Goal: Task Accomplishment & Management: Manage account settings

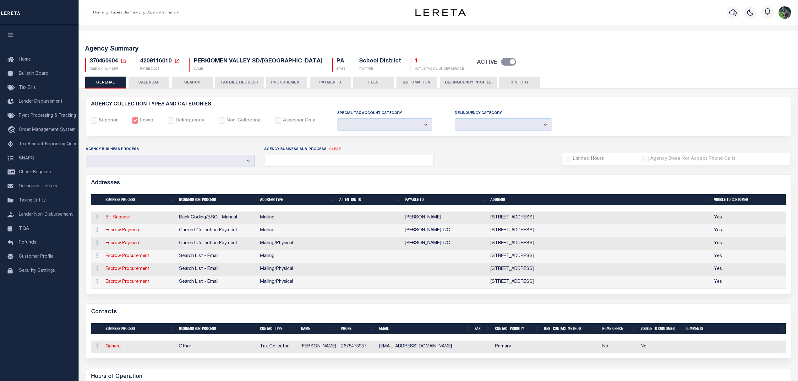
select select
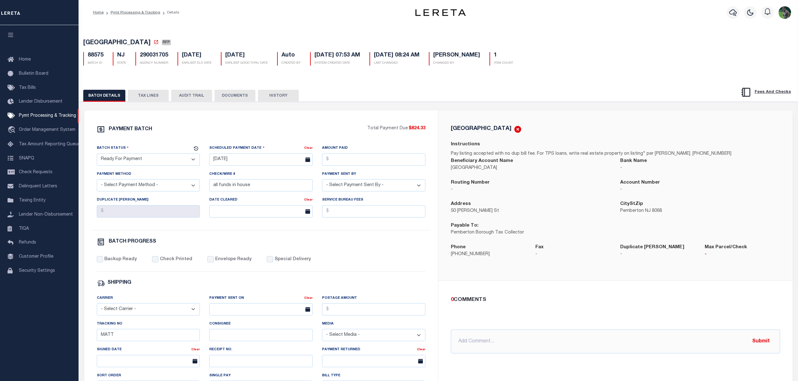
select select "RFP"
click at [296, 30] on div "PEMBERTON BOROUGH RFP 88575 BATCH ID NJ STATE 290031705 AGENCY NUMBER Auto 1" at bounding box center [438, 266] width 726 height 485
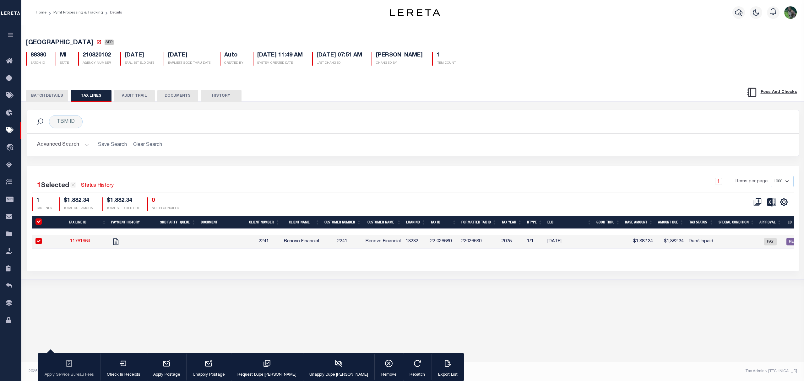
click at [723, 75] on div "[GEOGRAPHIC_DATA] SFP 88380 BATCH ID MI STATE 210820102 AGENCY NUMBER Auto 1" at bounding box center [412, 152] width 789 height 256
click at [57, 97] on button "BATCH DETAILS" at bounding box center [47, 96] width 42 height 12
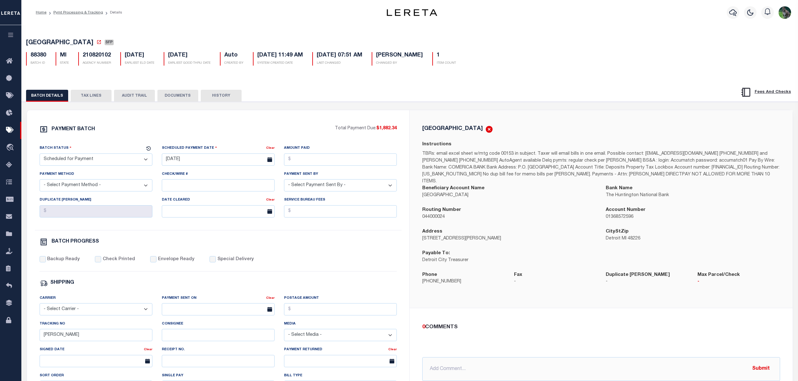
click at [383, 114] on div "PAYMENT BATCH Total Payment Due: $1,882.34 Batch Status" at bounding box center [218, 293] width 382 height 367
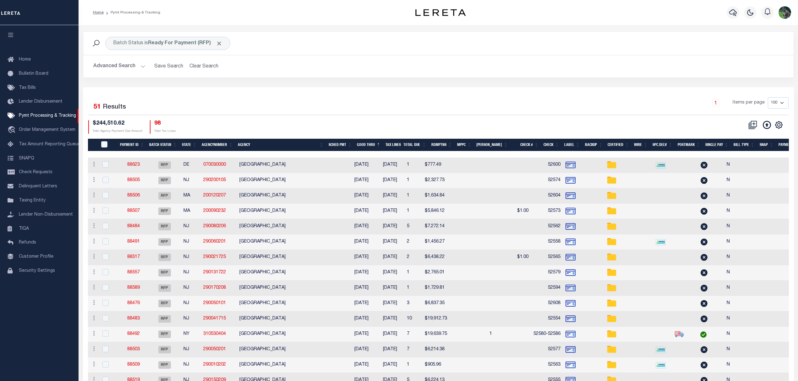
click at [216, 99] on div "Selected 51 Results" at bounding box center [172, 106] width 168 height 18
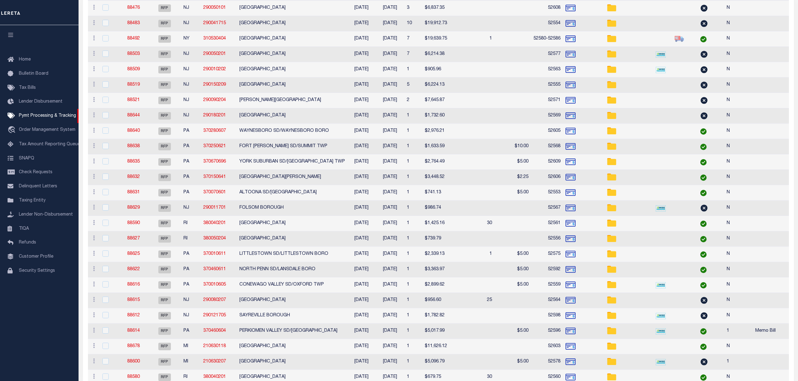
scroll to position [3, 0]
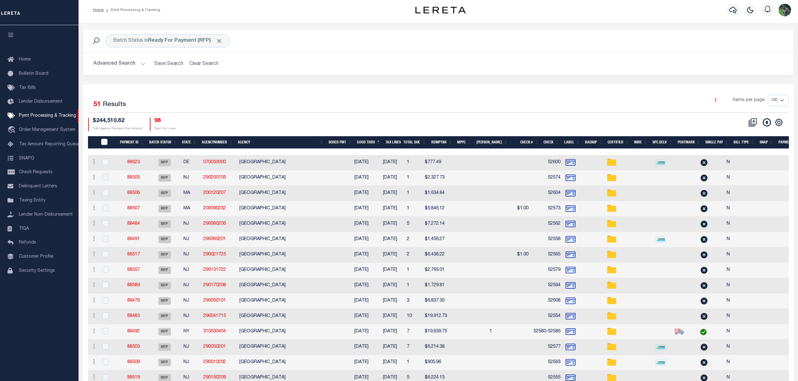
click at [264, 127] on div "$244,510.62 Total Agency Payment Due Amount 98 Total Tax Lines" at bounding box center [263, 125] width 350 height 14
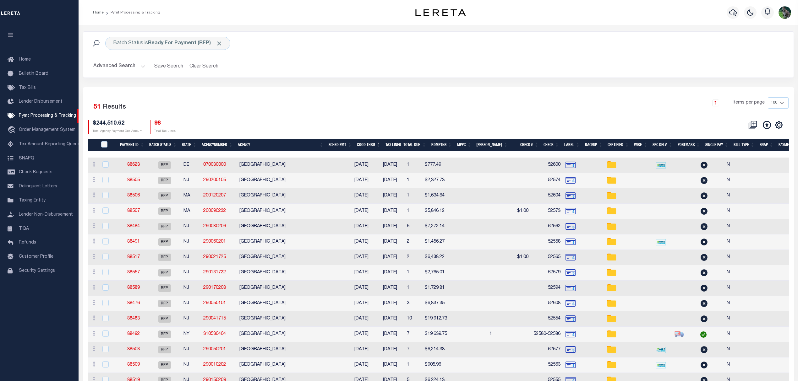
click at [144, 244] on td "88491" at bounding box center [133, 242] width 29 height 15
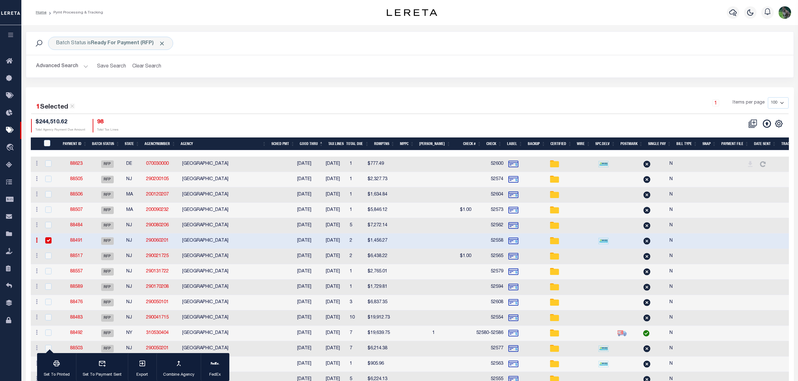
click at [481, 72] on h2 "Advanced Search Save Search Clear Search PayeeSearchTable_dynamictable_____Defa…" at bounding box center [409, 66] width 757 height 12
click at [56, 242] on div at bounding box center [51, 240] width 15 height 7
checkbox input "false"
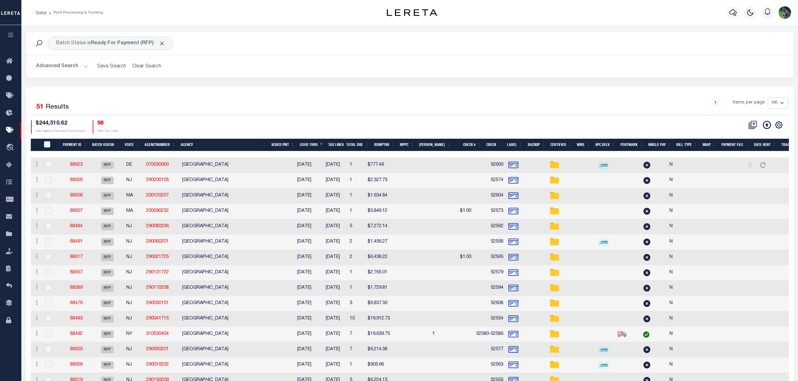
click at [494, 52] on div "Batch Status is Ready For Payment (RFP) Search" at bounding box center [409, 43] width 767 height 23
click at [729, 13] on icon "button" at bounding box center [733, 13] width 8 height 8
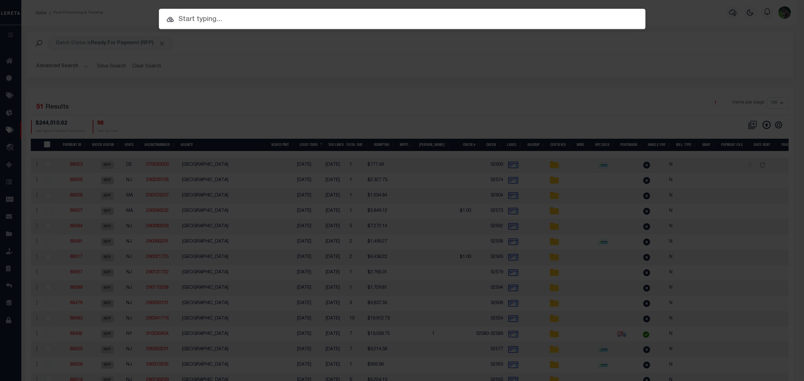
click at [269, 15] on input "text" at bounding box center [402, 19] width 486 height 11
paste input "90000527"
type input "90000527"
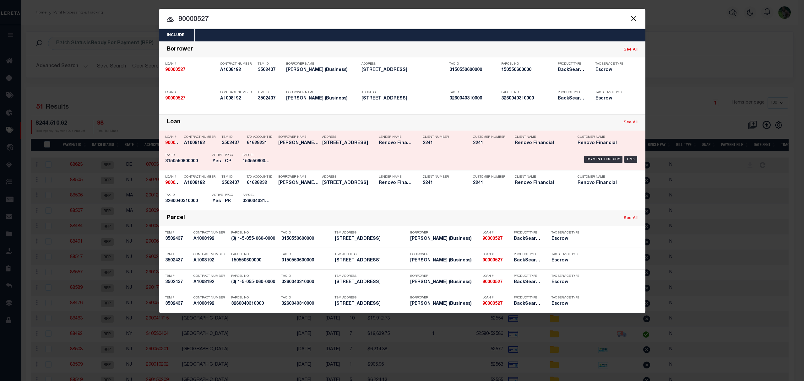
click at [307, 151] on div "Payment History OMS" at bounding box center [459, 159] width 359 height 18
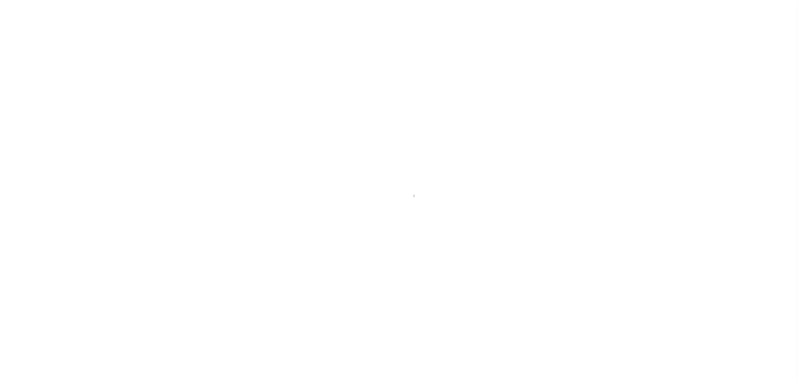
select select "RFP"
select select "CHK"
select select "[PERSON_NAME]"
select select "RFP"
select select "CHK"
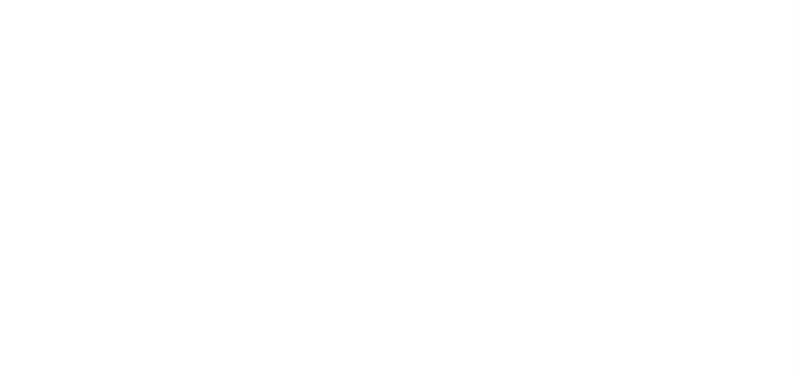
select select "[PERSON_NAME]"
select select "RFP"
select select "CHK"
select select "[PERSON_NAME]"
select select "RFP"
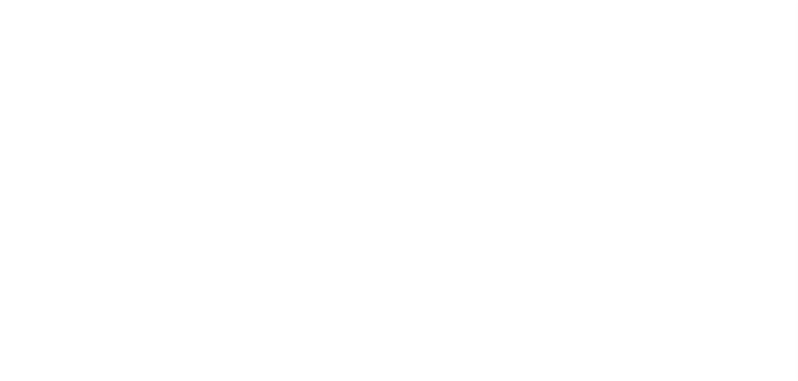
select select "CHK"
select select "Urbina, Matthew"
select select "RFP"
select select "CHK"
select select "[PERSON_NAME]"
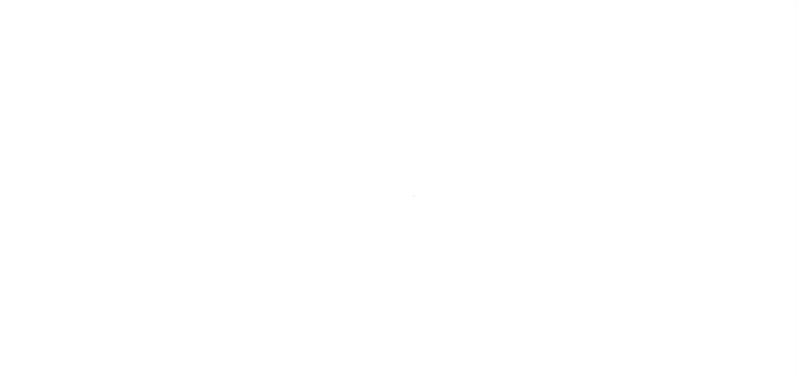
select select "RFP"
select select "CHK"
select select "Starek, Barbara"
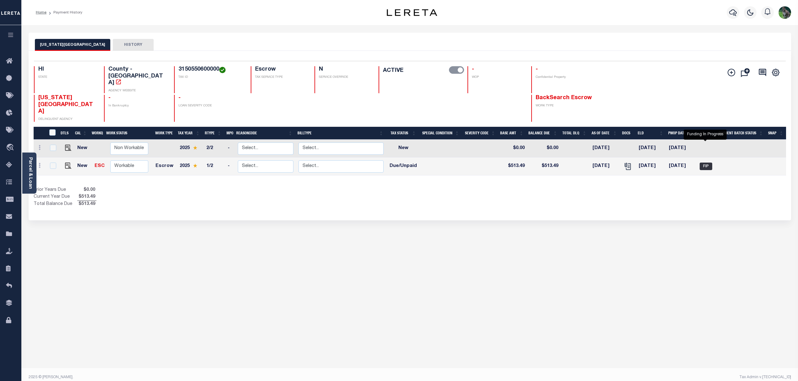
click at [706, 163] on span "FIP" at bounding box center [705, 167] width 13 height 8
checkbox input "true"
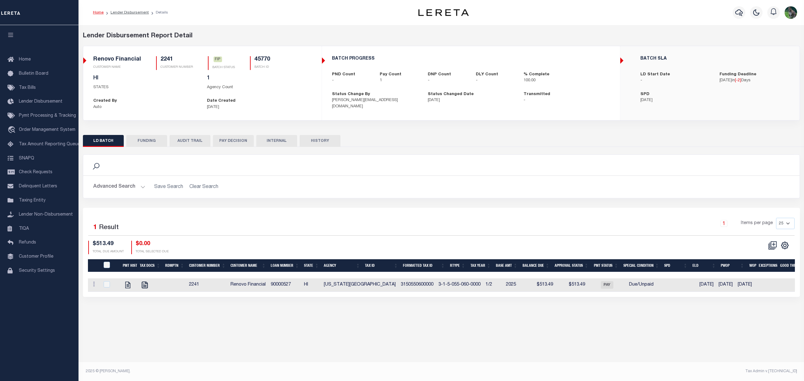
click at [262, 59] on h5 "45770" at bounding box center [262, 59] width 16 height 7
copy h5 "45770"
click at [138, 138] on button "FUNDING" at bounding box center [146, 141] width 41 height 12
type input "$513.49"
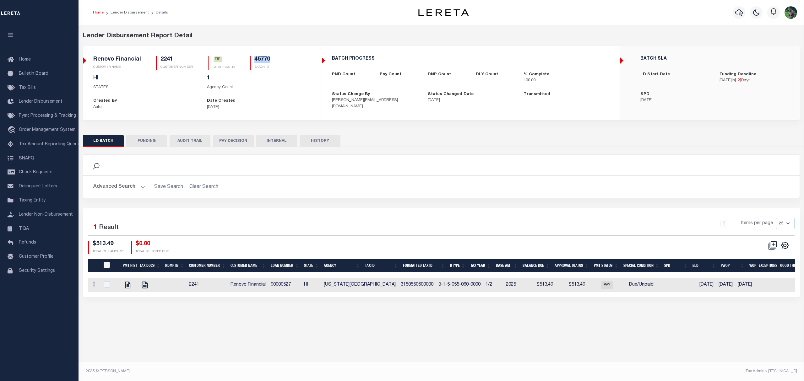
type input "$513.49"
type input "$0"
type input "08/20/2025"
select select "100"
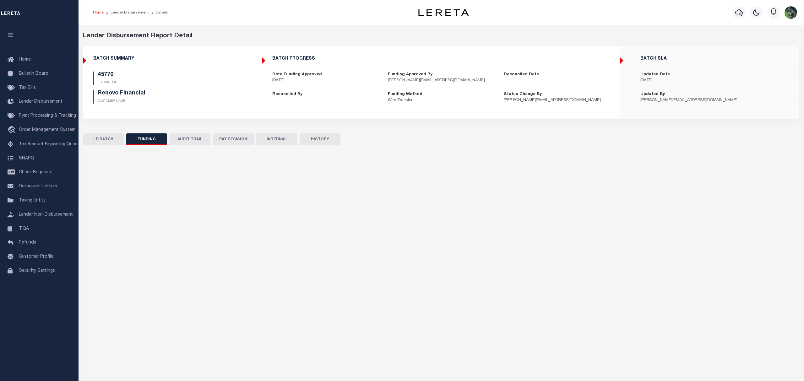
select select "100"
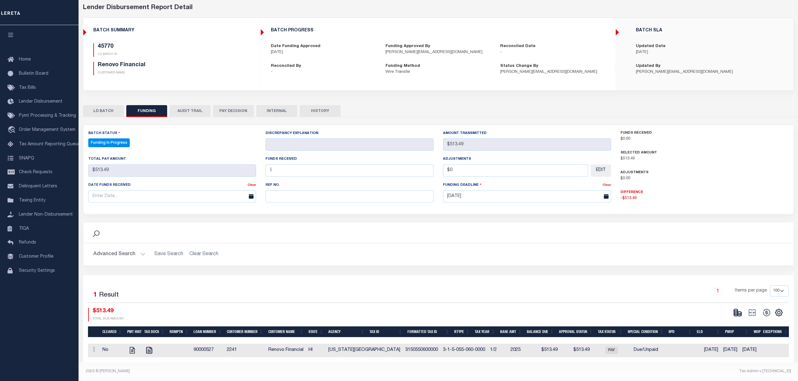
scroll to position [34, 0]
click at [476, 231] on div "Search" at bounding box center [438, 232] width 700 height 11
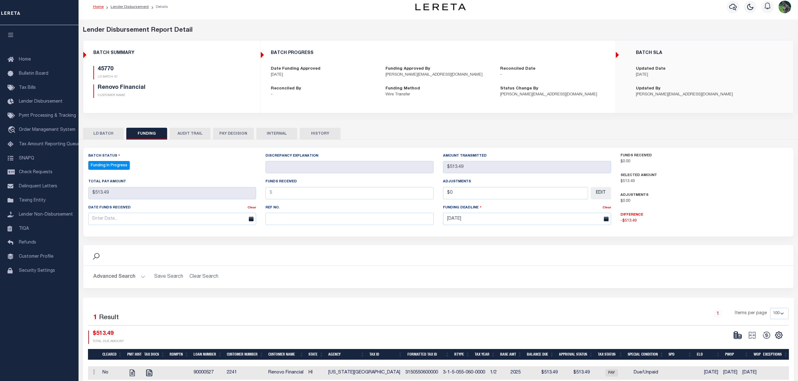
scroll to position [0, 0]
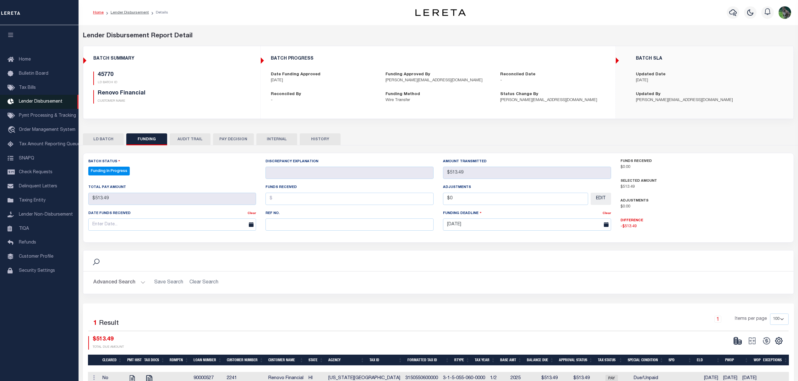
click at [38, 102] on span "Lender Disbursement" at bounding box center [41, 102] width 44 height 4
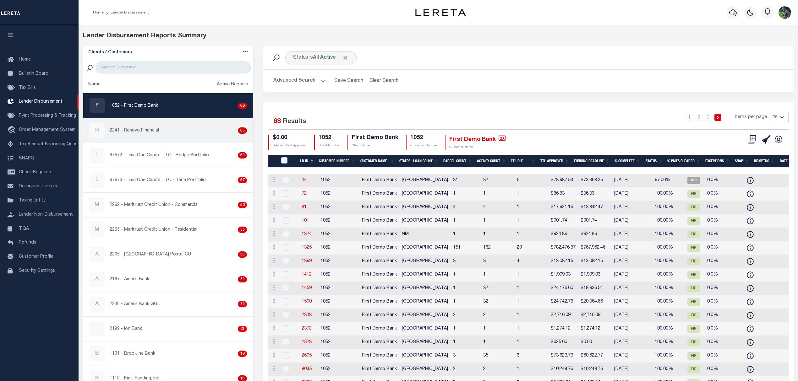
click at [150, 135] on div "R 2241 - Renovo Financial 65" at bounding box center [167, 130] width 157 height 15
checkbox input "true"
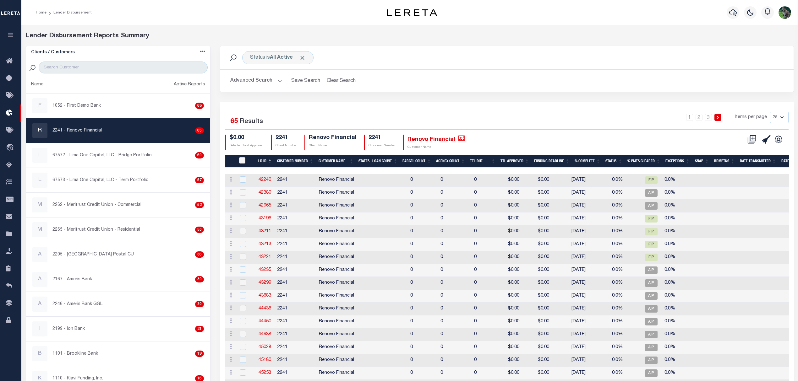
click at [775, 118] on select "25 50 100 200" at bounding box center [779, 117] width 19 height 11
select select "100"
click at [770, 112] on select "25 50 100 200" at bounding box center [779, 117] width 19 height 11
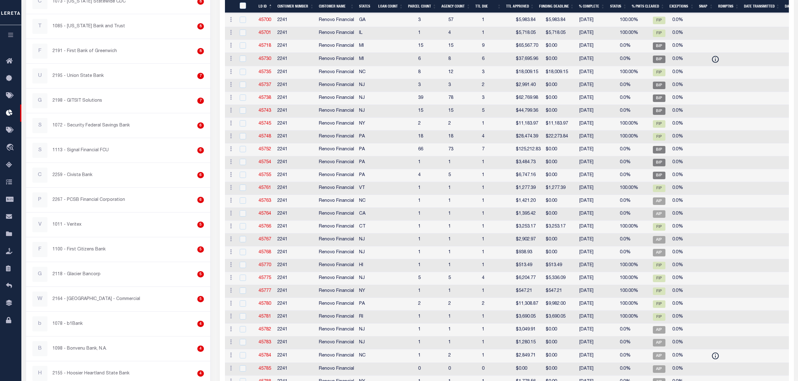
scroll to position [458, 0]
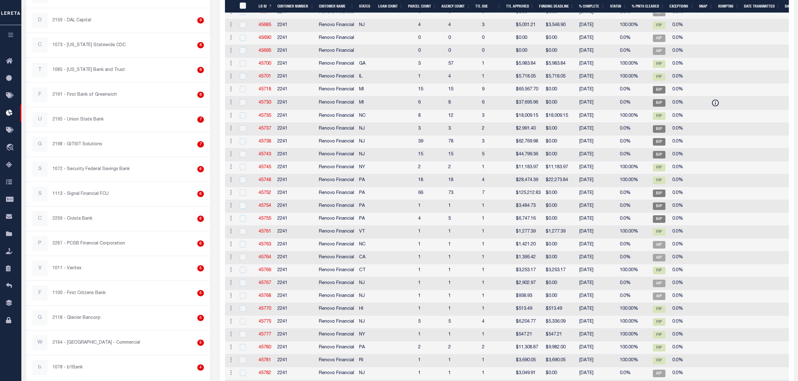
click at [290, 313] on td "2241" at bounding box center [295, 309] width 41 height 13
checkbox input "true"
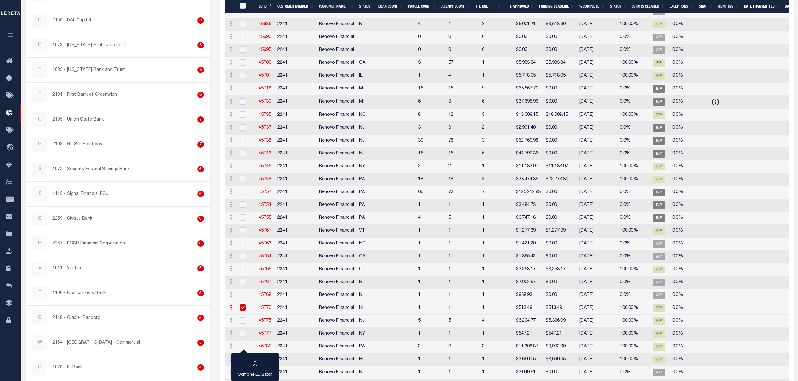
click at [291, 324] on td "2241" at bounding box center [295, 321] width 41 height 13
checkbox input "true"
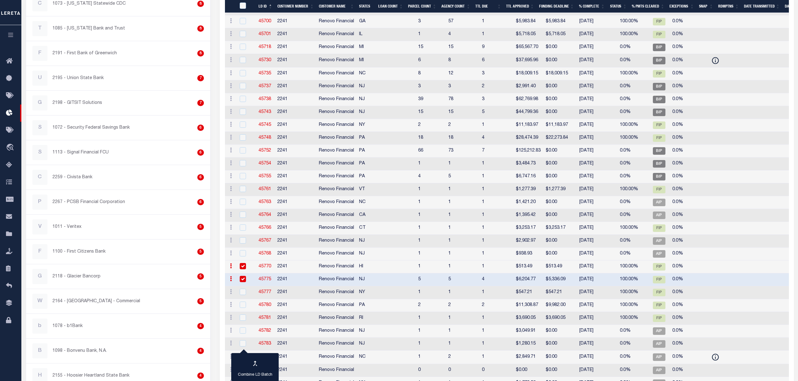
scroll to position [499, 0]
click at [295, 295] on td "2241" at bounding box center [295, 292] width 41 height 13
checkbox input "true"
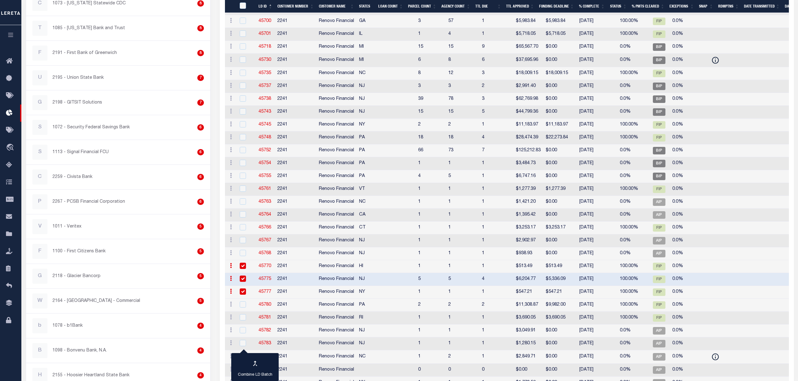
click at [295, 307] on td "2241" at bounding box center [295, 305] width 41 height 13
checkbox input "true"
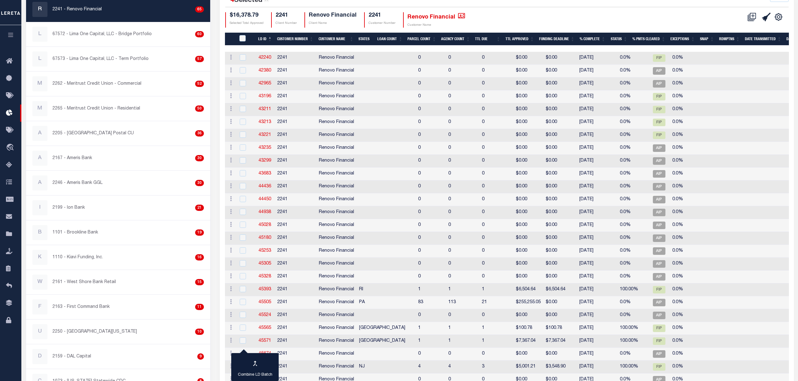
scroll to position [122, 0]
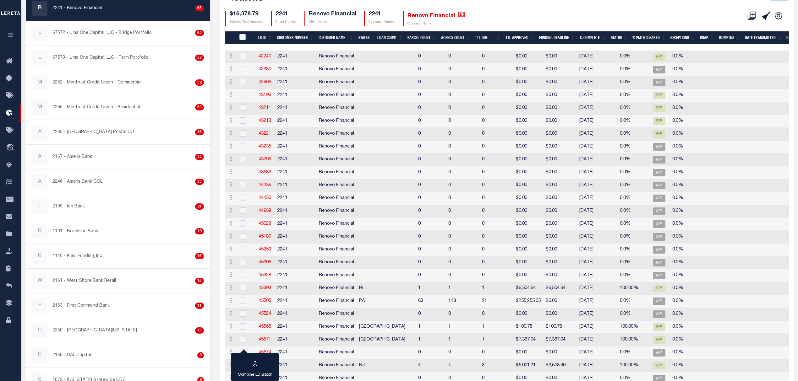
click at [295, 290] on td "2241" at bounding box center [295, 288] width 41 height 13
checkbox input "true"
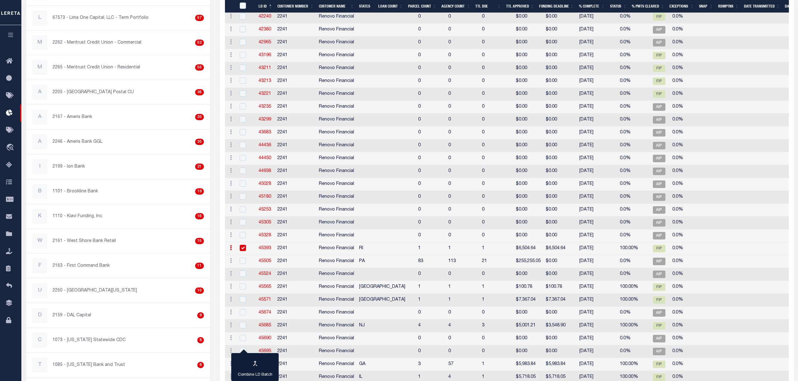
scroll to position [165, 0]
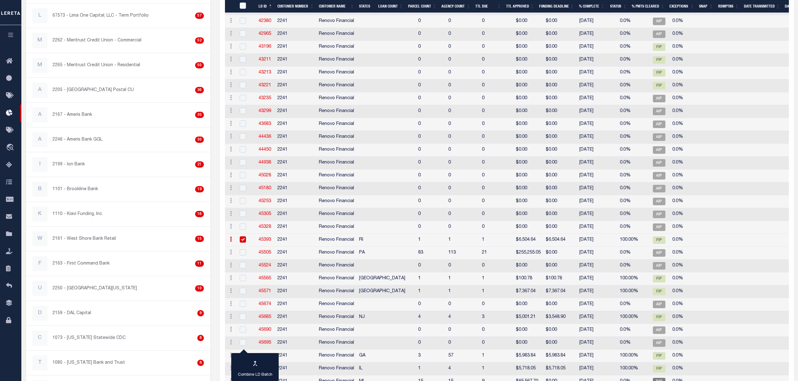
click at [285, 293] on td "2241" at bounding box center [295, 291] width 41 height 13
checkbox input "true"
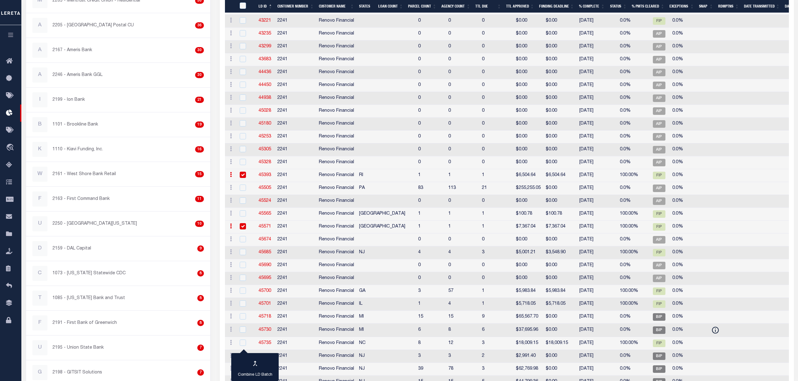
scroll to position [248, 0]
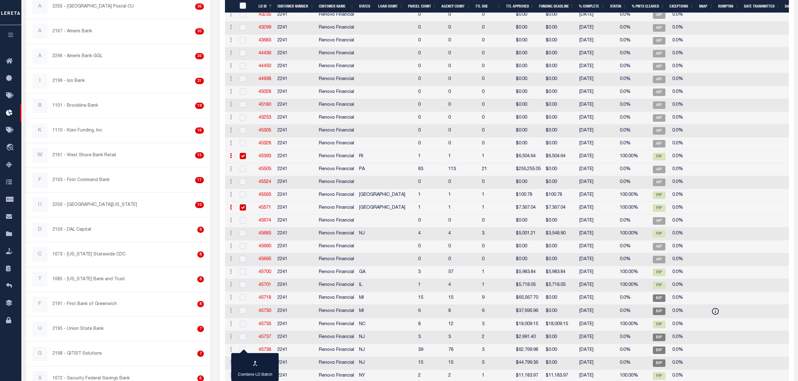
click at [289, 236] on td "2241" at bounding box center [295, 234] width 41 height 13
checkbox input "true"
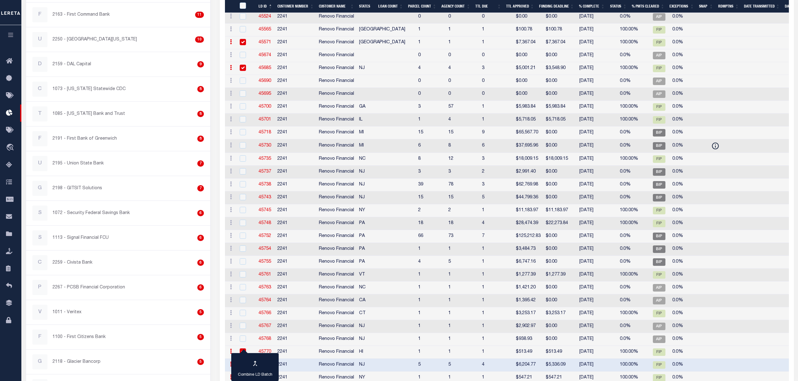
scroll to position [416, 0]
click at [292, 315] on td "2241" at bounding box center [295, 311] width 41 height 13
checkbox input "true"
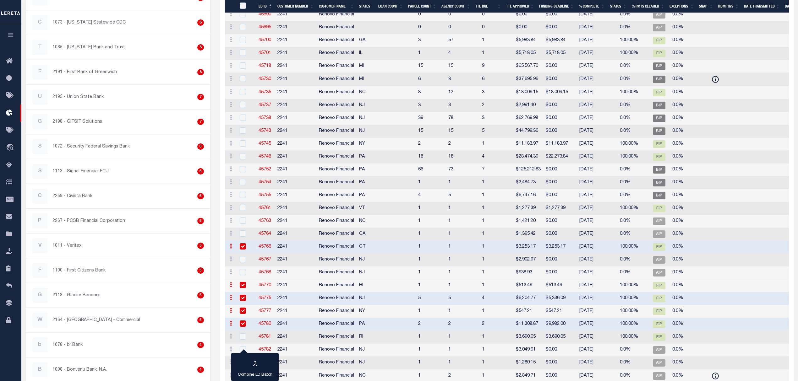
scroll to position [502, 0]
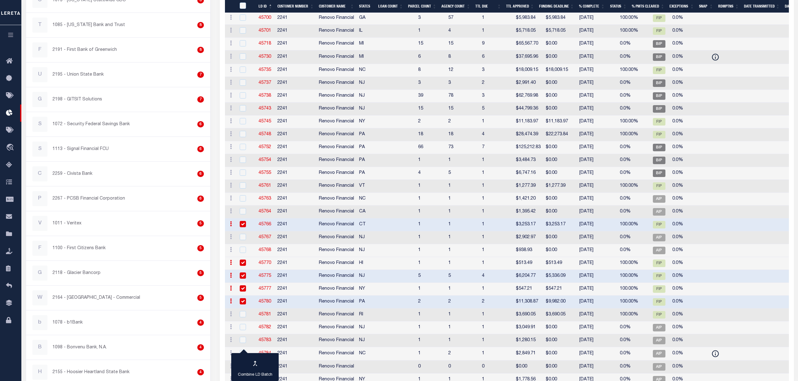
click at [304, 269] on td "2241" at bounding box center [295, 263] width 41 height 13
checkbox input "false"
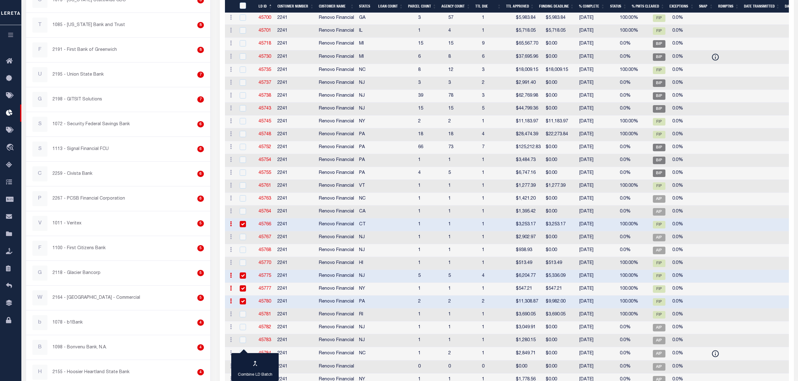
click at [293, 282] on td "2241" at bounding box center [295, 276] width 41 height 13
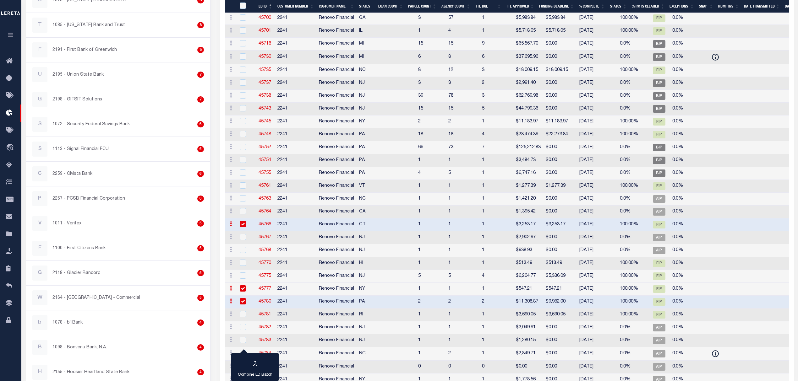
click at [302, 279] on td "2241" at bounding box center [295, 276] width 41 height 13
checkbox input "true"
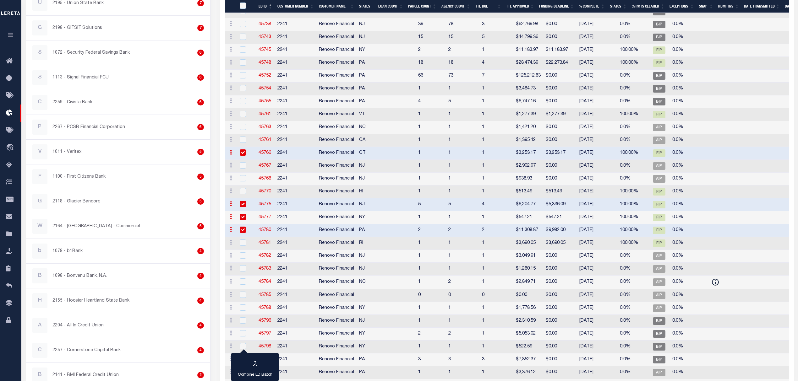
scroll to position [586, 0]
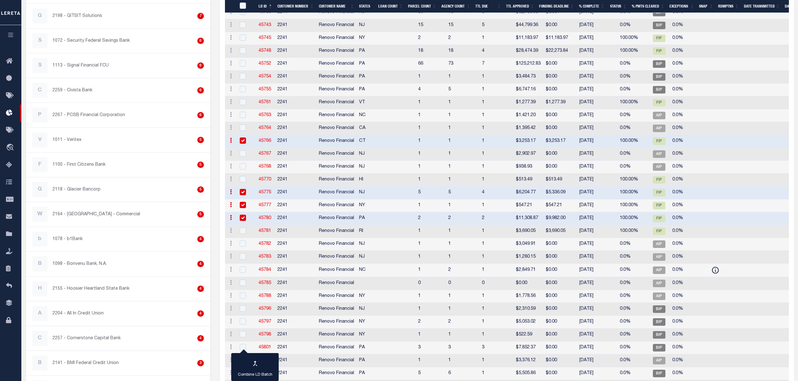
click at [303, 187] on td "2241" at bounding box center [295, 180] width 41 height 13
checkbox input "true"
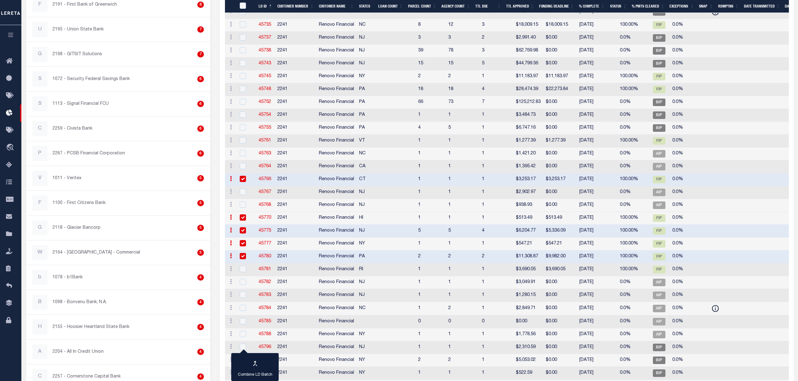
scroll to position [540, 0]
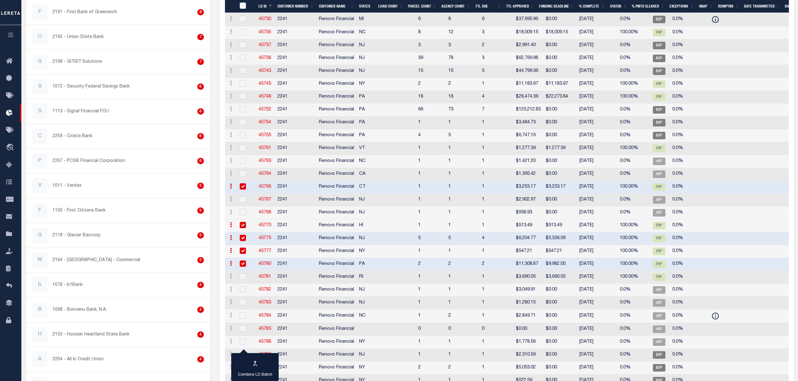
click at [543, 190] on td "$3,253.17" at bounding box center [560, 187] width 34 height 13
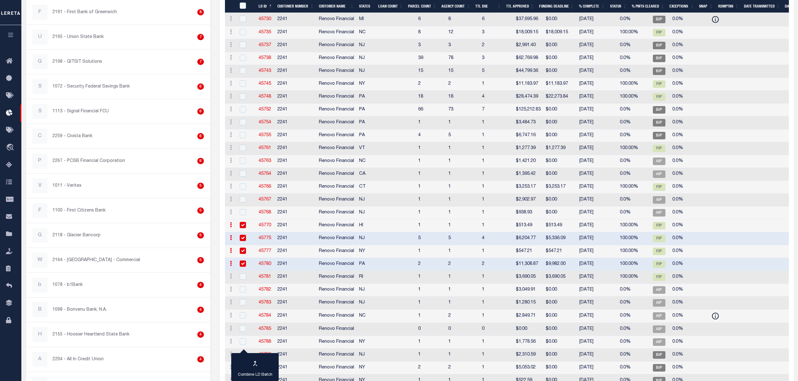
click at [543, 190] on td "$3,253.17" at bounding box center [560, 187] width 34 height 13
checkbox input "true"
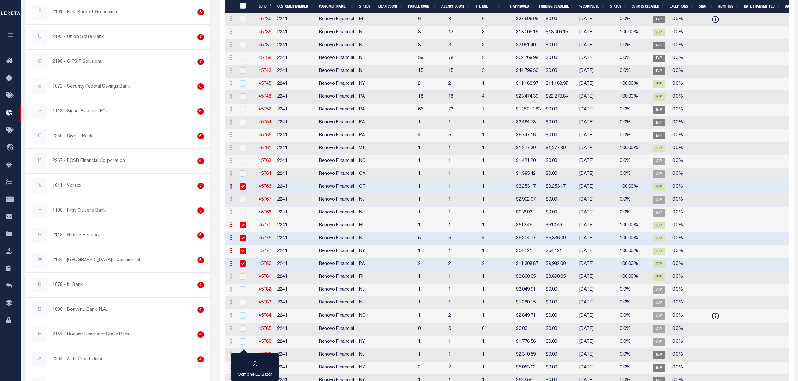
click at [543, 229] on td "$513.49" at bounding box center [560, 225] width 34 height 13
checkbox input "false"
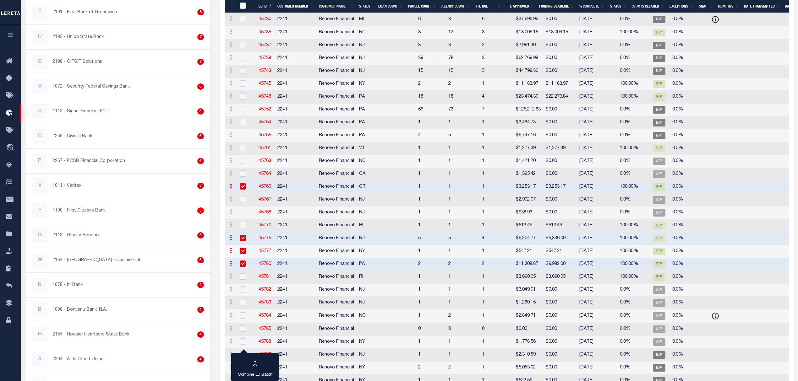
click at [543, 254] on td "$547.21" at bounding box center [560, 251] width 34 height 13
checkbox input "false"
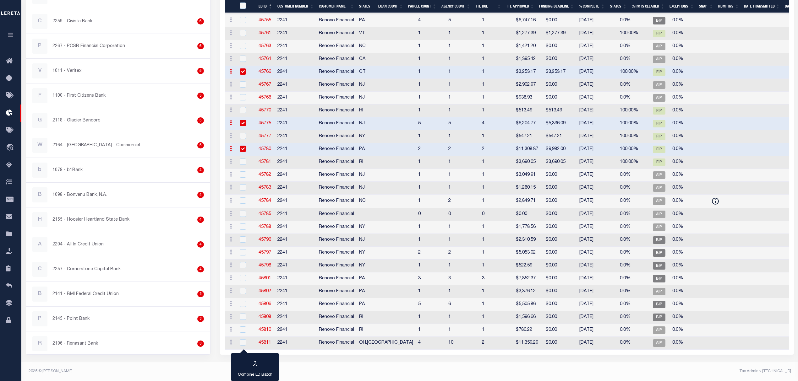
scroll to position [498, 0]
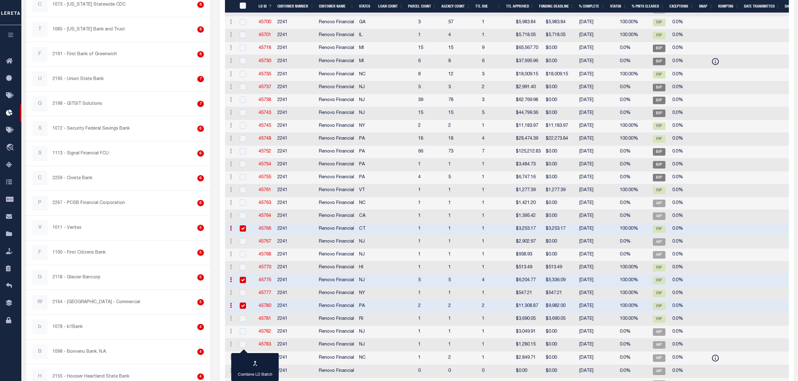
click at [543, 270] on td "$513.49" at bounding box center [560, 268] width 34 height 13
checkbox input "true"
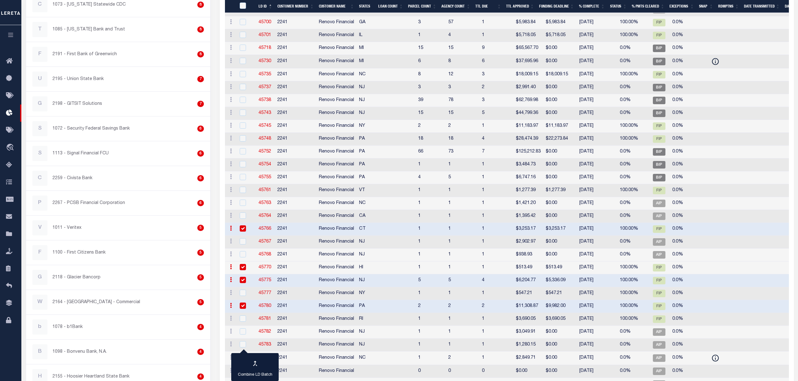
click at [543, 297] on td "$547.21" at bounding box center [560, 293] width 34 height 13
checkbox input "true"
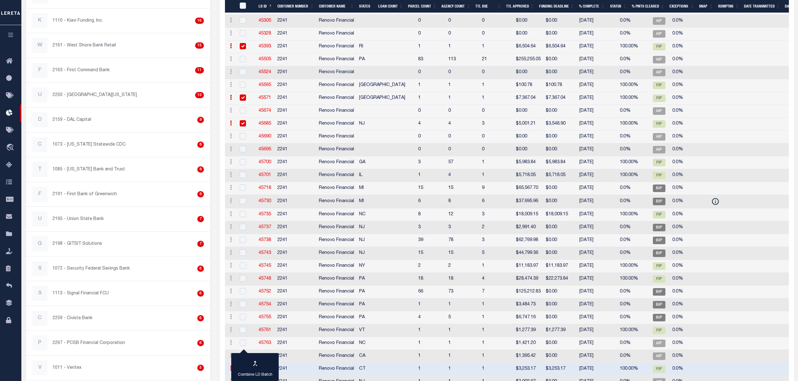
scroll to position [544, 0]
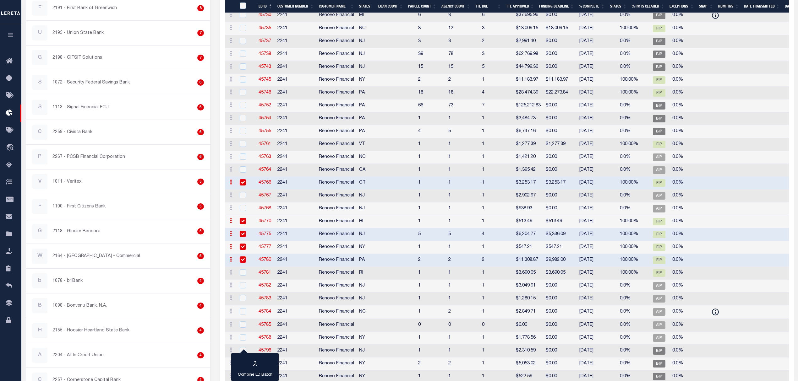
drag, startPoint x: 265, startPoint y: 263, endPoint x: 275, endPoint y: 268, distance: 11.5
click at [275, 267] on tr "ACTIONS Delete Batch 45780 2241 Renovo Financial PA 2 2 2 $11,308.87 $9,982.00 …" at bounding box center [597, 260] width 745 height 13
drag, startPoint x: 267, startPoint y: 267, endPoint x: 282, endPoint y: 273, distance: 16.0
click at [282, 267] on td "2241" at bounding box center [295, 260] width 41 height 13
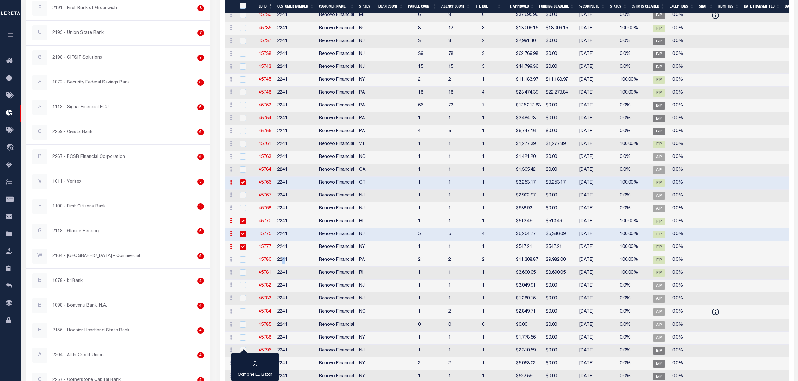
click at [284, 267] on td "2241" at bounding box center [295, 260] width 41 height 13
checkbox input "true"
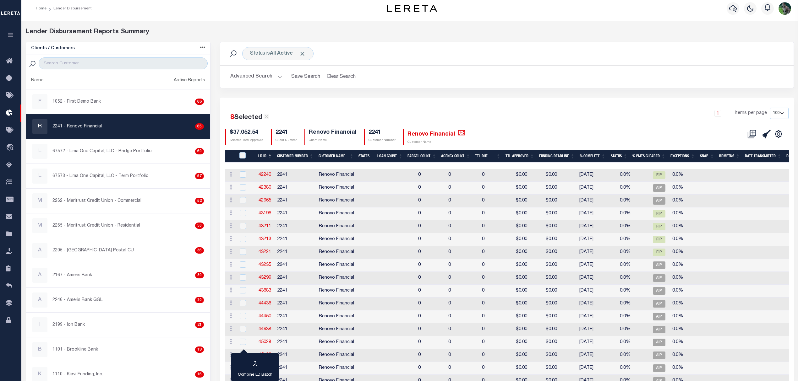
scroll to position [0, 0]
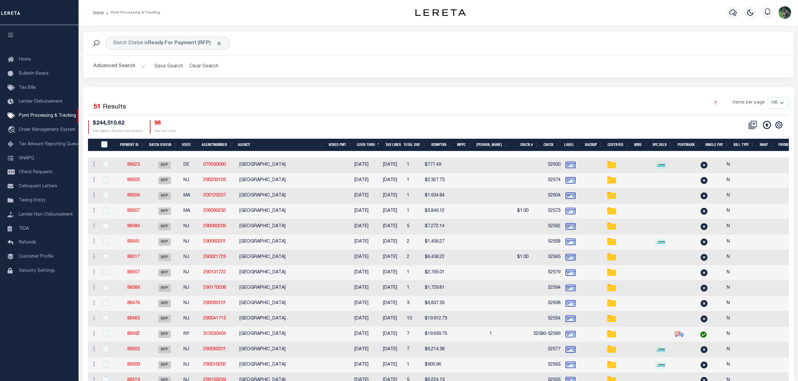
click at [274, 146] on th "Agency" at bounding box center [280, 145] width 90 height 13
click at [103, 145] on input "PayeePmtBatchStatus" at bounding box center [104, 144] width 6 height 6
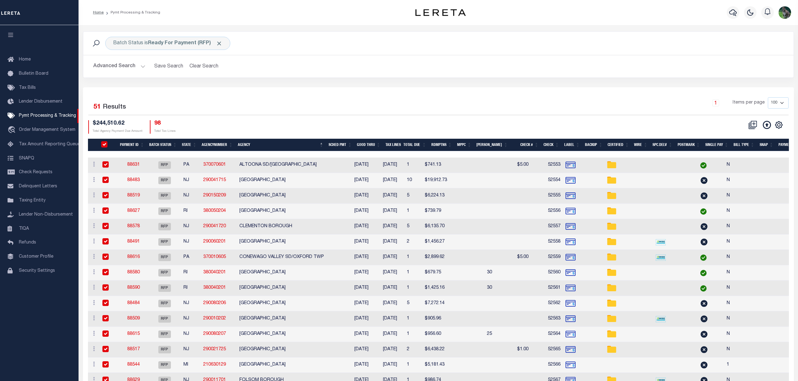
checkbox input "true"
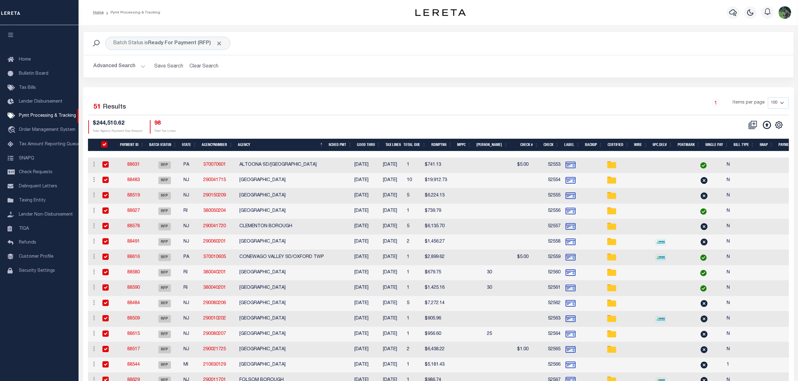
checkbox input "true"
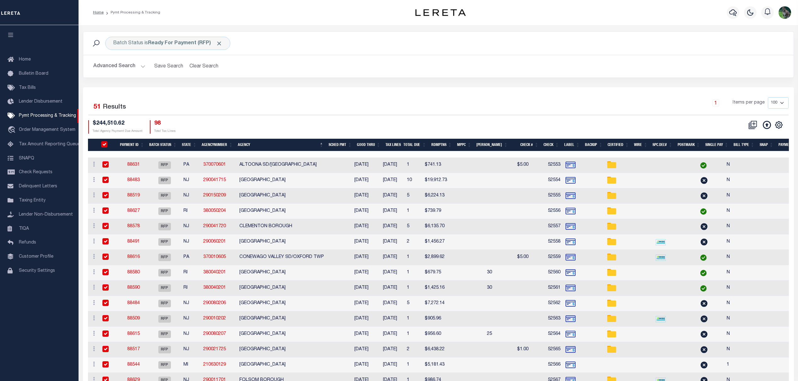
checkbox input "true"
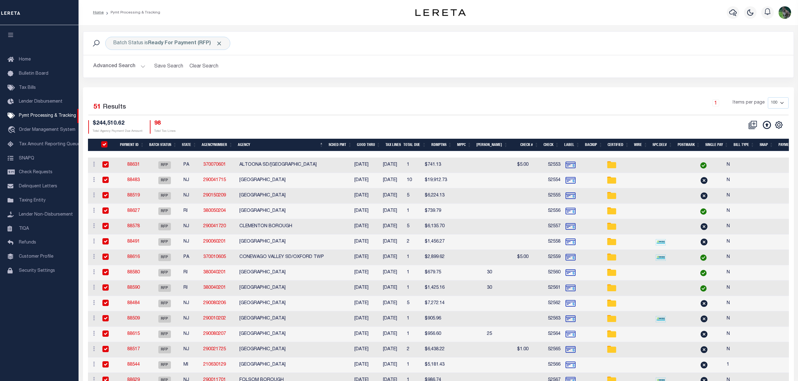
checkbox input "true"
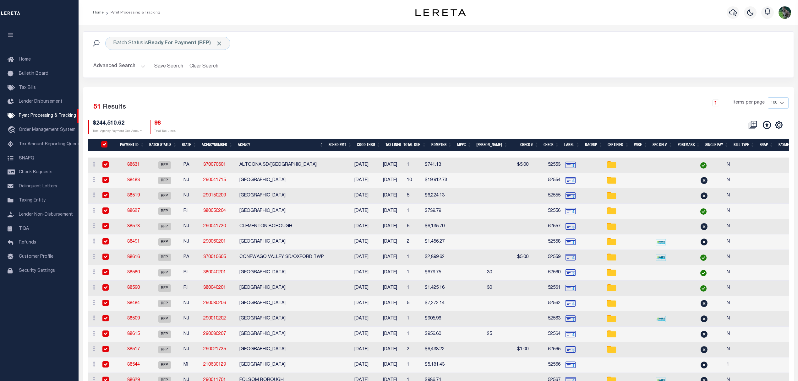
checkbox input "true"
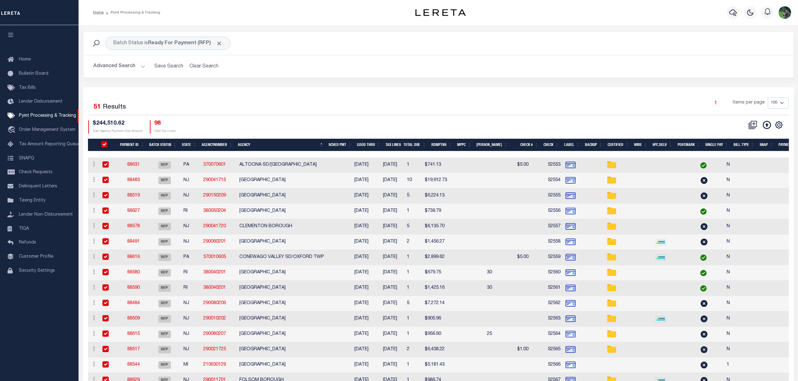
checkbox input "true"
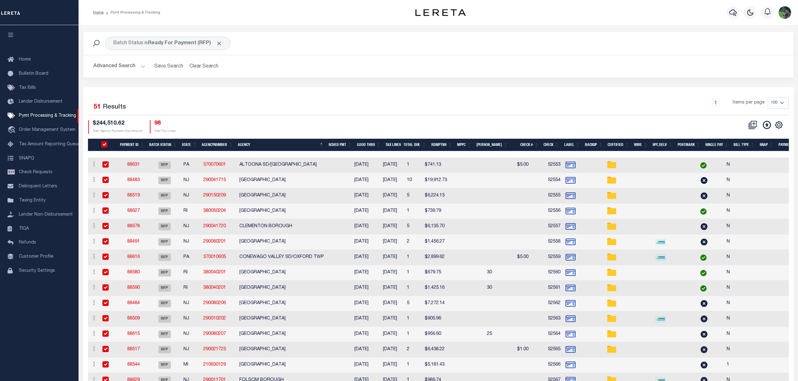
checkbox input "true"
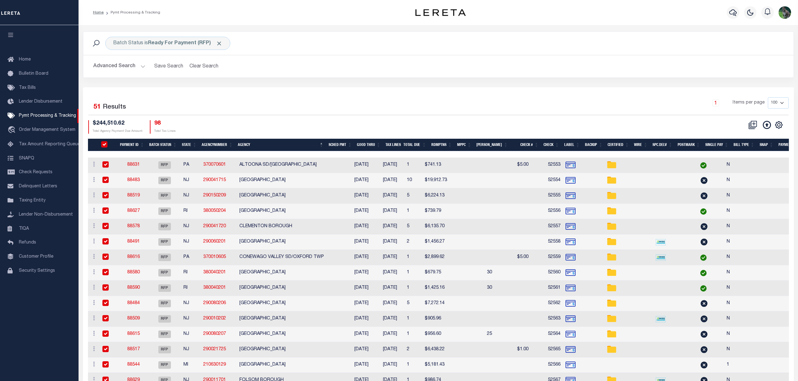
checkbox input "true"
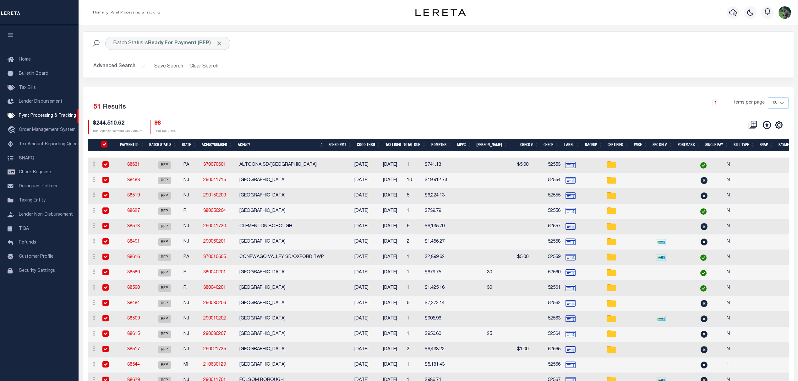
checkbox input "true"
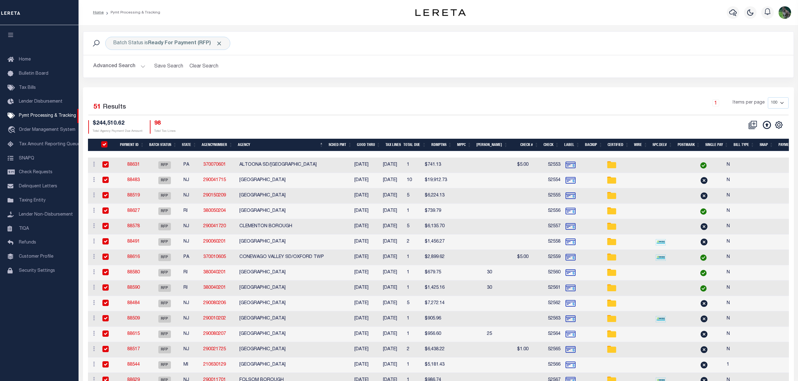
checkbox input "true"
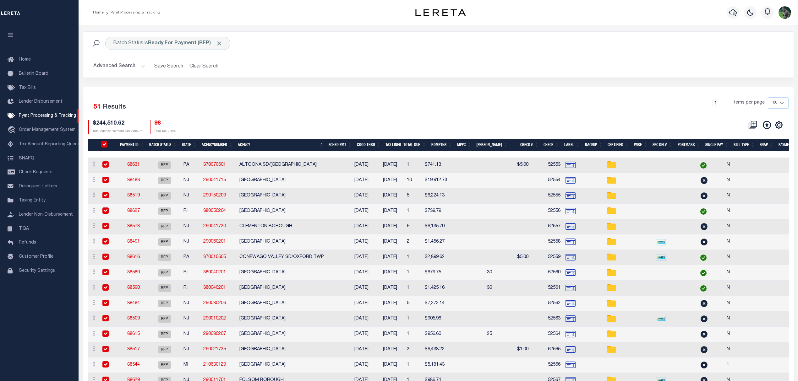
checkbox input "true"
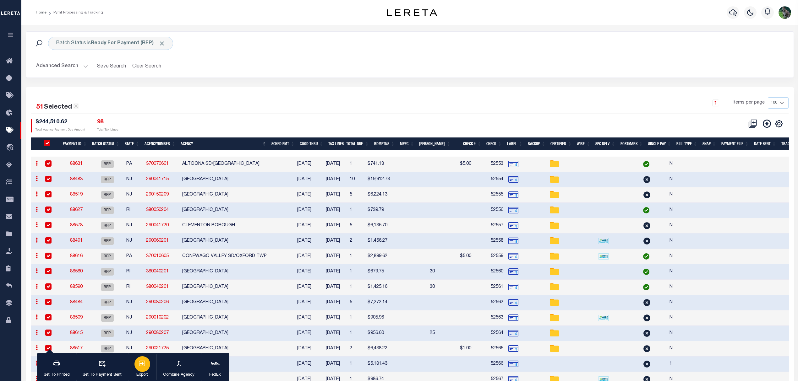
click at [142, 364] on icon "button" at bounding box center [142, 364] width 8 height 8
click at [49, 144] on input "PayeePmtBatchStatus" at bounding box center [47, 143] width 6 height 6
checkbox input "false"
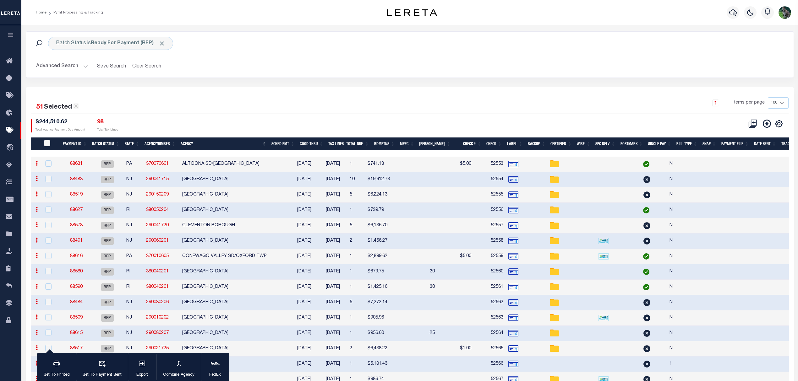
checkbox input "false"
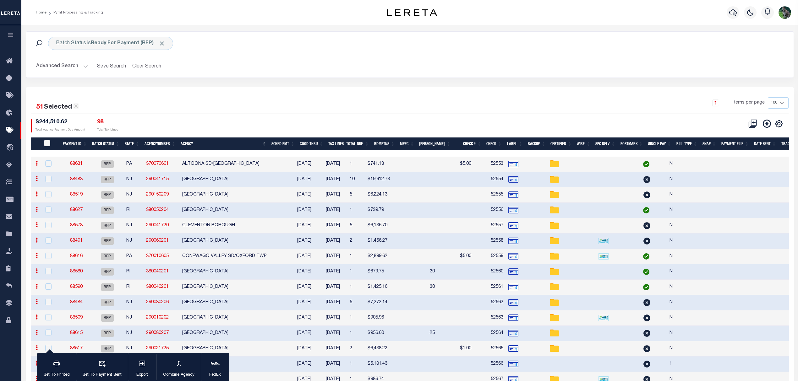
checkbox input "false"
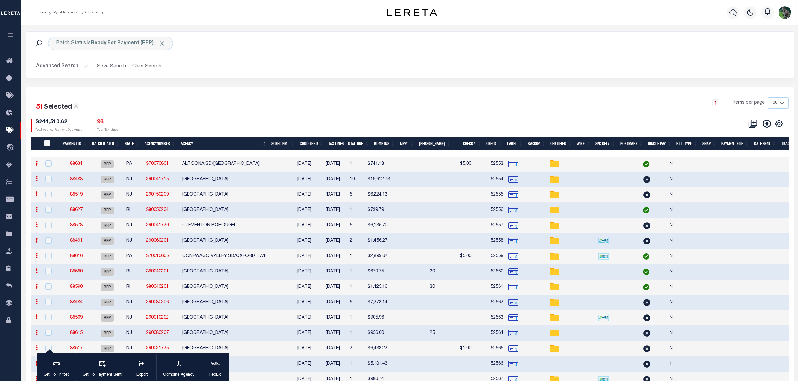
checkbox input "false"
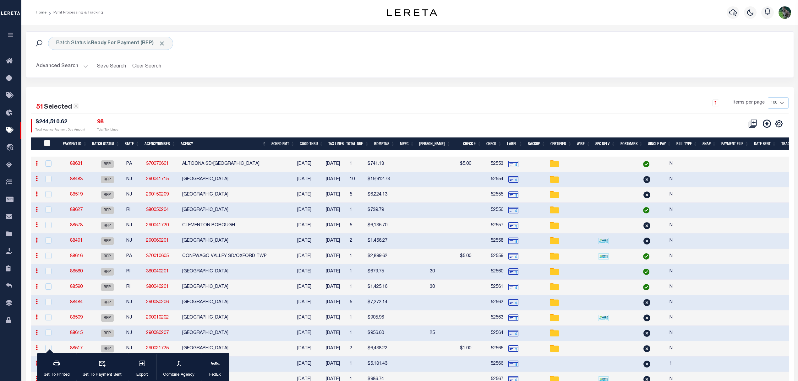
checkbox input "false"
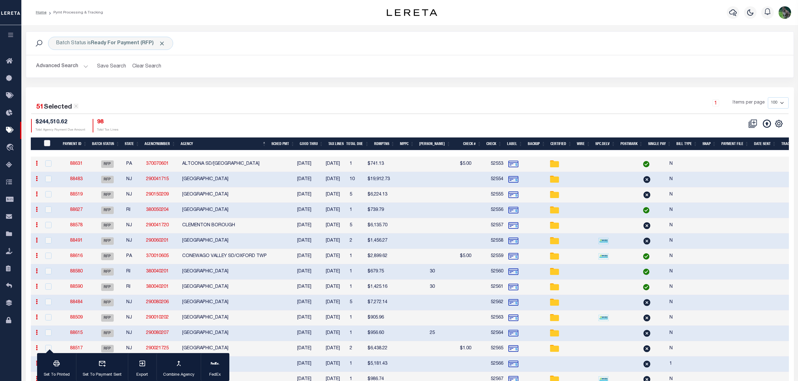
checkbox input "false"
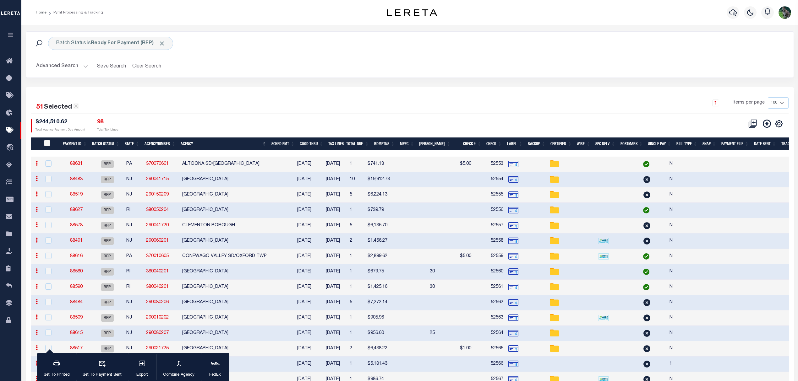
checkbox input "false"
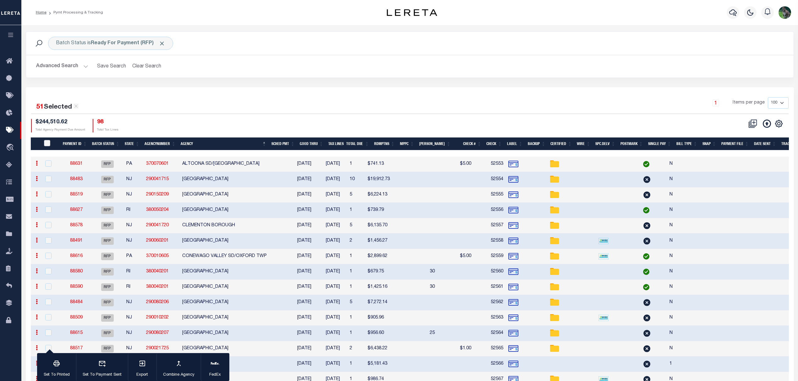
checkbox input "false"
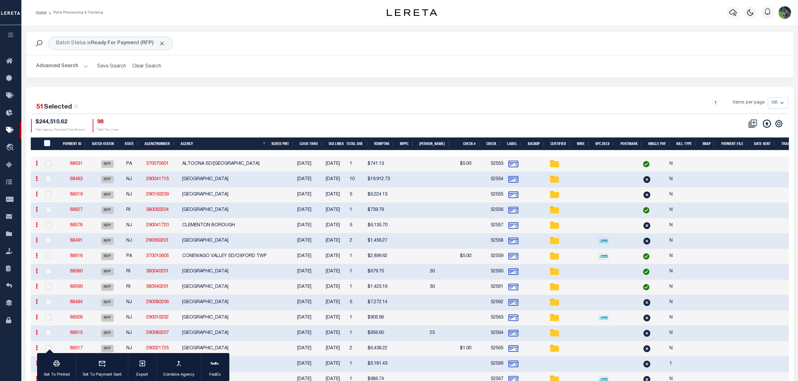
checkbox input "false"
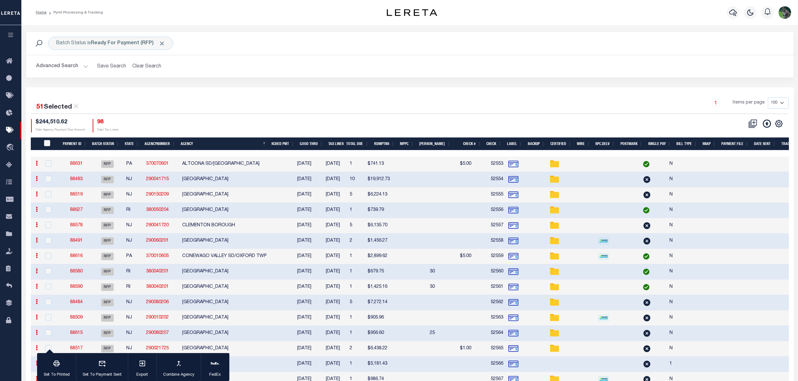
checkbox input "false"
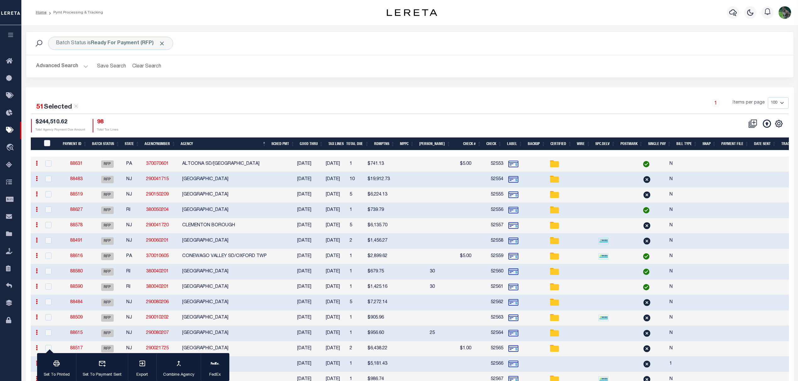
checkbox input "false"
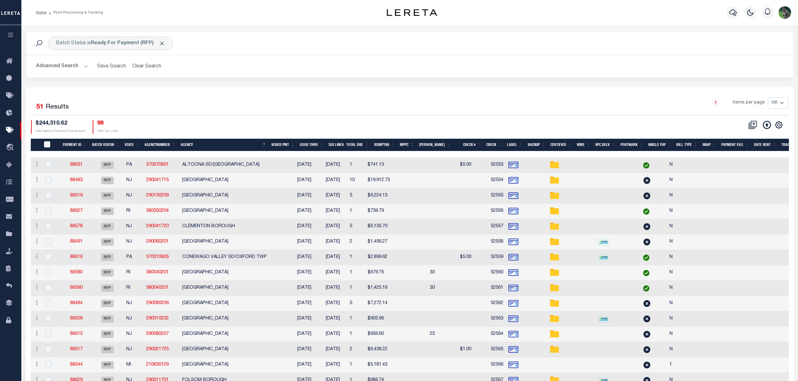
click at [322, 119] on div "51 Selected 51 Results 1 Items per page 100 200 500 1000 $244,510.62 Total Agen…" at bounding box center [409, 115] width 767 height 36
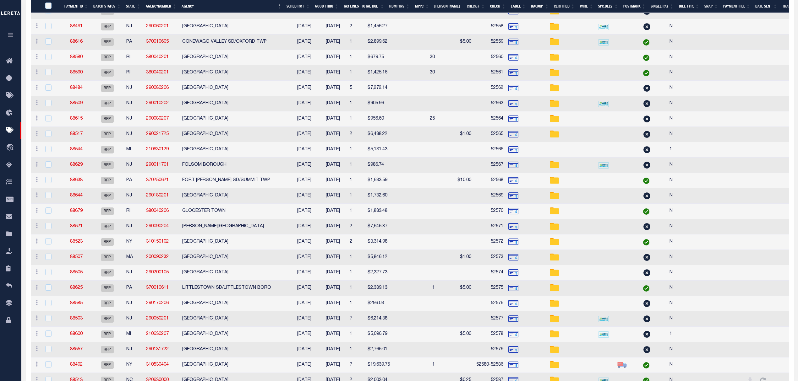
scroll to position [419, 0]
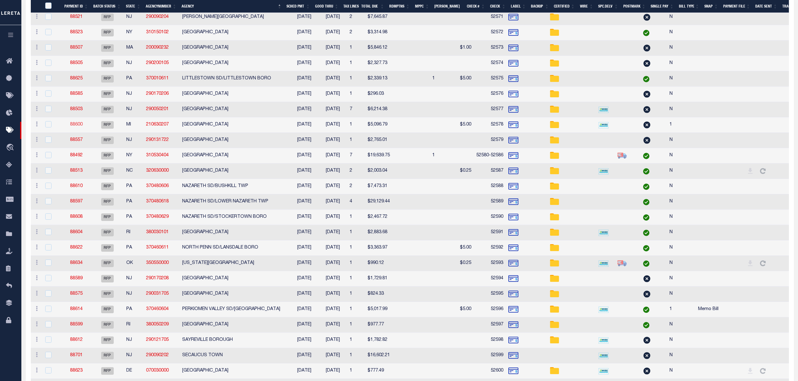
click at [81, 127] on link "88600" at bounding box center [76, 124] width 13 height 4
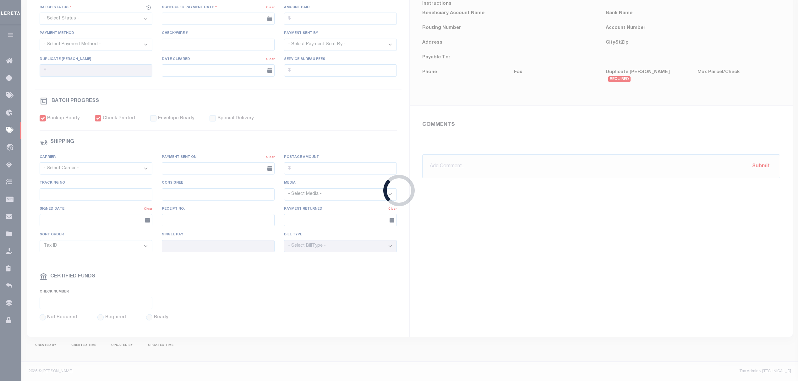
select select "RFP"
type input "08/22/2025"
type input "$5,096.79"
select select "CHK"
type input "52578"
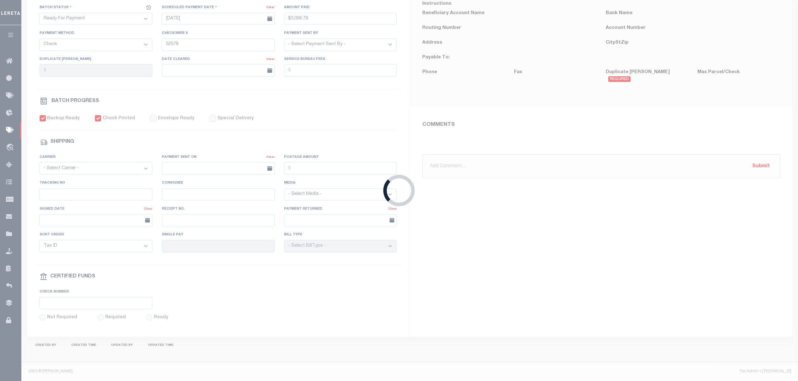
select select "Urbina, Matthew"
type input "$5"
checkbox input "true"
type input "1"
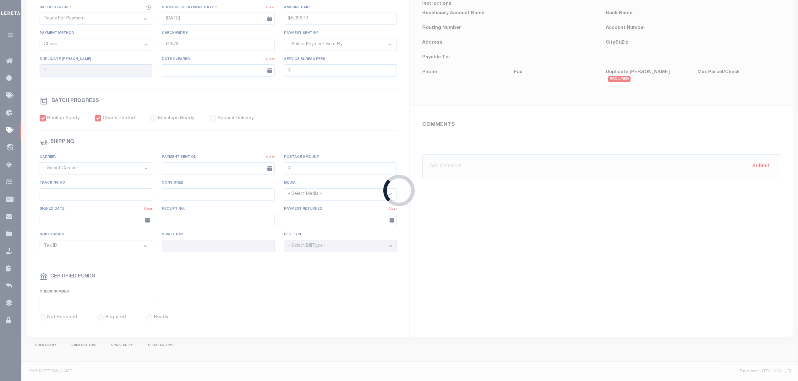
radio input "true"
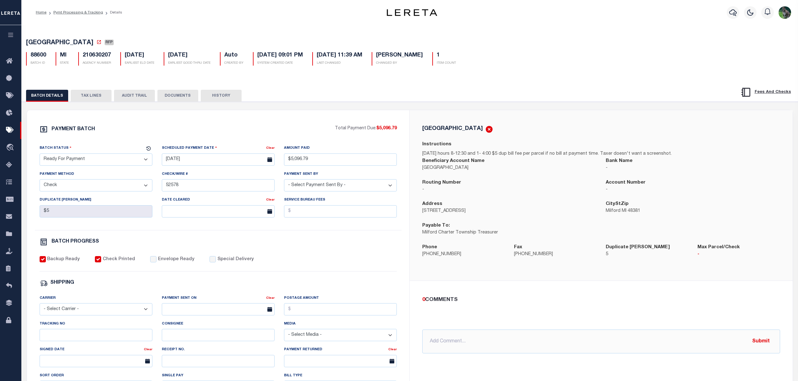
click at [337, 117] on div "PAYMENT BATCH Total Payment Due: $5,096.79 Batch Status" at bounding box center [218, 293] width 382 height 367
click at [199, 122] on div "PAYMENT BATCH Total Payment Due: $5,096.79 Batch Status" at bounding box center [218, 293] width 382 height 367
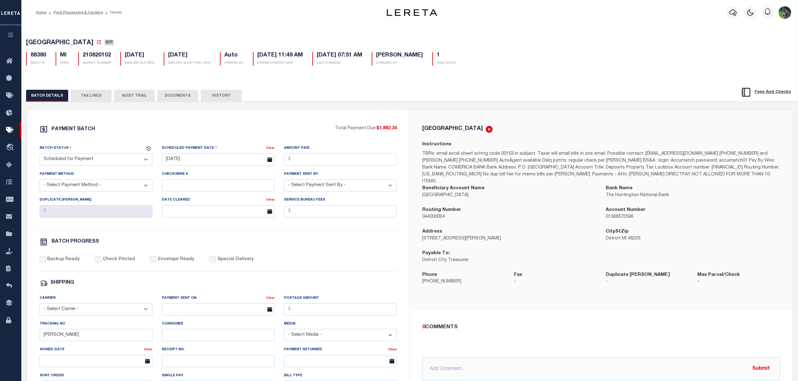
select select "SFP"
select select "37"
click at [71, 4] on div "Home Pymt Processing & Tracking Details Profile" at bounding box center [409, 12] width 776 height 25
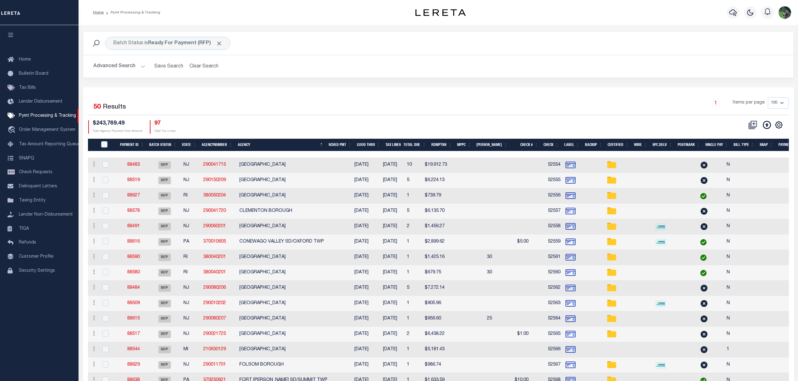
click at [127, 63] on button "Advanced Search" at bounding box center [119, 66] width 52 height 12
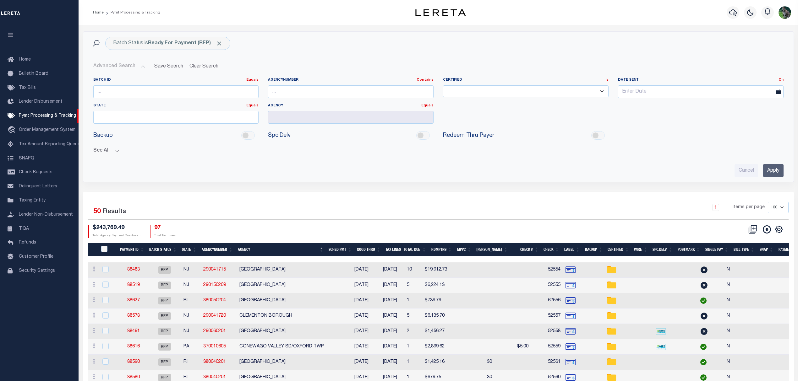
click at [179, 137] on div at bounding box center [217, 135] width 76 height 8
click at [121, 152] on button "See All" at bounding box center [438, 151] width 690 height 6
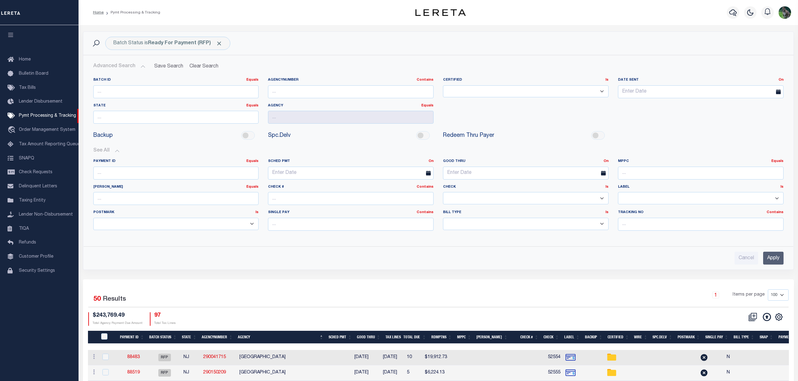
click at [105, 157] on div "Payment ID Equals Equals Is Not Equal To Is Greater Than Is Less Than SCHED PMT…" at bounding box center [438, 197] width 699 height 87
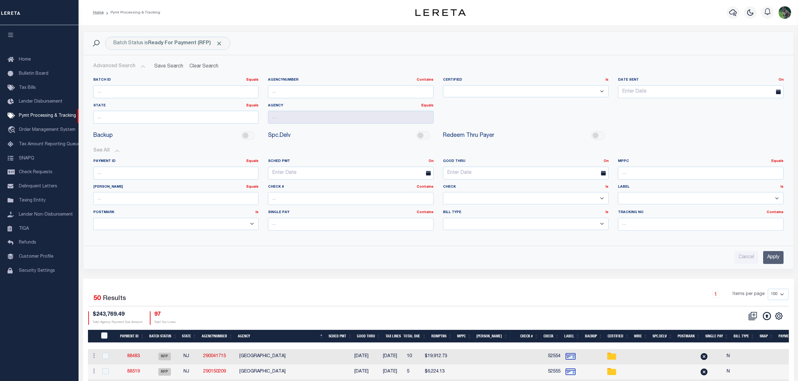
click at [109, 155] on div "Payment ID Equals Equals Is Not Equal To Is Greater Than Is Less Than SCHED PMT…" at bounding box center [438, 197] width 699 height 87
click at [123, 66] on button "Advanced Search" at bounding box center [119, 66] width 52 height 12
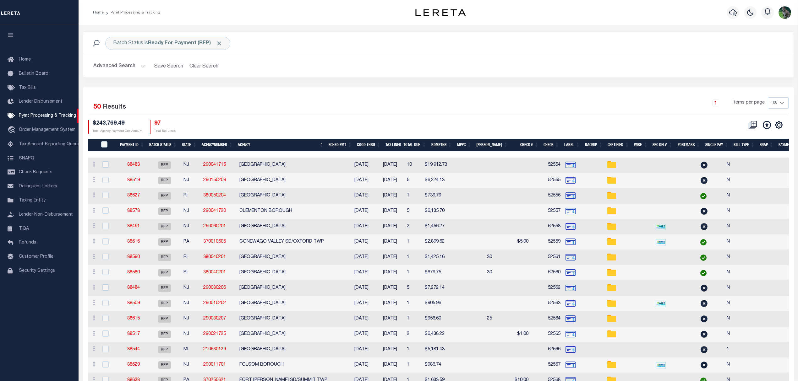
click at [136, 87] on div "Batch Status is Ready For Payment (RFP) Search Advanced Search Save Search Clea…" at bounding box center [438, 59] width 720 height 56
click at [122, 63] on button "Advanced Search" at bounding box center [119, 66] width 52 height 12
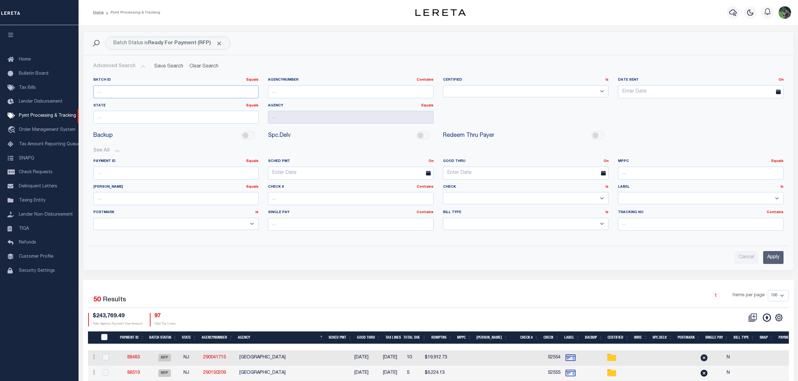
click at [116, 90] on input "number" at bounding box center [175, 91] width 165 height 13
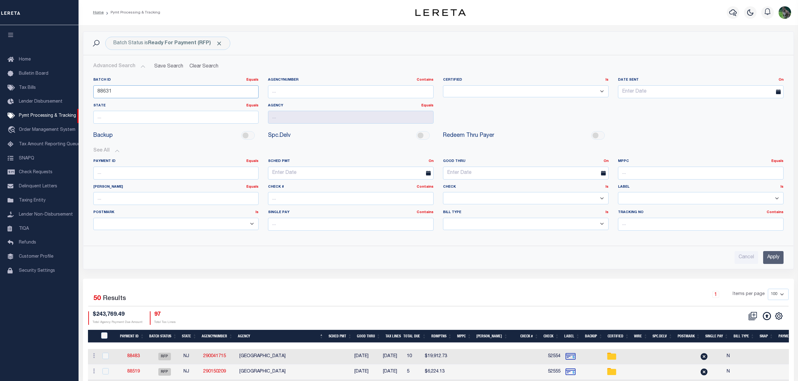
type input "88631"
click at [774, 257] on input "Apply" at bounding box center [773, 257] width 20 height 13
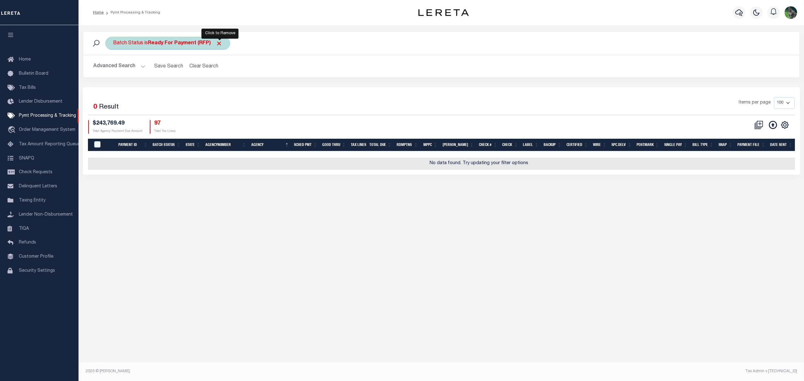
click at [221, 43] on span "Click to Remove" at bounding box center [219, 43] width 7 height 7
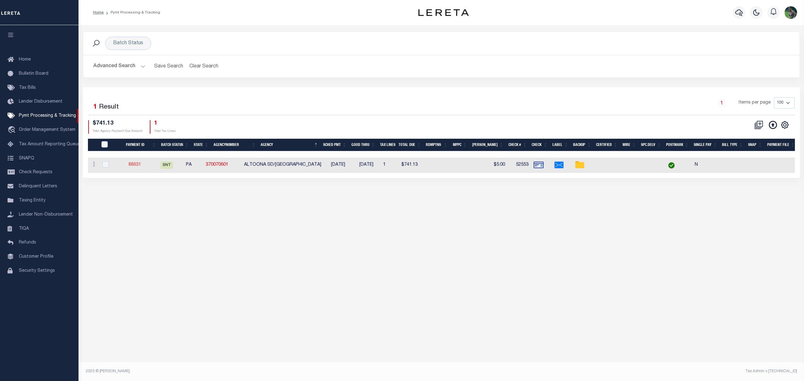
click at [141, 163] on link "88631" at bounding box center [134, 165] width 13 height 4
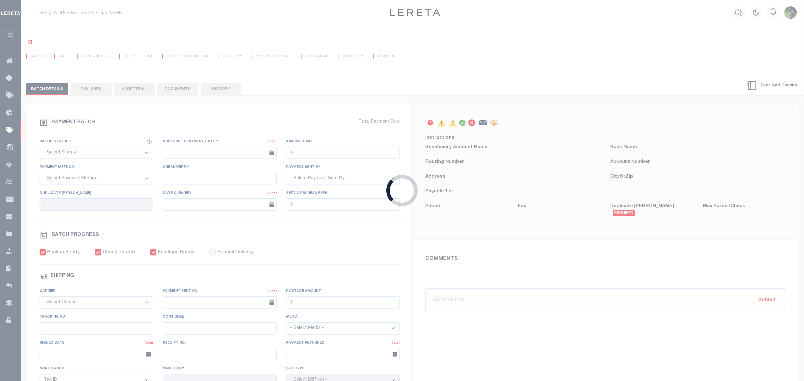
select select "SNT"
type input "[DATE]"
type input "$741.13"
select select "CHK"
type input "52553"
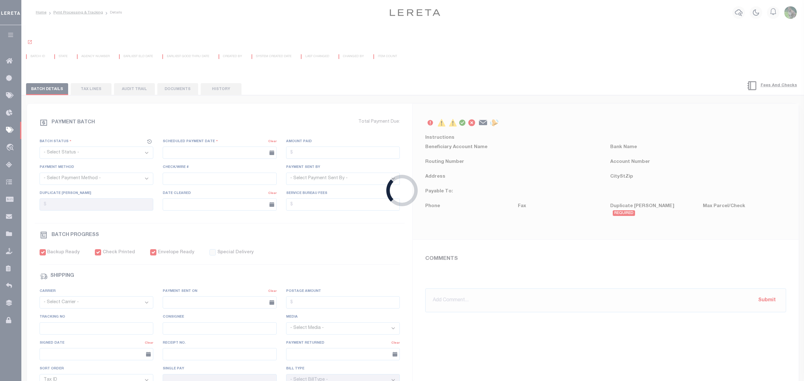
select select "[PERSON_NAME]"
type input "$5"
checkbox input "true"
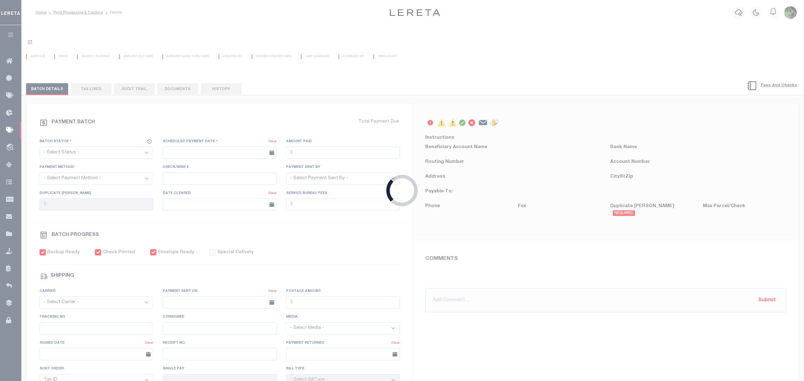
select select "FDX"
type input "[DATE]"
type input "$9.86"
type input "883789360212"
type input "N"
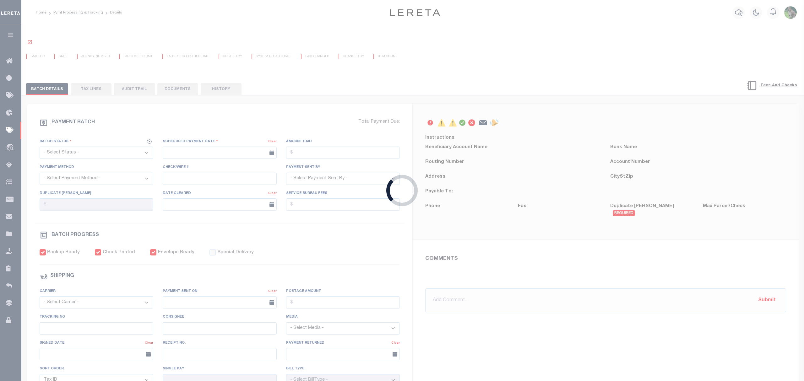
radio input "true"
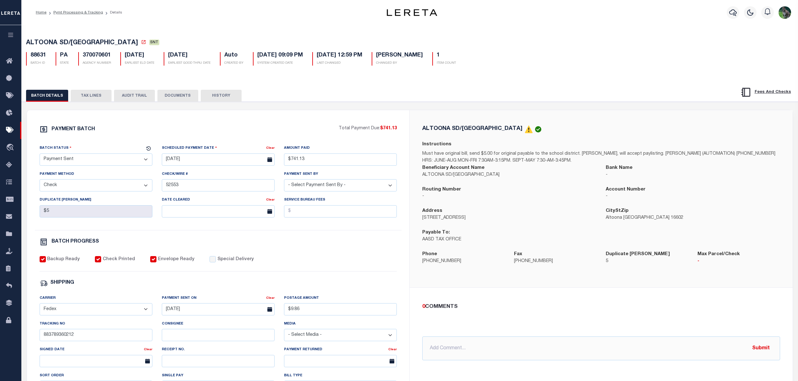
drag, startPoint x: 283, startPoint y: 117, endPoint x: 279, endPoint y: 120, distance: 4.5
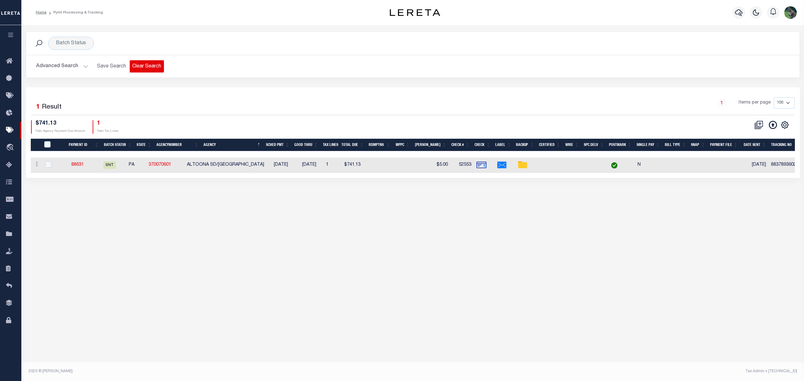
click at [151, 67] on button "Clear Search" at bounding box center [147, 66] width 34 height 12
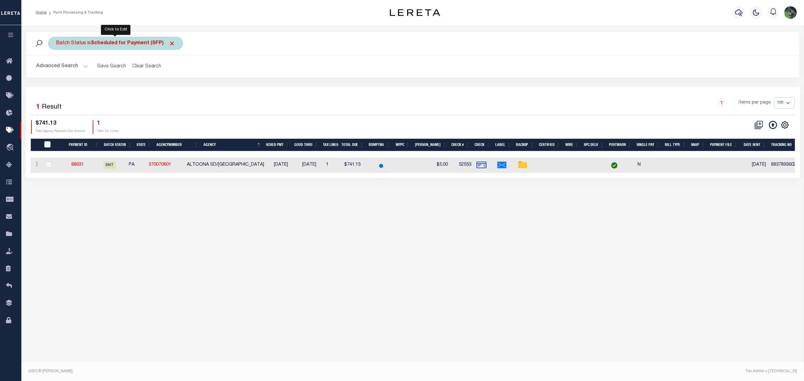
click at [98, 45] on b "Scheduled for Payment (SFP)" at bounding box center [133, 43] width 84 height 5
click at [104, 72] on select "Awaiting Funds (AWF) Cleared and Complete (CAC) New Check Needed (NCN) Payment …" at bounding box center [102, 74] width 92 height 12
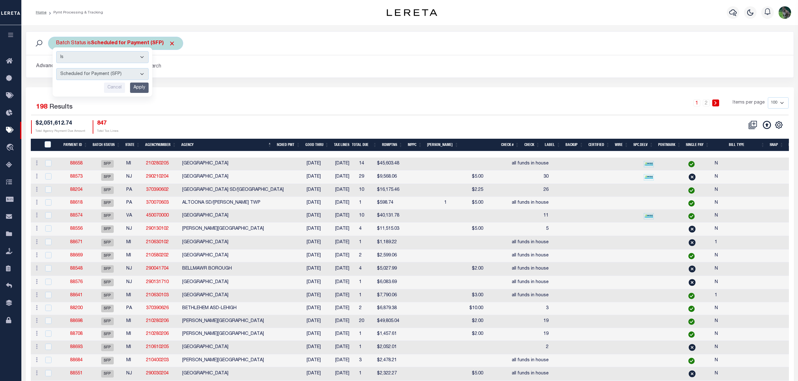
select select "RFP"
click at [56, 68] on select "Awaiting Funds (AWF) Cleared and Complete (CAC) New Check Needed (NCN) Payment …" at bounding box center [102, 74] width 92 height 12
click at [143, 88] on input "Apply" at bounding box center [139, 88] width 19 height 10
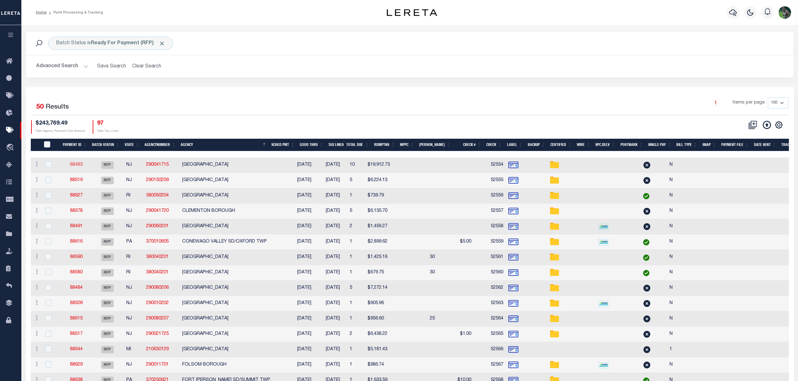
click at [77, 166] on link "88483" at bounding box center [76, 165] width 13 height 4
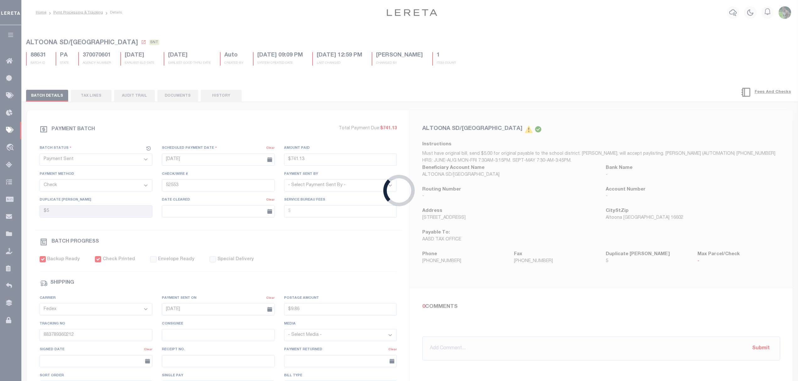
select select "RFP"
type input "$19,912.73"
type input "52554"
select select "[PERSON_NAME]"
checkbox input "false"
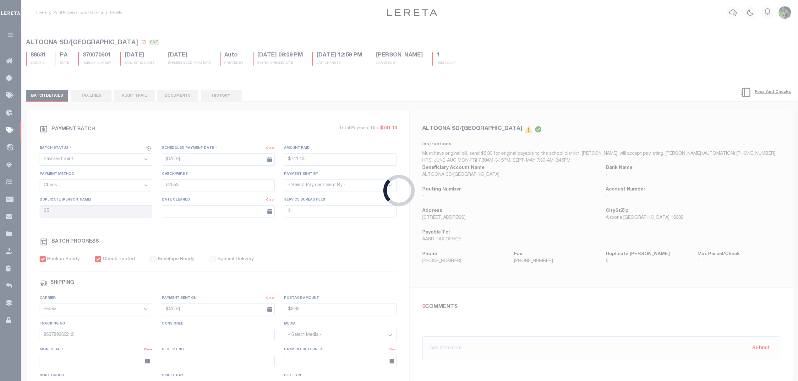
select select
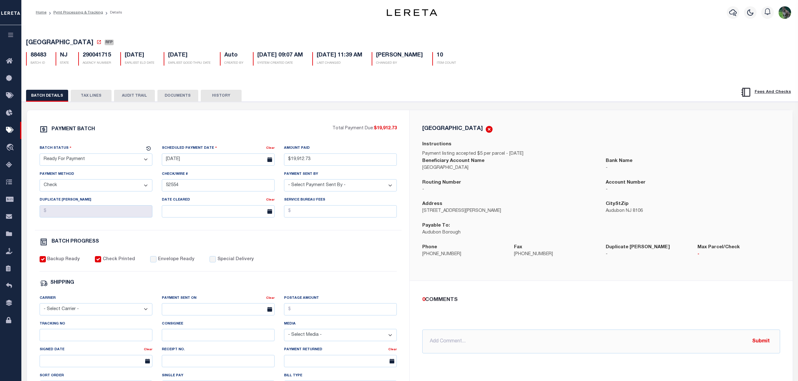
drag, startPoint x: 100, startPoint y: 158, endPoint x: 92, endPoint y: 167, distance: 11.8
click at [100, 158] on select "- Select Status - Scheduled for Payment Ready For Payment Payment Sent Cleared …" at bounding box center [96, 160] width 113 height 12
select select "SNT"
click at [40, 155] on select "- Select Status - Scheduled for Payment Ready For Payment Payment Sent Cleared …" at bounding box center [96, 160] width 113 height 12
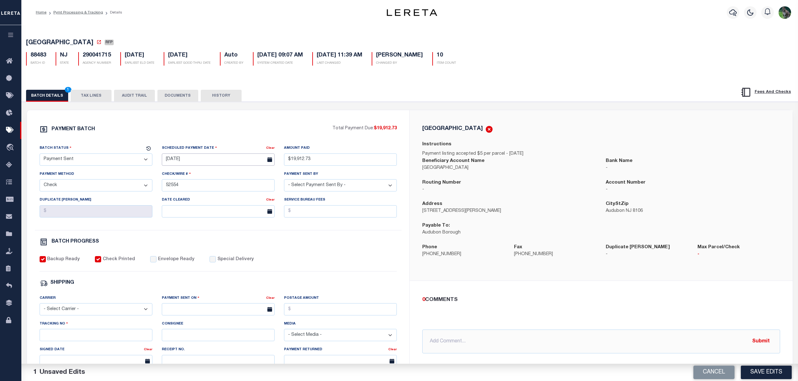
click at [195, 163] on input "[DATE]" at bounding box center [218, 160] width 113 height 12
click at [255, 133] on div "PAYMENT BATCH" at bounding box center [186, 131] width 293 height 12
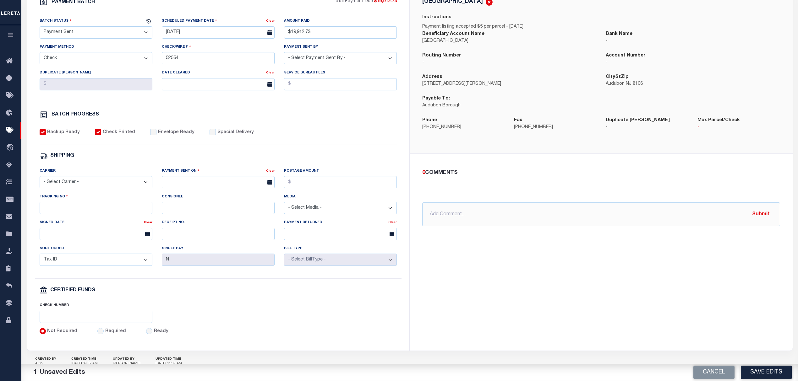
scroll to position [154, 0]
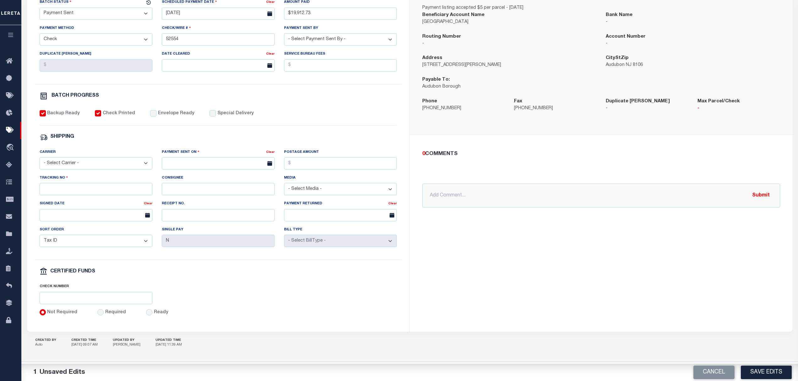
click at [160, 110] on label "Envelope Ready" at bounding box center [176, 113] width 36 height 7
click at [156, 110] on input "Envelope Ready" at bounding box center [153, 113] width 6 height 6
checkbox input "true"
click at [85, 169] on div "Carrier - Select Carrier - E-mail Fax Fedex FTP Other UPS USPS" at bounding box center [96, 162] width 122 height 26
click at [107, 162] on select "- Select Carrier - E-mail Fax Fedex FTP Other UPS USPS" at bounding box center [96, 163] width 113 height 12
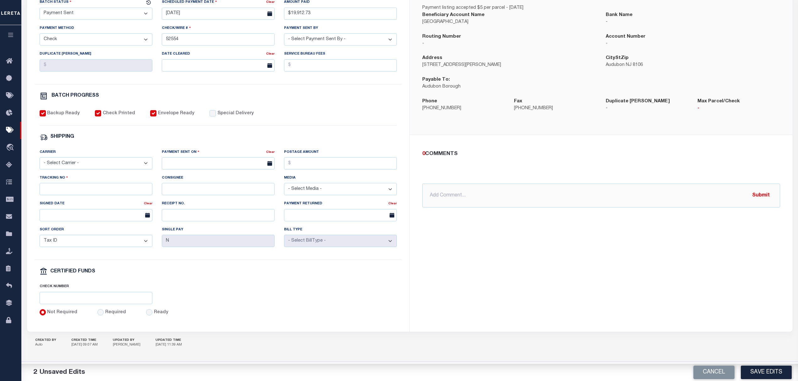
select select "FDX"
click at [40, 157] on select "- Select Carrier - E-mail Fax Fedex FTP Other UPS USPS" at bounding box center [96, 163] width 113 height 12
click at [219, 166] on body "Home Pymt Processing & Tracking Details" at bounding box center [399, 117] width 798 height 527
click at [236, 234] on span "22" at bounding box center [237, 240] width 12 height 12
type input "[DATE]"
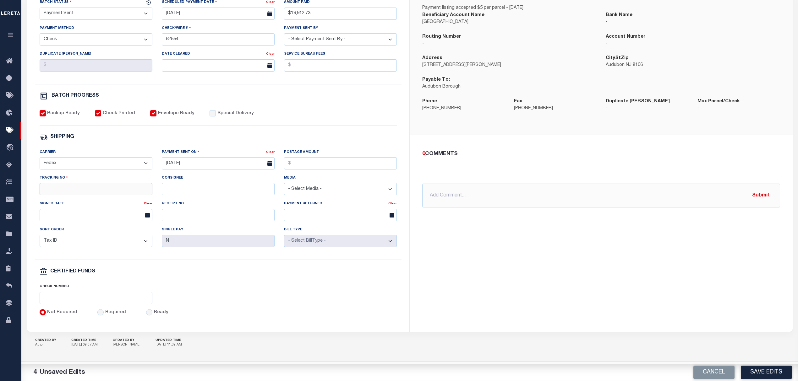
click at [108, 184] on input "Tracking No" at bounding box center [96, 189] width 113 height 12
type input "883789360977"
click at [782, 367] on button "Save Edits" at bounding box center [765, 373] width 51 height 14
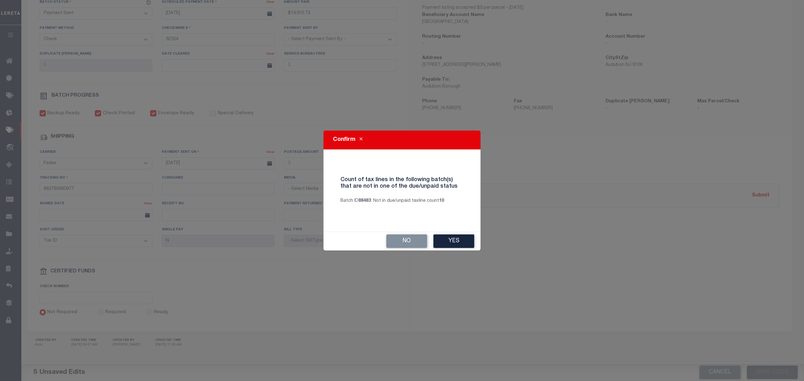
click at [469, 242] on button "Yes" at bounding box center [453, 242] width 41 height 14
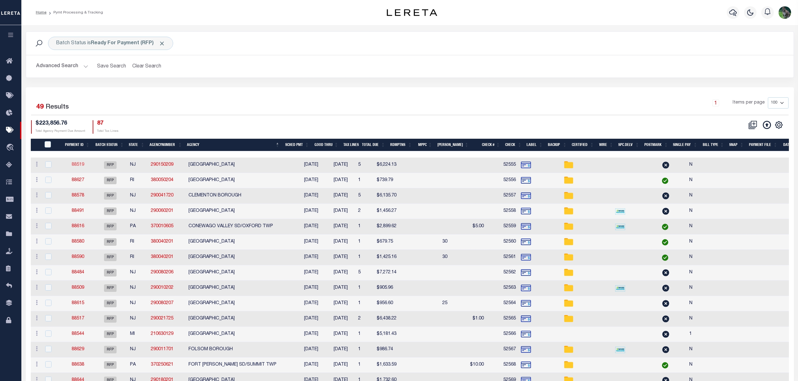
click at [81, 166] on link "88519" at bounding box center [78, 165] width 13 height 4
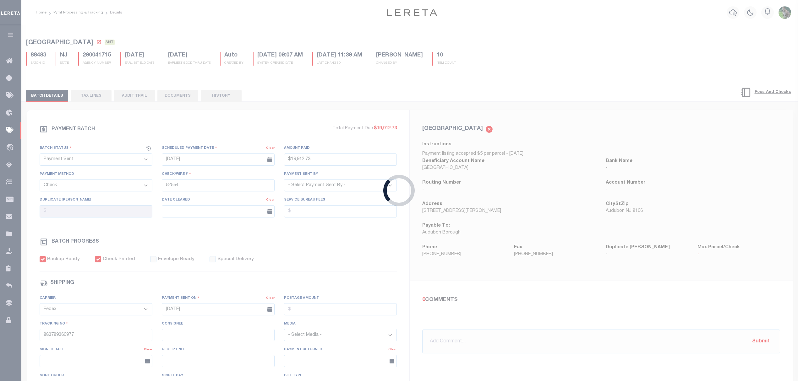
select select "RFP"
type input "$6,224.13"
type input "52555"
select select "[PERSON_NAME]"
checkbox input "false"
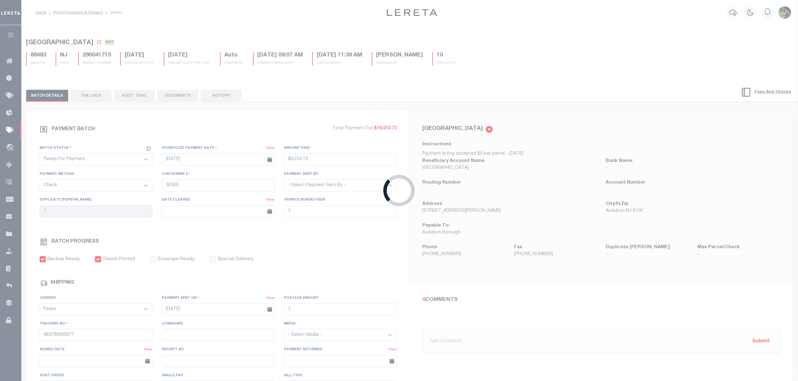
select select
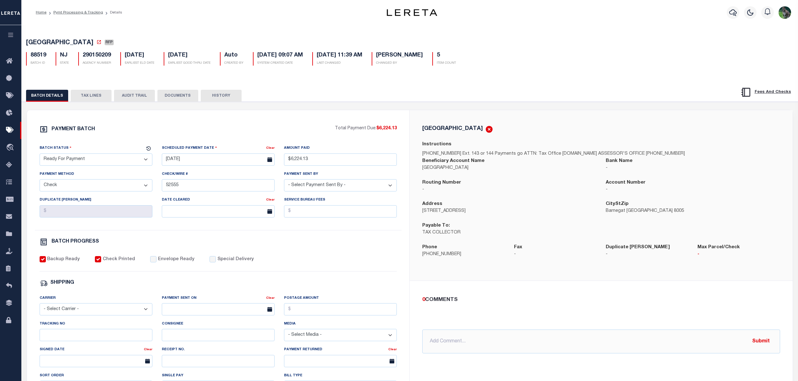
click at [128, 162] on select "- Select Status - Scheduled for Payment Ready For Payment Payment Sent Cleared …" at bounding box center [96, 160] width 113 height 12
select select "SNT"
click at [40, 155] on select "- Select Status - Scheduled for Payment Ready For Payment Payment Sent Cleared …" at bounding box center [96, 160] width 113 height 12
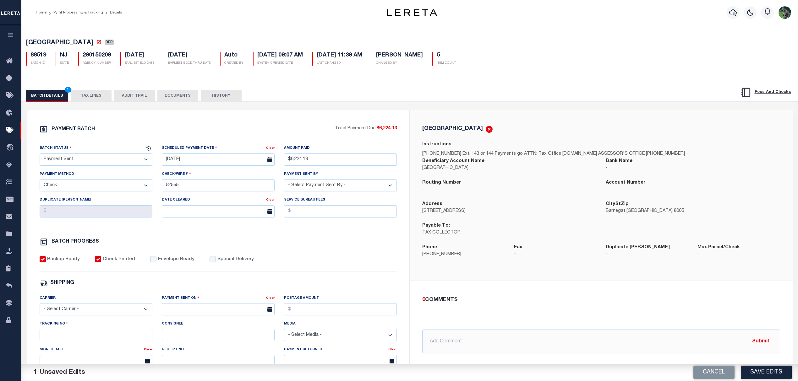
click at [162, 263] on label "Envelope Ready" at bounding box center [176, 259] width 36 height 7
click at [156, 263] on input "Envelope Ready" at bounding box center [153, 259] width 6 height 6
checkbox input "true"
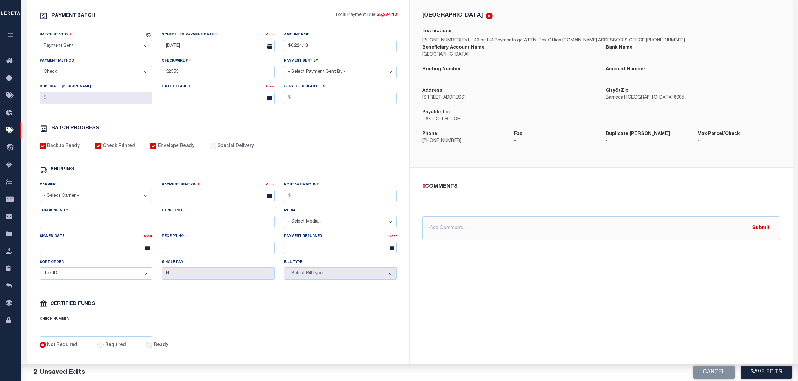
scroll to position [126, 0]
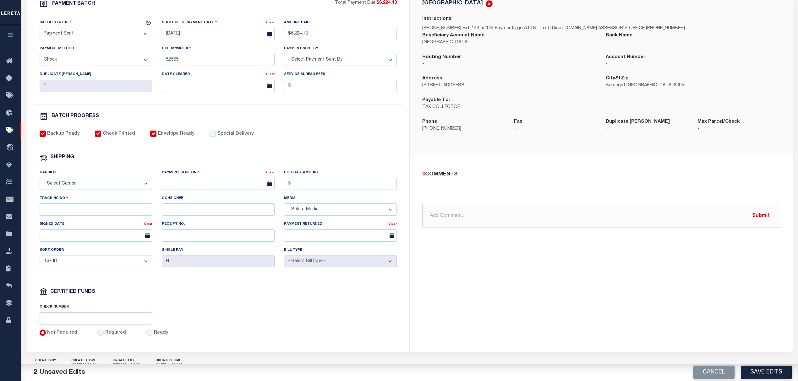
click at [92, 186] on select "- Select Carrier - E-mail Fax Fedex FTP Other UPS USPS" at bounding box center [96, 184] width 113 height 12
select select "FDX"
click at [40, 182] on select "- Select Carrier - E-mail Fax Fedex FTP Other UPS USPS" at bounding box center [96, 184] width 113 height 12
click at [209, 189] on input "text" at bounding box center [218, 184] width 113 height 12
click at [238, 259] on span "22" at bounding box center [237, 261] width 12 height 12
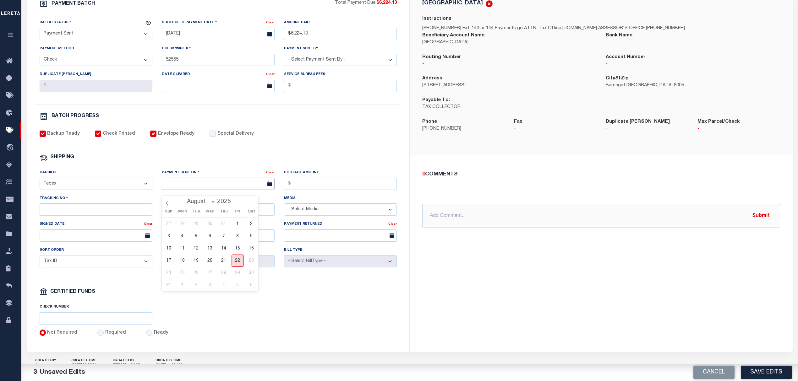
type input "[DATE]"
drag, startPoint x: 119, startPoint y: 215, endPoint x: 117, endPoint y: 221, distance: 6.9
click at [117, 215] on input "Tracking No" at bounding box center [96, 209] width 113 height 12
type input "883789431116"
click at [771, 370] on button "Save Edits" at bounding box center [765, 373] width 51 height 14
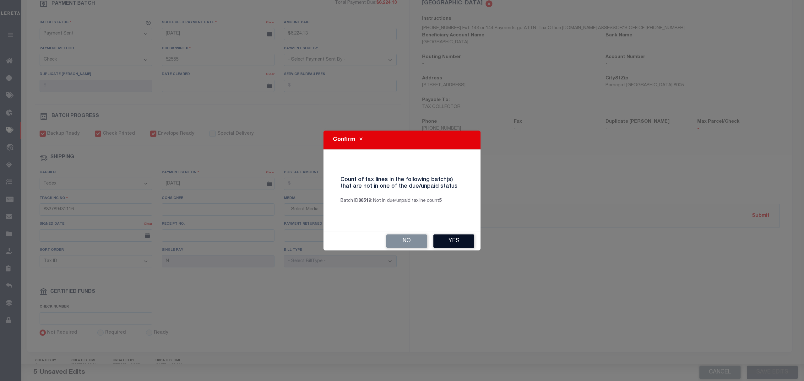
click at [453, 242] on button "Yes" at bounding box center [453, 242] width 41 height 14
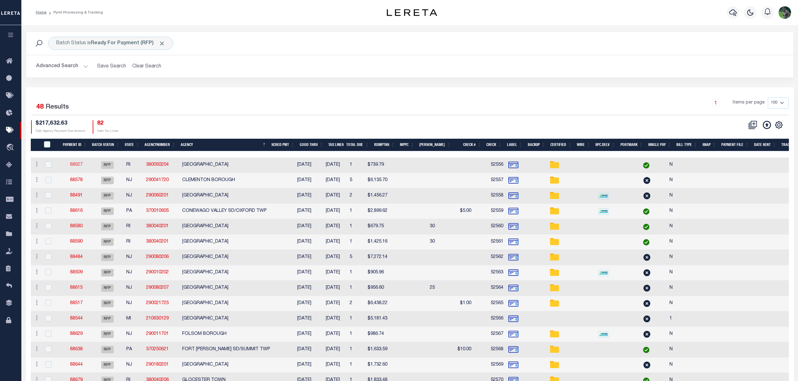
click at [78, 166] on link "88627" at bounding box center [76, 165] width 13 height 4
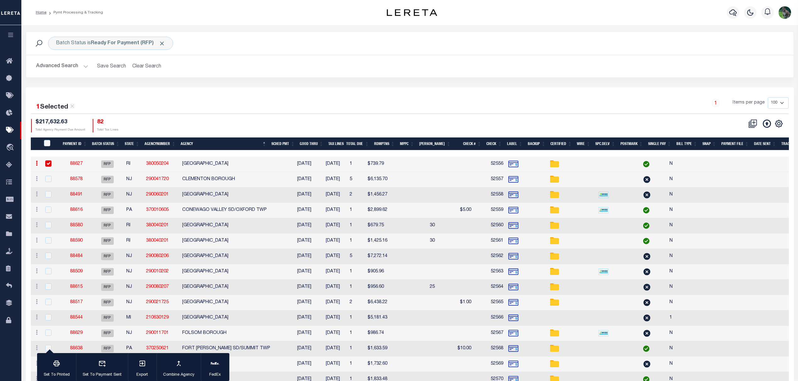
select select "RFP"
type input "$739.79"
type input "52556"
select select "Starek, Barbara"
checkbox input "false"
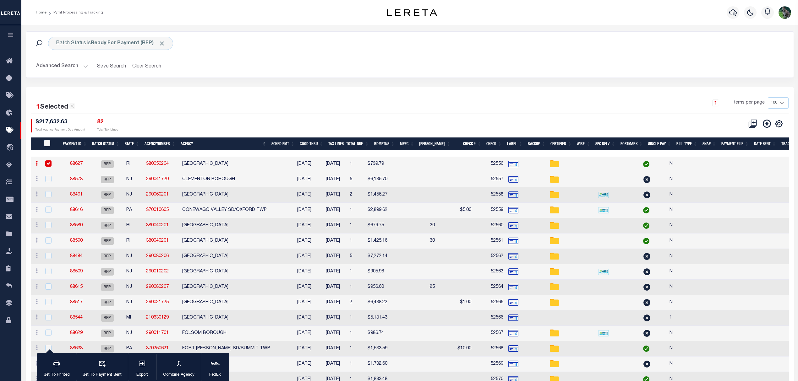
select select
type input "BARBARA"
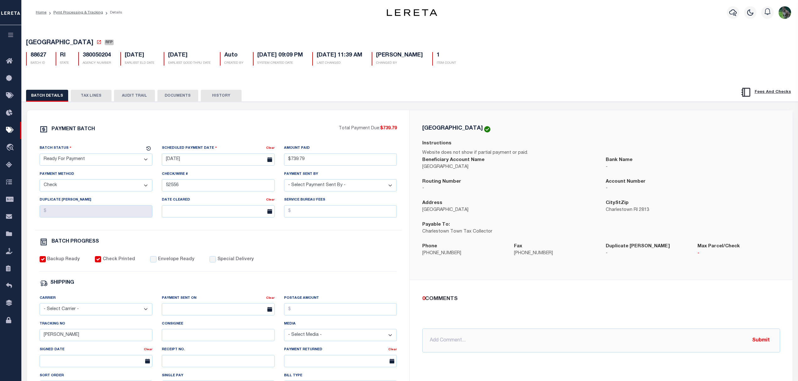
click at [141, 165] on select "- Select Status - Scheduled for Payment Ready For Payment Payment Sent Cleared …" at bounding box center [96, 160] width 113 height 12
select select "SNT"
click at [40, 155] on select "- Select Status - Scheduled for Payment Ready For Payment Payment Sent Cleared …" at bounding box center [96, 160] width 113 height 12
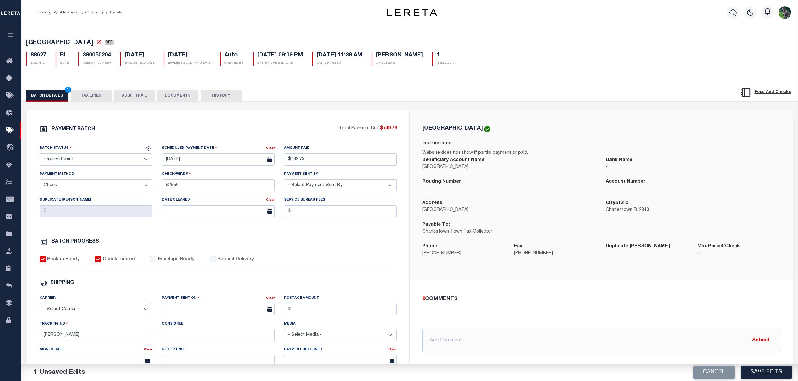
click at [161, 263] on label "Envelope Ready" at bounding box center [176, 259] width 36 height 7
click at [156, 263] on input "Envelope Ready" at bounding box center [153, 259] width 6 height 6
checkbox input "true"
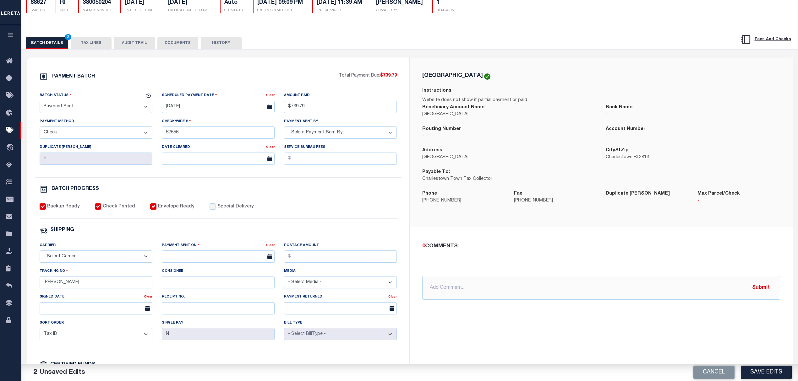
scroll to position [84, 0]
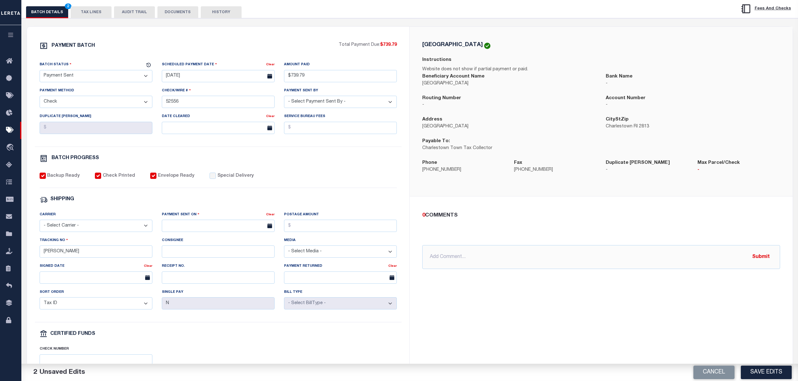
click at [102, 229] on select "- Select Carrier - E-mail Fax Fedex FTP Other UPS USPS" at bounding box center [96, 226] width 113 height 12
select select "FDX"
click at [40, 224] on select "- Select Carrier - E-mail Fax Fedex FTP Other UPS USPS" at bounding box center [96, 226] width 113 height 12
click at [208, 228] on input "text" at bounding box center [218, 226] width 113 height 12
click at [236, 299] on span "22" at bounding box center [237, 303] width 12 height 12
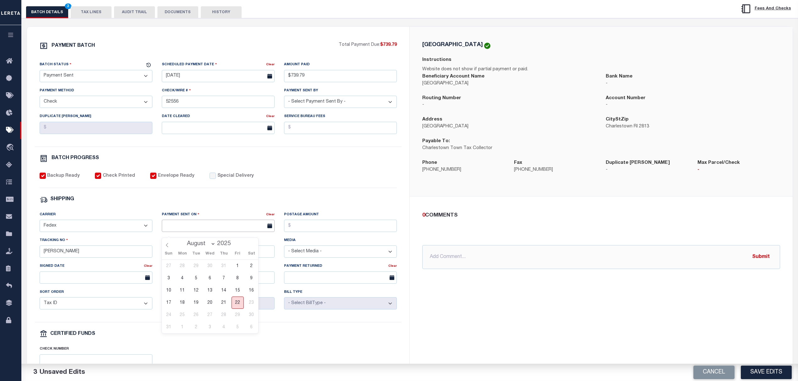
type input "08/22/2025"
drag, startPoint x: 82, startPoint y: 255, endPoint x: 2, endPoint y: 238, distance: 81.7
click at [24, 249] on div "PAYMENT BATCH Total Payment Due: $739.79 Batch Status" at bounding box center [410, 221] width 782 height 406
type input "883789368579"
click at [757, 372] on button "Save Edits" at bounding box center [765, 373] width 51 height 14
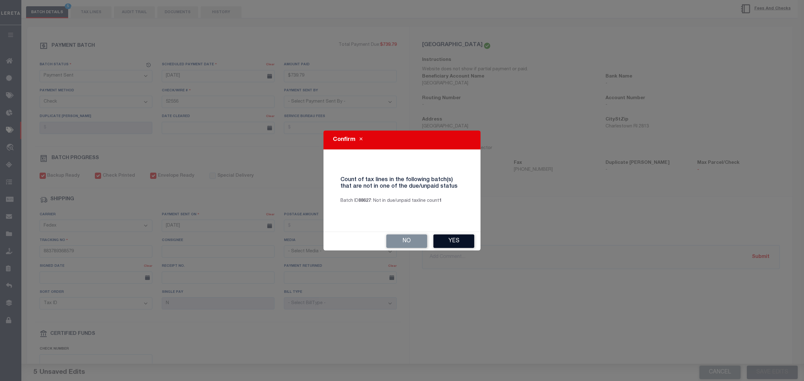
click at [467, 242] on button "Yes" at bounding box center [453, 242] width 41 height 14
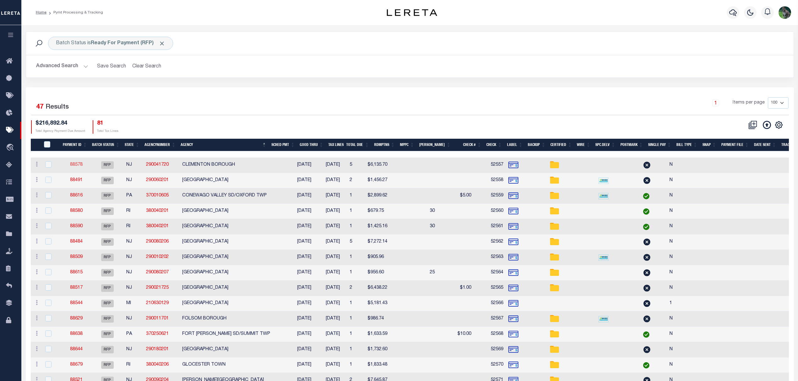
click at [75, 166] on link "88578" at bounding box center [76, 165] width 13 height 4
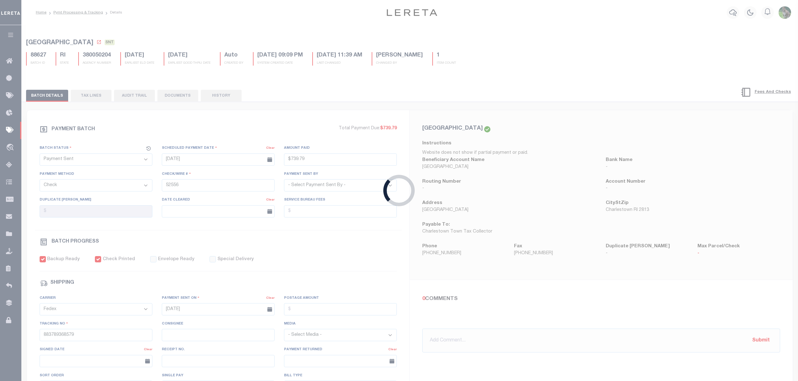
select select "RFP"
type input "$6,135.7"
type input "52557"
select select "[PERSON_NAME]"
checkbox input "false"
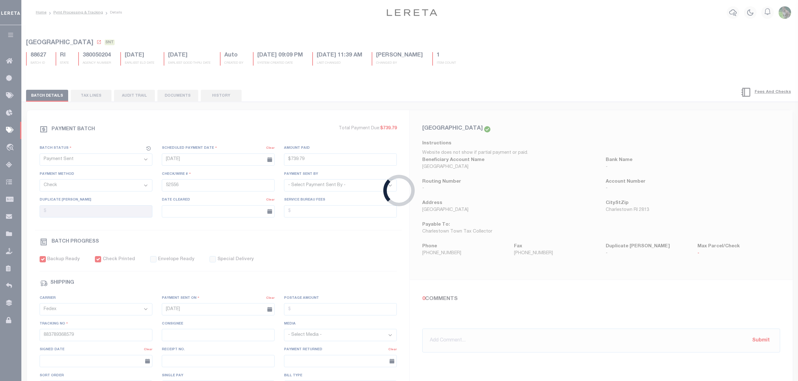
select select
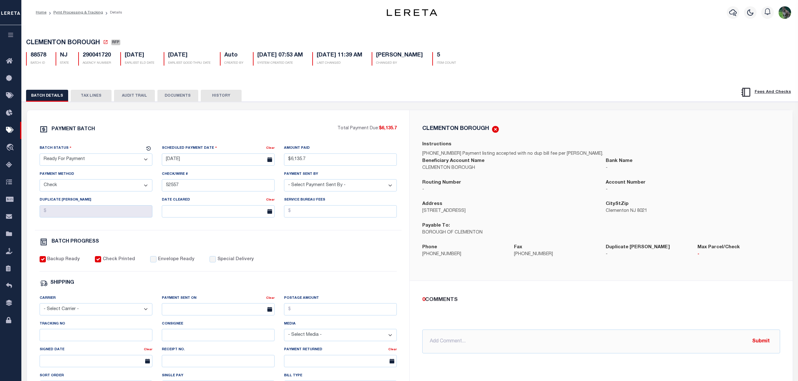
click at [114, 162] on select "- Select Status - Scheduled for Payment Ready For Payment Payment Sent Cleared …" at bounding box center [96, 160] width 113 height 12
select select "SNT"
click at [40, 155] on select "- Select Status - Scheduled for Payment Ready For Payment Payment Sent Cleared …" at bounding box center [96, 160] width 113 height 12
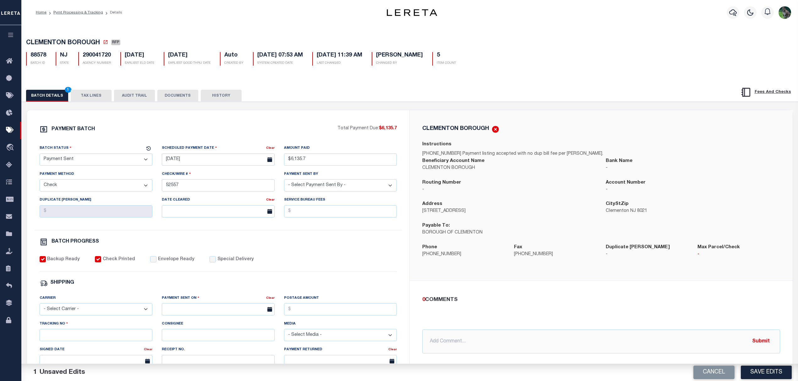
click at [161, 263] on label "Envelope Ready" at bounding box center [176, 259] width 36 height 7
click at [156, 263] on input "Envelope Ready" at bounding box center [153, 259] width 6 height 6
checkbox input "true"
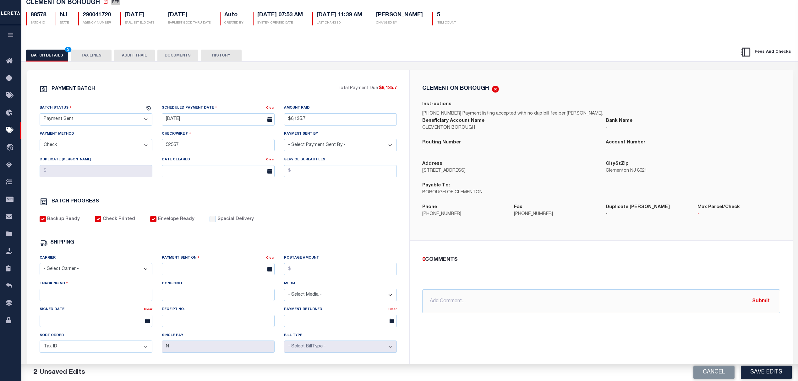
scroll to position [42, 0]
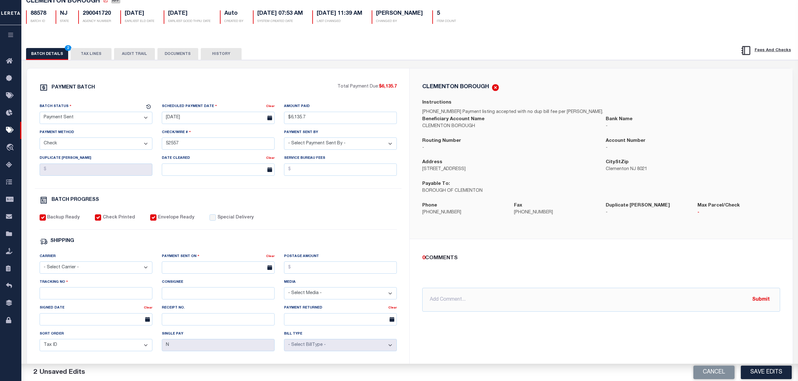
click at [100, 266] on select "- Select Carrier - E-mail Fax Fedex FTP Other UPS USPS" at bounding box center [96, 268] width 113 height 12
select select "FDX"
click at [40, 266] on select "- Select Carrier - E-mail Fax Fedex FTP Other UPS USPS" at bounding box center [96, 268] width 113 height 12
click at [187, 262] on div "Payment Sent On" at bounding box center [214, 257] width 104 height 9
click at [185, 279] on div "Payment Sent On Clear" at bounding box center [218, 266] width 122 height 26
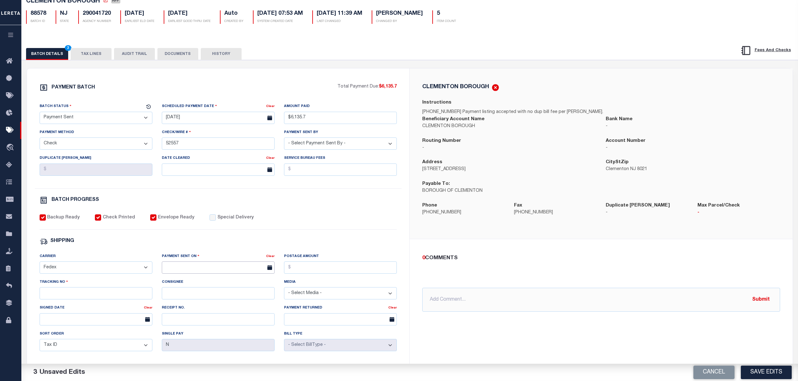
click at [193, 273] on input "text" at bounding box center [218, 268] width 113 height 12
drag, startPoint x: 235, startPoint y: 341, endPoint x: 217, endPoint y: 334, distance: 19.2
click at [236, 341] on span "22" at bounding box center [237, 345] width 12 height 12
type input "08/22/2025"
click at [108, 300] on input "Tracking No" at bounding box center [96, 293] width 113 height 12
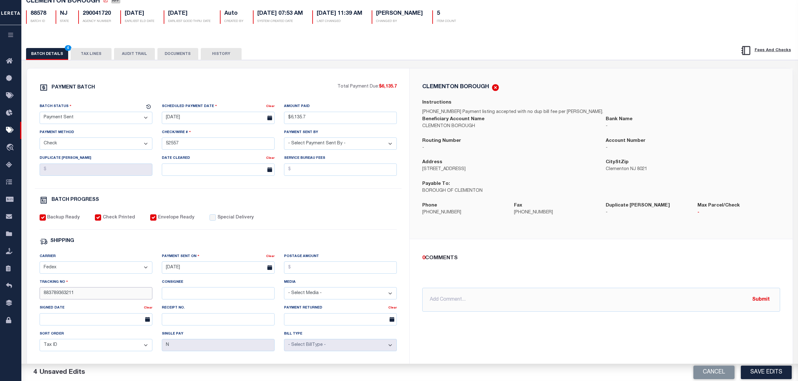
type input "883789363211"
click at [754, 371] on button "Save Edits" at bounding box center [765, 373] width 51 height 14
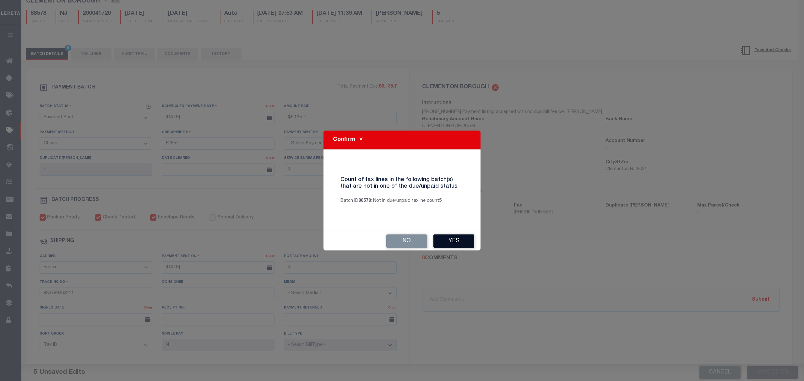
click at [467, 245] on button "Yes" at bounding box center [453, 242] width 41 height 14
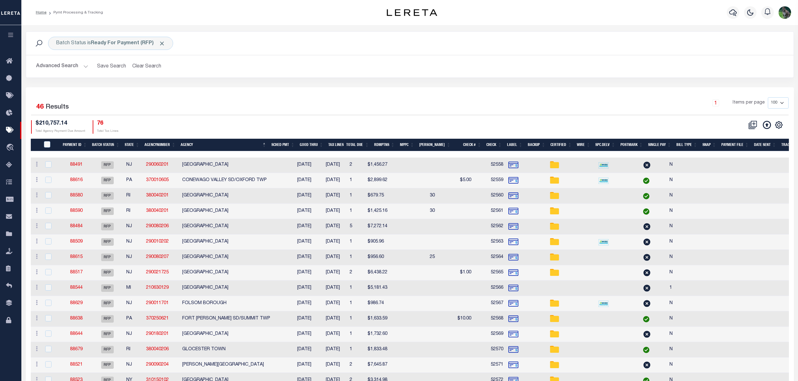
click at [490, 21] on div "Profile Sign out" at bounding box center [633, 13] width 317 height 22
click at [71, 162] on td "88491" at bounding box center [76, 165] width 29 height 15
checkbox input "true"
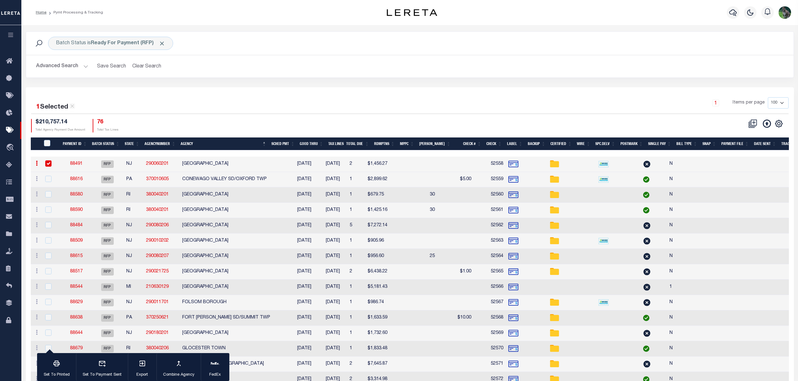
click at [72, 165] on link "88491" at bounding box center [76, 164] width 13 height 4
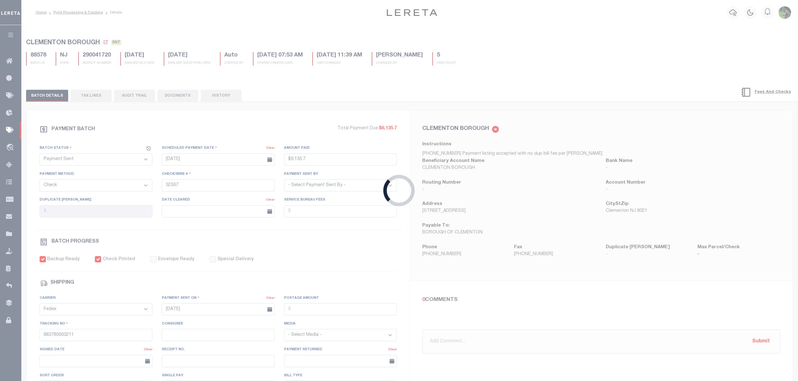
select select "RFP"
type input "$1,456.27"
type input "52558"
select select "Starek, Barbara"
checkbox input "false"
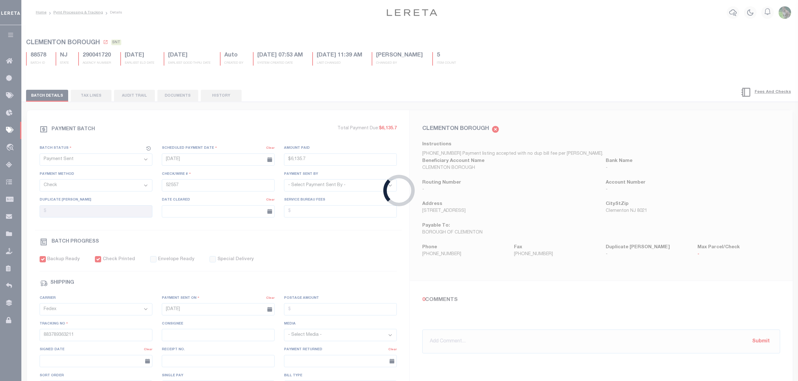
select select
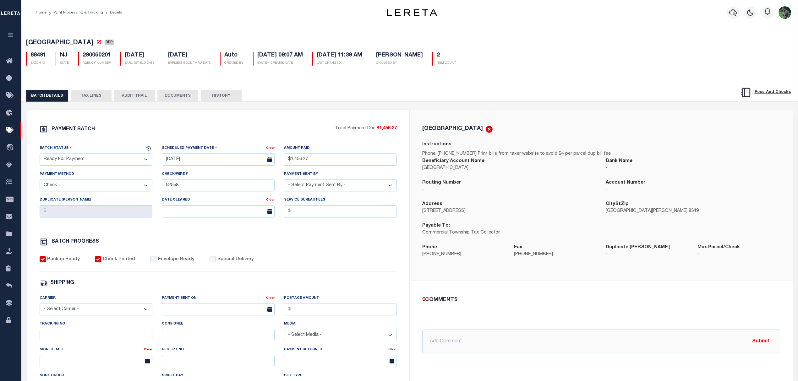
click at [96, 158] on select "- Select Status - Scheduled for Payment Ready For Payment Payment Sent Cleared …" at bounding box center [96, 160] width 113 height 12
select select "SNT"
click at [40, 155] on select "- Select Status - Scheduled for Payment Ready For Payment Payment Sent Cleared …" at bounding box center [96, 160] width 113 height 12
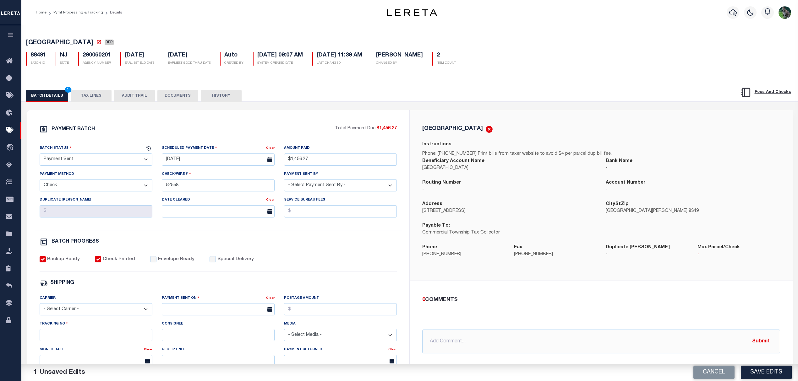
click at [184, 263] on label "Envelope Ready" at bounding box center [176, 259] width 36 height 7
click at [156, 263] on input "Envelope Ready" at bounding box center [153, 259] width 6 height 6
checkbox input "true"
click at [107, 314] on select "- Select Carrier - E-mail Fax Fedex FTP Other UPS USPS" at bounding box center [96, 309] width 113 height 12
select select "FDX"
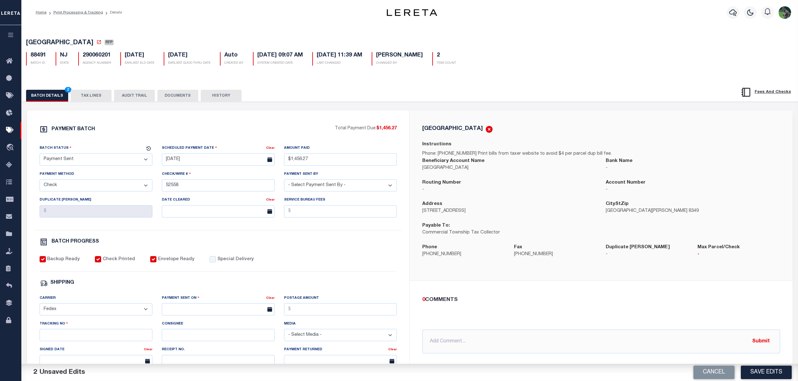
click at [40, 308] on select "- Select Carrier - E-mail Fax Fedex FTP Other UPS USPS" at bounding box center [96, 309] width 113 height 12
click at [205, 314] on input "text" at bounding box center [218, 309] width 113 height 12
click at [240, 278] on span "22" at bounding box center [237, 277] width 12 height 12
type input "08/22/2025"
click at [107, 341] on input "Tracking No" at bounding box center [96, 335] width 113 height 12
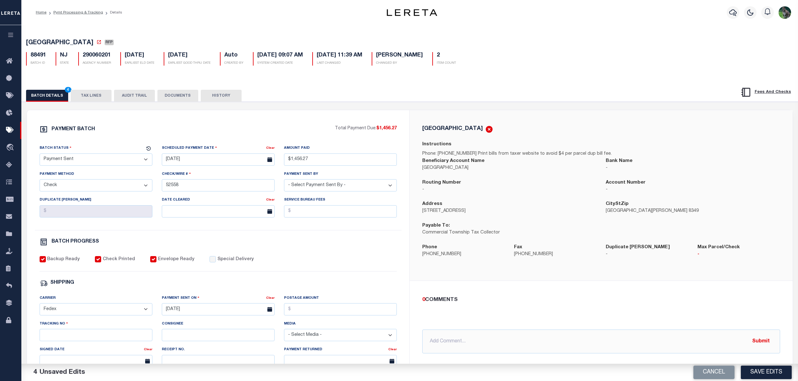
click at [271, 236] on div "PAYMENT BATCH Total Payment Due: $1,456.27 Batch Status - Select Status -" at bounding box center [218, 293] width 367 height 337
click at [91, 341] on input "Tracking No" at bounding box center [96, 335] width 113 height 12
type input "883789362649"
click at [774, 369] on button "Save Edits" at bounding box center [765, 373] width 51 height 14
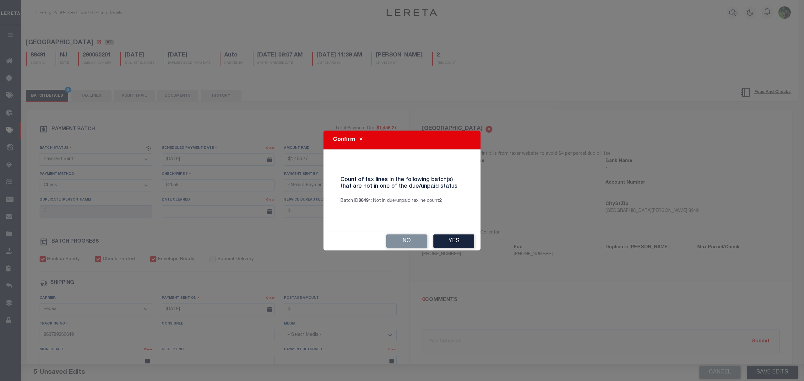
click at [426, 362] on div "Confirm Count of tax lines in the following batch(s) that are not in one of the…" at bounding box center [402, 190] width 804 height 381
click at [463, 245] on button "Yes" at bounding box center [453, 242] width 41 height 14
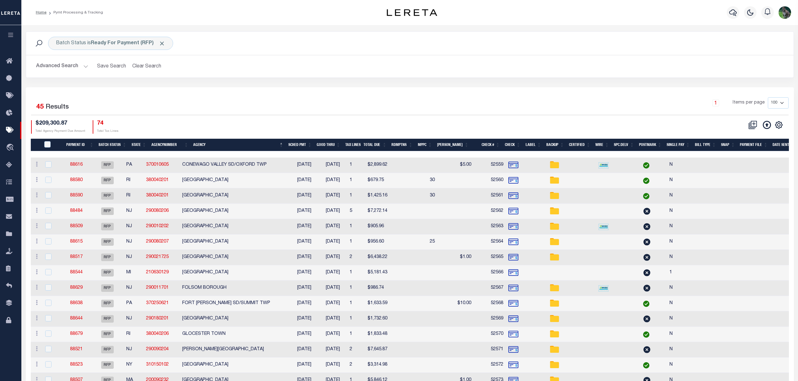
click at [116, 117] on div "1 Selected 45 Results 1 Items per page 100 200 500 1000 $209,300.87 Total Agenc…" at bounding box center [409, 115] width 767 height 36
click at [80, 163] on td "88616" at bounding box center [76, 165] width 29 height 15
checkbox input "true"
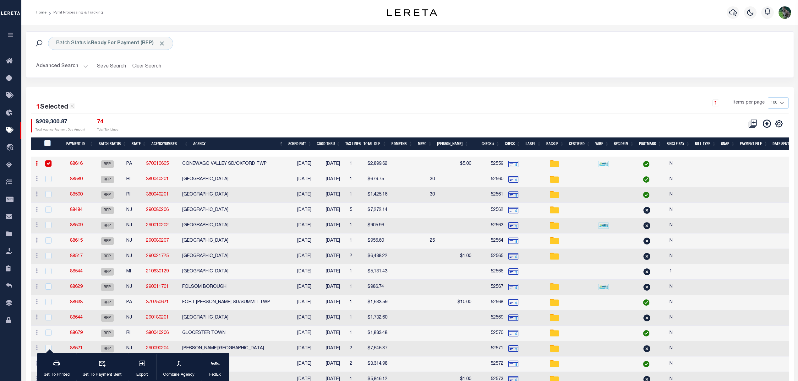
click at [79, 164] on link "88616" at bounding box center [76, 164] width 13 height 4
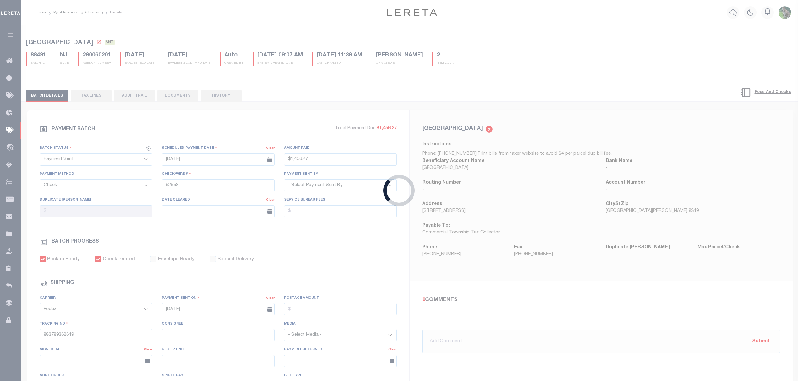
select select "RFP"
type input "$2,899.62"
type input "52559"
select select "[PERSON_NAME]"
type input "$5"
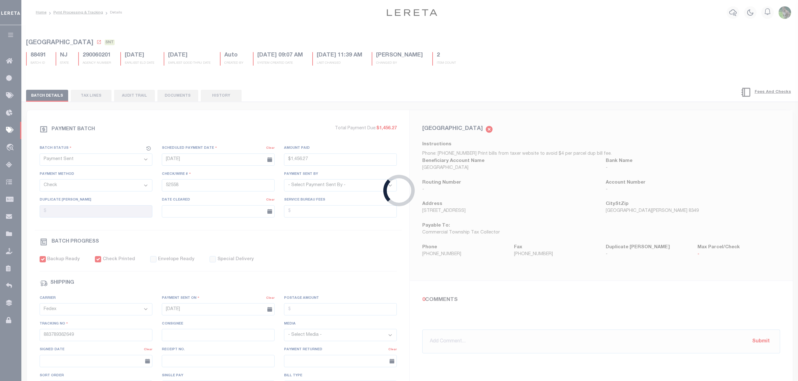
checkbox input "false"
select select
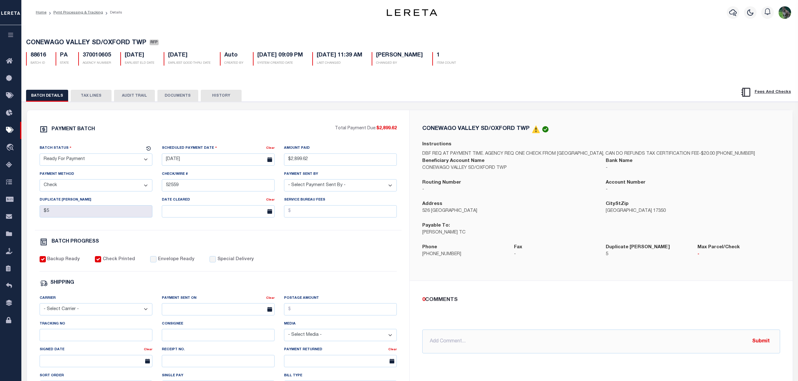
click at [105, 160] on select "- Select Status - Scheduled for Payment Ready For Payment Payment Sent Cleared …" at bounding box center [96, 160] width 113 height 12
select select "SNT"
click at [40, 155] on select "- Select Status - Scheduled for Payment Ready For Payment Payment Sent Cleared …" at bounding box center [96, 160] width 113 height 12
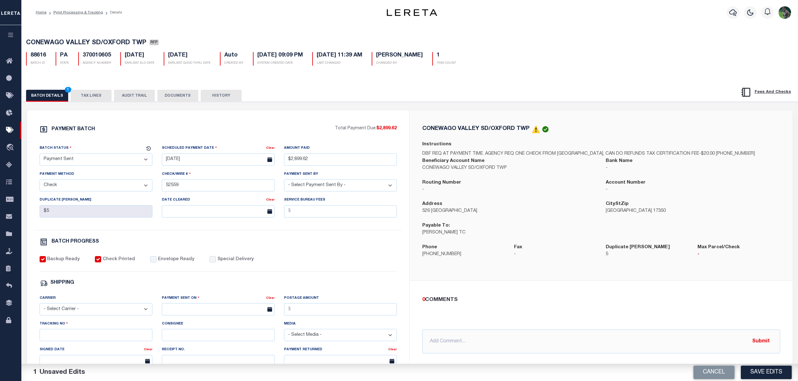
click at [162, 260] on label "Envelope Ready" at bounding box center [176, 259] width 36 height 7
click at [156, 260] on input "Envelope Ready" at bounding box center [153, 259] width 6 height 6
checkbox input "true"
click at [97, 314] on select "- Select Carrier - E-mail Fax Fedex FTP Other UPS USPS" at bounding box center [96, 309] width 113 height 12
select select "FDX"
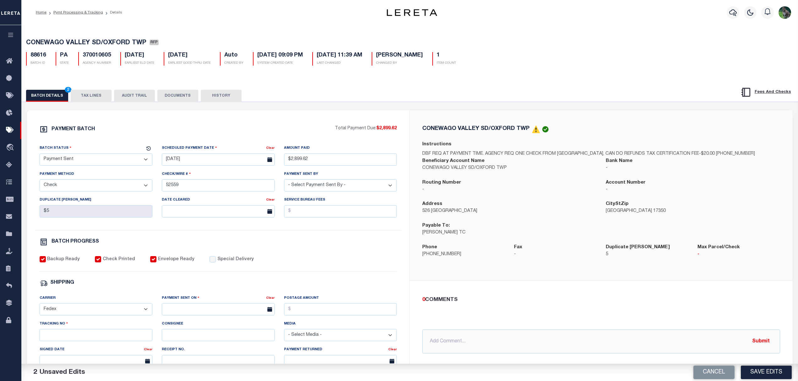
click at [40, 308] on select "- Select Carrier - E-mail Fax Fedex FTP Other UPS USPS" at bounding box center [96, 309] width 113 height 12
click at [220, 316] on input "text" at bounding box center [218, 309] width 113 height 12
click at [237, 274] on span "22" at bounding box center [237, 277] width 12 height 12
type input "08/22/2025"
drag, startPoint x: 102, startPoint y: 347, endPoint x: 103, endPoint y: 341, distance: 6.4
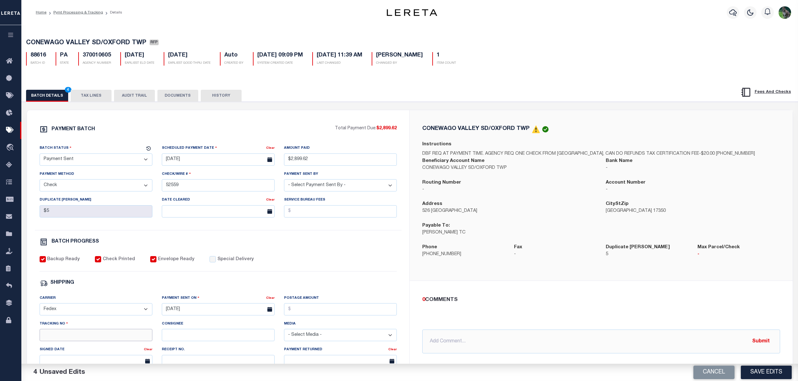
click at [102, 341] on input "Tracking No" at bounding box center [96, 335] width 113 height 12
type input "883789364284"
click at [768, 372] on button "Save Edits" at bounding box center [765, 373] width 51 height 14
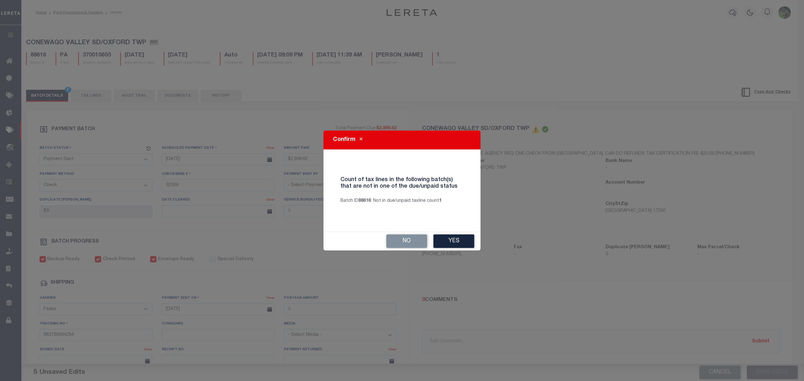
click at [449, 245] on button "Yes" at bounding box center [453, 242] width 41 height 14
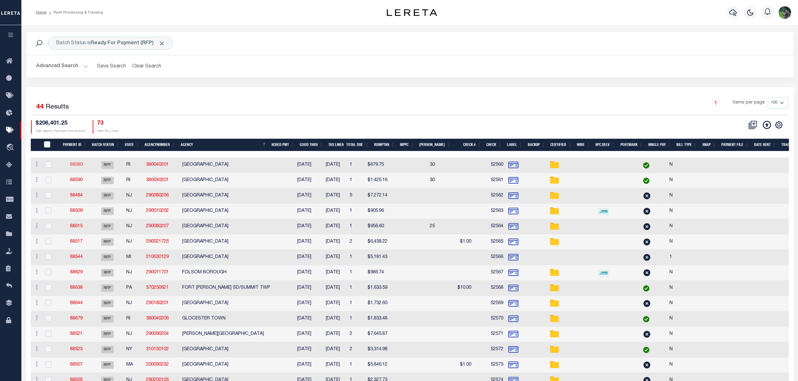
click at [78, 166] on link "88580" at bounding box center [76, 165] width 13 height 4
select select "RFP"
type input "$679.75"
type input "52560"
select select "Starek, Barbara"
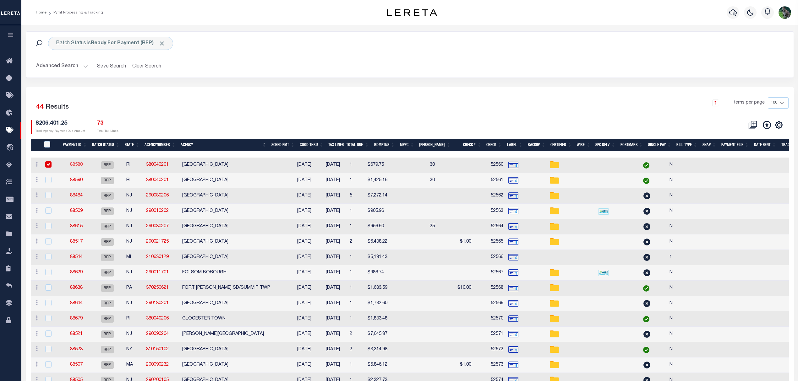
checkbox input "false"
select select
type input "BARBARA"
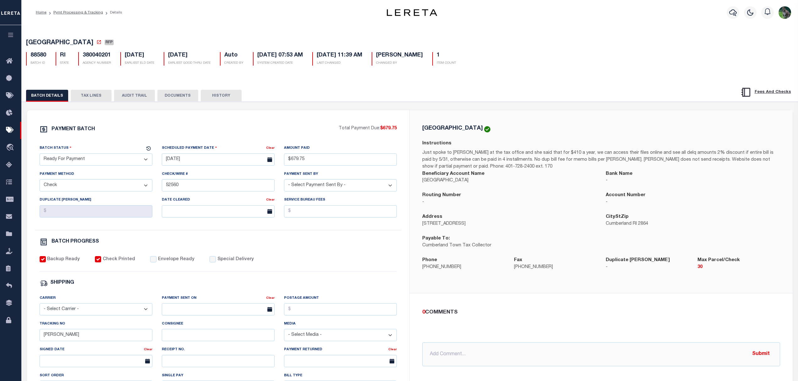
click at [121, 163] on select "- Select Status - Scheduled for Payment Ready For Payment Payment Sent Cleared …" at bounding box center [96, 160] width 113 height 12
select select "SNT"
click at [40, 155] on select "- Select Status - Scheduled for Payment Ready For Payment Payment Sent Cleared …" at bounding box center [96, 160] width 113 height 12
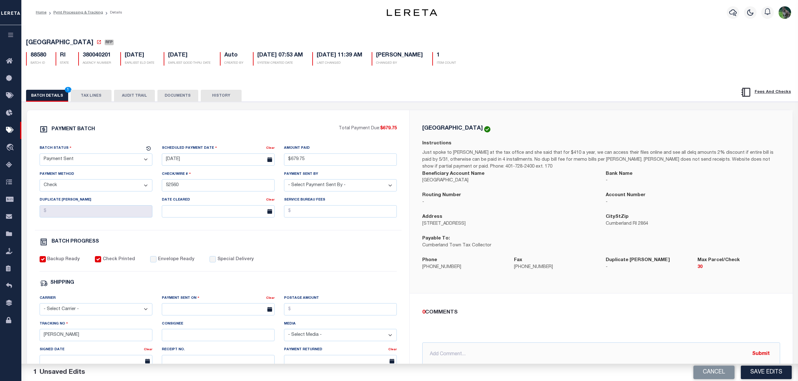
click at [167, 263] on label "Envelope Ready" at bounding box center [176, 259] width 36 height 7
click at [156, 263] on input "Envelope Ready" at bounding box center [153, 259] width 6 height 6
checkbox input "true"
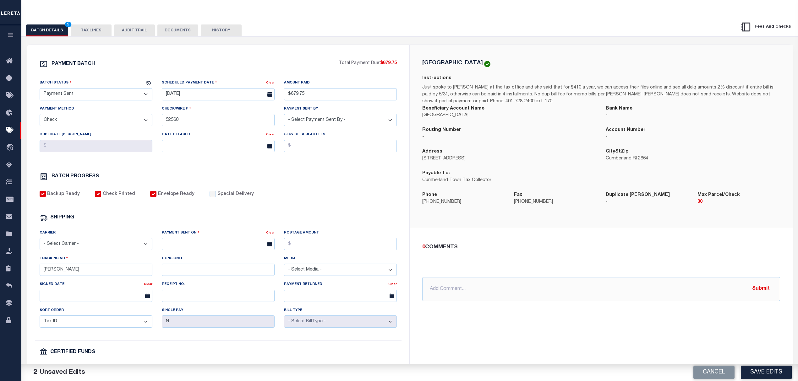
scroll to position [84, 0]
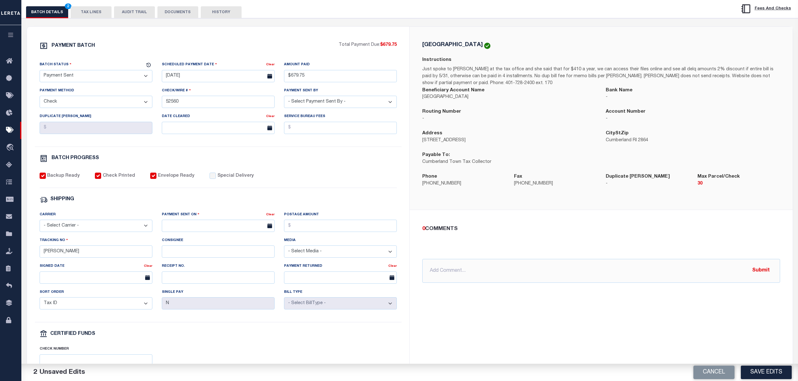
click at [98, 230] on select "- Select Carrier - E-mail Fax Fedex FTP Other UPS USPS" at bounding box center [96, 226] width 113 height 12
select select "FDX"
click at [40, 224] on select "- Select Carrier - E-mail Fax Fedex FTP Other UPS USPS" at bounding box center [96, 226] width 113 height 12
click at [178, 231] on input "text" at bounding box center [218, 226] width 113 height 12
drag, startPoint x: 236, startPoint y: 299, endPoint x: 210, endPoint y: 287, distance: 28.2
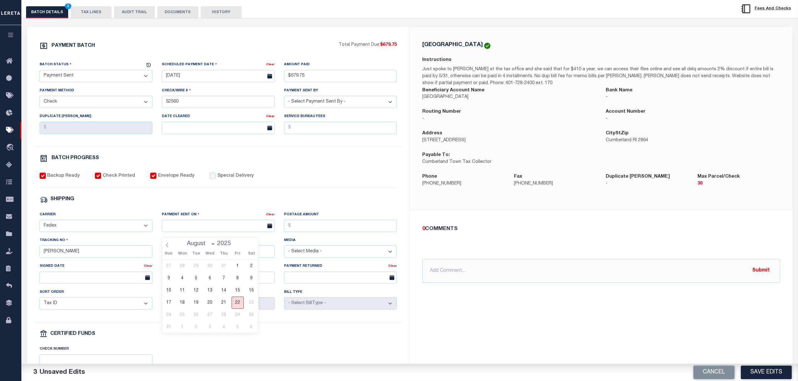
click at [236, 300] on span "22" at bounding box center [237, 303] width 12 height 12
type input "08/22/2025"
drag, startPoint x: 111, startPoint y: 255, endPoint x: 8, endPoint y: 247, distance: 103.9
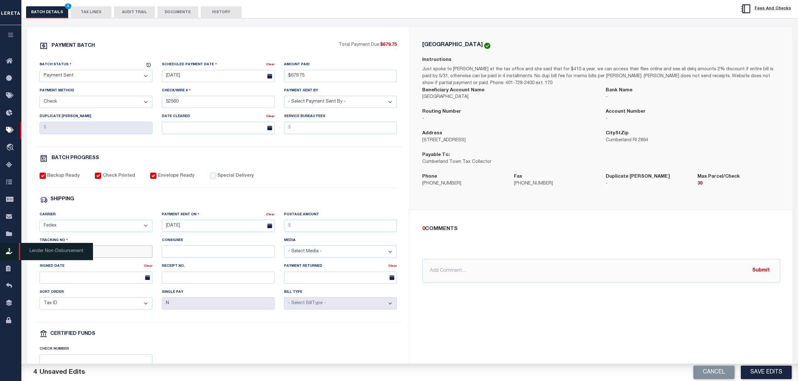
click at [8, 249] on div "Home Pymt Processing & Tracking Details Profile Sign out" at bounding box center [399, 179] width 798 height 527
type input "883789365030"
click at [84, 257] on input "883789365030" at bounding box center [96, 252] width 113 height 12
click at [747, 362] on div "CUMBERLAND TOWN Instructions Just spoke to Nicole at the tax office and she sai…" at bounding box center [600, 210] width 383 height 367
click at [758, 374] on button "Save Edits" at bounding box center [765, 373] width 51 height 14
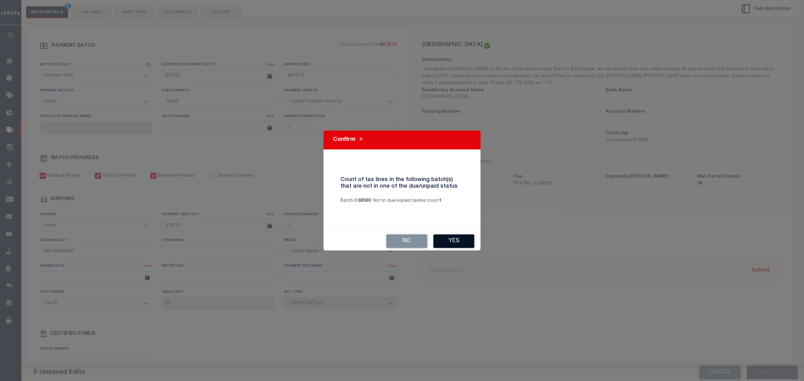
click at [467, 244] on button "Yes" at bounding box center [453, 242] width 41 height 14
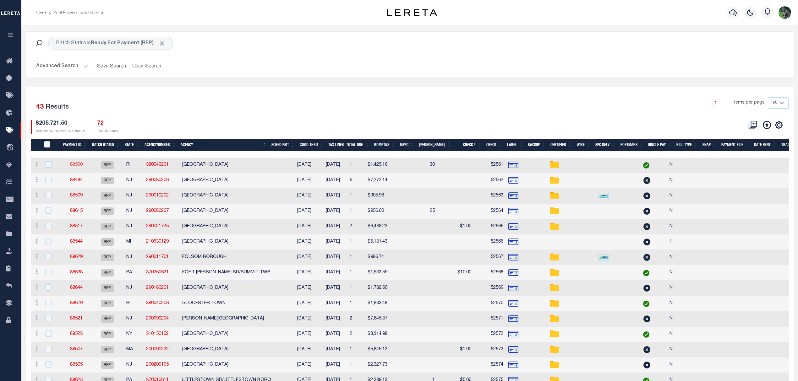
click at [80, 166] on link "88590" at bounding box center [76, 165] width 13 height 4
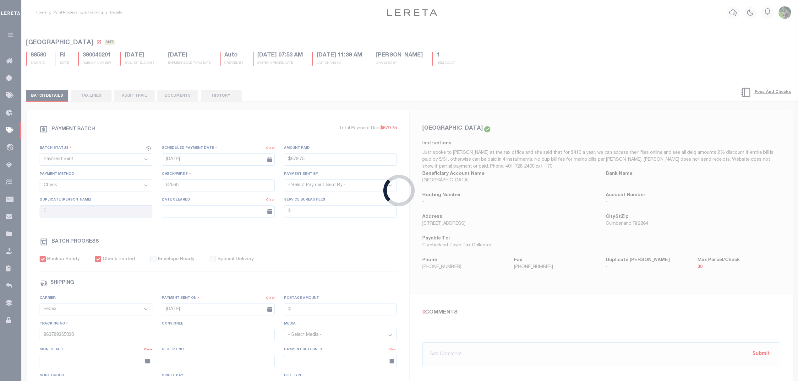
select select "RFP"
type input "$1,425.16"
type input "52561"
checkbox input "false"
select select
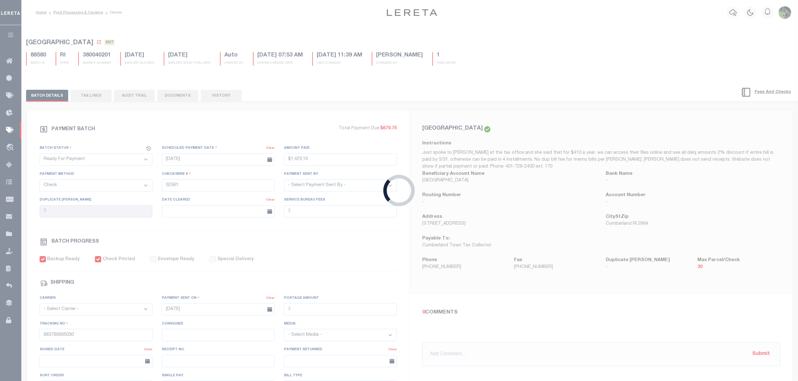
type input "BARBARA"
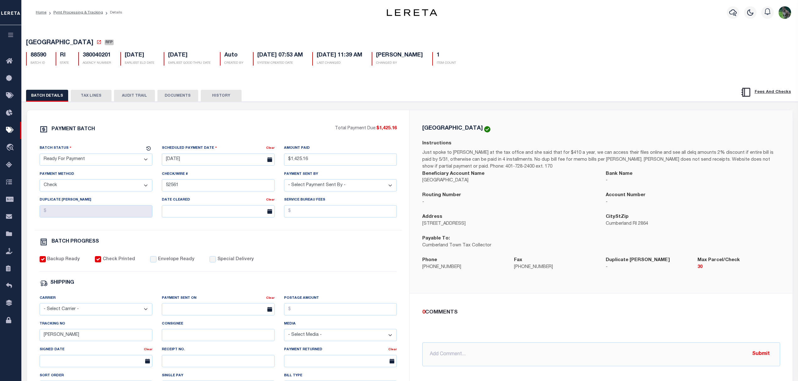
drag, startPoint x: 112, startPoint y: 161, endPoint x: 88, endPoint y: 167, distance: 24.7
click at [112, 161] on select "- Select Status - Scheduled for Payment Ready For Payment Payment Sent Cleared …" at bounding box center [96, 160] width 113 height 12
select select "SNT"
click at [40, 155] on select "- Select Status - Scheduled for Payment Ready For Payment Payment Sent Cleared …" at bounding box center [96, 160] width 113 height 12
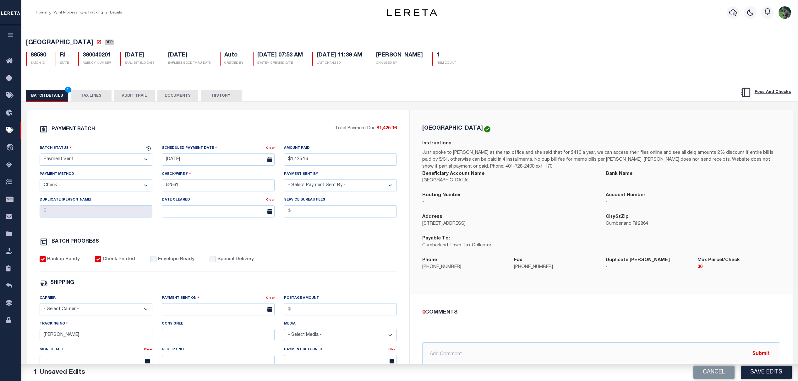
click at [163, 263] on label "Envelope Ready" at bounding box center [176, 259] width 36 height 7
click at [156, 263] on input "Envelope Ready" at bounding box center [153, 259] width 6 height 6
checkbox input "true"
click at [92, 315] on select "- Select Carrier - E-mail Fax Fedex FTP Other UPS USPS" at bounding box center [96, 309] width 113 height 12
select select "FDX"
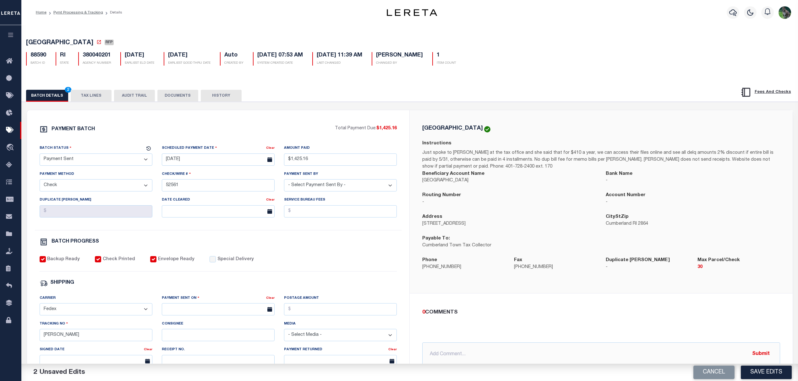
click at [40, 308] on select "- Select Carrier - E-mail Fax Fedex FTP Other UPS USPS" at bounding box center [96, 309] width 113 height 12
click at [30, 338] on div "PAYMENT BATCH Total Payment Due: $1,425.16 Batch Status" at bounding box center [218, 293] width 382 height 367
paste input "883789365030"
type input "883789365030"
click at [234, 316] on input "text" at bounding box center [218, 309] width 113 height 12
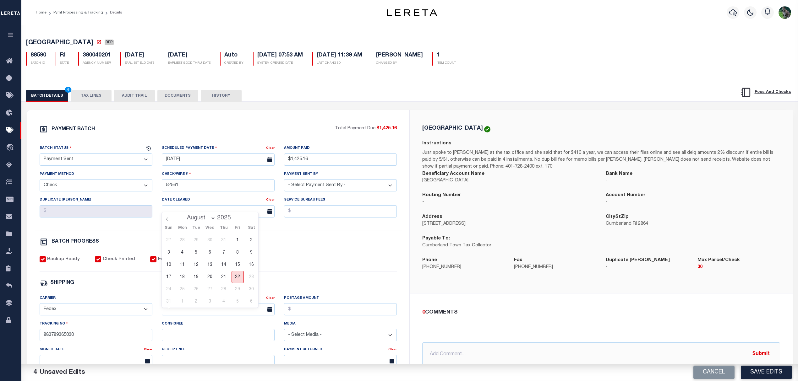
click at [238, 271] on span "22" at bounding box center [237, 277] width 12 height 12
type input "08/22/2025"
click at [756, 373] on button "Save Edits" at bounding box center [765, 373] width 51 height 14
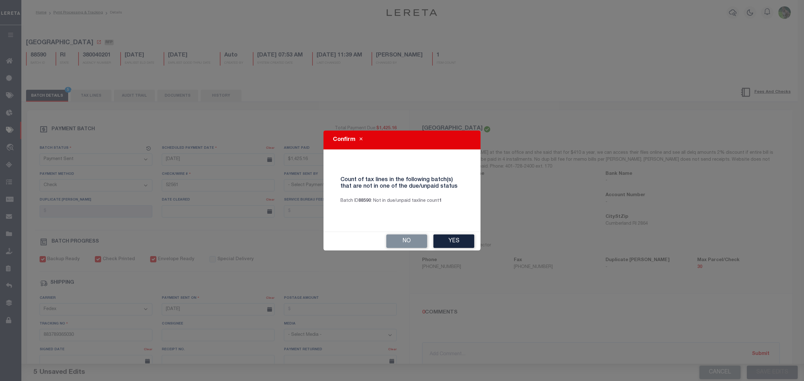
click at [405, 231] on div "Confirm Count of tax lines in the following batch(s) that are not in one of the…" at bounding box center [401, 191] width 157 height 120
click at [438, 236] on button "Yes" at bounding box center [453, 242] width 41 height 14
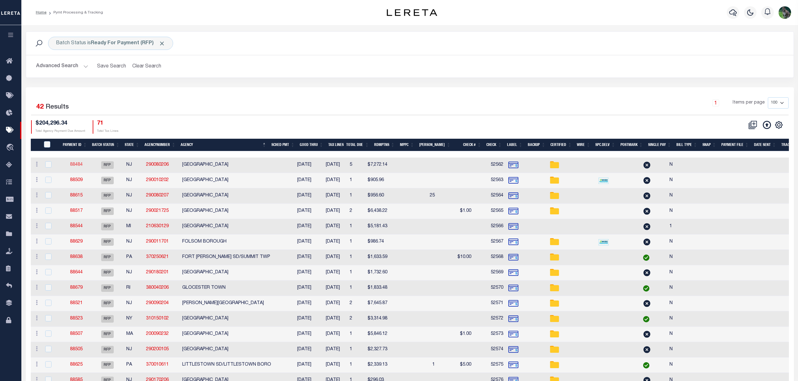
click at [76, 167] on link "88484" at bounding box center [76, 165] width 13 height 4
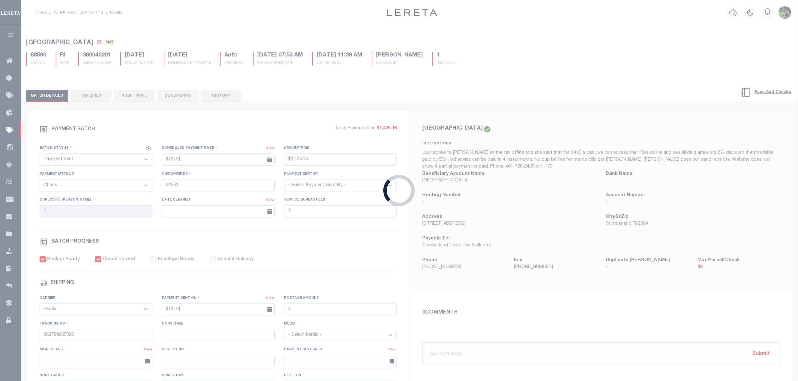
select select "RFP"
type input "$7,272.14"
type input "52562"
select select "Urbina, Matthew"
checkbox input "false"
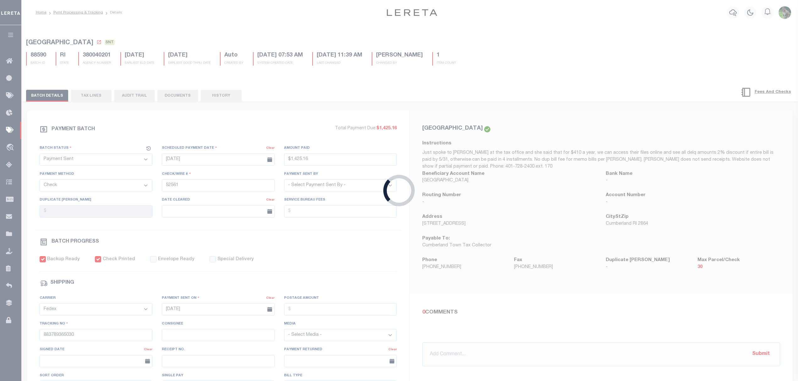
select select
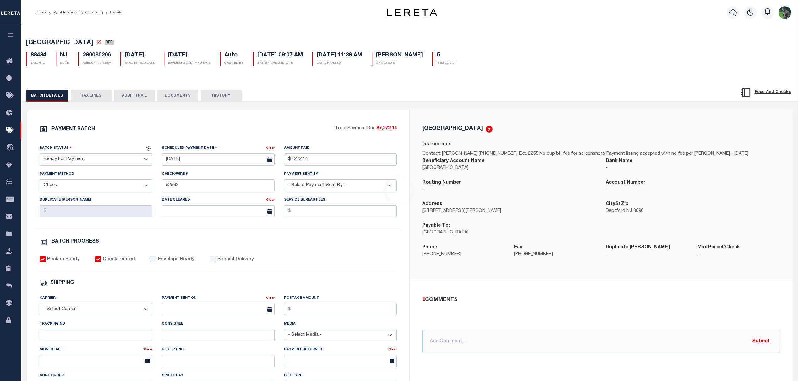
click at [79, 165] on select "- Select Status - Scheduled for Payment Ready For Payment Payment Sent Cleared …" at bounding box center [96, 160] width 113 height 12
select select "SNT"
click at [40, 155] on select "- Select Status - Scheduled for Payment Ready For Payment Payment Sent Cleared …" at bounding box center [96, 160] width 113 height 12
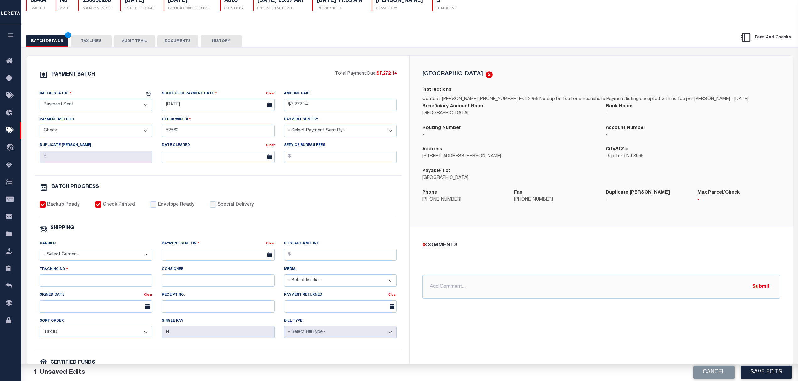
scroll to position [84, 0]
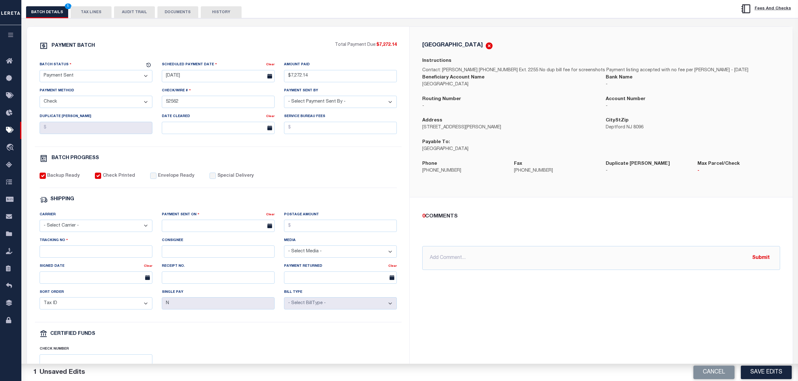
click at [173, 180] on label "Envelope Ready" at bounding box center [176, 176] width 36 height 7
click at [156, 179] on input "Envelope Ready" at bounding box center [153, 176] width 6 height 6
checkbox input "true"
click at [107, 237] on div "Carrier - Select Carrier - E-mail Fax Fedex FTP Other UPS USPS" at bounding box center [96, 224] width 122 height 26
click at [92, 227] on select "- Select Carrier - E-mail Fax Fedex FTP Other UPS USPS" at bounding box center [96, 226] width 113 height 12
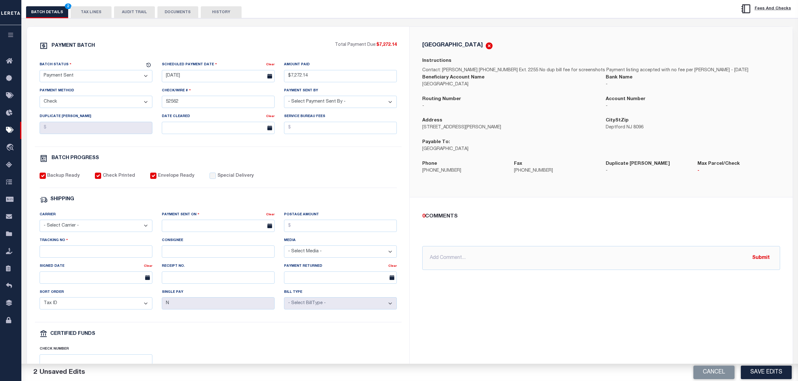
select select "FDX"
click at [40, 224] on select "- Select Carrier - E-mail Fax Fedex FTP Other UPS USPS" at bounding box center [96, 226] width 113 height 12
click at [184, 227] on input "text" at bounding box center [218, 226] width 113 height 12
click at [235, 300] on span "22" at bounding box center [237, 303] width 12 height 12
type input "08/22/2025"
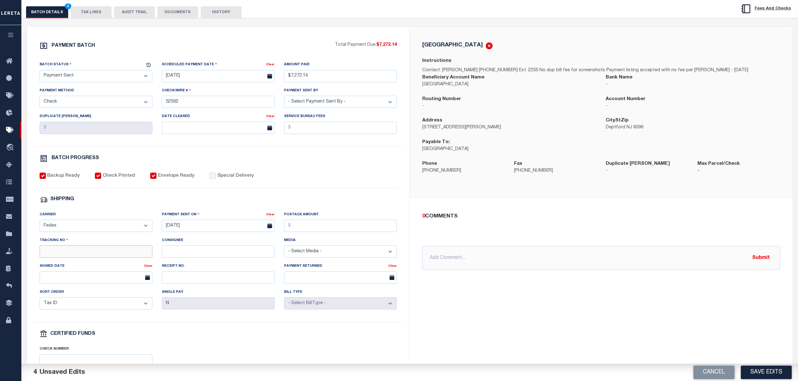
click at [114, 258] on input "Tracking No" at bounding box center [96, 252] width 113 height 12
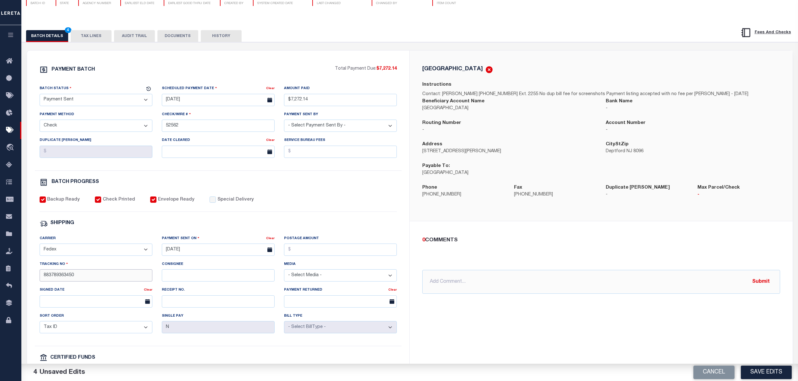
scroll to position [0, 0]
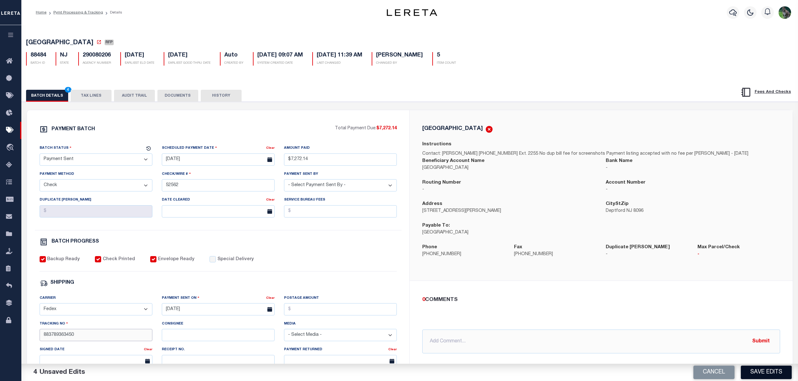
type input "883789363450"
click at [769, 371] on button "Save Edits" at bounding box center [765, 373] width 51 height 14
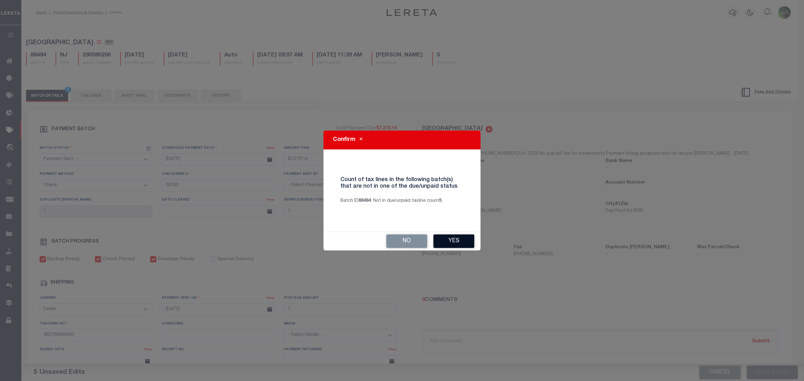
click at [459, 239] on button "Yes" at bounding box center [453, 242] width 41 height 14
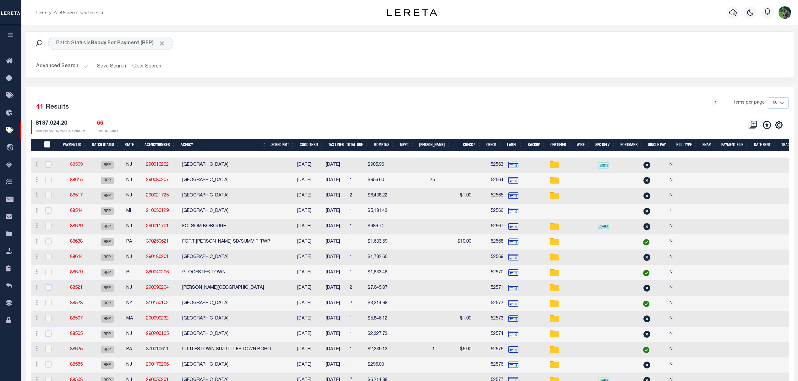
click at [76, 165] on link "88509" at bounding box center [76, 165] width 13 height 4
select select "RFP"
type input "$905.96"
type input "52563"
checkbox input "false"
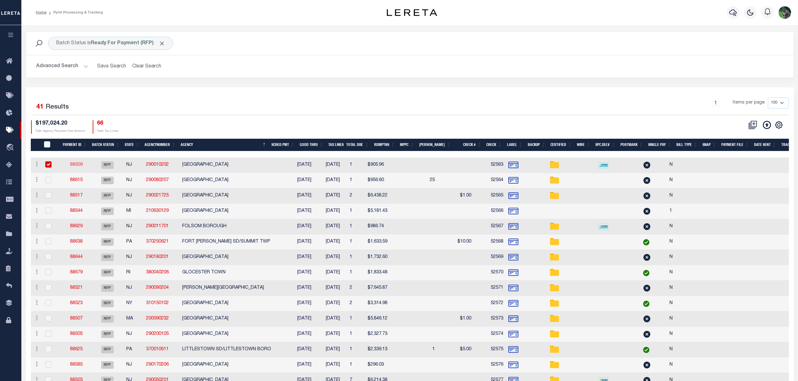
select select
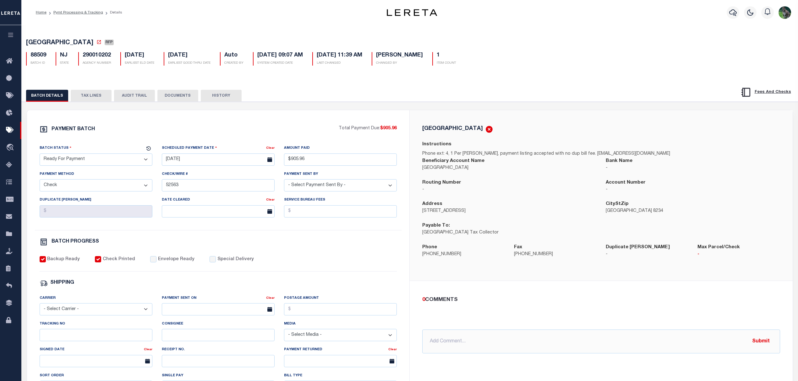
click at [120, 162] on select "- Select Status - Scheduled for Payment Ready For Payment Payment Sent Cleared …" at bounding box center [96, 160] width 113 height 12
select select "SNT"
click at [40, 155] on select "- Select Status - Scheduled for Payment Ready For Payment Payment Sent Cleared …" at bounding box center [96, 160] width 113 height 12
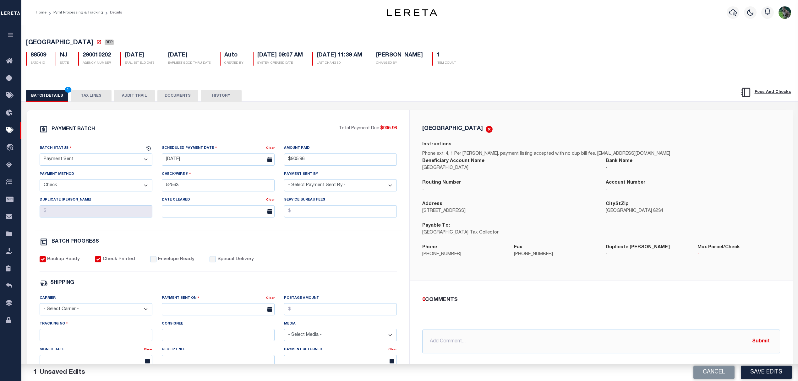
click at [161, 260] on label "Envelope Ready" at bounding box center [176, 259] width 36 height 7
click at [156, 260] on input "Envelope Ready" at bounding box center [153, 259] width 6 height 6
checkbox input "true"
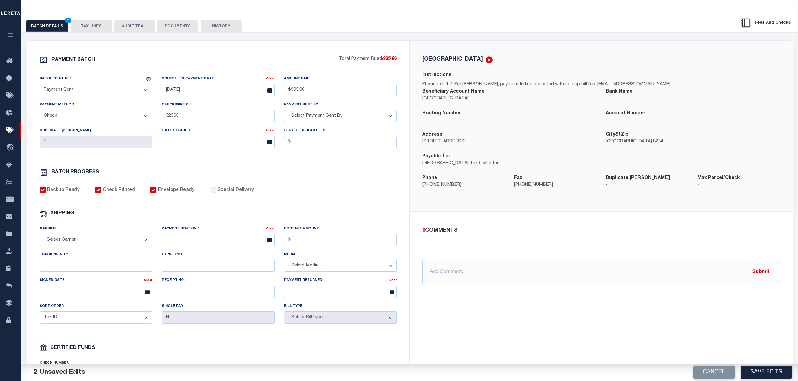
scroll to position [84, 0]
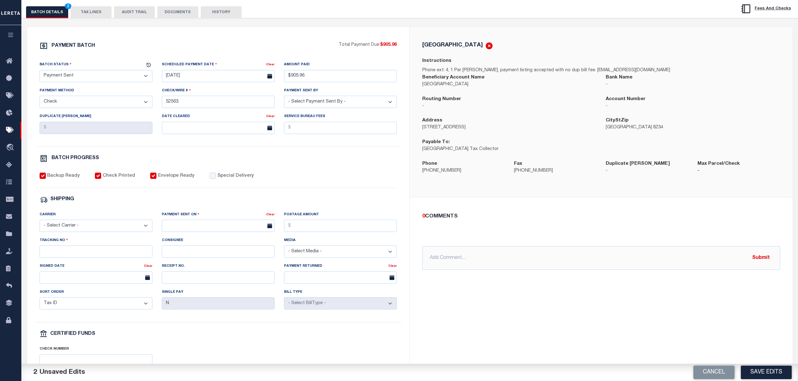
click at [100, 223] on div "Carrier - Select Carrier - E-mail Fax Fedex FTP Other UPS USPS" at bounding box center [96, 221] width 113 height 21
click at [102, 231] on select "- Select Carrier - E-mail Fax Fedex FTP Other UPS USPS" at bounding box center [96, 226] width 113 height 12
select select "FDX"
click at [40, 224] on select "- Select Carrier - E-mail Fax Fedex FTP Other UPS USPS" at bounding box center [96, 226] width 113 height 12
click at [194, 235] on body "Home Pymt Processing & Tracking Details" at bounding box center [399, 179] width 798 height 527
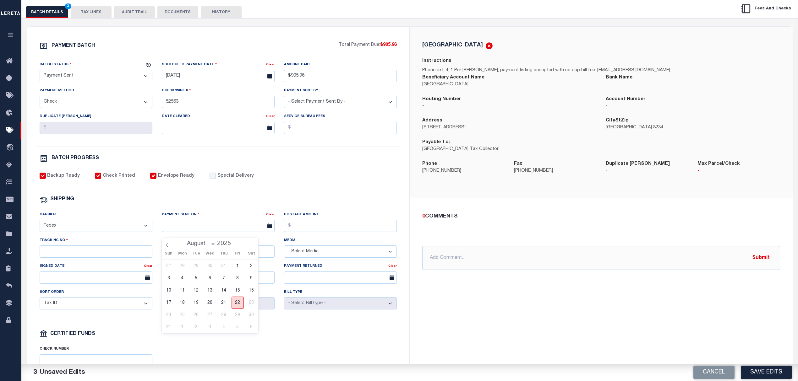
click at [236, 300] on span "22" at bounding box center [237, 303] width 12 height 12
type input "08/22/2025"
click at [115, 257] on input "Tracking No" at bounding box center [96, 252] width 113 height 12
type input "883789367467"
click at [753, 374] on button "Save Edits" at bounding box center [765, 373] width 51 height 14
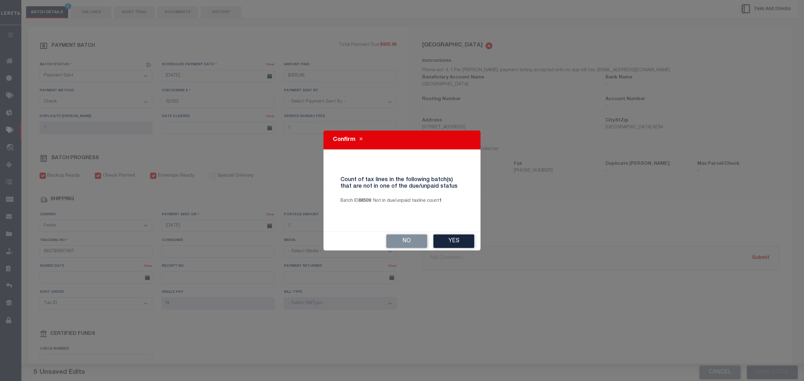
click at [450, 237] on button "Yes" at bounding box center [453, 242] width 41 height 14
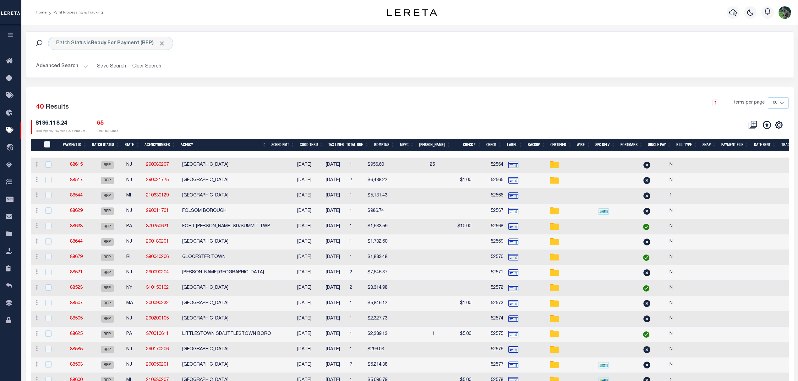
click at [68, 165] on td "88615" at bounding box center [76, 165] width 29 height 15
checkbox input "true"
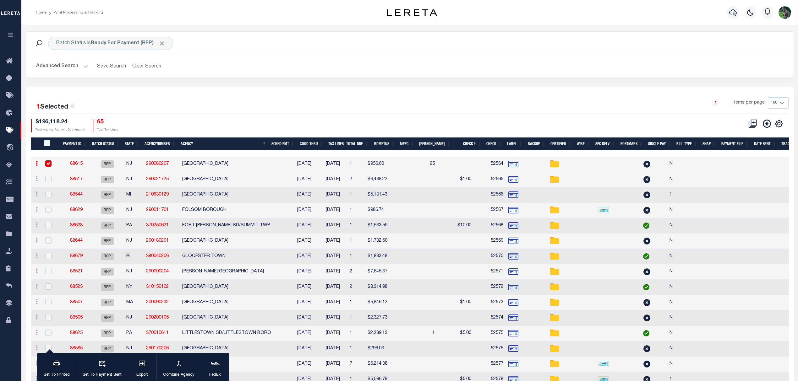
click at [75, 164] on link "88615" at bounding box center [76, 164] width 13 height 4
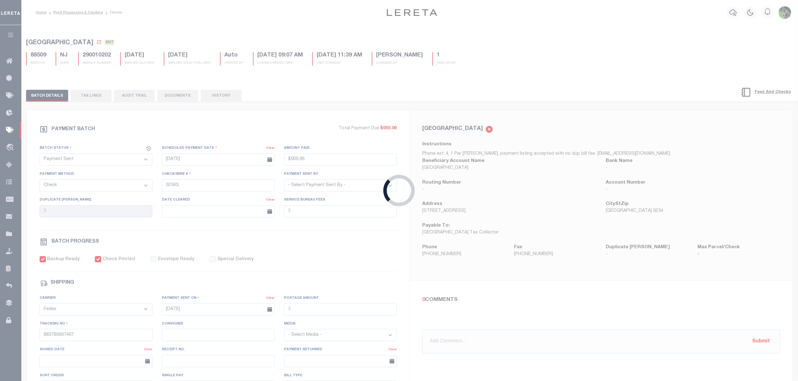
select select "RFP"
type input "$956.6"
type input "52564"
select select "Starek, Barbara"
checkbox input "false"
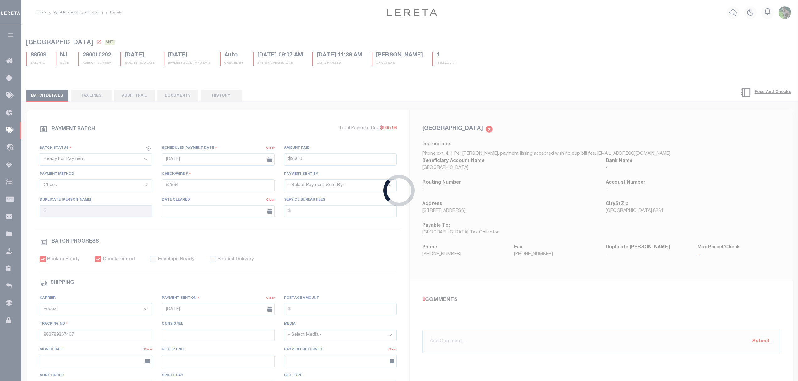
select select
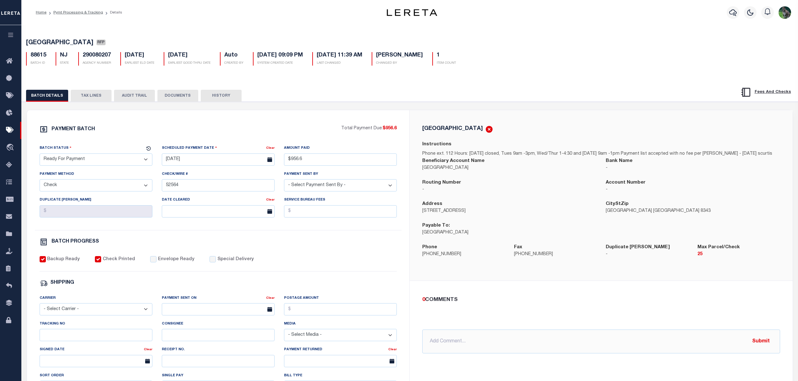
click at [94, 162] on select "- Select Status - Scheduled for Payment Ready For Payment Payment Sent Cleared …" at bounding box center [96, 160] width 113 height 12
select select "SNT"
click at [40, 155] on select "- Select Status - Scheduled for Payment Ready For Payment Payment Sent Cleared …" at bounding box center [96, 160] width 113 height 12
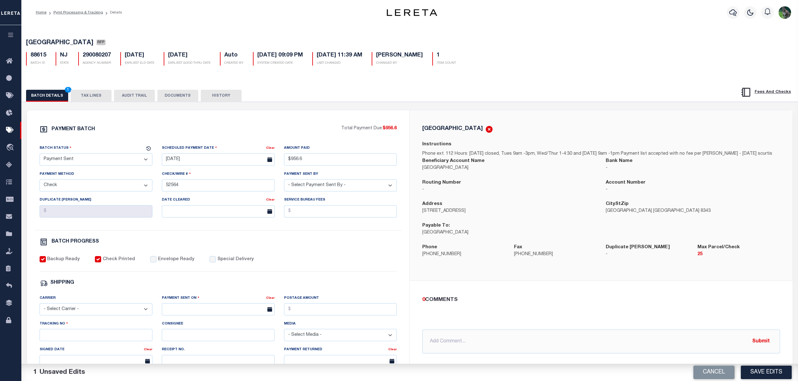
click at [167, 263] on label "Envelope Ready" at bounding box center [176, 259] width 36 height 7
click at [156, 263] on input "Envelope Ready" at bounding box center [153, 259] width 6 height 6
checkbox input "true"
click at [105, 316] on select "- Select Carrier - E-mail Fax Fedex FTP Other UPS USPS" at bounding box center [96, 309] width 113 height 12
select select "FDX"
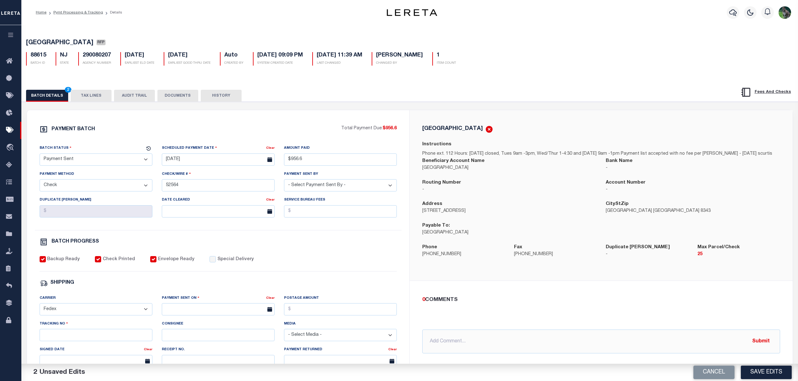
click at [40, 308] on select "- Select Carrier - E-mail Fax Fedex FTP Other UPS USPS" at bounding box center [96, 309] width 113 height 12
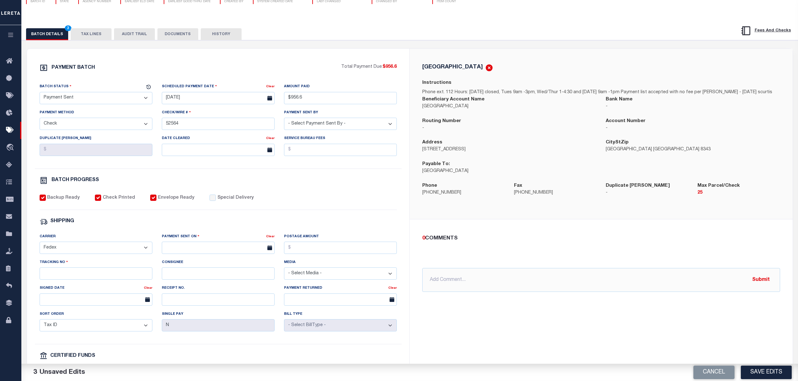
scroll to position [84, 0]
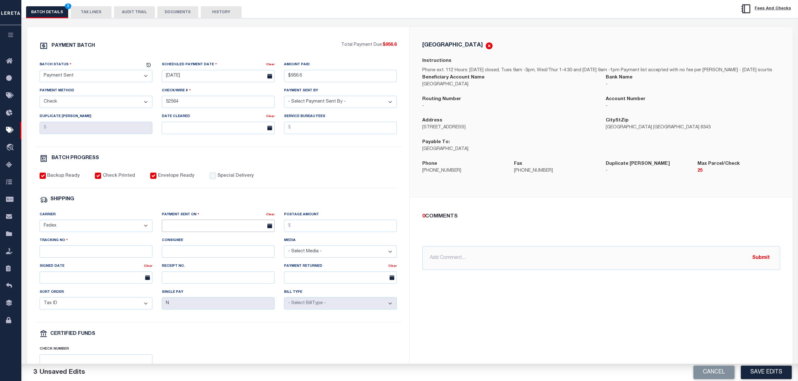
click at [204, 230] on input "text" at bounding box center [218, 226] width 113 height 12
click at [236, 303] on span "22" at bounding box center [237, 303] width 12 height 12
type input "08/22/2025"
click at [89, 256] on input "Tracking No" at bounding box center [96, 252] width 113 height 12
type input "883789367787"
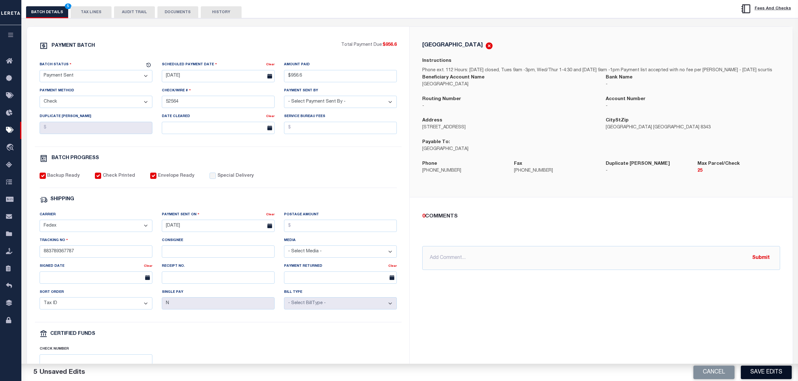
click at [775, 377] on button "Save Edits" at bounding box center [765, 373] width 51 height 14
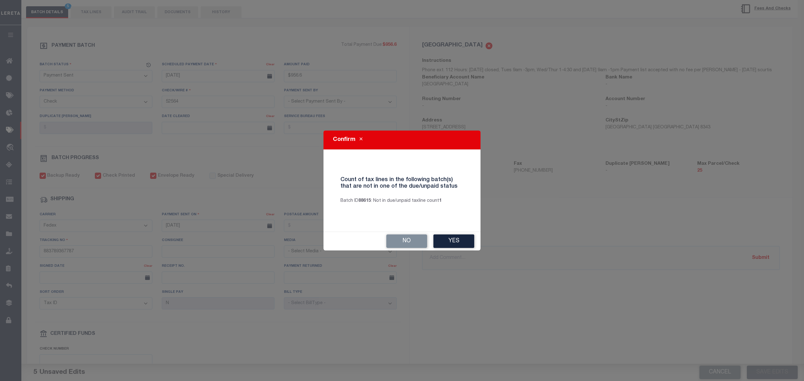
click at [457, 230] on div "Confirm Count of tax lines in the following batch(s) that are not in one of the…" at bounding box center [401, 191] width 157 height 120
click at [455, 241] on button "Yes" at bounding box center [453, 242] width 41 height 14
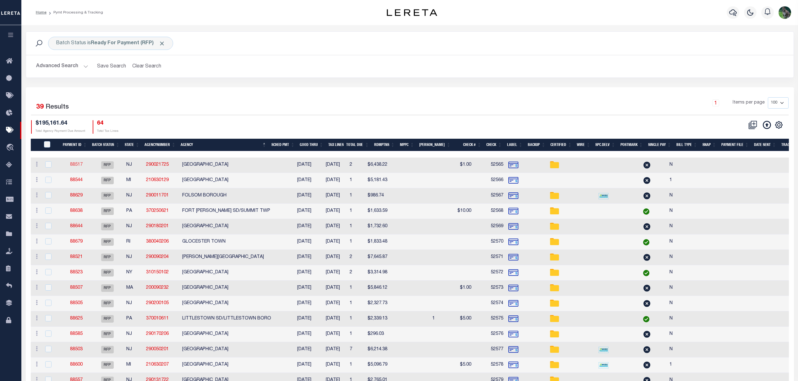
click at [76, 166] on link "88517" at bounding box center [76, 165] width 13 height 4
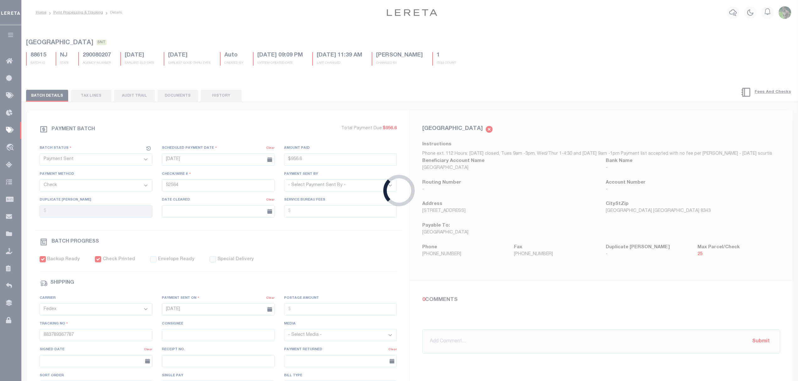
select select "RFP"
type input "$6,438.22"
type input "52565"
checkbox input "false"
select select
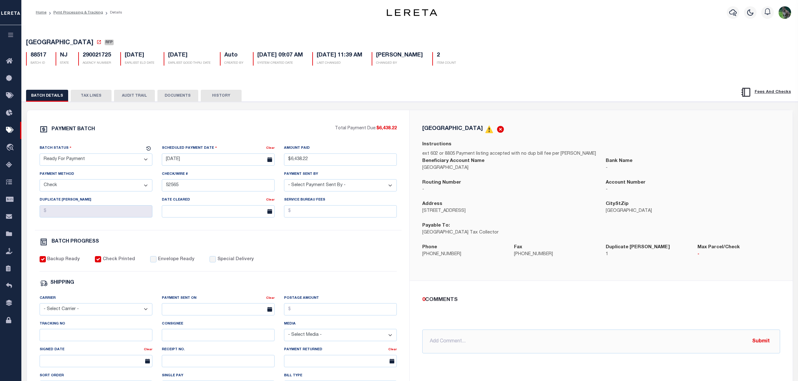
click at [95, 166] on select "- Select Status - Scheduled for Payment Ready For Payment Payment Sent Cleared …" at bounding box center [96, 160] width 113 height 12
select select "SNT"
click at [40, 155] on select "- Select Status - Scheduled for Payment Ready For Payment Payment Sent Cleared …" at bounding box center [96, 160] width 113 height 12
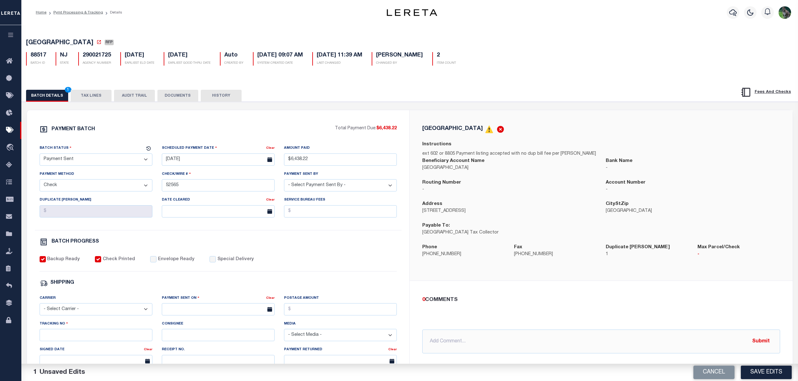
click at [172, 268] on div "Backup Ready Check Printed Envelope Ready Special Delivery" at bounding box center [218, 263] width 357 height 15
click at [177, 261] on label "Envelope Ready" at bounding box center [176, 259] width 36 height 7
click at [156, 261] on input "Envelope Ready" at bounding box center [153, 259] width 6 height 6
checkbox input "true"
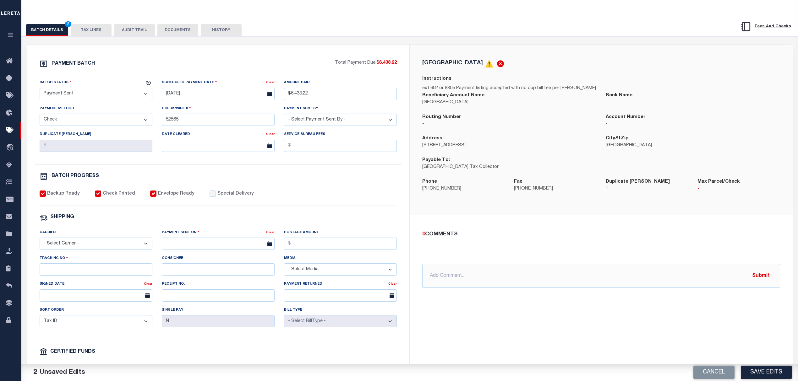
scroll to position [84, 0]
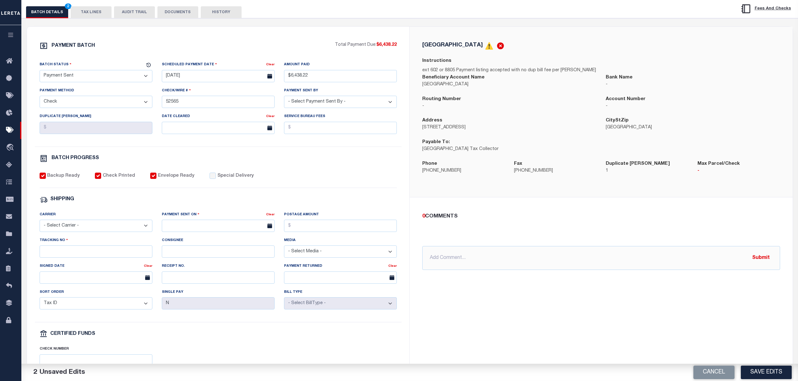
click at [103, 232] on select "- Select Carrier - E-mail Fax Fedex FTP Other UPS USPS" at bounding box center [96, 226] width 113 height 12
select select "FDX"
click at [40, 224] on select "- Select Carrier - E-mail Fax Fedex FTP Other UPS USPS" at bounding box center [96, 226] width 113 height 12
click at [203, 220] on div "Payment Sent On" at bounding box center [214, 215] width 104 height 9
click at [205, 236] on body "Home Pymt Processing & Tracking Details" at bounding box center [399, 179] width 798 height 527
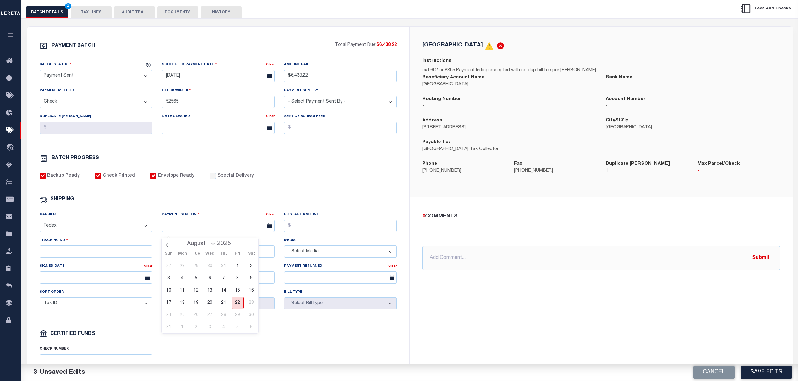
click at [237, 304] on span "22" at bounding box center [237, 303] width 12 height 12
type input "08/22/2025"
click at [104, 255] on input "Tracking No" at bounding box center [96, 252] width 113 height 12
type input "883789368706"
click at [763, 372] on button "Save Edits" at bounding box center [765, 373] width 51 height 14
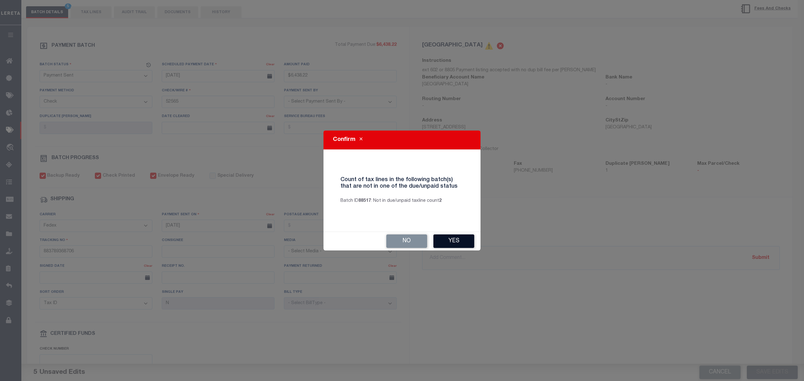
click at [452, 246] on button "Yes" at bounding box center [453, 242] width 41 height 14
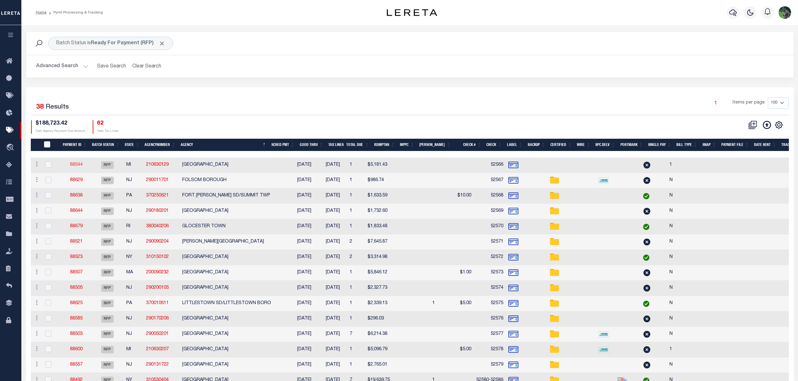
click at [79, 166] on link "88544" at bounding box center [76, 165] width 13 height 4
select select "RFP"
type input "$5,181.43"
type input "52566"
select select "[PERSON_NAME]"
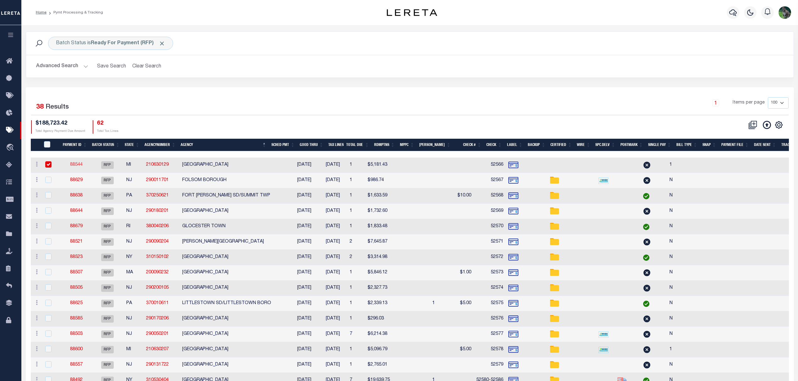
checkbox input "false"
select select
type input "1"
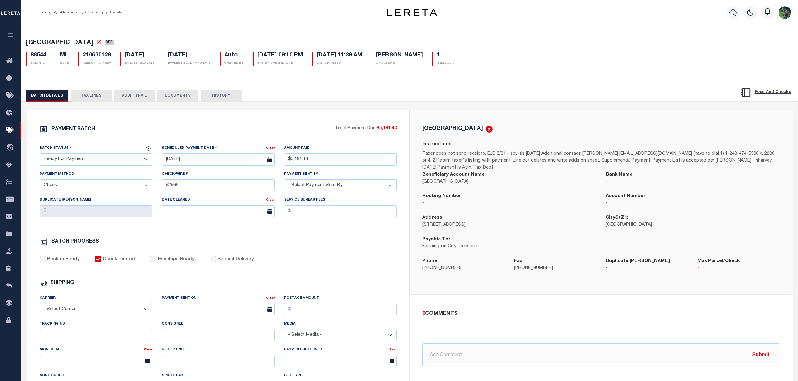
drag, startPoint x: 83, startPoint y: 159, endPoint x: 79, endPoint y: 166, distance: 8.6
click at [83, 161] on select "- Select Status - Scheduled for Payment Ready For Payment Payment Sent Cleared …" at bounding box center [96, 160] width 113 height 12
select select "SNT"
click at [40, 155] on select "- Select Status - Scheduled for Payment Ready For Payment Payment Sent Cleared …" at bounding box center [96, 160] width 113 height 12
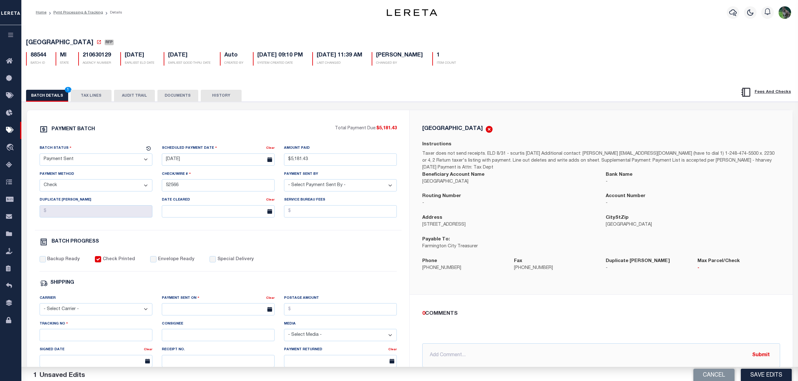
click at [169, 263] on label "Envelope Ready" at bounding box center [176, 259] width 36 height 7
click at [156, 263] on input "Envelope Ready" at bounding box center [153, 259] width 6 height 6
checkbox input "true"
click at [72, 268] on div "Backup Ready Check Printed Envelope Ready Special Delivery" at bounding box center [218, 263] width 357 height 15
click at [65, 263] on label "Backup Ready" at bounding box center [63, 259] width 33 height 7
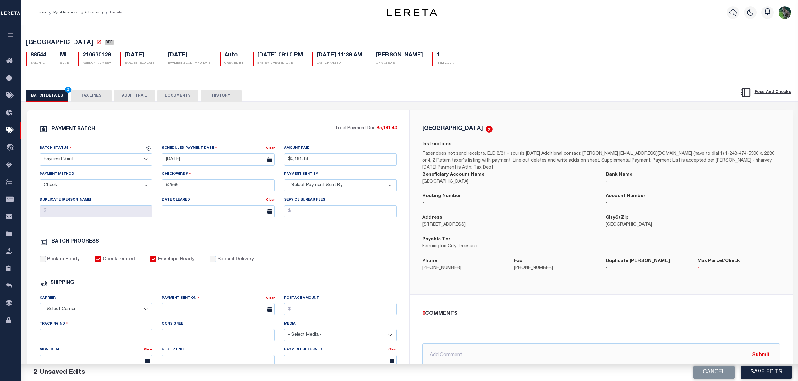
click at [46, 263] on input "Backup Ready" at bounding box center [43, 259] width 6 height 6
checkbox input "true"
click at [73, 303] on div "Carrier - Select Carrier - E-mail Fax Fedex FTP Other UPS USPS" at bounding box center [96, 305] width 113 height 21
click at [73, 312] on select "- Select Carrier - E-mail Fax Fedex FTP Other UPS USPS" at bounding box center [96, 309] width 113 height 12
select select "FDX"
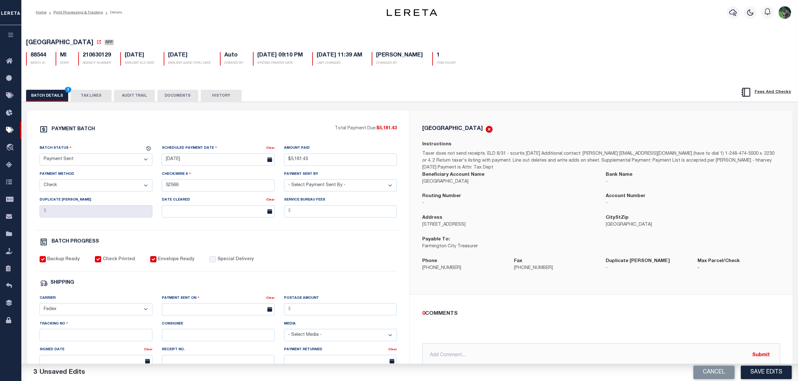
click at [40, 308] on select "- Select Carrier - E-mail Fax Fedex FTP Other UPS USPS" at bounding box center [96, 309] width 113 height 12
drag, startPoint x: 185, startPoint y: 304, endPoint x: 192, endPoint y: 312, distance: 10.2
click at [186, 301] on label "Payment Sent On" at bounding box center [181, 298] width 38 height 6
click at [192, 313] on input "text" at bounding box center [218, 309] width 113 height 12
click at [238, 281] on span "22" at bounding box center [237, 277] width 12 height 12
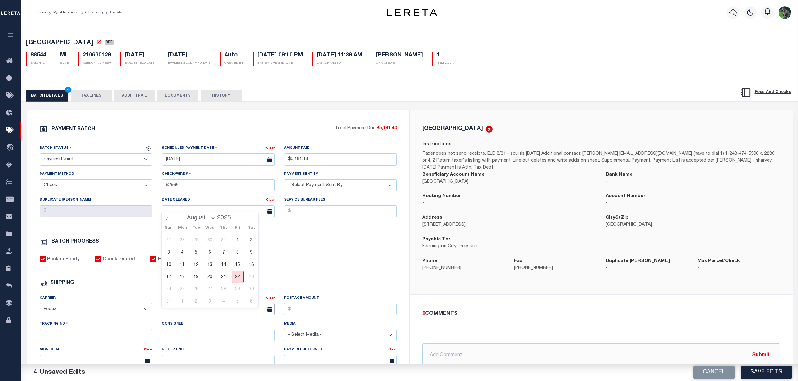
type input "08/22/2025"
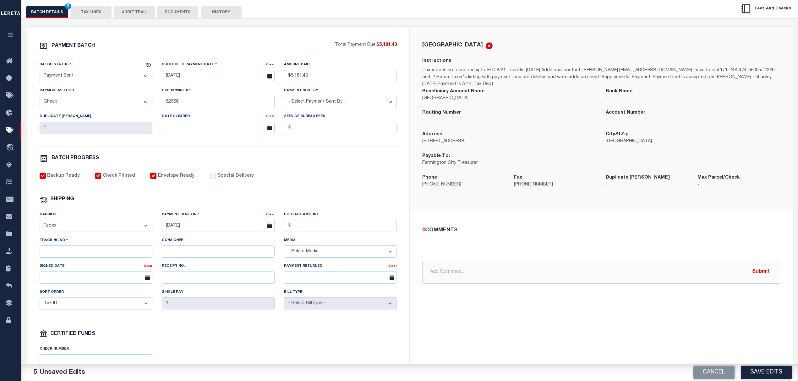
drag, startPoint x: 100, startPoint y: 243, endPoint x: 92, endPoint y: 255, distance: 14.5
click at [99, 244] on div "Tracking No" at bounding box center [96, 247] width 113 height 21
click at [92, 255] on input "Tracking No" at bounding box center [96, 252] width 113 height 12
type input "883789368923"
click at [764, 372] on button "Save Edits" at bounding box center [765, 373] width 51 height 14
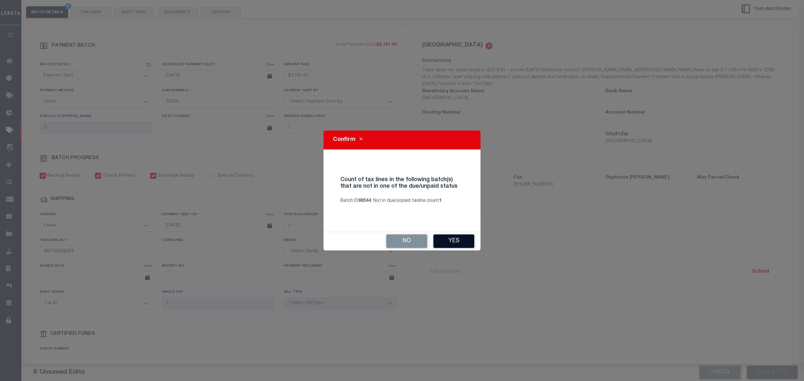
click at [466, 241] on button "Yes" at bounding box center [453, 242] width 41 height 14
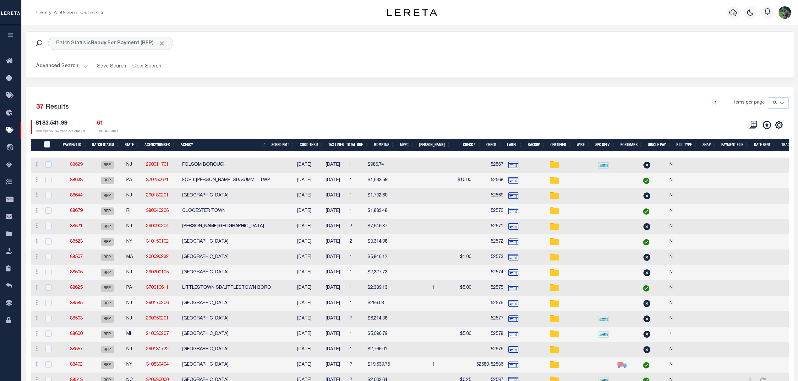
click at [73, 166] on link "88629" at bounding box center [76, 165] width 13 height 4
select select "RFP"
type input "$986.74"
type input "52567"
select select "Starek, Barbara"
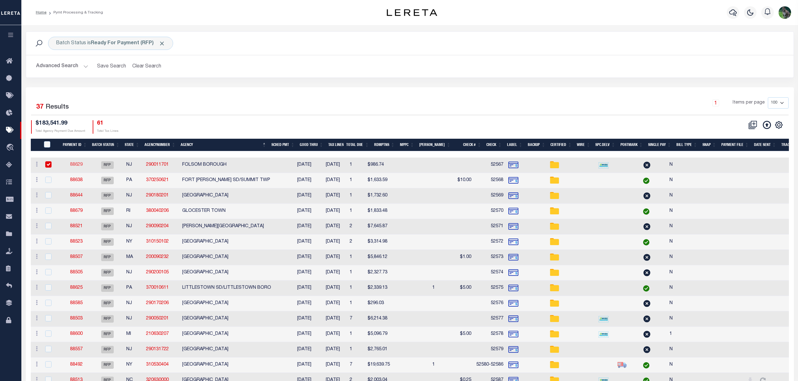
checkbox input "false"
select select
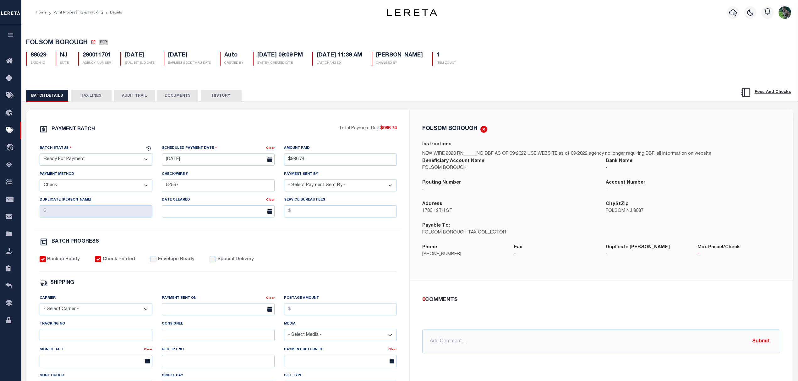
click at [117, 165] on select "- Select Status - Scheduled for Payment Ready For Payment Payment Sent Cleared …" at bounding box center [96, 160] width 113 height 12
click at [40, 155] on select "- Select Status - Scheduled for Payment Ready For Payment Payment Sent Cleared …" at bounding box center [96, 160] width 113 height 12
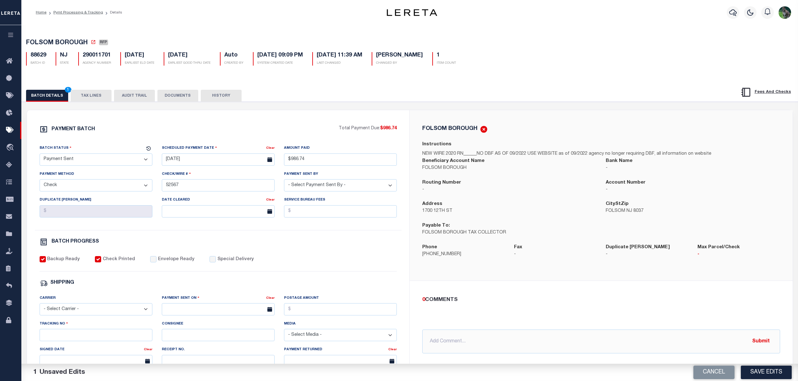
click at [164, 258] on div "PAYMENT BATCH Total Payment Due: $986.74 Batch Status - Select Status -" at bounding box center [218, 293] width 367 height 337
click at [168, 262] on label "Envelope Ready" at bounding box center [176, 259] width 36 height 7
click at [156, 262] on input "Envelope Ready" at bounding box center [153, 259] width 6 height 6
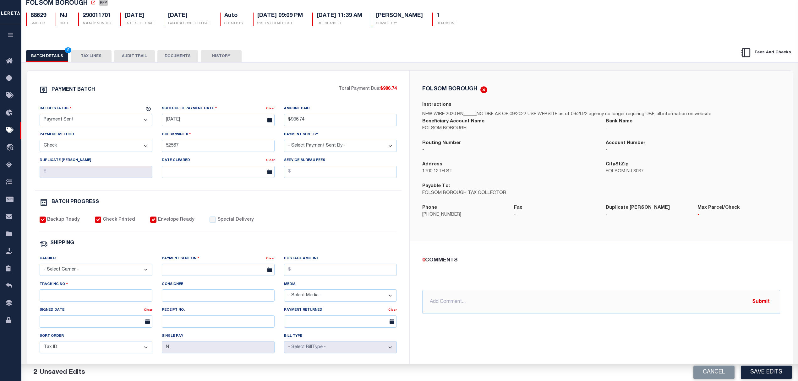
scroll to position [42, 0]
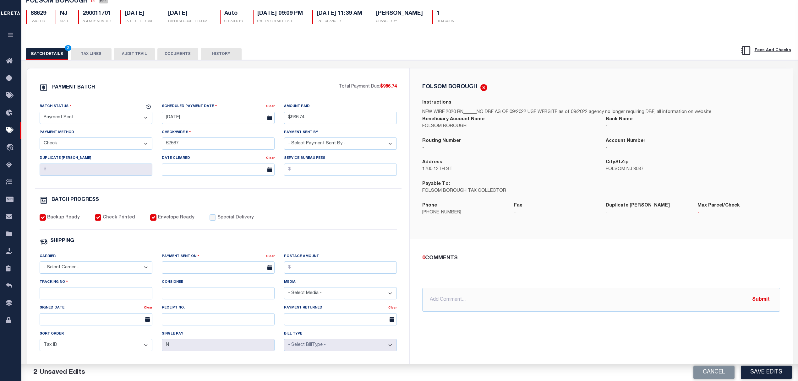
click at [102, 270] on select "- Select Carrier - E-mail Fax Fedex FTP Other UPS USPS" at bounding box center [96, 268] width 113 height 12
click at [40, 266] on select "- Select Carrier - E-mail Fax Fedex FTP Other UPS USPS" at bounding box center [96, 268] width 113 height 12
click at [176, 274] on input "text" at bounding box center [218, 268] width 113 height 12
click at [236, 345] on span "22" at bounding box center [237, 345] width 12 height 12
click at [100, 291] on div "Tracking No" at bounding box center [96, 289] width 113 height 21
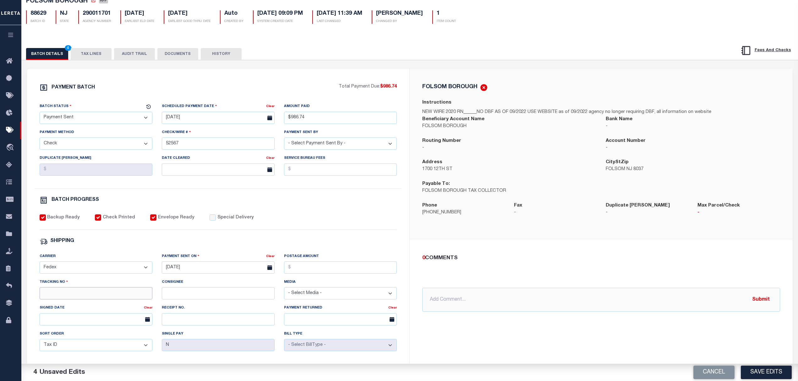
click at [99, 298] on input "Tracking No" at bounding box center [96, 293] width 113 height 12
click at [767, 368] on button "Save Edits" at bounding box center [765, 373] width 51 height 14
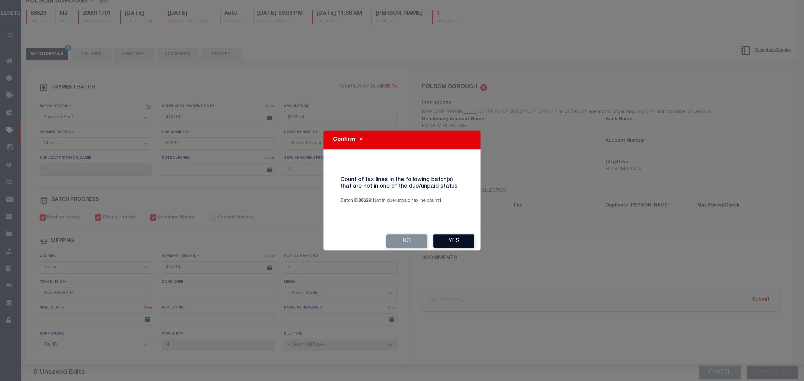
click at [445, 241] on button "Yes" at bounding box center [453, 242] width 41 height 14
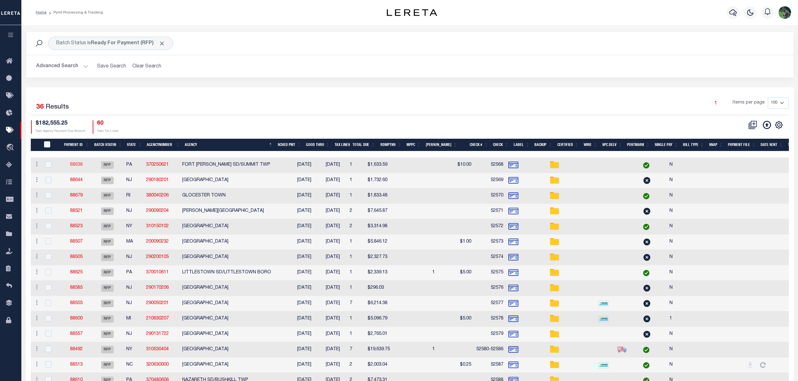
click at [76, 165] on link "88638" at bounding box center [76, 165] width 13 height 4
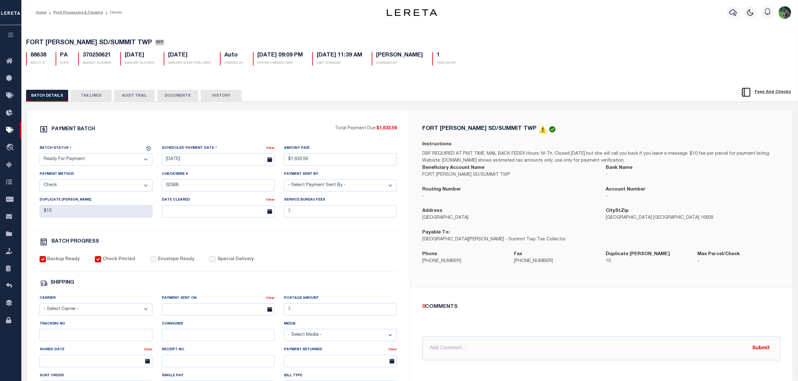
click at [80, 162] on select "- Select Status - Scheduled for Payment Ready For Payment Payment Sent Cleared …" at bounding box center [96, 160] width 113 height 12
click at [40, 155] on select "- Select Status - Scheduled for Payment Ready For Payment Payment Sent Cleared …" at bounding box center [96, 160] width 113 height 12
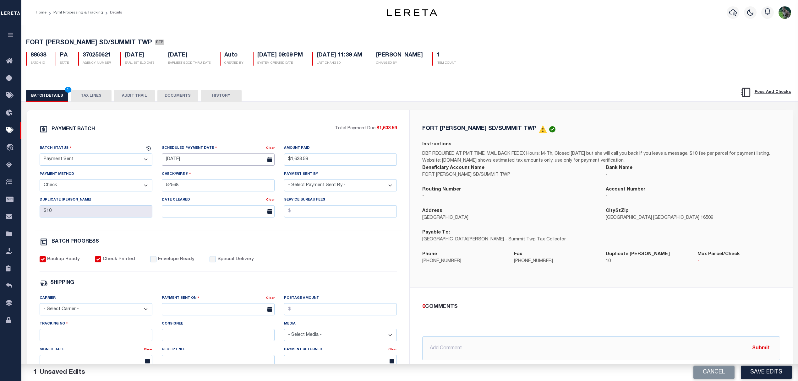
click at [175, 160] on input "08/22/2025" at bounding box center [218, 160] width 113 height 12
click at [243, 123] on div "PAYMENT BATCH Total Payment Due: $1,633.59 Batch Status" at bounding box center [218, 293] width 382 height 367
click at [158, 260] on label "Envelope Ready" at bounding box center [176, 259] width 36 height 7
click at [156, 260] on input "Envelope Ready" at bounding box center [153, 259] width 6 height 6
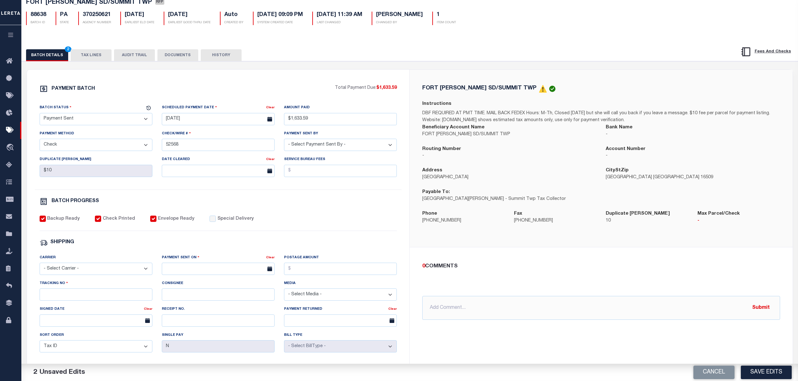
scroll to position [42, 0]
click at [64, 266] on select "- Select Carrier - E-mail Fax Fedex FTP Other UPS USPS" at bounding box center [96, 268] width 113 height 12
click at [40, 266] on select "- Select Carrier - E-mail Fax Fedex FTP Other UPS USPS" at bounding box center [96, 268] width 113 height 12
click at [167, 272] on input "text" at bounding box center [218, 268] width 113 height 12
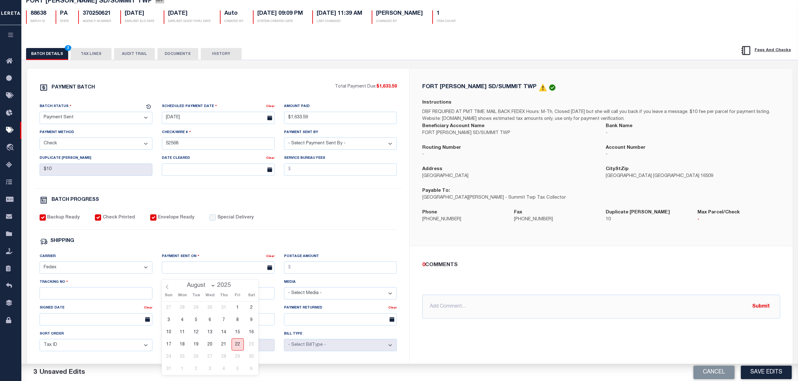
click at [239, 349] on span "22" at bounding box center [237, 345] width 12 height 12
click at [91, 300] on input "Tracking No" at bounding box center [96, 293] width 113 height 12
click at [772, 372] on button "Save Edits" at bounding box center [765, 373] width 51 height 14
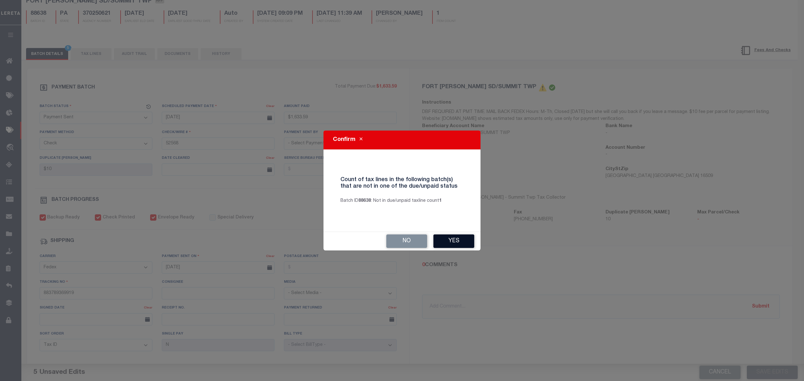
click at [447, 243] on button "Yes" at bounding box center [453, 242] width 41 height 14
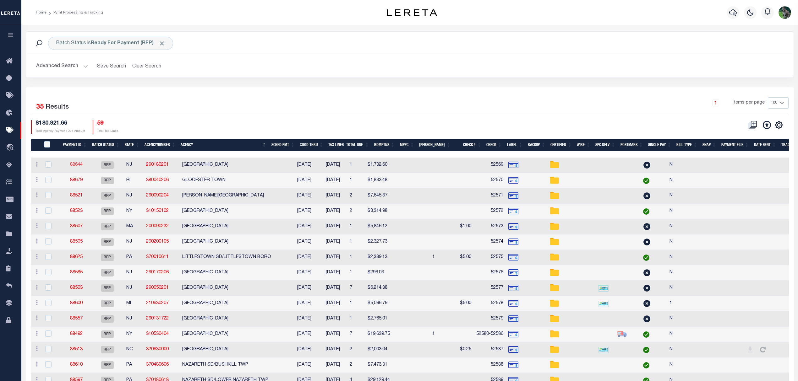
click at [78, 166] on link "88644" at bounding box center [76, 165] width 13 height 4
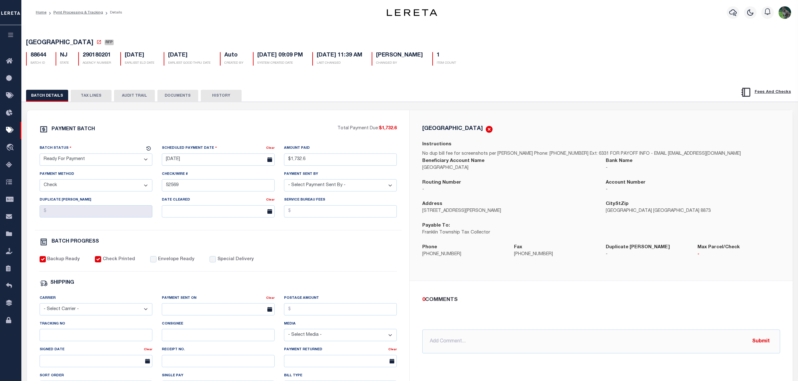
click at [92, 154] on div "Batch Status" at bounding box center [92, 149] width 105 height 9
click at [100, 163] on select "- Select Status - Scheduled for Payment Ready For Payment Payment Sent Cleared …" at bounding box center [96, 160] width 113 height 12
click at [40, 155] on select "- Select Status - Scheduled for Payment Ready For Payment Payment Sent Cleared …" at bounding box center [96, 160] width 113 height 12
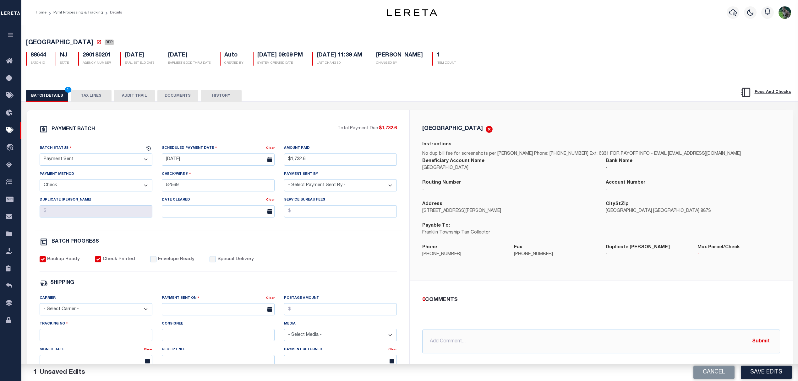
click at [164, 263] on label "Envelope Ready" at bounding box center [176, 259] width 36 height 7
click at [156, 263] on input "Envelope Ready" at bounding box center [153, 259] width 6 height 6
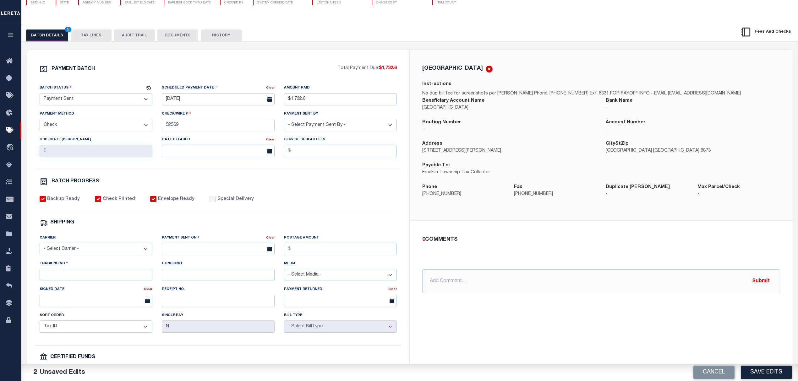
scroll to position [84, 0]
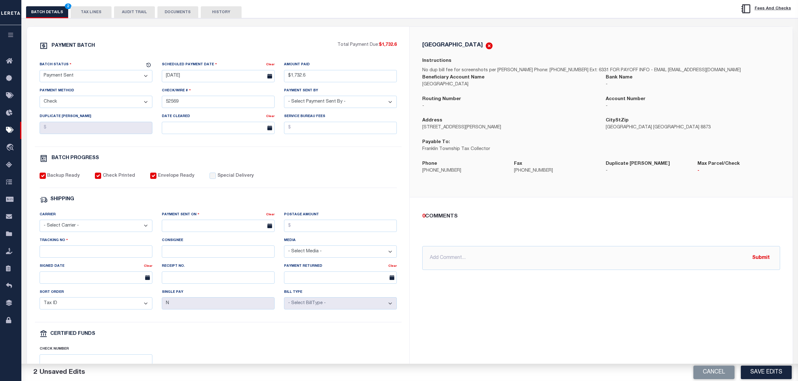
click at [93, 232] on select "- Select Carrier - E-mail Fax Fedex FTP Other UPS USPS" at bounding box center [96, 226] width 113 height 12
click at [40, 224] on select "- Select Carrier - E-mail Fax Fedex FTP Other UPS USPS" at bounding box center [96, 226] width 113 height 12
click at [195, 237] on body "Home Pymt Processing & Tracking Details" at bounding box center [399, 179] width 798 height 527
click at [242, 304] on span "22" at bounding box center [237, 303] width 12 height 12
click at [124, 255] on input "Tracking No" at bounding box center [96, 252] width 113 height 12
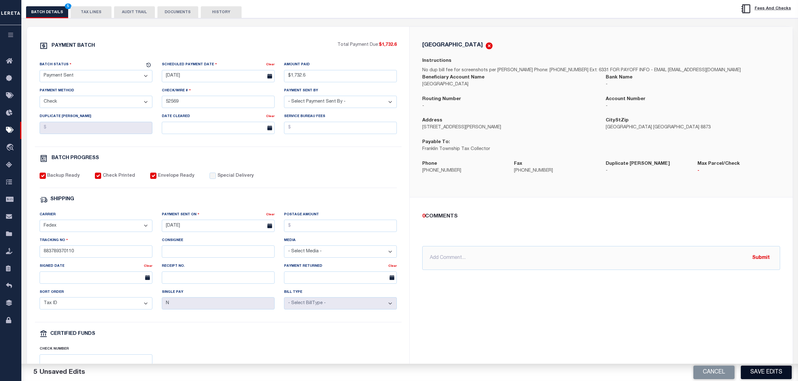
click at [764, 375] on button "Save Edits" at bounding box center [765, 373] width 51 height 14
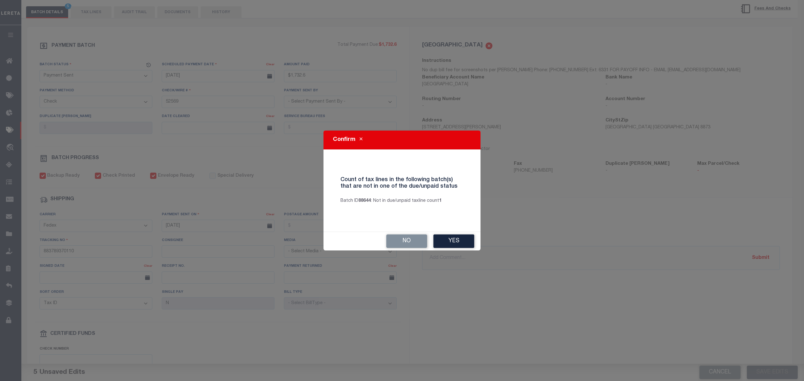
click at [474, 252] on div "Confirm Count of tax lines in the following batch(s) that are not in one of the…" at bounding box center [402, 190] width 804 height 381
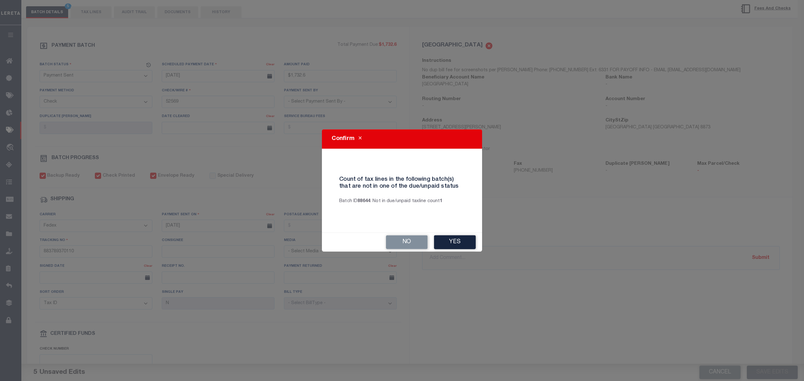
click at [472, 249] on div "No Yes" at bounding box center [402, 242] width 160 height 19
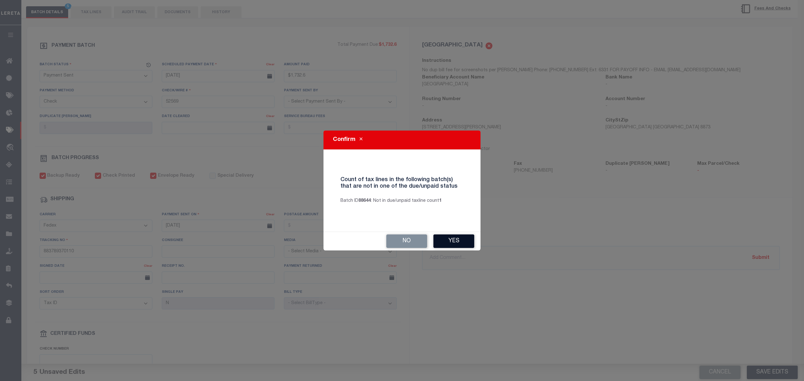
click at [460, 243] on button "Yes" at bounding box center [453, 242] width 41 height 14
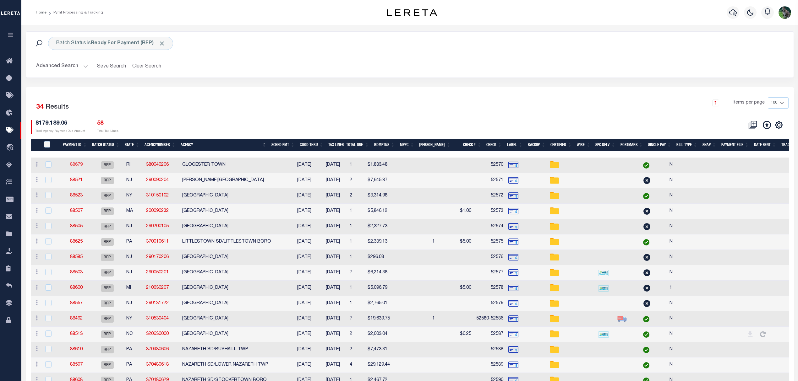
click at [78, 165] on link "88679" at bounding box center [76, 165] width 13 height 4
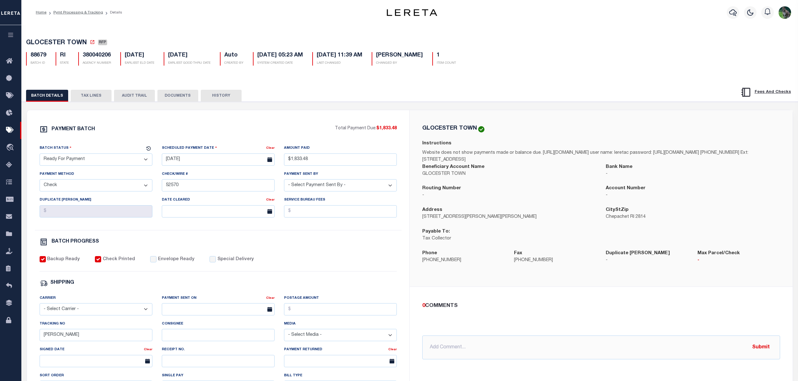
drag, startPoint x: 80, startPoint y: 156, endPoint x: 82, endPoint y: 159, distance: 3.2
click at [81, 157] on select "- Select Status - Scheduled for Payment Ready For Payment Payment Sent Cleared …" at bounding box center [96, 160] width 113 height 12
click at [40, 155] on select "- Select Status - Scheduled for Payment Ready For Payment Payment Sent Cleared …" at bounding box center [96, 160] width 113 height 12
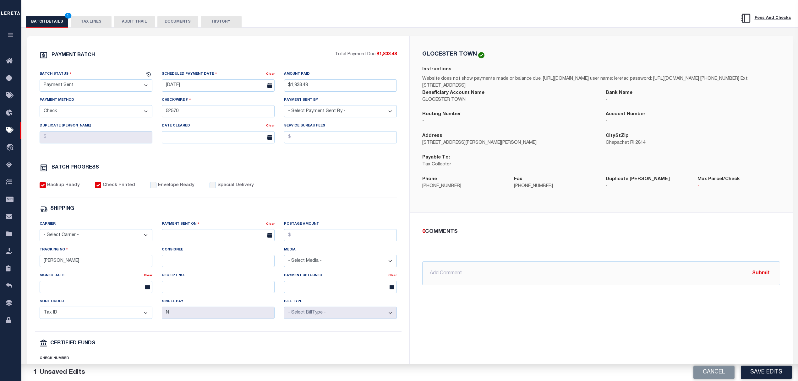
scroll to position [84, 0]
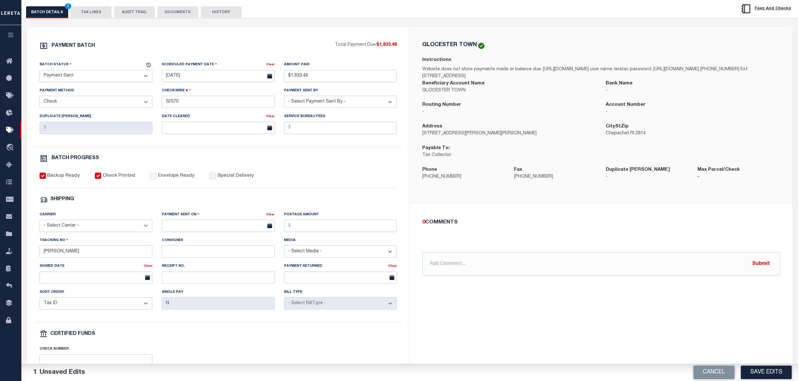
click at [166, 179] on label "Envelope Ready" at bounding box center [176, 176] width 36 height 7
click at [156, 179] on input "Envelope Ready" at bounding box center [153, 176] width 6 height 6
click at [109, 232] on select "- Select Carrier - E-mail Fax Fedex FTP Other UPS USPS" at bounding box center [96, 226] width 113 height 12
click at [40, 224] on select "- Select Carrier - E-mail Fax Fedex FTP Other UPS USPS" at bounding box center [96, 226] width 113 height 12
click at [187, 236] on body "Home Pymt Processing & Tracking Details" at bounding box center [399, 179] width 798 height 527
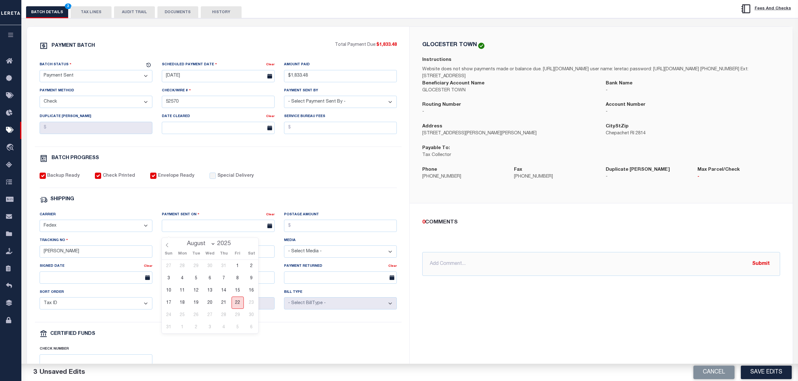
click at [238, 304] on span "22" at bounding box center [237, 303] width 12 height 12
drag, startPoint x: 73, startPoint y: 247, endPoint x: 68, endPoint y: 250, distance: 5.6
click at [69, 250] on div "Tracking No BARBARA" at bounding box center [96, 247] width 113 height 21
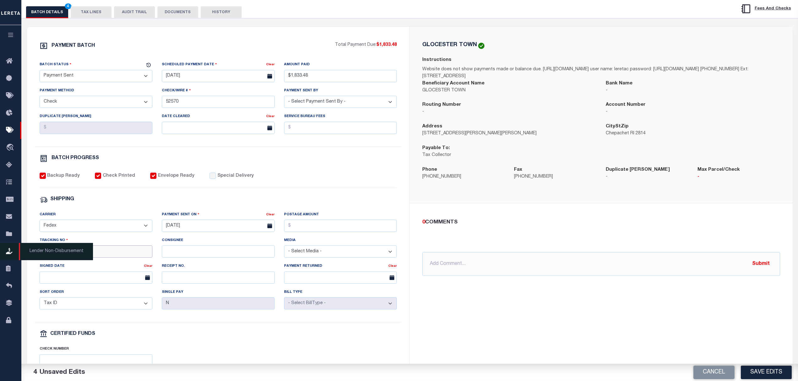
click at [13, 252] on div "Home Pymt Processing & Tracking Details Profile Sign out" at bounding box center [399, 179] width 798 height 527
click at [741, 328] on div "GLOCESTER TOWN Instructions Website does not show payments made or balance due.…" at bounding box center [600, 210] width 383 height 367
click at [761, 373] on button "Save Edits" at bounding box center [765, 373] width 51 height 14
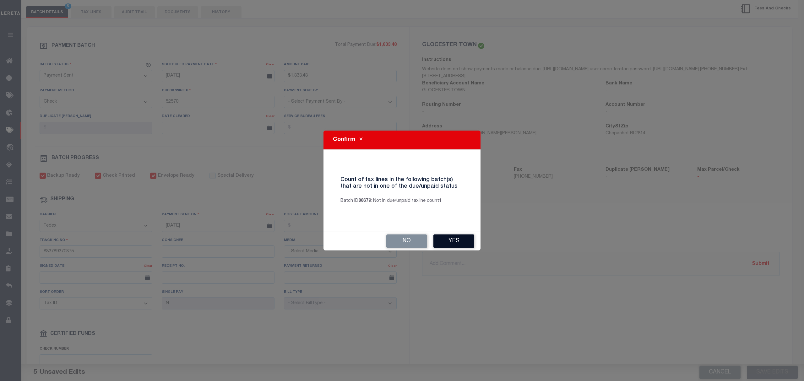
click at [469, 241] on button "Yes" at bounding box center [453, 242] width 41 height 14
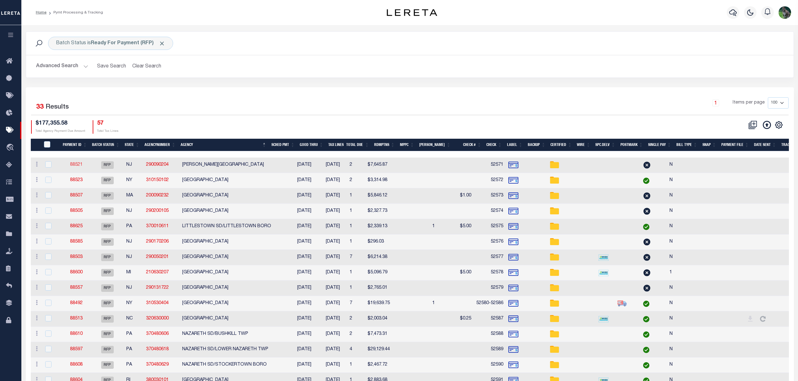
click at [77, 166] on link "88521" at bounding box center [76, 165] width 13 height 4
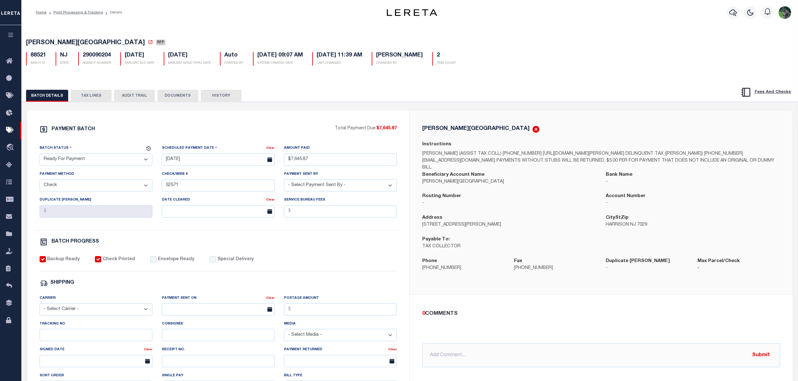
click at [86, 160] on select "- Select Status - Scheduled for Payment Ready For Payment Payment Sent Cleared …" at bounding box center [96, 160] width 113 height 12
click at [40, 155] on select "- Select Status - Scheduled for Payment Ready For Payment Payment Sent Cleared …" at bounding box center [96, 160] width 113 height 12
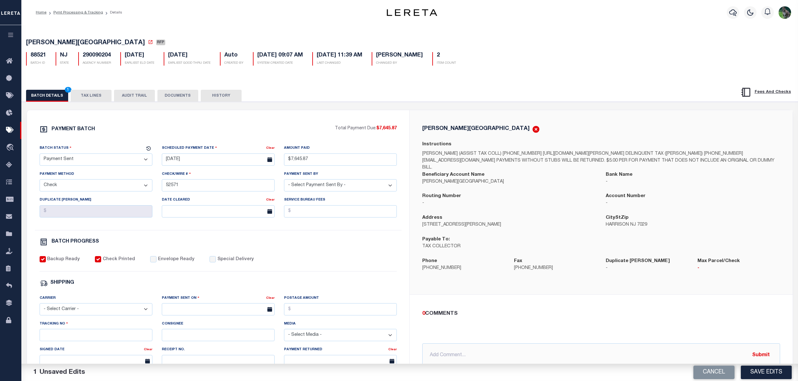
click at [177, 263] on label "Envelope Ready" at bounding box center [176, 259] width 36 height 7
click at [156, 263] on input "Envelope Ready" at bounding box center [153, 259] width 6 height 6
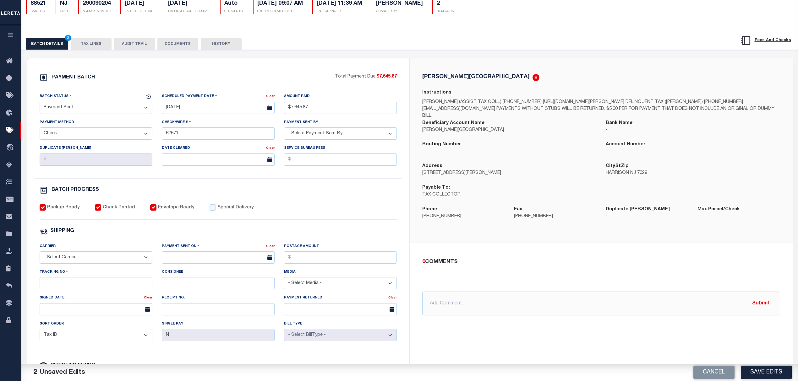
scroll to position [84, 0]
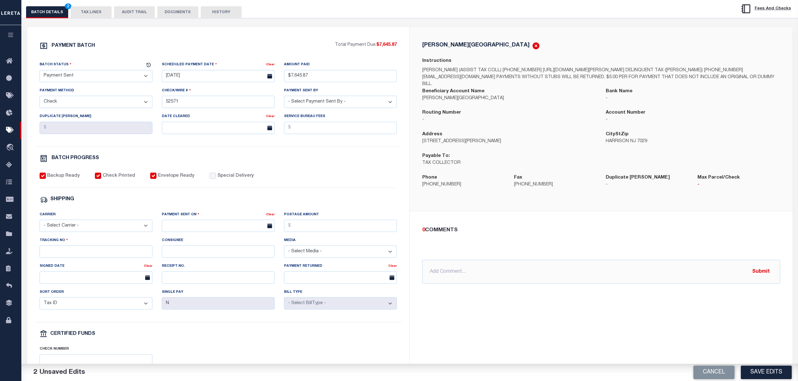
click at [84, 229] on select "- Select Carrier - E-mail Fax Fedex FTP Other UPS USPS" at bounding box center [96, 226] width 113 height 12
click at [40, 224] on select "- Select Carrier - E-mail Fax Fedex FTP Other UPS USPS" at bounding box center [96, 226] width 113 height 12
click at [189, 232] on input "text" at bounding box center [218, 226] width 113 height 12
click at [237, 301] on span "22" at bounding box center [237, 303] width 12 height 12
click at [113, 255] on input "Tracking No" at bounding box center [96, 252] width 113 height 12
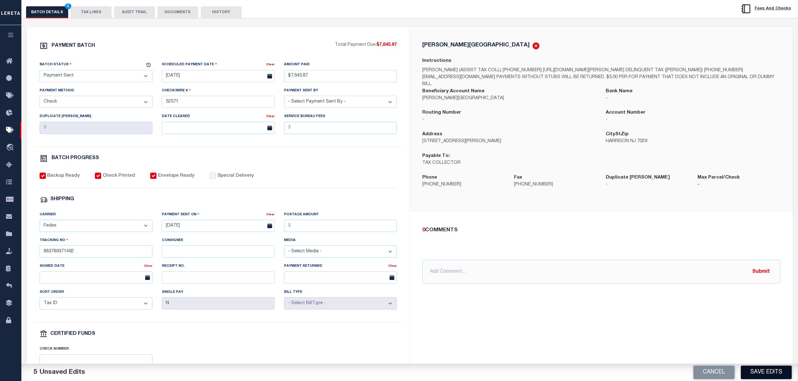
click at [754, 372] on button "Save Edits" at bounding box center [765, 373] width 51 height 14
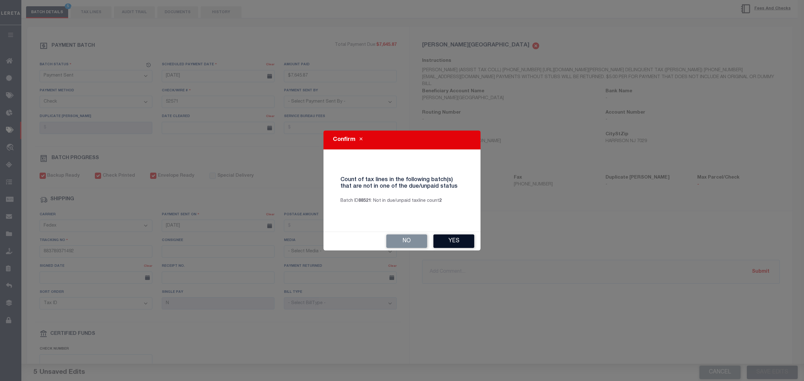
click at [462, 240] on button "Yes" at bounding box center [453, 242] width 41 height 14
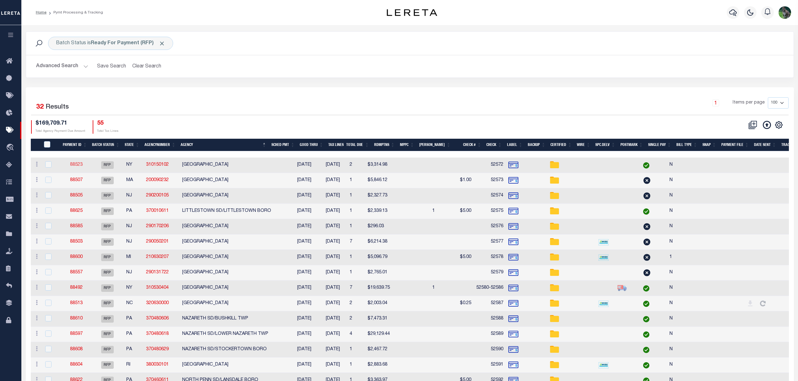
click at [75, 166] on link "88523" at bounding box center [76, 165] width 13 height 4
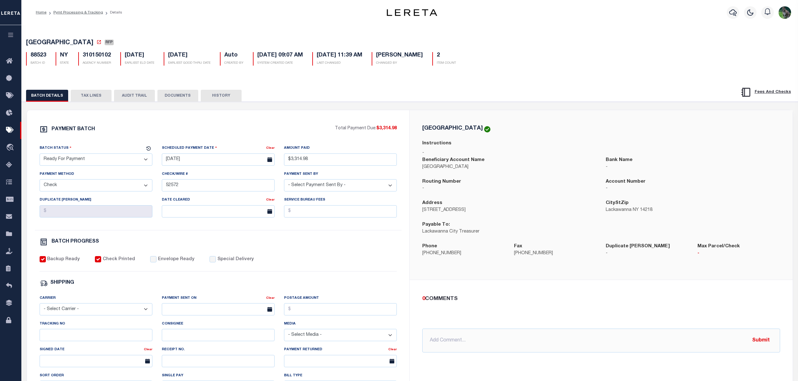
click at [141, 161] on select "- Select Status - Scheduled for Payment Ready For Payment Payment Sent Cleared …" at bounding box center [96, 160] width 113 height 12
click at [40, 155] on select "- Select Status - Scheduled for Payment Ready For Payment Payment Sent Cleared …" at bounding box center [96, 160] width 113 height 12
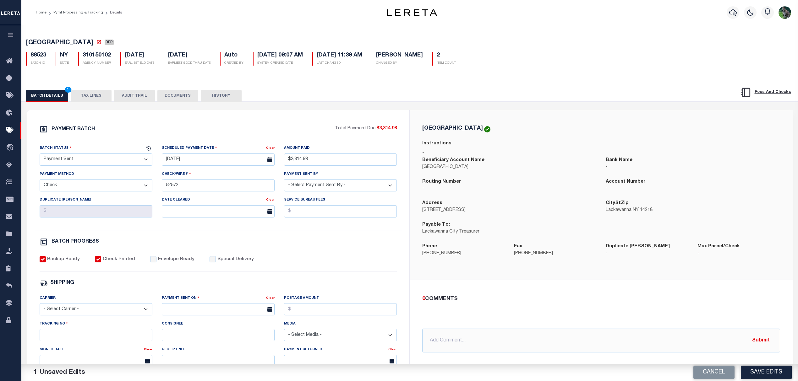
click at [173, 263] on label "Envelope Ready" at bounding box center [176, 259] width 36 height 7
click at [156, 263] on input "Envelope Ready" at bounding box center [153, 259] width 6 height 6
click at [100, 316] on select "- Select Carrier - E-mail Fax Fedex FTP Other UPS USPS" at bounding box center [96, 309] width 113 height 12
click at [40, 308] on select "- Select Carrier - E-mail Fax Fedex FTP Other UPS USPS" at bounding box center [96, 309] width 113 height 12
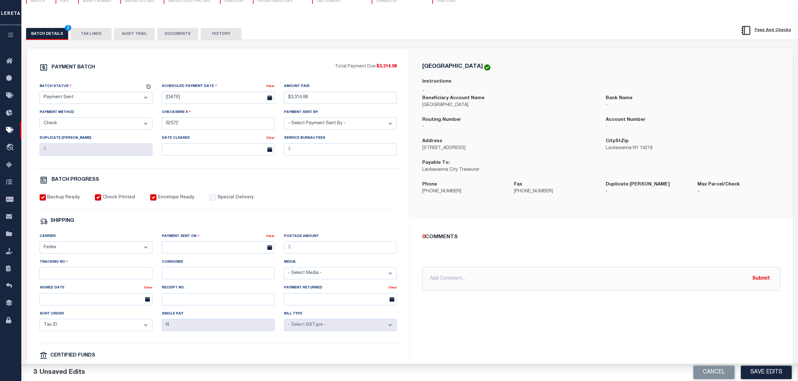
scroll to position [84, 0]
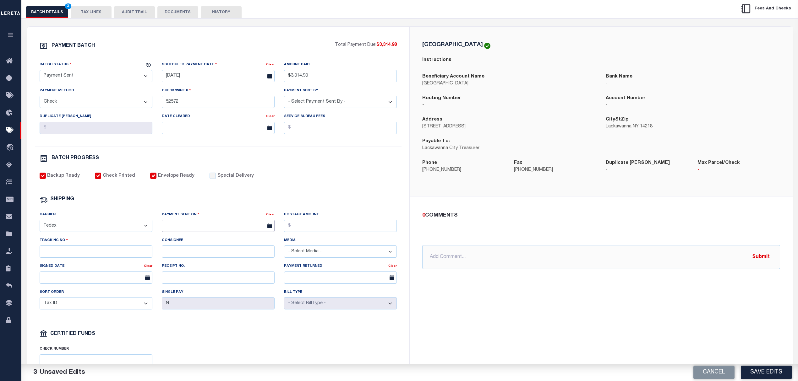
click at [220, 225] on input "text" at bounding box center [218, 226] width 113 height 12
click at [237, 302] on span "22" at bounding box center [237, 303] width 12 height 12
click at [115, 258] on input "Tracking No" at bounding box center [96, 252] width 113 height 12
click at [782, 375] on button "Save Edits" at bounding box center [765, 373] width 51 height 14
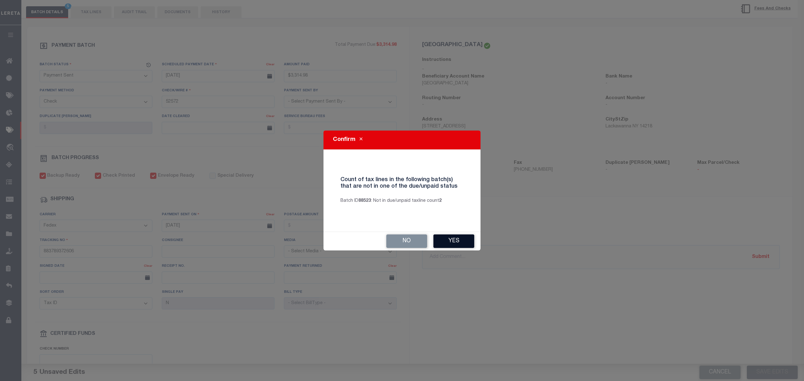
click at [456, 240] on button "Yes" at bounding box center [453, 242] width 41 height 14
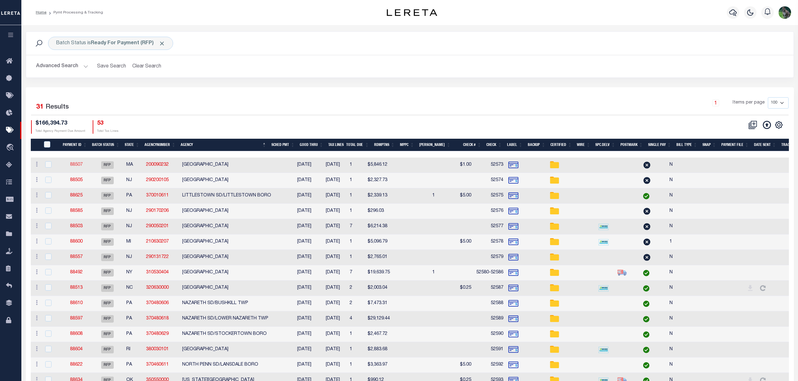
click at [78, 166] on link "88507" at bounding box center [76, 165] width 13 height 4
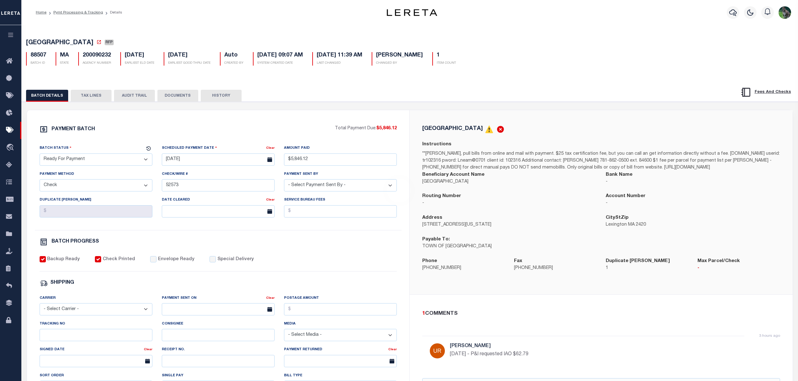
click at [79, 160] on select "- Select Status - Scheduled for Payment Ready For Payment Payment Sent Cleared …" at bounding box center [96, 160] width 113 height 12
click at [40, 155] on select "- Select Status - Scheduled for Payment Ready For Payment Payment Sent Cleared …" at bounding box center [96, 160] width 113 height 12
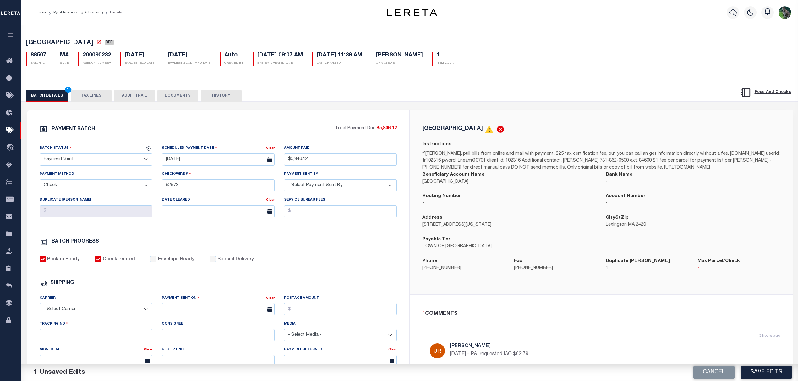
click at [162, 257] on div "PAYMENT BATCH Total Payment Due: $5,846.12 Batch Status - Select Status -" at bounding box center [218, 293] width 367 height 337
click at [164, 263] on label "Envelope Ready" at bounding box center [176, 259] width 36 height 7
click at [156, 263] on input "Envelope Ready" at bounding box center [153, 259] width 6 height 6
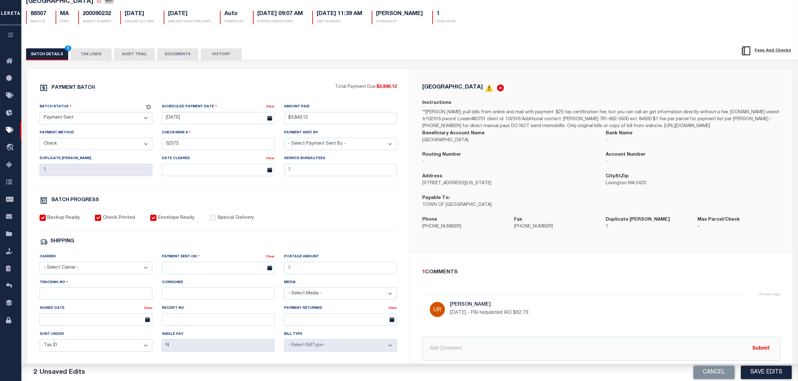
scroll to position [42, 0]
drag, startPoint x: 106, startPoint y: 266, endPoint x: 101, endPoint y: 275, distance: 10.4
click at [106, 266] on select "- Select Carrier - E-mail Fax Fedex FTP Other UPS USPS" at bounding box center [96, 268] width 113 height 12
click at [40, 266] on select "- Select Carrier - E-mail Fax Fedex FTP Other UPS USPS" at bounding box center [96, 268] width 113 height 12
click at [191, 267] on input "text" at bounding box center [218, 268] width 113 height 12
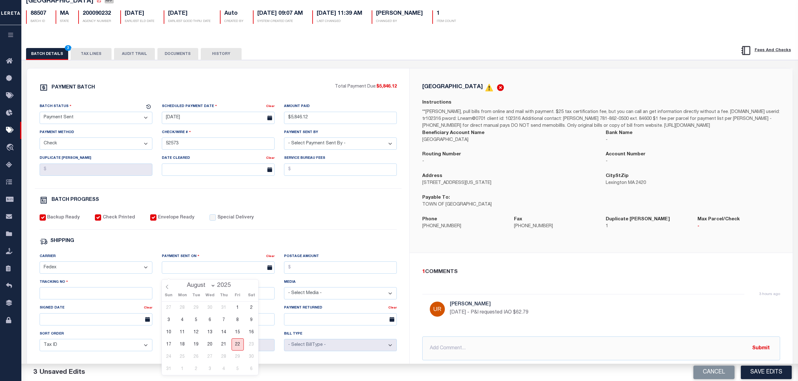
click at [238, 344] on span "22" at bounding box center [237, 345] width 12 height 12
click at [134, 300] on input "Tracking No" at bounding box center [96, 293] width 113 height 12
click at [767, 372] on button "Save Edits" at bounding box center [765, 373] width 51 height 14
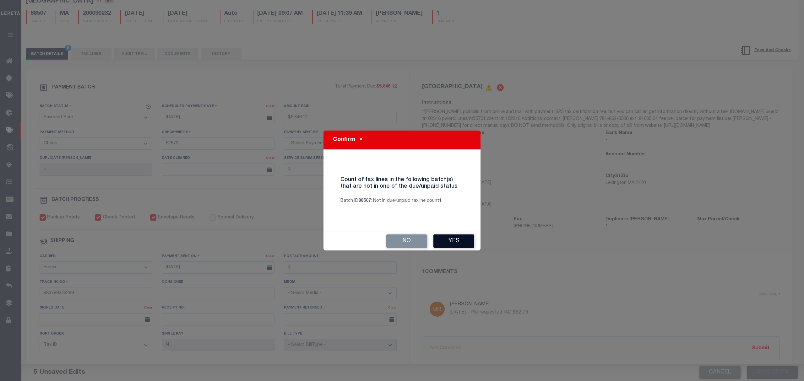
click at [472, 235] on button "Yes" at bounding box center [453, 242] width 41 height 14
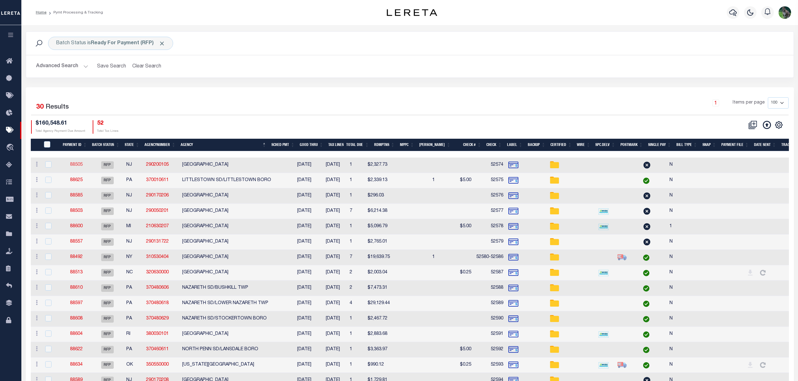
click at [81, 164] on link "88505" at bounding box center [76, 165] width 13 height 4
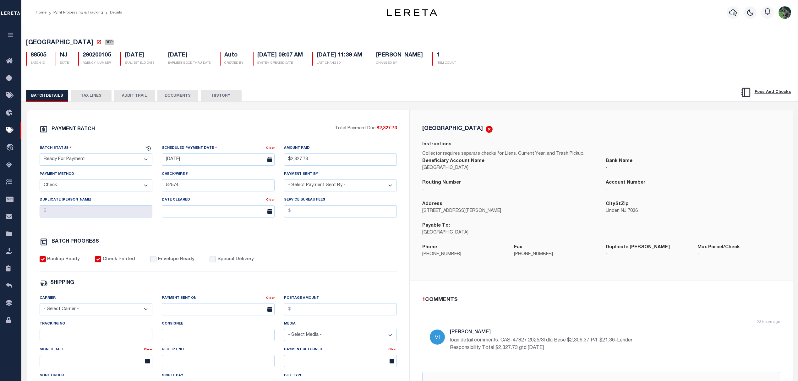
click at [73, 165] on select "- Select Status - Scheduled for Payment Ready For Payment Payment Sent Cleared …" at bounding box center [96, 160] width 113 height 12
click at [40, 155] on select "- Select Status - Scheduled for Payment Ready For Payment Payment Sent Cleared …" at bounding box center [96, 160] width 113 height 12
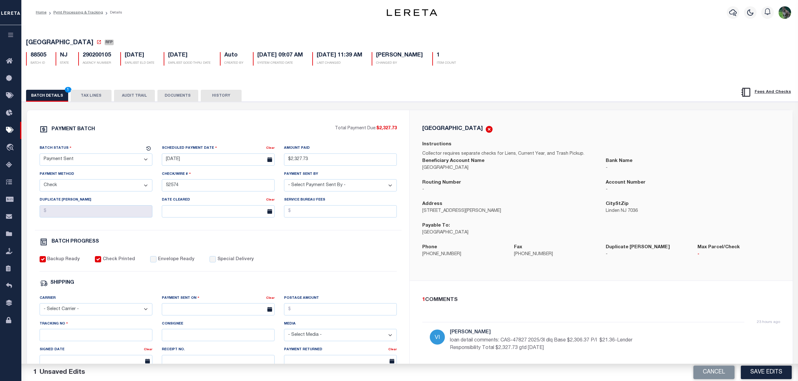
click at [170, 263] on label "Envelope Ready" at bounding box center [176, 259] width 36 height 7
click at [156, 263] on input "Envelope Ready" at bounding box center [153, 259] width 6 height 6
click at [124, 313] on select "- Select Carrier - E-mail Fax Fedex FTP Other UPS USPS" at bounding box center [96, 309] width 113 height 12
click at [40, 308] on select "- Select Carrier - E-mail Fax Fedex FTP Other UPS USPS" at bounding box center [96, 309] width 113 height 12
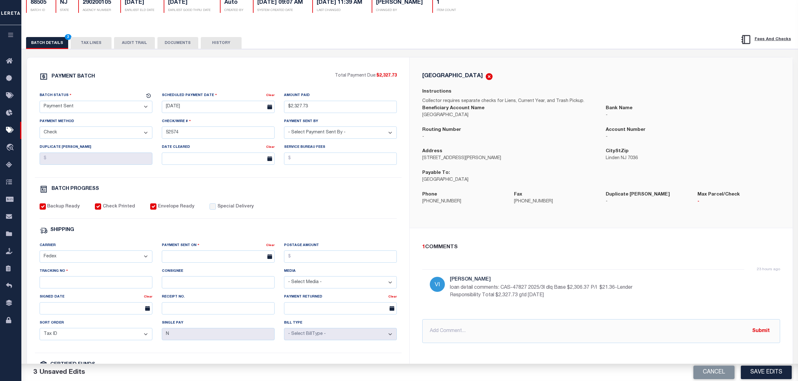
scroll to position [84, 0]
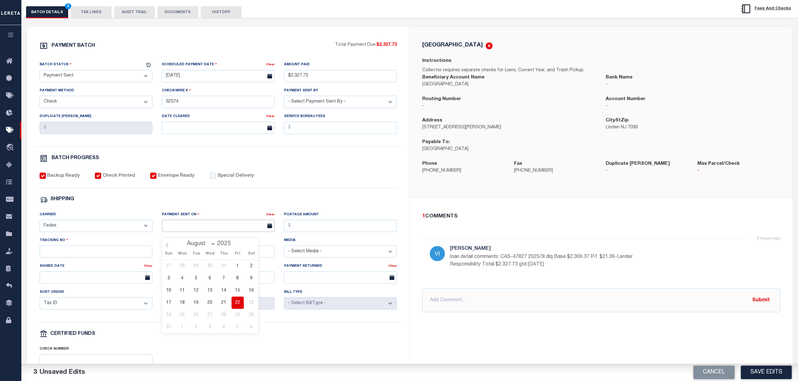
click at [220, 230] on input "text" at bounding box center [218, 226] width 113 height 12
click at [239, 305] on span "22" at bounding box center [237, 303] width 12 height 12
click at [123, 255] on input "Tracking No" at bounding box center [96, 252] width 113 height 12
click at [744, 367] on button "Save Edits" at bounding box center [765, 373] width 51 height 14
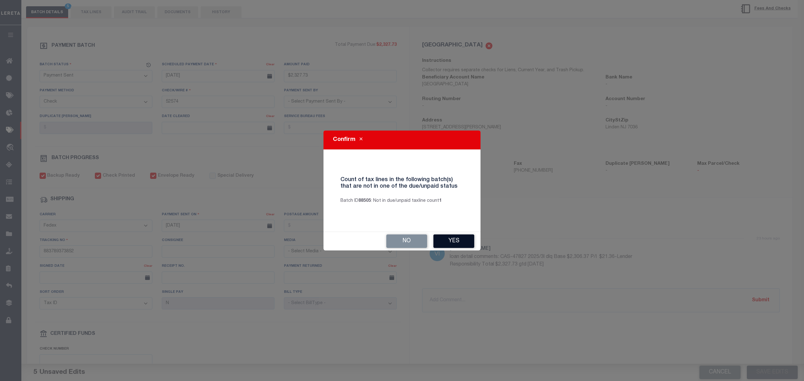
click at [452, 238] on button "Yes" at bounding box center [453, 242] width 41 height 14
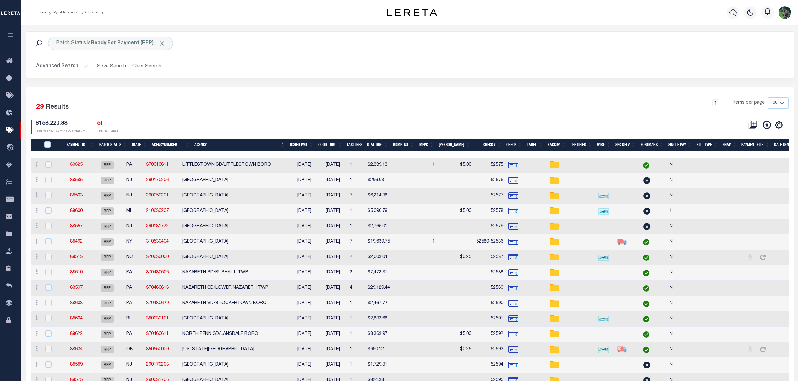
click at [77, 165] on link "88625" at bounding box center [76, 165] width 13 height 4
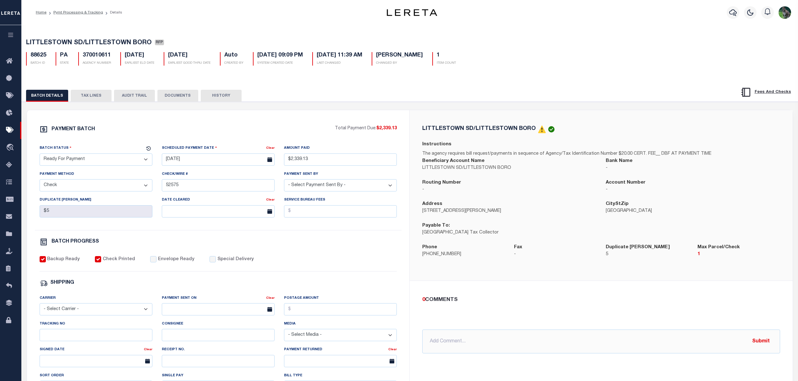
click at [108, 157] on select "- Select Status - Scheduled for Payment Ready For Payment Payment Sent Cleared …" at bounding box center [96, 160] width 113 height 12
click at [40, 155] on select "- Select Status - Scheduled for Payment Ready For Payment Payment Sent Cleared …" at bounding box center [96, 160] width 113 height 12
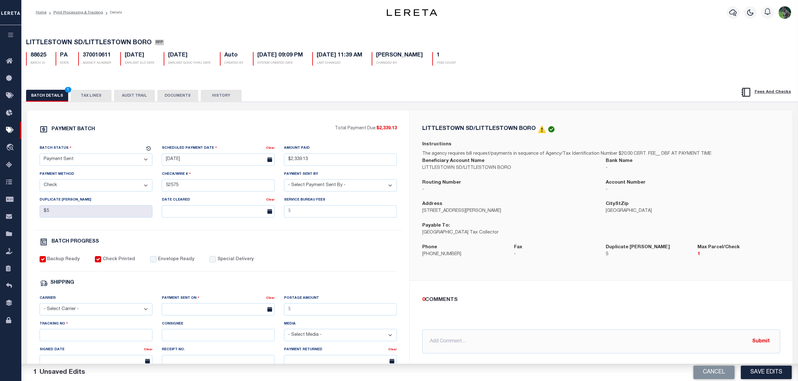
click at [171, 262] on label "Envelope Ready" at bounding box center [176, 259] width 36 height 7
click at [156, 262] on input "Envelope Ready" at bounding box center [153, 259] width 6 height 6
click at [87, 316] on select "- Select Carrier - E-mail Fax Fedex FTP Other UPS USPS" at bounding box center [96, 309] width 113 height 12
click at [40, 308] on select "- Select Carrier - E-mail Fax Fedex FTP Other UPS USPS" at bounding box center [96, 309] width 113 height 12
click at [209, 316] on input "text" at bounding box center [218, 309] width 113 height 12
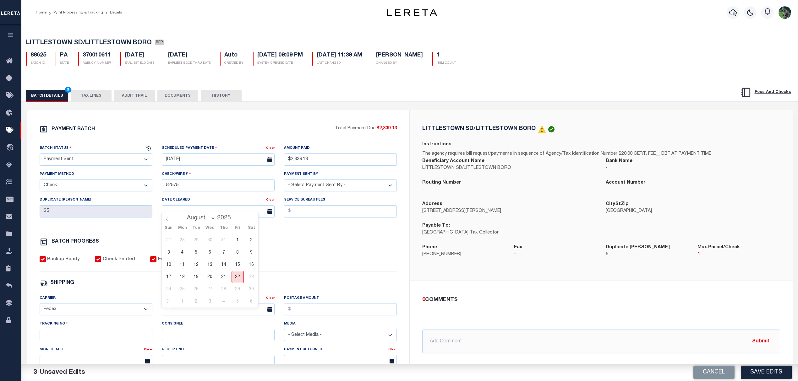
click at [236, 279] on span "22" at bounding box center [237, 277] width 12 height 12
click at [97, 341] on input "Tracking No" at bounding box center [96, 335] width 113 height 12
click at [767, 377] on button "Save Edits" at bounding box center [765, 373] width 51 height 14
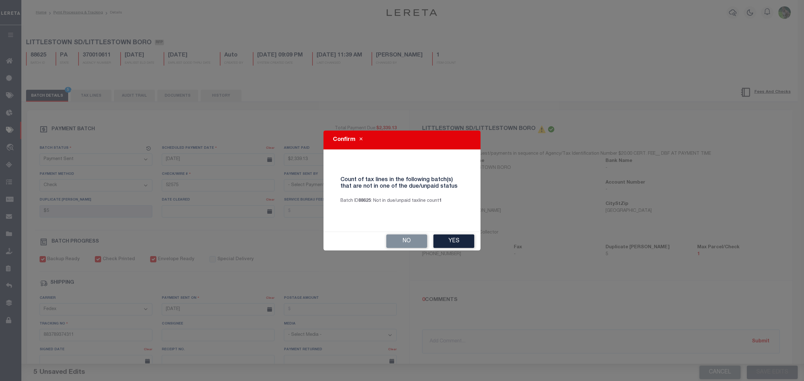
click at [480, 242] on div "Confirm Count of tax lines in the following batch(s) that are not in one of the…" at bounding box center [402, 190] width 804 height 381
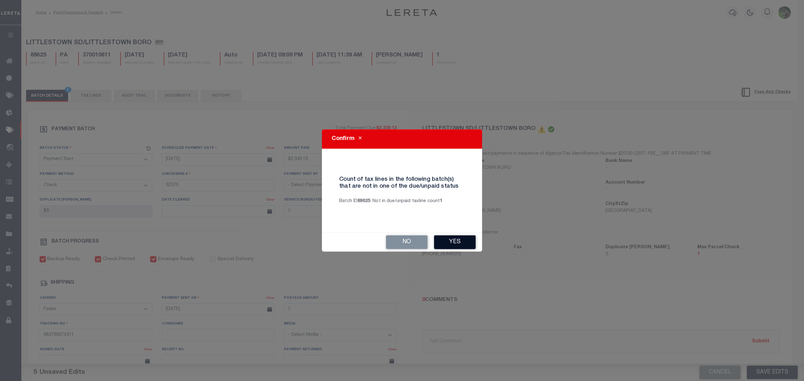
click at [475, 242] on div "No Yes" at bounding box center [402, 242] width 160 height 19
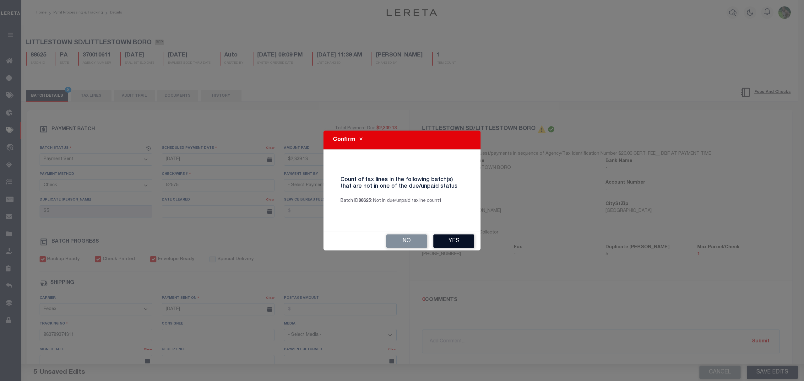
click at [465, 241] on button "Yes" at bounding box center [453, 242] width 41 height 14
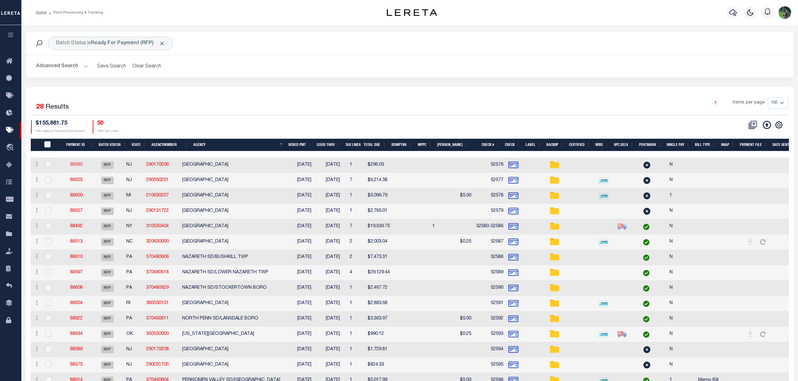
click at [78, 167] on link "88585" at bounding box center [76, 165] width 13 height 4
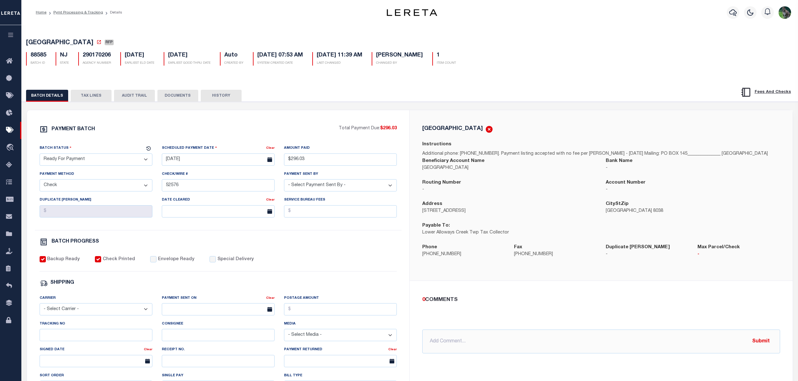
click at [93, 162] on select "- Select Status - Scheduled for Payment Ready For Payment Payment Sent Cleared …" at bounding box center [96, 160] width 113 height 12
click at [40, 155] on select "- Select Status - Scheduled for Payment Ready For Payment Payment Sent Cleared …" at bounding box center [96, 160] width 113 height 12
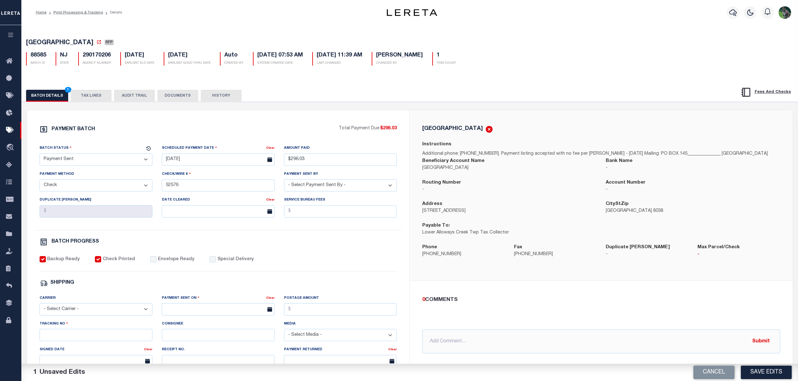
click at [169, 263] on label "Envelope Ready" at bounding box center [176, 259] width 36 height 7
click at [156, 263] on input "Envelope Ready" at bounding box center [153, 259] width 6 height 6
click at [105, 329] on div "Tracking No" at bounding box center [96, 331] width 113 height 21
click at [110, 313] on select "- Select Carrier - E-mail Fax Fedex FTP Other UPS USPS" at bounding box center [96, 309] width 113 height 12
click at [40, 308] on select "- Select Carrier - E-mail Fax Fedex FTP Other UPS USPS" at bounding box center [96, 309] width 113 height 12
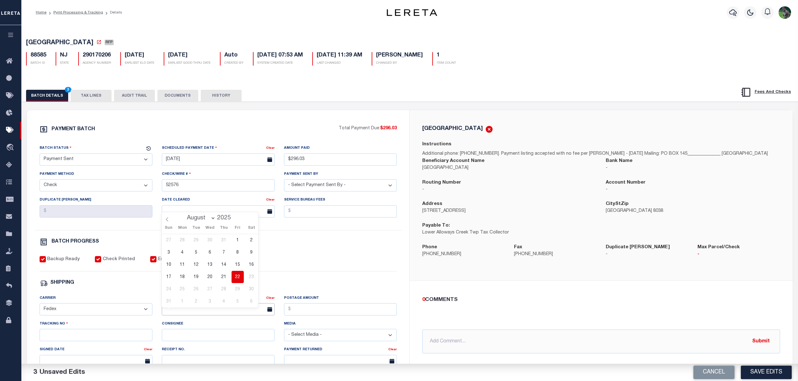
click at [200, 315] on input "text" at bounding box center [218, 309] width 113 height 12
click at [236, 279] on span "22" at bounding box center [237, 277] width 12 height 12
click at [129, 341] on input "Tracking No" at bounding box center [96, 335] width 113 height 12
click at [767, 375] on button "Save Edits" at bounding box center [765, 373] width 51 height 14
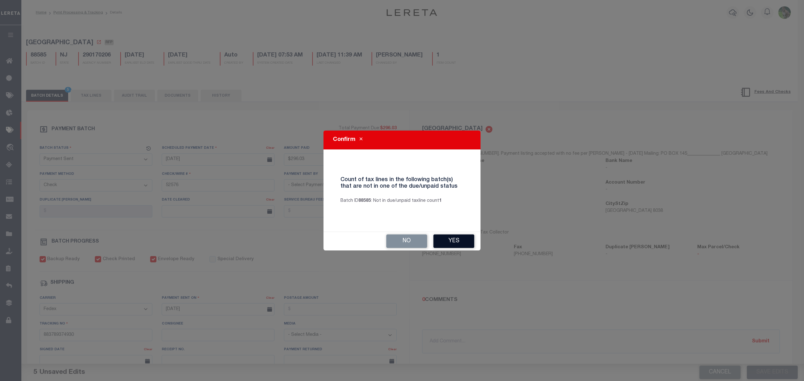
click at [454, 242] on button "Yes" at bounding box center [453, 242] width 41 height 14
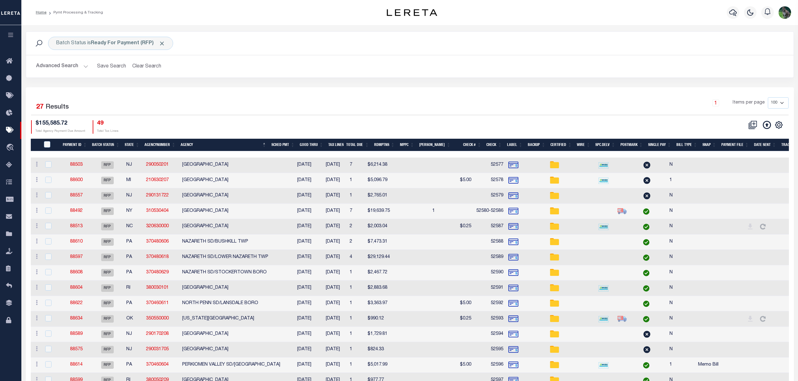
click at [79, 163] on td "88503" at bounding box center [76, 165] width 29 height 15
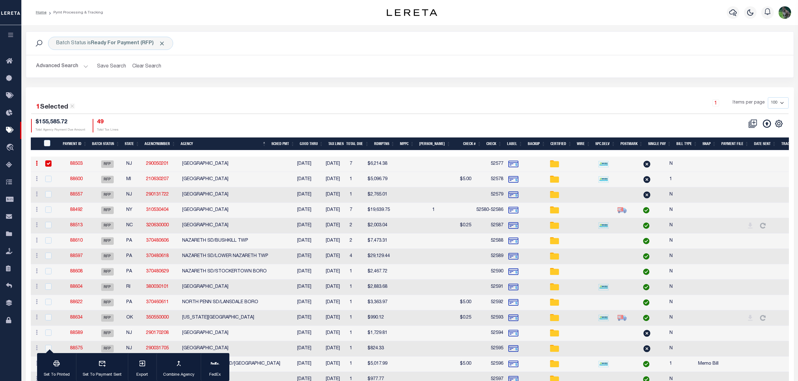
click at [79, 163] on link "88503" at bounding box center [76, 164] width 13 height 4
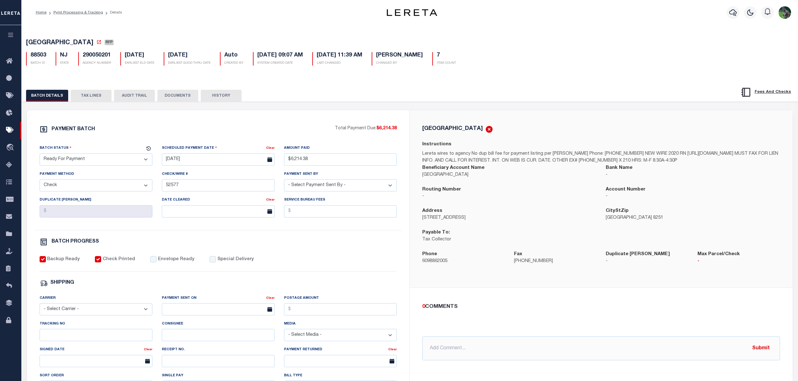
click at [86, 165] on select "- Select Status - Scheduled for Payment Ready For Payment Payment Sent Cleared …" at bounding box center [96, 160] width 113 height 12
click at [40, 155] on select "- Select Status - Scheduled for Payment Ready For Payment Payment Sent Cleared …" at bounding box center [96, 160] width 113 height 12
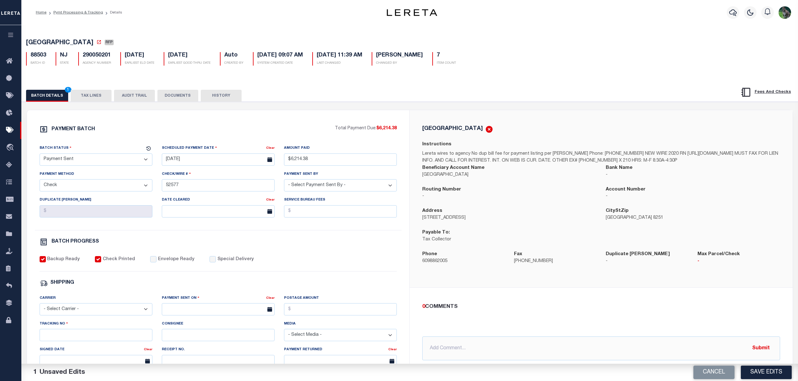
click at [166, 255] on div "PAYMENT BATCH Total Payment Due: $6,214.38 Batch Status - Select Status -" at bounding box center [218, 293] width 367 height 337
click at [166, 263] on label "Envelope Ready" at bounding box center [176, 259] width 36 height 7
click at [156, 263] on input "Envelope Ready" at bounding box center [153, 259] width 6 height 6
drag, startPoint x: 101, startPoint y: 308, endPoint x: 93, endPoint y: 316, distance: 11.1
click at [101, 308] on select "- Select Carrier - E-mail Fax Fedex FTP Other UPS USPS" at bounding box center [96, 309] width 113 height 12
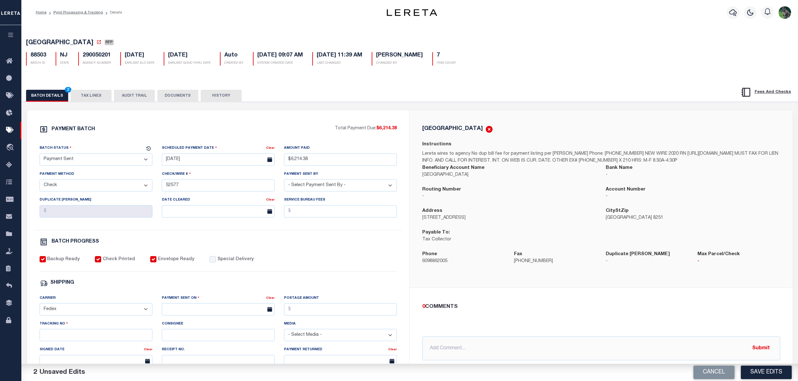
click at [40, 308] on select "- Select Carrier - E-mail Fax Fedex FTP Other UPS USPS" at bounding box center [96, 309] width 113 height 12
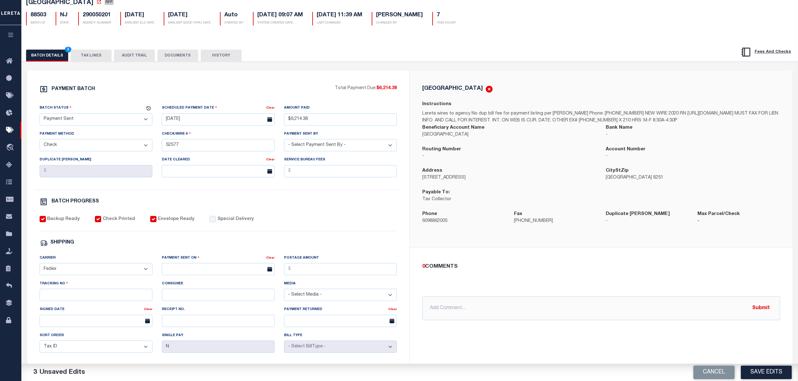
scroll to position [42, 0]
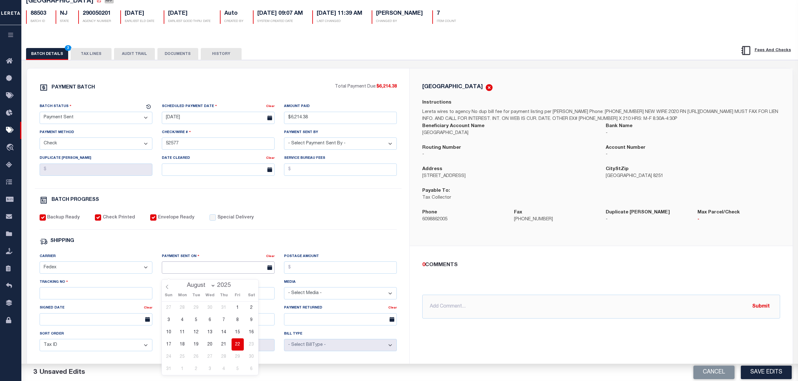
click at [189, 267] on input "text" at bounding box center [218, 268] width 113 height 12
click at [238, 347] on span "22" at bounding box center [237, 345] width 12 height 12
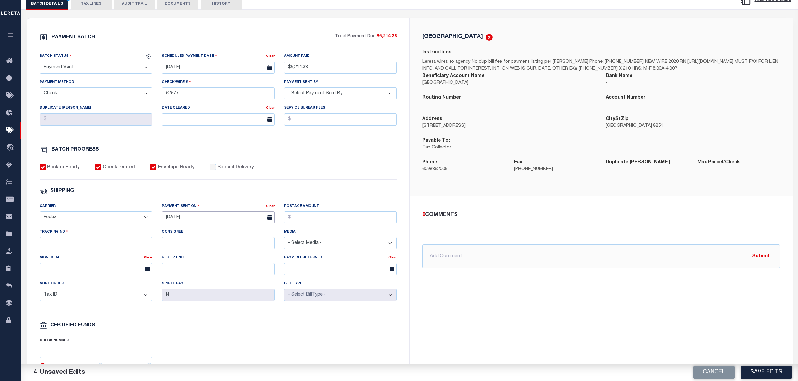
scroll to position [126, 0]
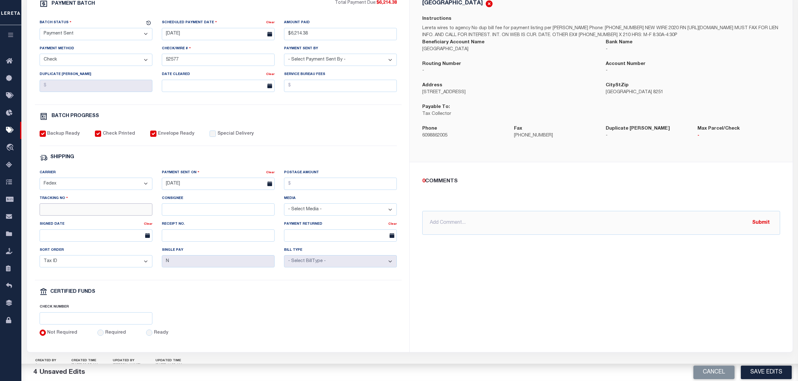
click at [87, 216] on input "Tracking No" at bounding box center [96, 209] width 113 height 12
click at [774, 374] on button "Save Edits" at bounding box center [765, 373] width 51 height 14
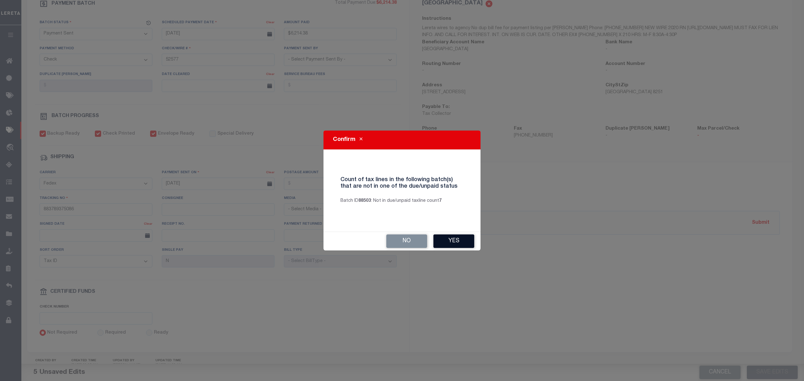
click at [452, 244] on button "Yes" at bounding box center [453, 242] width 41 height 14
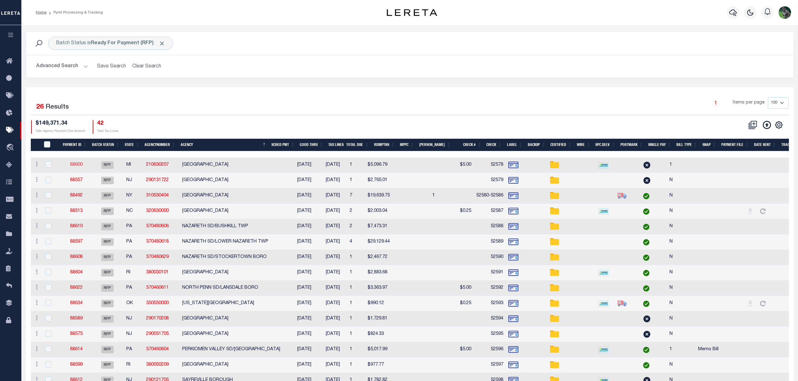
click at [81, 164] on link "88600" at bounding box center [76, 165] width 13 height 4
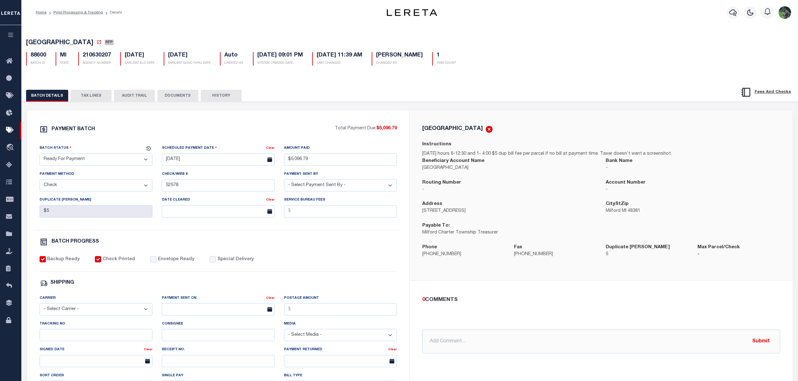
click at [72, 162] on select "- Select Status - Scheduled for Payment Ready For Payment Payment Sent Cleared …" at bounding box center [96, 160] width 113 height 12
click at [40, 155] on select "- Select Status - Scheduled for Payment Ready For Payment Payment Sent Cleared …" at bounding box center [96, 160] width 113 height 12
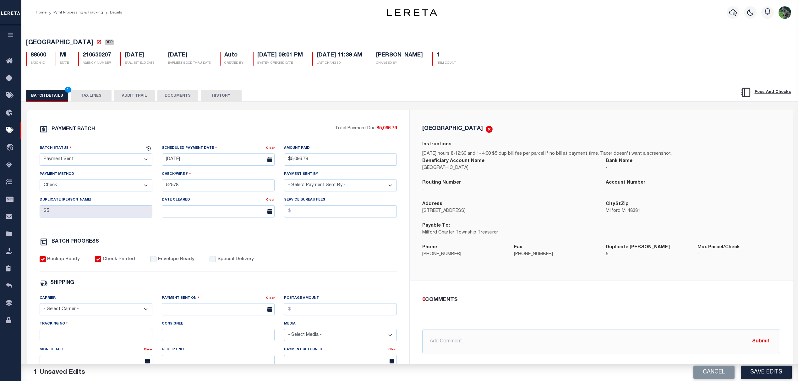
click at [158, 261] on label "Envelope Ready" at bounding box center [176, 259] width 36 height 7
click at [156, 261] on input "Envelope Ready" at bounding box center [153, 259] width 6 height 6
click at [117, 308] on select "- Select Carrier - E-mail Fax Fedex FTP Other UPS USPS" at bounding box center [96, 309] width 113 height 12
click at [40, 308] on select "- Select Carrier - E-mail Fax Fedex FTP Other UPS USPS" at bounding box center [96, 309] width 113 height 12
drag, startPoint x: 171, startPoint y: 309, endPoint x: 174, endPoint y: 311, distance: 3.4
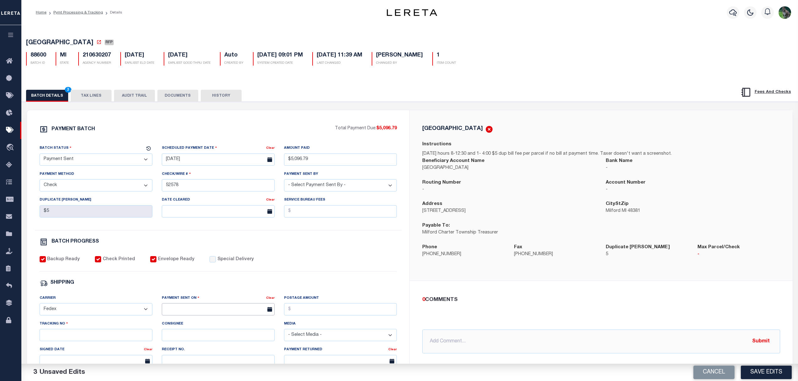
click at [171, 309] on input "text" at bounding box center [218, 309] width 113 height 12
click at [236, 280] on span "22" at bounding box center [237, 277] width 12 height 12
click at [108, 339] on input "Tracking No" at bounding box center [96, 335] width 113 height 12
click at [763, 373] on button "Save Edits" at bounding box center [765, 373] width 51 height 14
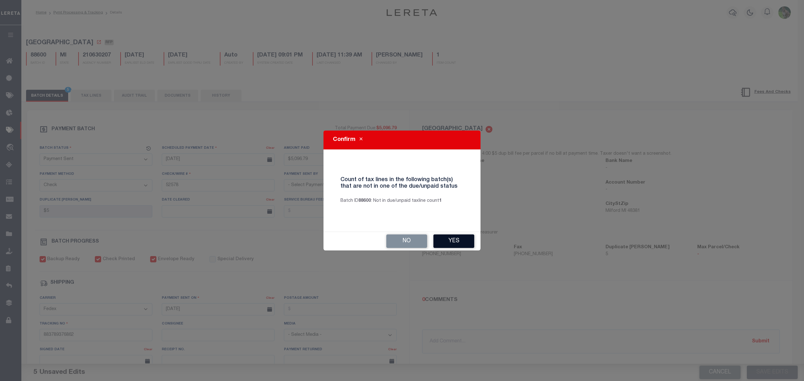
click at [459, 244] on button "Yes" at bounding box center [453, 242] width 41 height 14
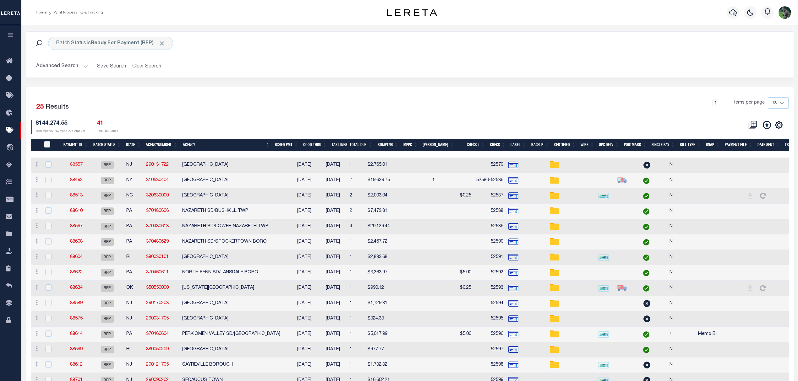
click at [77, 165] on link "88557" at bounding box center [76, 165] width 13 height 4
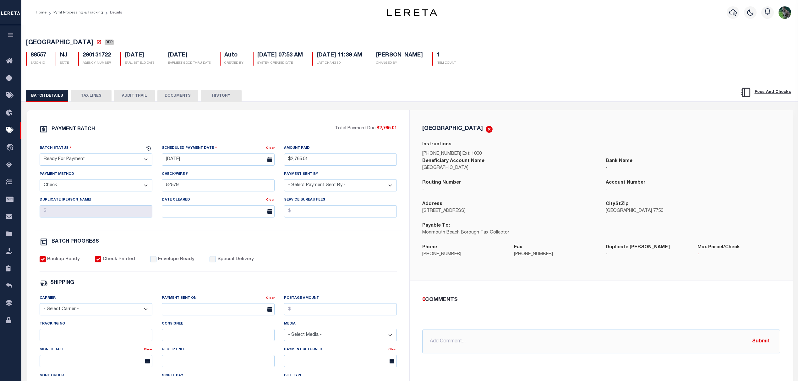
drag, startPoint x: 103, startPoint y: 159, endPoint x: 101, endPoint y: 167, distance: 9.1
click at [103, 159] on select "- Select Status - Scheduled for Payment Ready For Payment Payment Sent Cleared …" at bounding box center [96, 160] width 113 height 12
click at [40, 155] on select "- Select Status - Scheduled for Payment Ready For Payment Payment Sent Cleared …" at bounding box center [96, 160] width 113 height 12
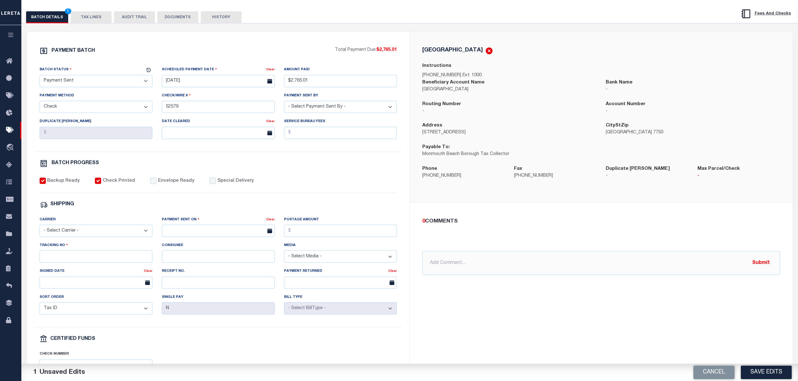
scroll to position [84, 0]
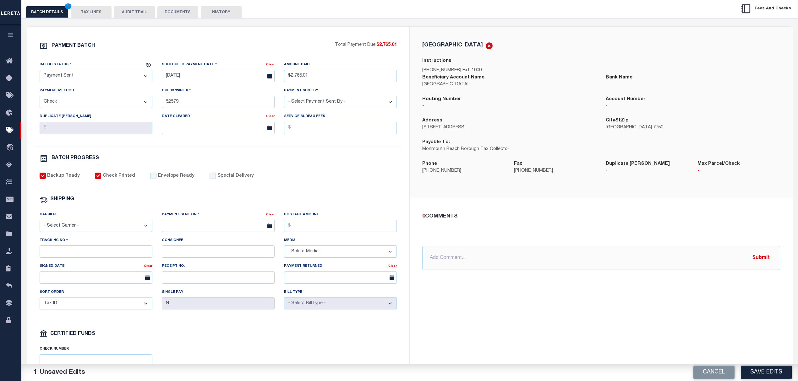
click at [165, 180] on label "Envelope Ready" at bounding box center [176, 176] width 36 height 7
click at [156, 179] on input "Envelope Ready" at bounding box center [153, 176] width 6 height 6
click at [95, 244] on div "Tracking No" at bounding box center [96, 247] width 113 height 21
click at [102, 231] on select "- Select Carrier - E-mail Fax Fedex FTP Other UPS USPS" at bounding box center [96, 226] width 113 height 12
click at [40, 224] on select "- Select Carrier - E-mail Fax Fedex FTP Other UPS USPS" at bounding box center [96, 226] width 113 height 12
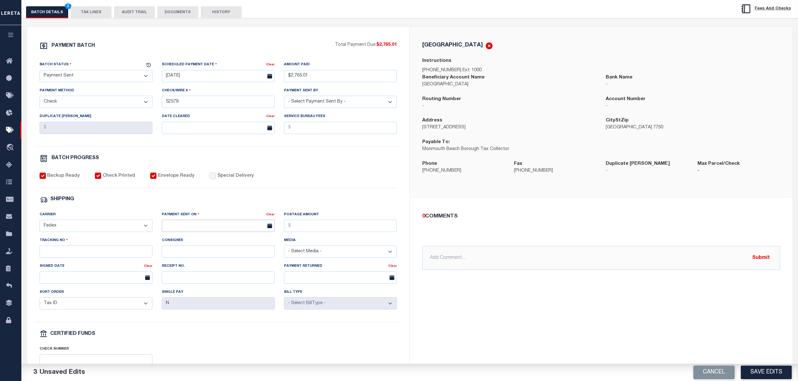
click at [219, 226] on input "text" at bounding box center [218, 226] width 113 height 12
click at [237, 302] on span "22" at bounding box center [237, 303] width 12 height 12
click at [120, 258] on input "Tracking No" at bounding box center [96, 252] width 113 height 12
click at [764, 373] on button "Save Edits" at bounding box center [765, 373] width 51 height 14
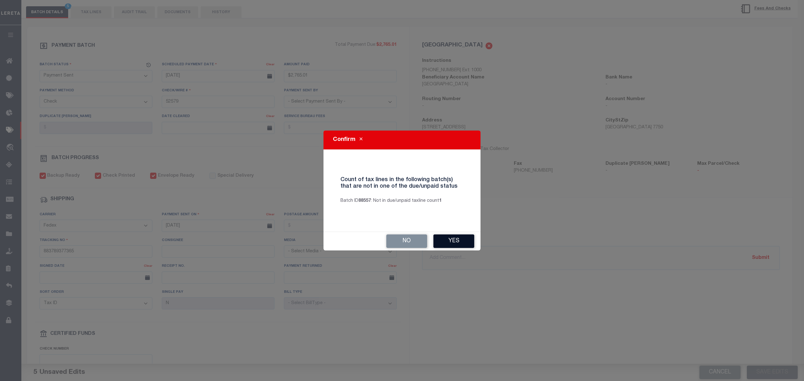
click at [457, 235] on button "Yes" at bounding box center [453, 242] width 41 height 14
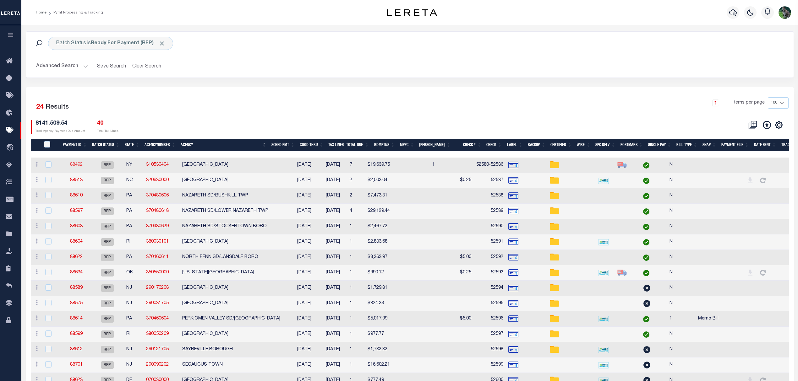
click at [76, 166] on link "88492" at bounding box center [76, 165] width 13 height 4
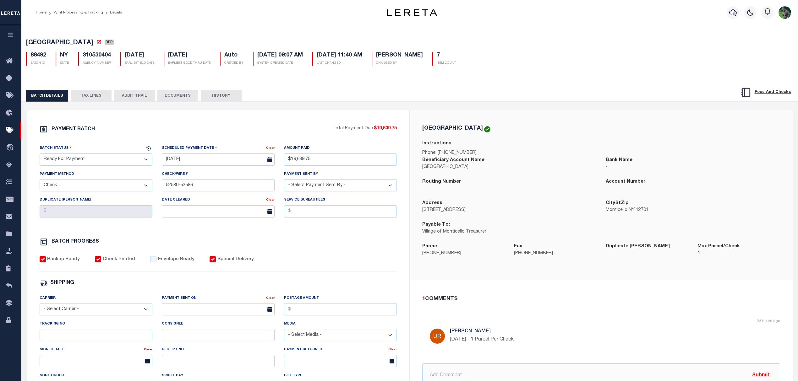
click at [106, 163] on select "- Select Status - Scheduled for Payment Ready For Payment Payment Sent Cleared …" at bounding box center [96, 160] width 113 height 12
click at [40, 155] on select "- Select Status - Scheduled for Payment Ready For Payment Payment Sent Cleared …" at bounding box center [96, 160] width 113 height 12
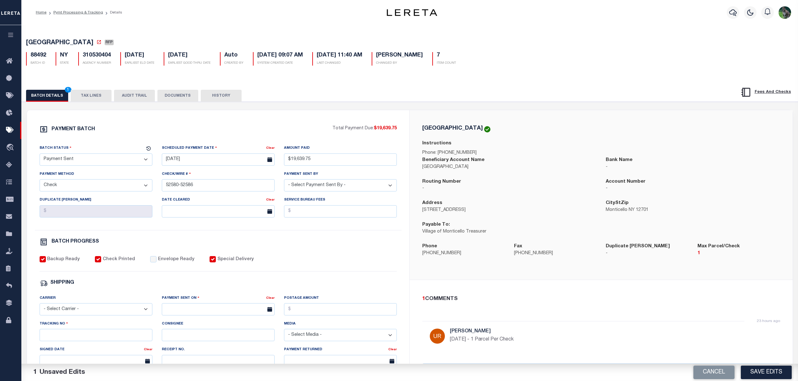
click at [169, 262] on label "Envelope Ready" at bounding box center [176, 259] width 36 height 7
click at [156, 262] on input "Envelope Ready" at bounding box center [153, 259] width 6 height 6
click at [111, 313] on select "- Select Carrier - E-mail Fax Fedex FTP Other UPS USPS" at bounding box center [96, 309] width 113 height 12
click at [40, 308] on select "- Select Carrier - E-mail Fax Fedex FTP Other UPS USPS" at bounding box center [96, 309] width 113 height 12
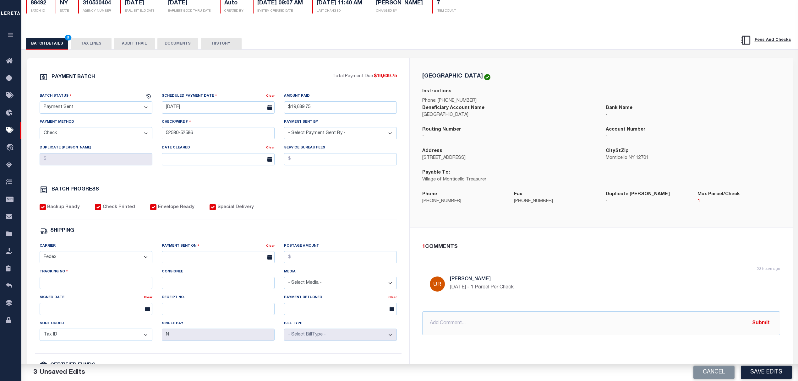
scroll to position [126, 0]
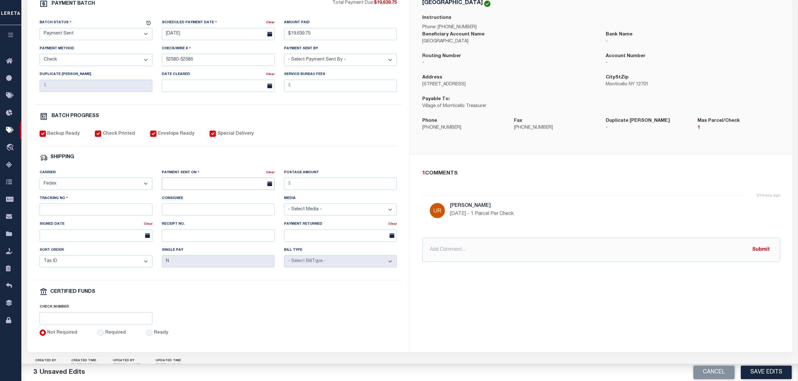
click at [203, 190] on input "text" at bounding box center [218, 184] width 113 height 12
click at [236, 259] on span "22" at bounding box center [237, 261] width 12 height 12
click at [109, 214] on input "Tracking No" at bounding box center [96, 209] width 113 height 12
click at [774, 370] on button "Save Edits" at bounding box center [765, 373] width 51 height 14
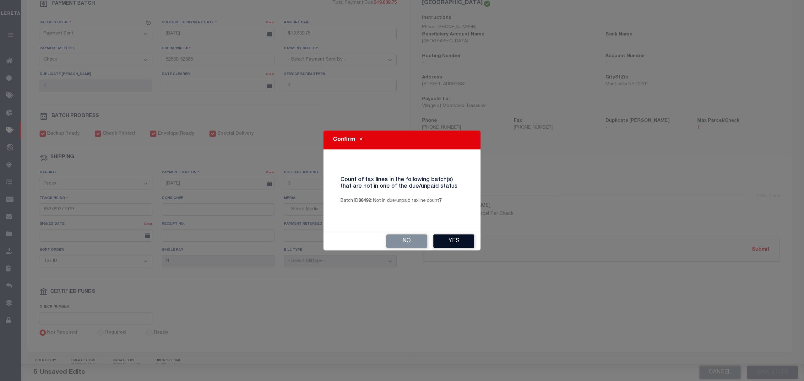
click at [461, 239] on button "Yes" at bounding box center [453, 242] width 41 height 14
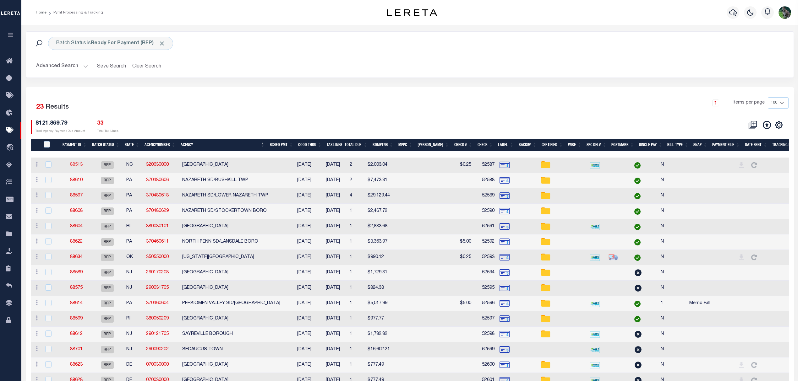
click at [77, 166] on link "88513" at bounding box center [76, 165] width 13 height 4
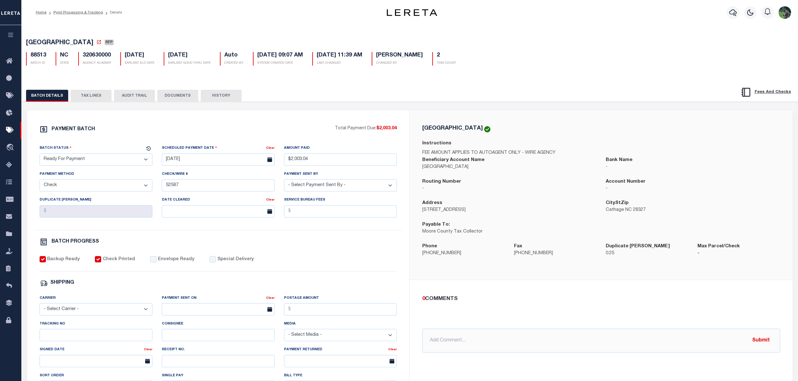
click at [95, 161] on select "- Select Status - Scheduled for Payment Ready For Payment Payment Sent Cleared …" at bounding box center [96, 160] width 113 height 12
click at [40, 155] on select "- Select Status - Scheduled for Payment Ready For Payment Payment Sent Cleared …" at bounding box center [96, 160] width 113 height 12
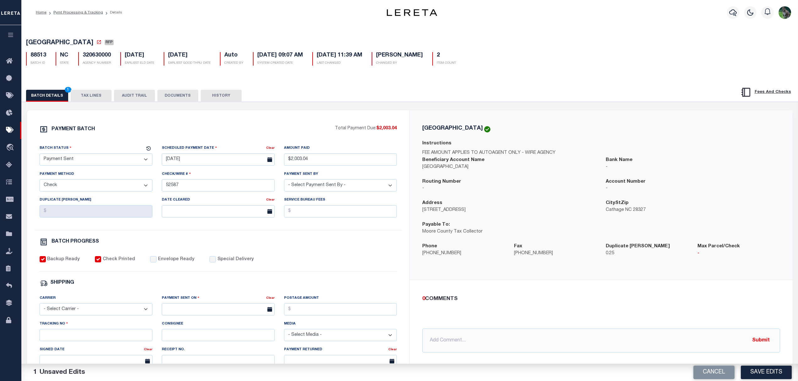
click at [163, 262] on label "Envelope Ready" at bounding box center [176, 259] width 36 height 7
click at [156, 262] on input "Envelope Ready" at bounding box center [153, 259] width 6 height 6
click at [78, 334] on div "Tracking No" at bounding box center [96, 331] width 113 height 21
click at [88, 316] on select "- Select Carrier - E-mail Fax Fedex FTP Other UPS USPS" at bounding box center [96, 309] width 113 height 12
click at [40, 308] on select "- Select Carrier - E-mail Fax Fedex FTP Other UPS USPS" at bounding box center [96, 309] width 113 height 12
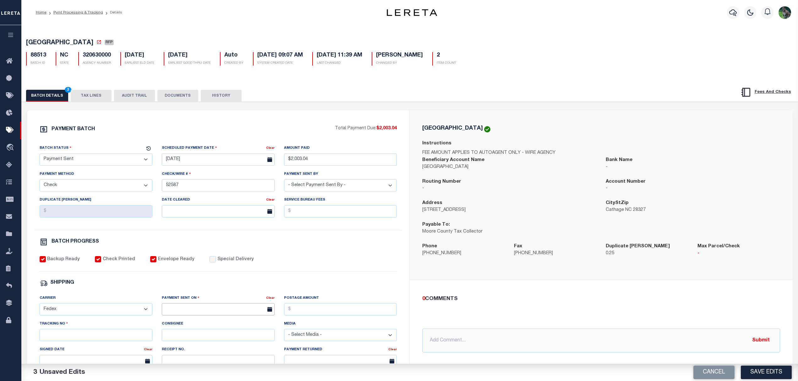
click at [205, 313] on input "text" at bounding box center [218, 309] width 113 height 12
click at [236, 277] on span "22" at bounding box center [237, 277] width 12 height 12
click at [96, 338] on input "Tracking No" at bounding box center [96, 335] width 113 height 12
click at [770, 373] on button "Save Edits" at bounding box center [765, 373] width 51 height 14
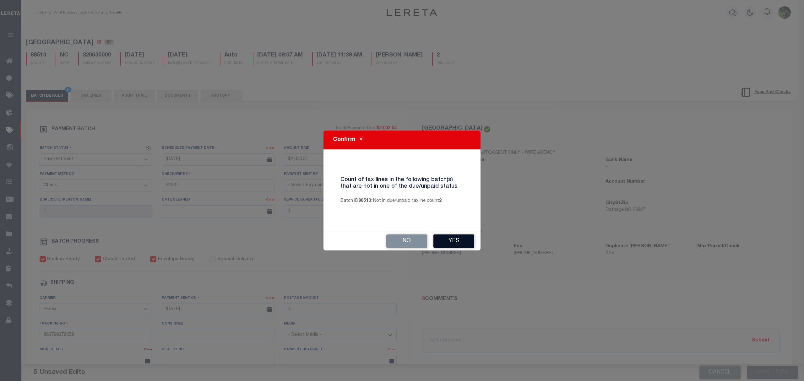
click at [447, 238] on button "Yes" at bounding box center [453, 242] width 41 height 14
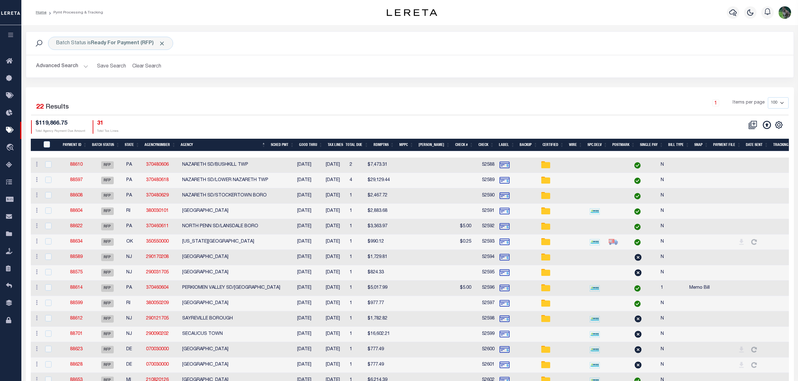
click at [249, 244] on td "OKLAHOMA COUNTY" at bounding box center [235, 242] width 111 height 15
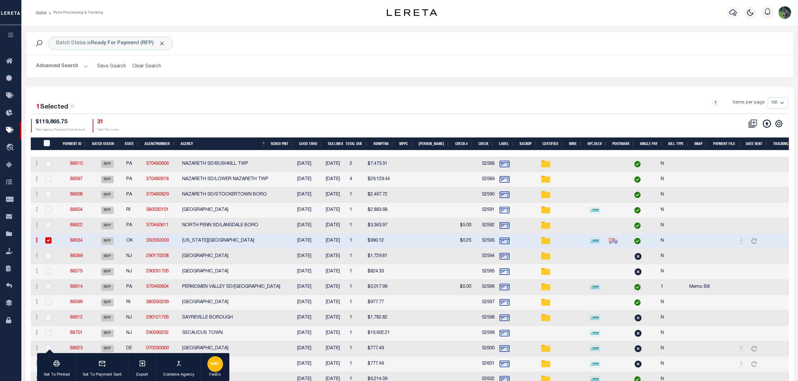
click at [216, 367] on icon "button" at bounding box center [215, 363] width 9 height 9
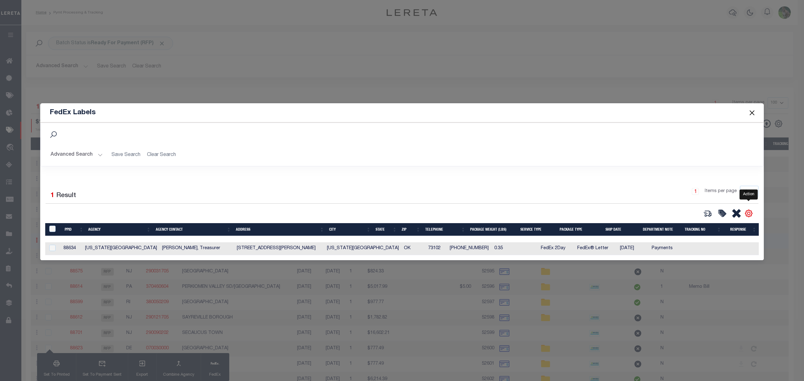
click at [751, 213] on icon "" at bounding box center [748, 213] width 7 height 7
click at [721, 123] on link "CSV" at bounding box center [722, 129] width 61 height 12
click at [752, 113] on button "Close" at bounding box center [752, 113] width 8 height 8
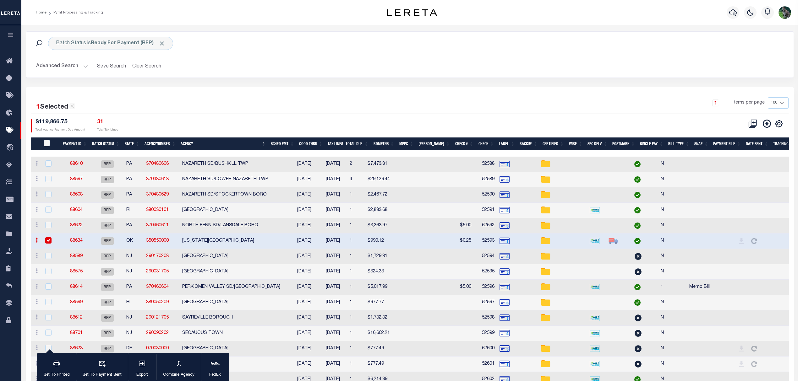
click at [73, 241] on link "88634" at bounding box center [76, 241] width 13 height 4
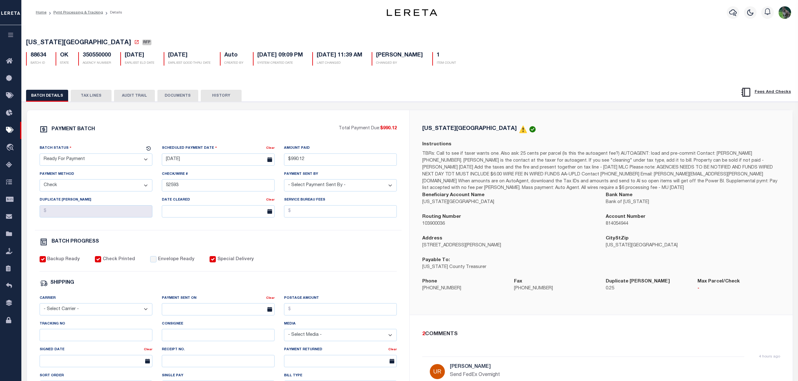
click at [70, 161] on select "- Select Status - Scheduled for Payment Ready For Payment Payment Sent Cleared …" at bounding box center [96, 160] width 113 height 12
click at [40, 155] on select "- Select Status - Scheduled for Payment Ready For Payment Payment Sent Cleared …" at bounding box center [96, 160] width 113 height 12
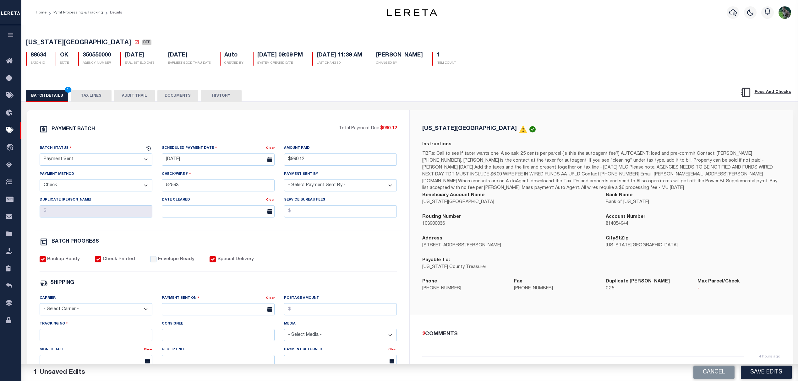
click at [169, 263] on label "Envelope Ready" at bounding box center [176, 259] width 36 height 7
click at [156, 263] on input "Envelope Ready" at bounding box center [153, 259] width 6 height 6
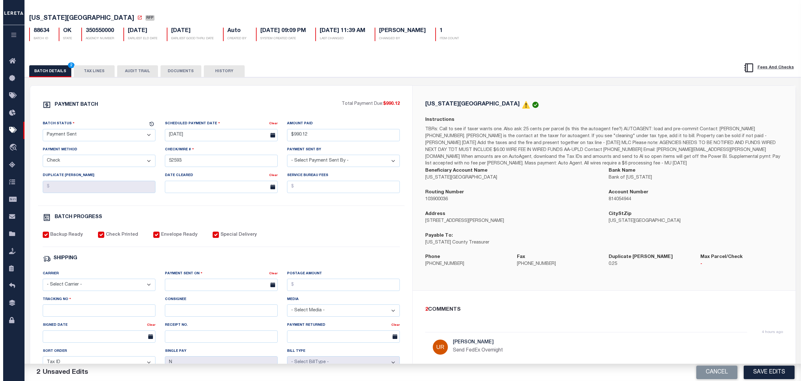
scroll to position [84, 0]
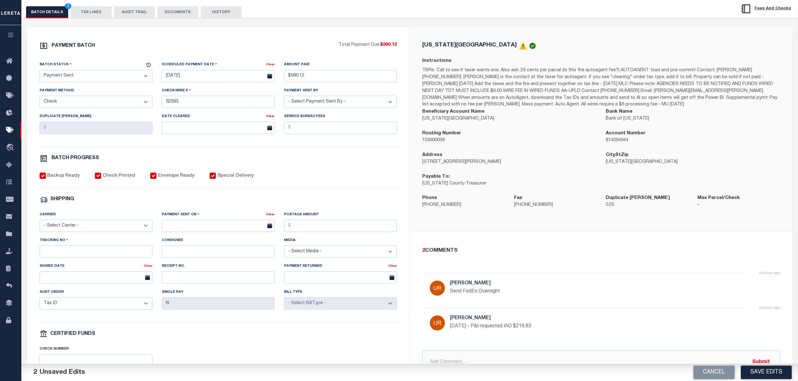
click at [109, 232] on select "- Select Carrier - E-mail Fax Fedex FTP Other UPS USPS" at bounding box center [96, 226] width 113 height 12
click at [40, 224] on select "- Select Carrier - E-mail Fax Fedex FTP Other UPS USPS" at bounding box center [96, 226] width 113 height 12
click at [95, 229] on select "- Select Carrier - E-mail Fax Fedex FTP Other UPS USPS" at bounding box center [96, 226] width 113 height 12
click at [40, 224] on select "- Select Carrier - E-mail Fax Fedex FTP Other UPS USPS" at bounding box center [96, 226] width 113 height 12
click at [195, 232] on input "text" at bounding box center [218, 226] width 113 height 12
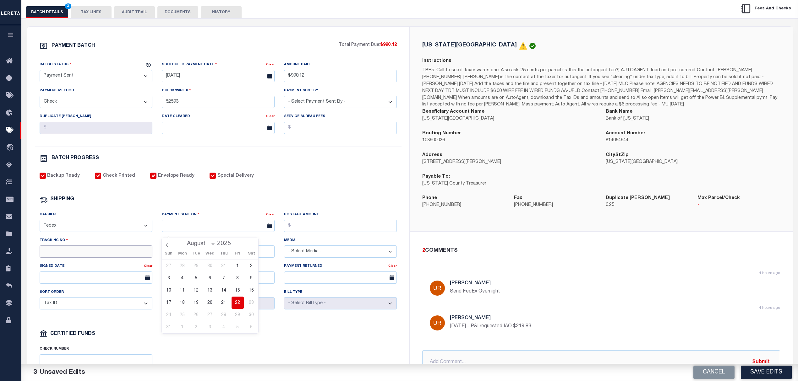
click at [112, 258] on input "Tracking No" at bounding box center [96, 252] width 113 height 12
paste input "883791637370"
click at [258, 232] on input "text" at bounding box center [218, 226] width 113 height 12
click at [239, 303] on span "22" at bounding box center [237, 303] width 12 height 12
click at [351, 174] on div "PAYMENT BATCH Total Payment Due: $990.12 Batch Status - Select Status -" at bounding box center [218, 210] width 367 height 337
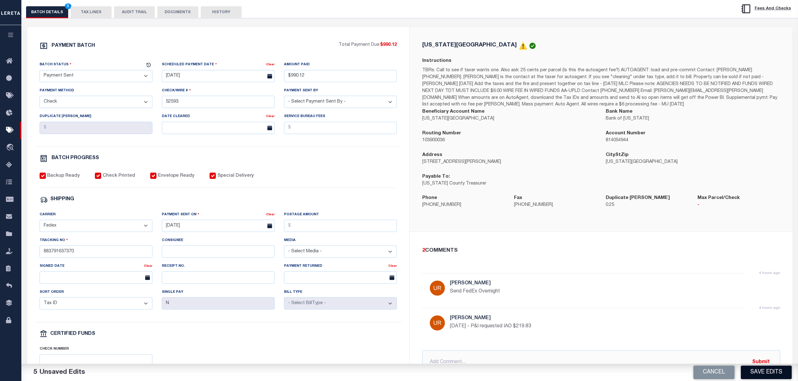
click at [770, 375] on button "Save Edits" at bounding box center [765, 373] width 51 height 14
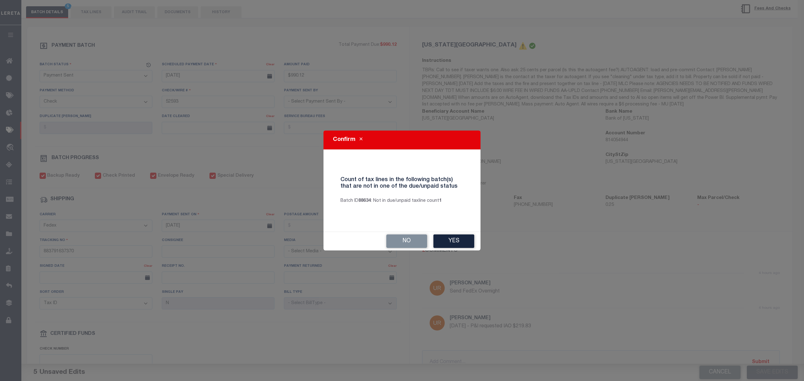
click at [458, 250] on div "No Yes" at bounding box center [401, 241] width 157 height 19
click at [460, 242] on button "Yes" at bounding box center [453, 242] width 41 height 14
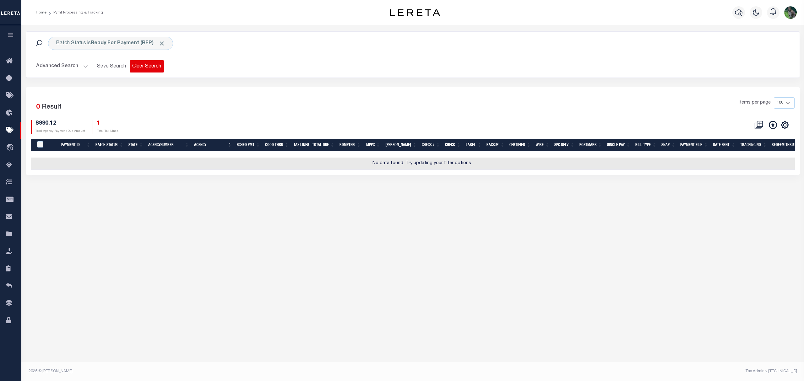
click at [156, 64] on button "Clear Search" at bounding box center [147, 66] width 34 height 12
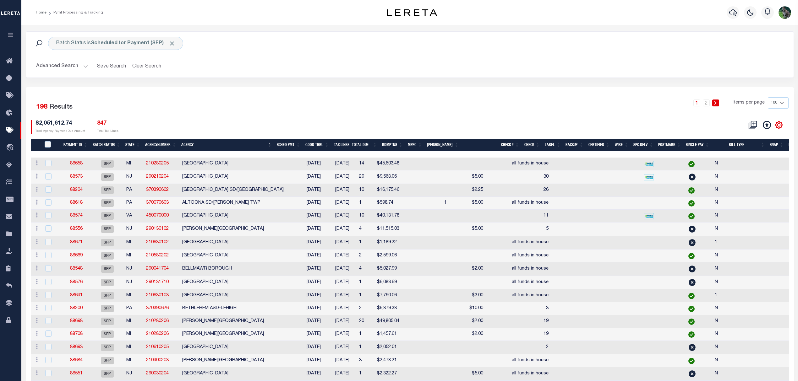
click at [780, 125] on icon at bounding box center [778, 125] width 7 height 7
click at [742, 174] on span "Show Filter" at bounding box center [740, 171] width 24 height 4
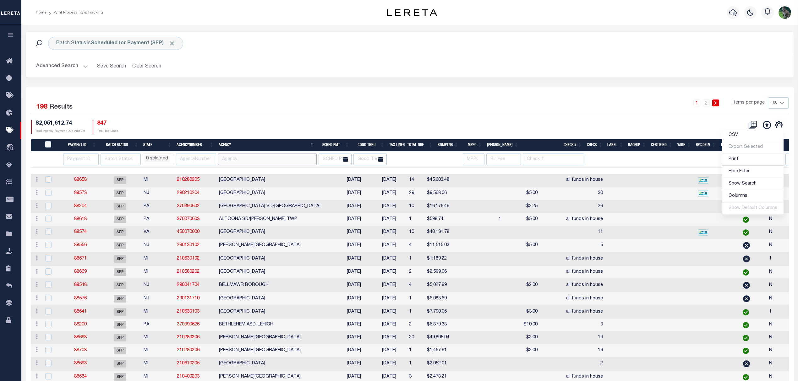
click at [276, 162] on input "text" at bounding box center [267, 159] width 99 height 12
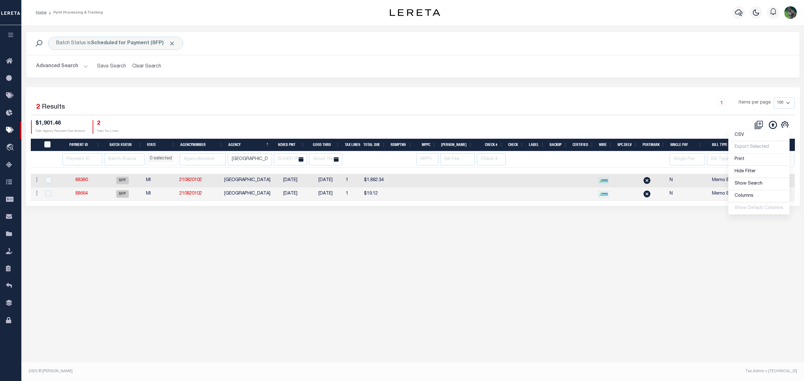
scroll to position [0, 87]
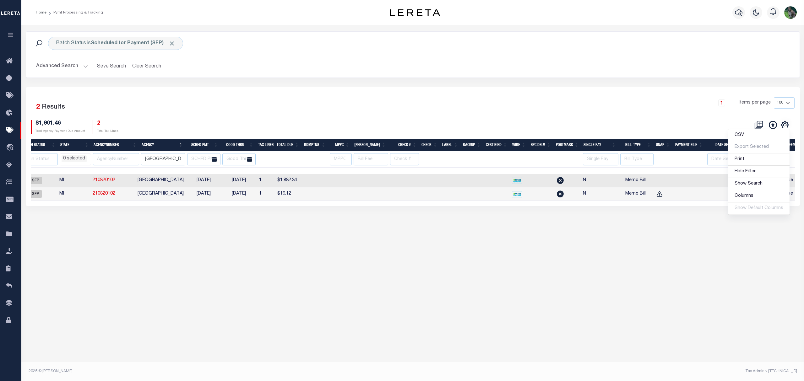
click at [167, 180] on td "DETROIT CITY" at bounding box center [160, 181] width 51 height 14
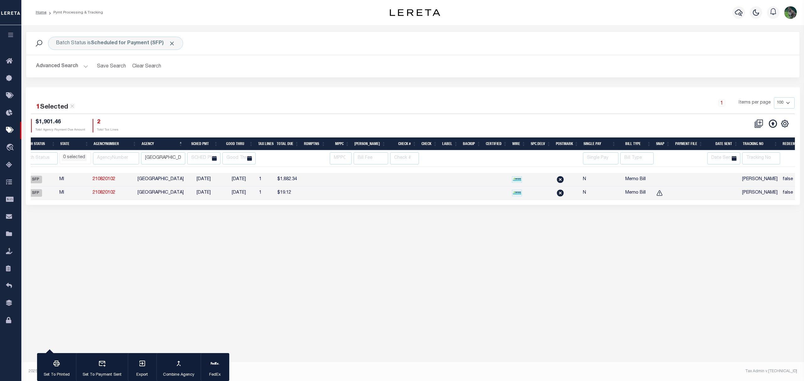
scroll to position [0, 0]
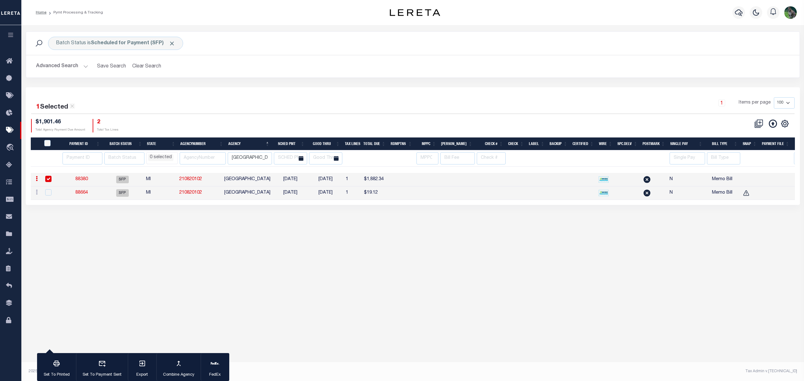
click at [83, 181] on link "88380" at bounding box center [81, 179] width 13 height 4
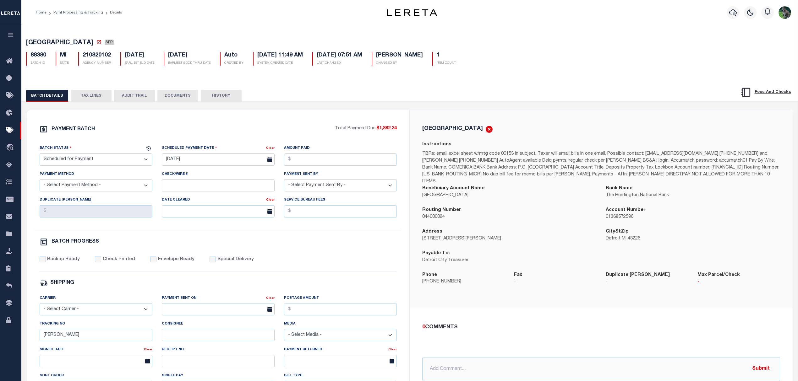
click at [90, 90] on div "BATCH DETAILS TAX LINES AUDIT TRAIL DOCUMENTS HISTORY" at bounding box center [410, 94] width 792 height 16
click at [97, 99] on button "TAX LINES" at bounding box center [91, 96] width 41 height 12
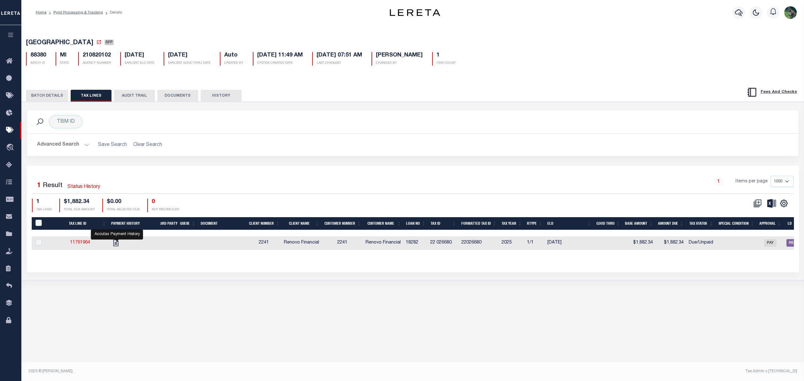
drag, startPoint x: 118, startPoint y: 244, endPoint x: 190, endPoint y: 243, distance: 71.9
click at [118, 244] on icon "" at bounding box center [116, 243] width 8 height 8
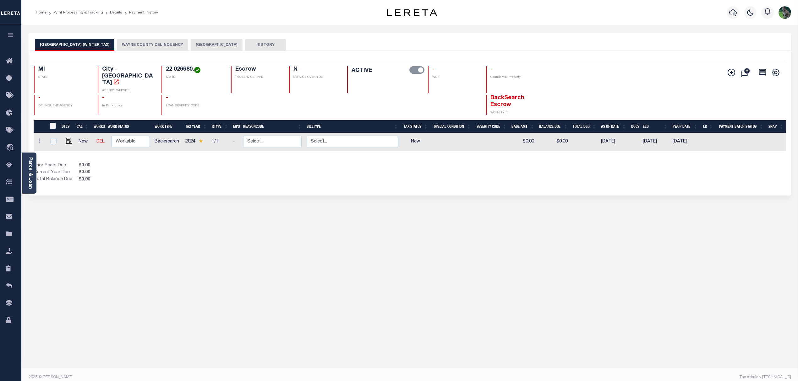
click at [191, 44] on button "[GEOGRAPHIC_DATA]" at bounding box center [217, 45] width 52 height 12
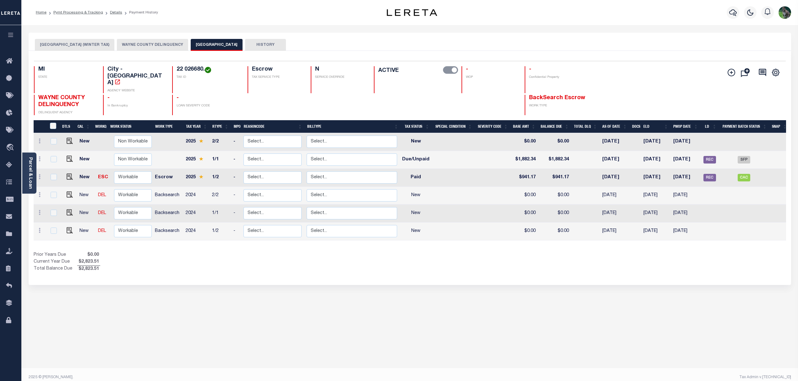
click at [30, 162] on link "Parcel & Loan" at bounding box center [30, 173] width 4 height 32
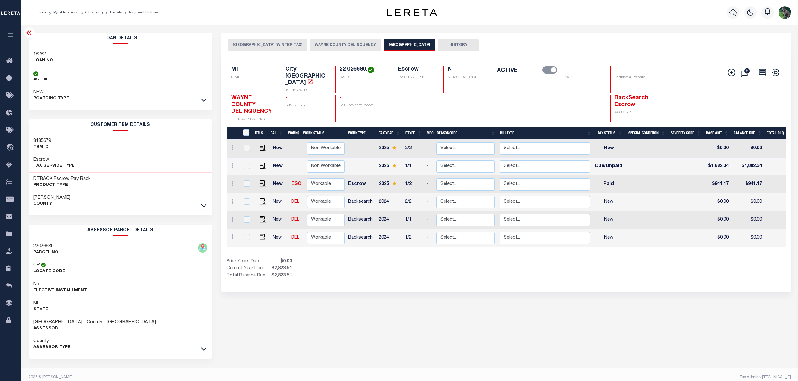
click at [440, 46] on button "HISTORY" at bounding box center [458, 45] width 41 height 12
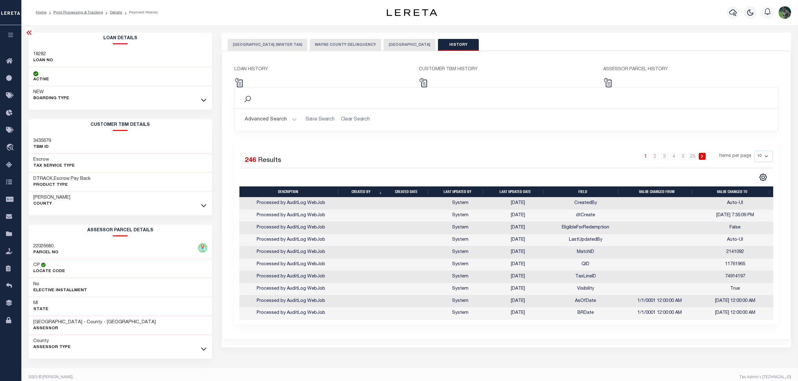
click at [383, 44] on button "[GEOGRAPHIC_DATA]" at bounding box center [409, 45] width 52 height 12
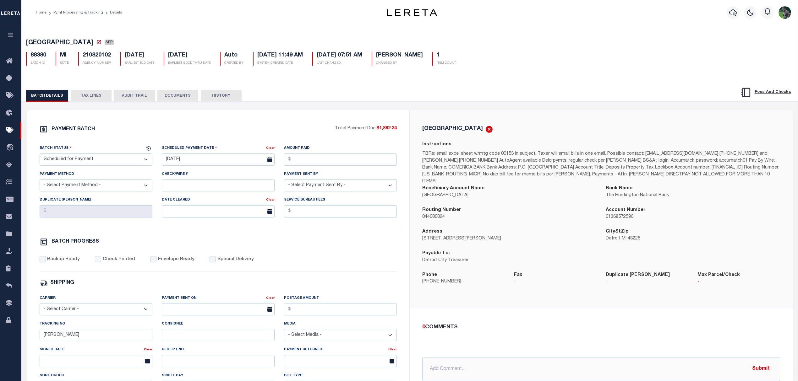
select select "SFP"
select select "37"
click at [433, 257] on p "Detroit City Treasurer" at bounding box center [509, 260] width 174 height 7
drag, startPoint x: 433, startPoint y: 253, endPoint x: 452, endPoint y: 254, distance: 18.9
click at [452, 257] on p "Detroit City Treasurer" at bounding box center [509, 260] width 174 height 7
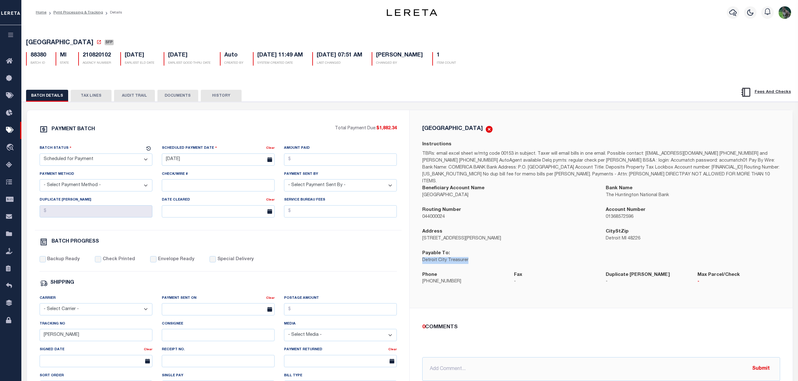
copy p "Detroit City Treasurer"
click at [432, 129] on h5 "[GEOGRAPHIC_DATA]" at bounding box center [452, 129] width 61 height 6
drag, startPoint x: 432, startPoint y: 129, endPoint x: 460, endPoint y: 128, distance: 28.3
click at [460, 128] on h5 "[GEOGRAPHIC_DATA]" at bounding box center [452, 129] width 61 height 6
copy h5 "[GEOGRAPHIC_DATA]"
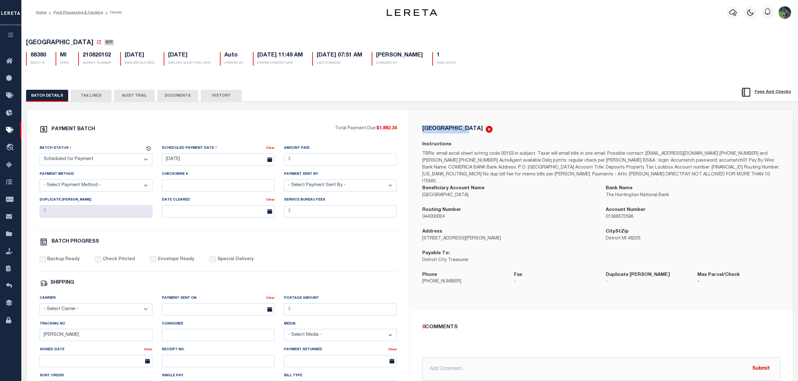
click at [79, 95] on button "TAX LINES" at bounding box center [91, 96] width 41 height 12
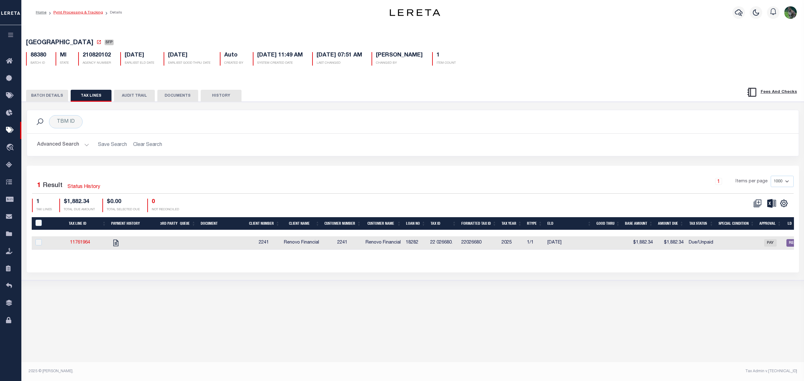
click at [79, 13] on link "Pymt Processing & Tracking" at bounding box center [78, 13] width 50 height 4
select select
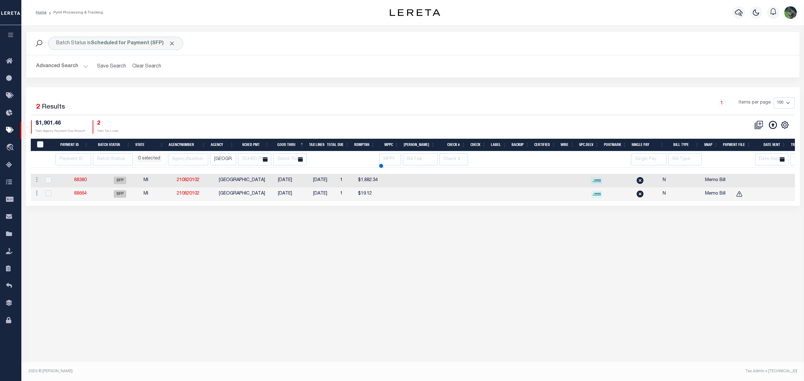
select select
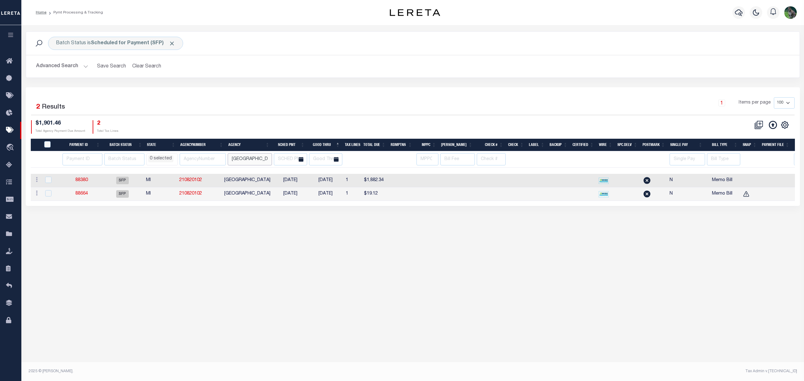
drag, startPoint x: 221, startPoint y: 156, endPoint x: 214, endPoint y: 156, distance: 7.5
click at [216, 156] on tr "AK AL AR AZ CA CO CT DC DE FL [GEOGRAPHIC_DATA] GU HI IA ID IL IN KS [GEOGRAPHI…" at bounding box center [471, 159] width 880 height 16
click at [459, 90] on div "1 Selected 2 Results 1 Items per page 100 200 500 1000 $1,901.46 2" at bounding box center [413, 146] width 774 height 119
select select
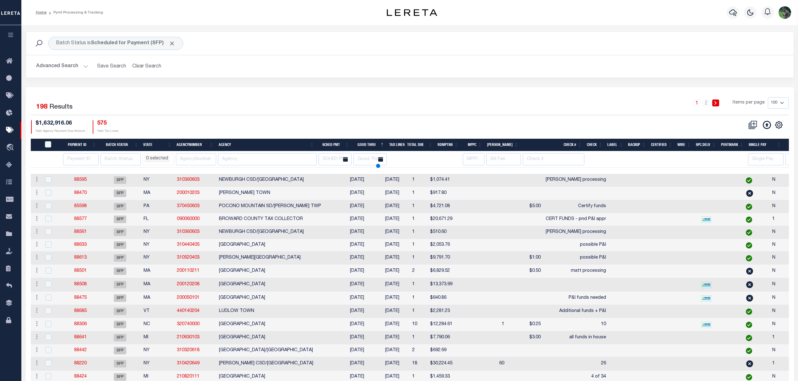
select select
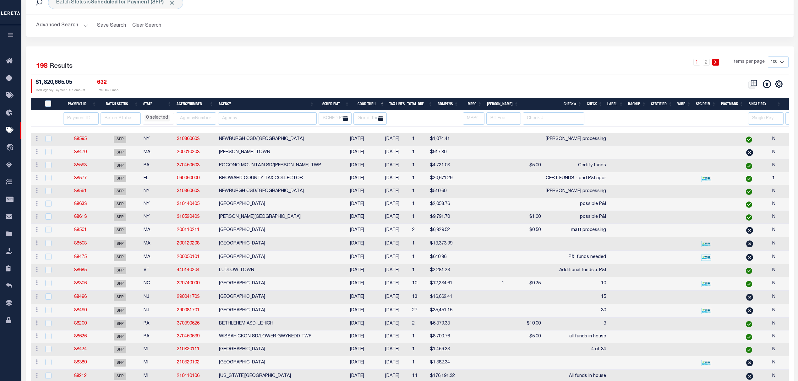
scroll to position [42, 0]
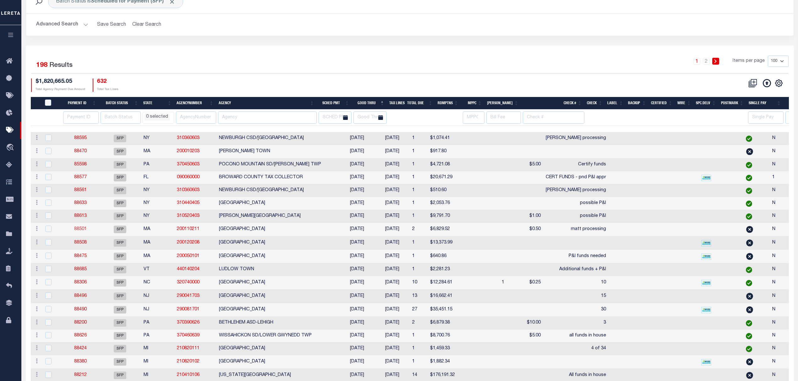
click at [84, 231] on link "88501" at bounding box center [80, 229] width 13 height 4
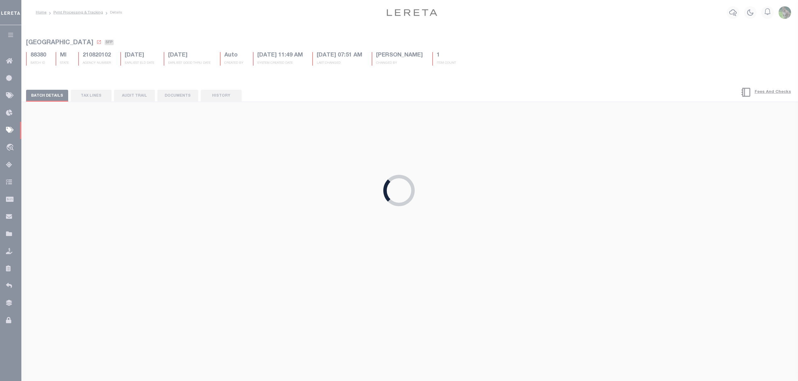
type input "[DATE]"
type input "matt processing"
select select
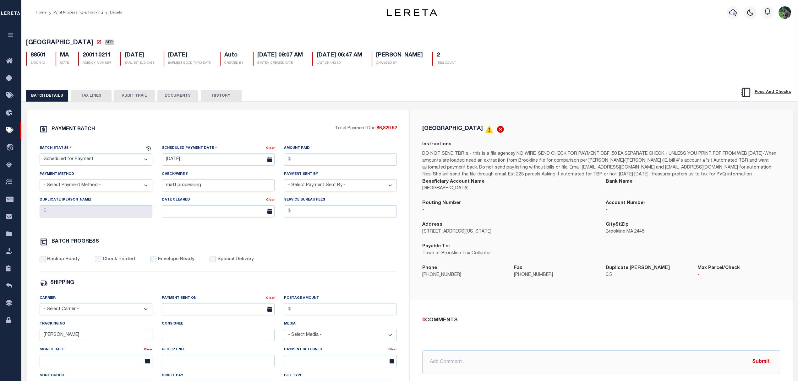
click at [428, 256] on p "Town of Brookline Tax Collector" at bounding box center [509, 253] width 174 height 7
drag, startPoint x: 428, startPoint y: 256, endPoint x: 473, endPoint y: 253, distance: 45.0
click at [472, 254] on p "Town of Brookline Tax Collector" at bounding box center [509, 253] width 174 height 7
copy p "Town of Brookline Tax Collector"
click at [445, 131] on h5 "[GEOGRAPHIC_DATA]" at bounding box center [452, 129] width 61 height 6
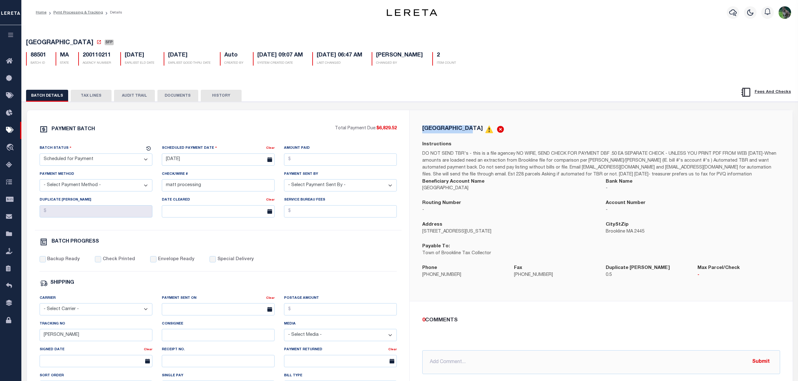
drag, startPoint x: 445, startPoint y: 131, endPoint x: 465, endPoint y: 128, distance: 20.6
click at [465, 128] on h5 "[GEOGRAPHIC_DATA]" at bounding box center [452, 129] width 61 height 6
copy h5 "[GEOGRAPHIC_DATA]"
click at [88, 100] on button "TAX LINES" at bounding box center [91, 96] width 41 height 12
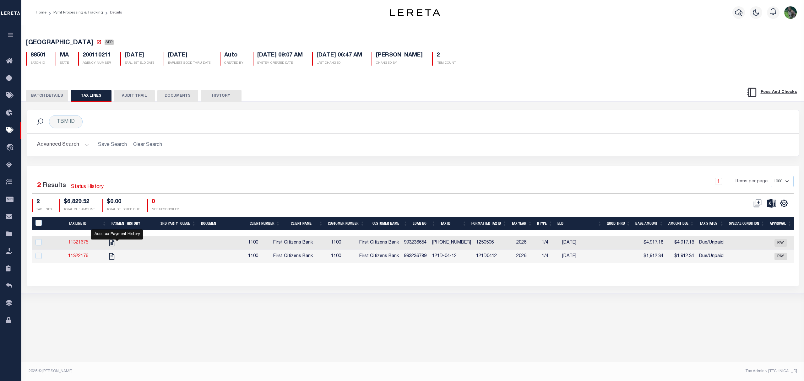
drag, startPoint x: 115, startPoint y: 245, endPoint x: 83, endPoint y: 246, distance: 31.4
click at [50, 41] on span "[GEOGRAPHIC_DATA]" at bounding box center [59, 43] width 67 height 6
drag, startPoint x: 50, startPoint y: 41, endPoint x: 71, endPoint y: 41, distance: 20.4
click at [71, 41] on span "[GEOGRAPHIC_DATA]" at bounding box center [59, 43] width 67 height 6
copy span "[GEOGRAPHIC_DATA]"
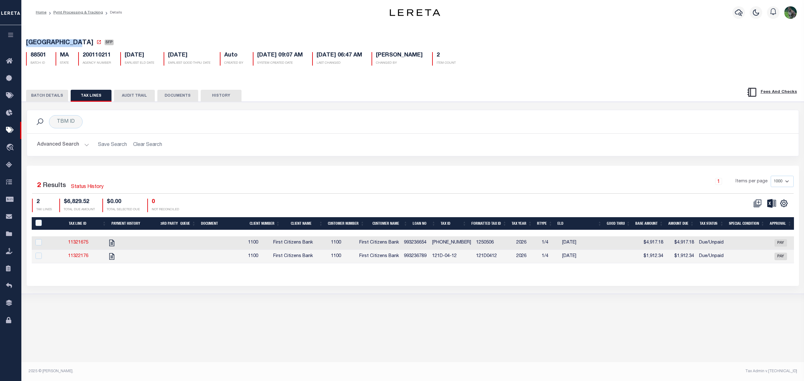
click at [50, 97] on button "BATCH DETAILS" at bounding box center [47, 96] width 42 height 12
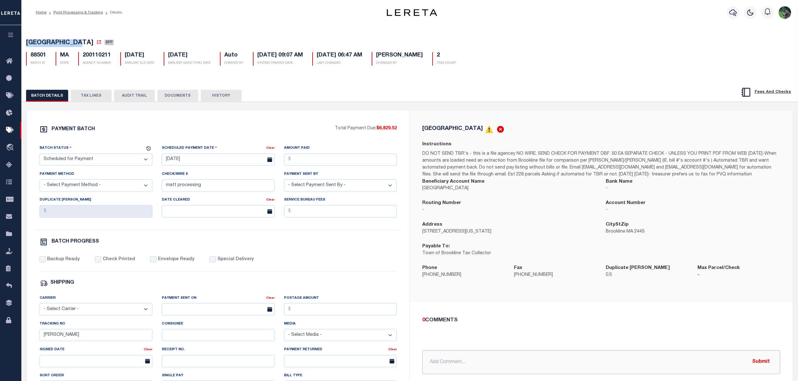
click at [446, 365] on input "text" at bounding box center [601, 362] width 358 height 24
type input "[DATE] - P&I requested IAO $73.34"
click at [106, 158] on select "- Select Status - Scheduled for Payment Ready For Payment Payment Sent Cleared …" at bounding box center [96, 160] width 113 height 12
select select "RFP"
click at [40, 155] on select "- Select Status - Scheduled for Payment Ready For Payment Payment Sent Cleared …" at bounding box center [96, 160] width 113 height 12
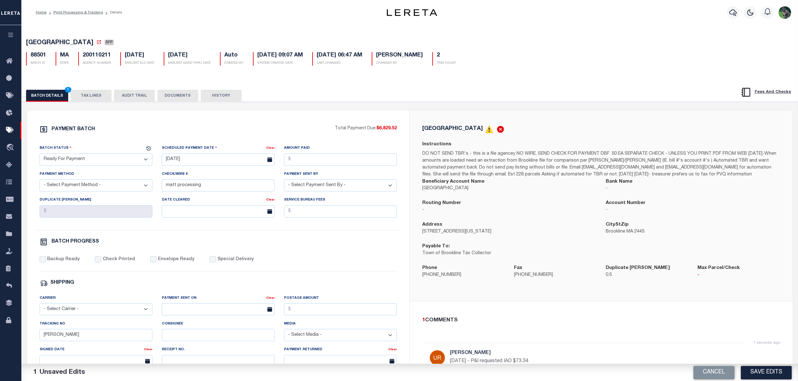
click at [216, 146] on div "Scheduled Payment Date" at bounding box center [214, 149] width 104 height 9
click at [210, 160] on input "[DATE]" at bounding box center [218, 160] width 113 height 12
click at [239, 235] on span "22" at bounding box center [237, 234] width 12 height 12
type input "[DATE]"
click at [344, 160] on input "Amount Paid" at bounding box center [340, 160] width 113 height 12
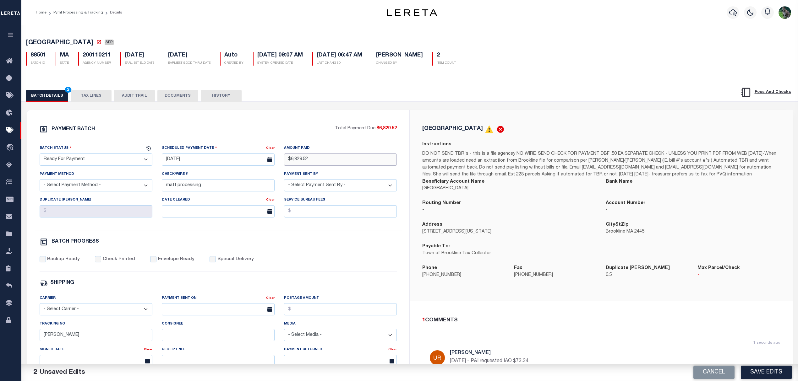
type input "$6,829.52"
select select "CHK"
select select "Urbina, Matthew"
click at [74, 262] on label "Backup Ready" at bounding box center [63, 259] width 33 height 7
click at [46, 262] on input "Backup Ready" at bounding box center [43, 259] width 6 height 6
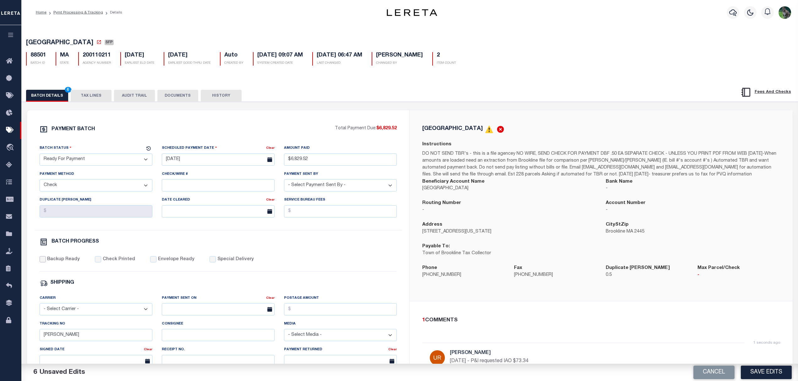
checkbox input "true"
drag, startPoint x: 67, startPoint y: 340, endPoint x: 48, endPoint y: 342, distance: 19.2
click at [42, 341] on input "Matt" at bounding box center [96, 335] width 113 height 12
click at [570, 325] on div "1 COMMENTS" at bounding box center [599, 321] width 355 height 8
click at [768, 374] on button "Save Edits" at bounding box center [765, 373] width 51 height 14
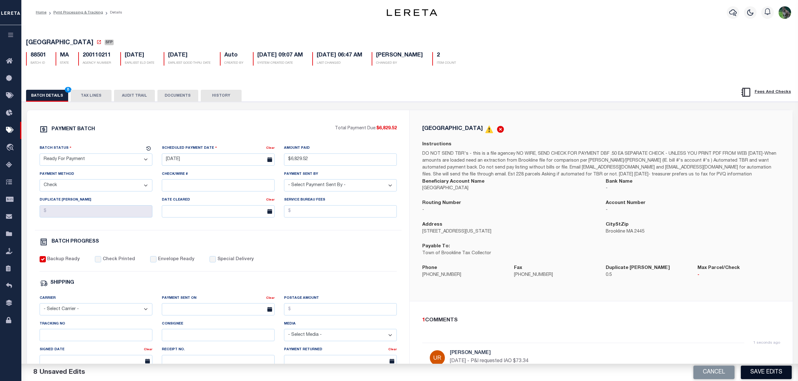
select select
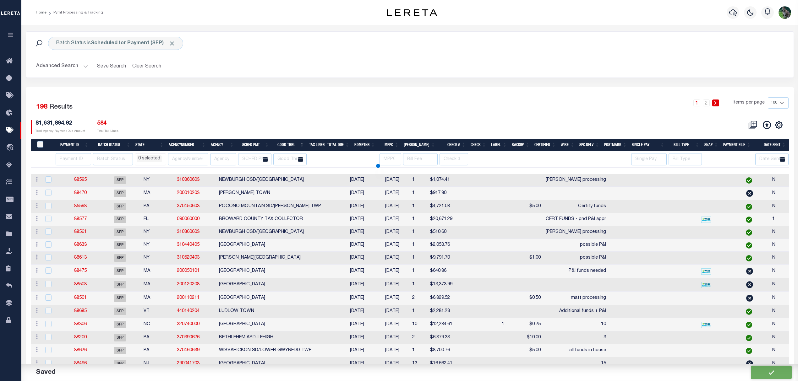
select select
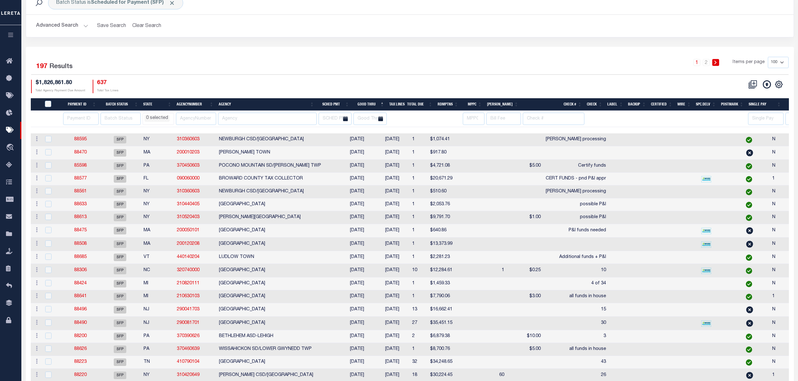
scroll to position [42, 0]
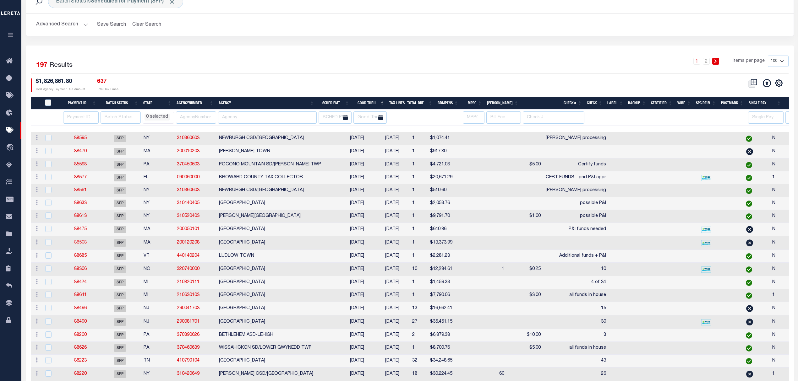
click at [77, 244] on link "88508" at bounding box center [80, 243] width 13 height 4
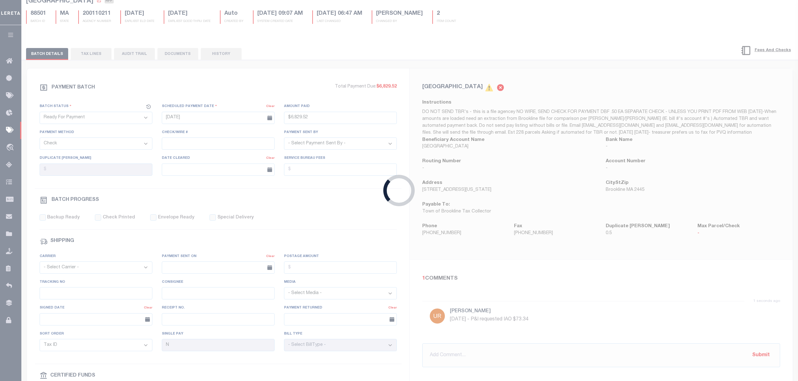
select select "SFP"
type input "[DATE]"
select select
checkbox input "false"
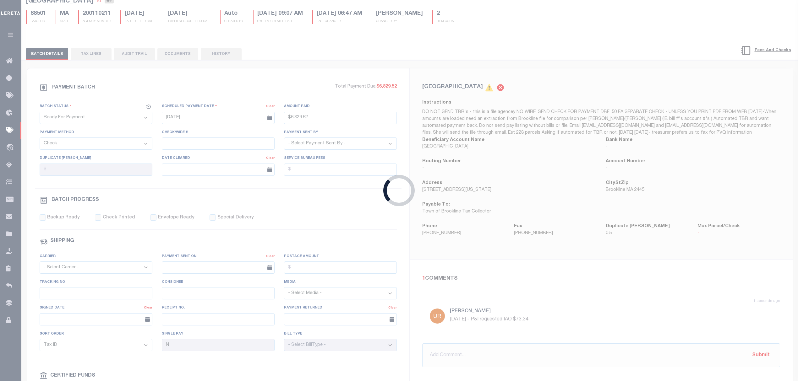
type input "Matt"
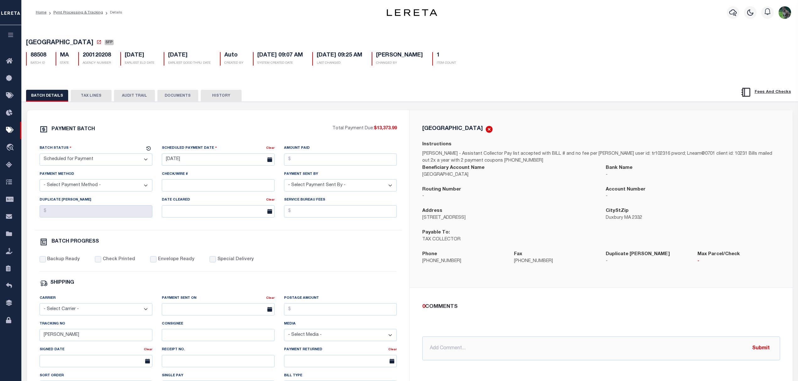
click at [93, 98] on button "TAX LINES" at bounding box center [91, 96] width 41 height 12
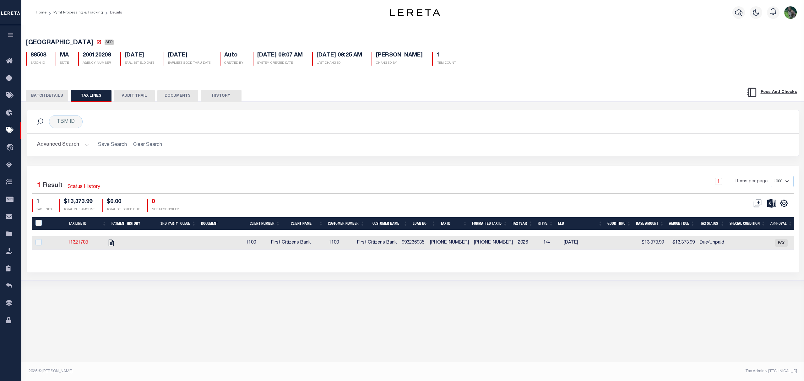
click at [48, 97] on button "BATCH DETAILS" at bounding box center [47, 96] width 42 height 12
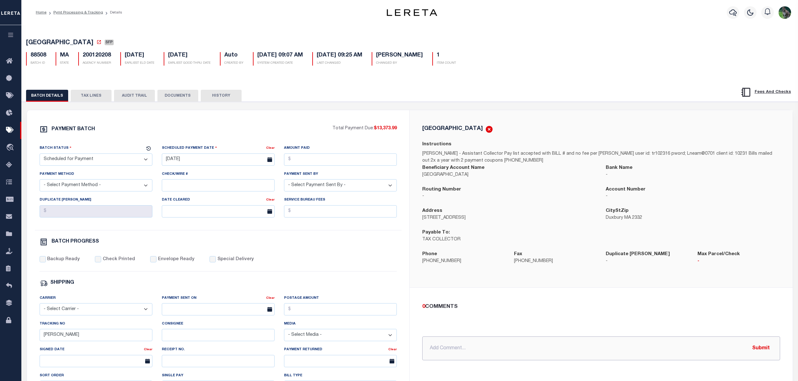
click at [529, 355] on input "text" at bounding box center [601, 349] width 358 height 24
paste input "$148.76"
type input "8.22.25 - P&I requested IAO $148.76"
click at [43, 42] on span "DUXBURY TOWN" at bounding box center [59, 43] width 67 height 6
drag, startPoint x: 43, startPoint y: 42, endPoint x: 61, endPoint y: 43, distance: 18.2
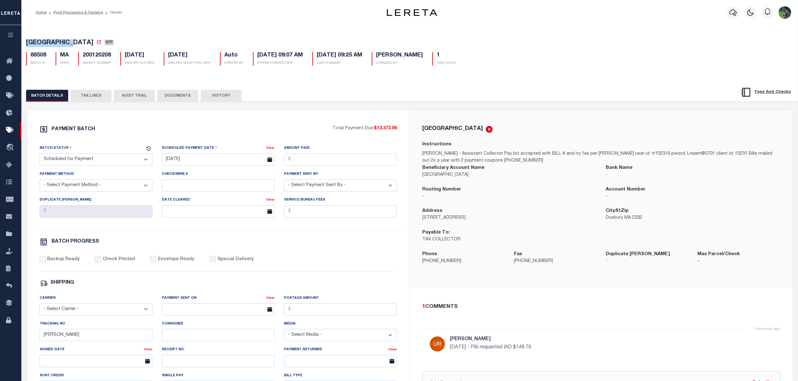
click at [61, 43] on span "DUXBURY TOWN" at bounding box center [59, 43] width 67 height 6
copy span "DUXBURY TOWN"
click at [97, 96] on button "TAX LINES" at bounding box center [91, 96] width 41 height 12
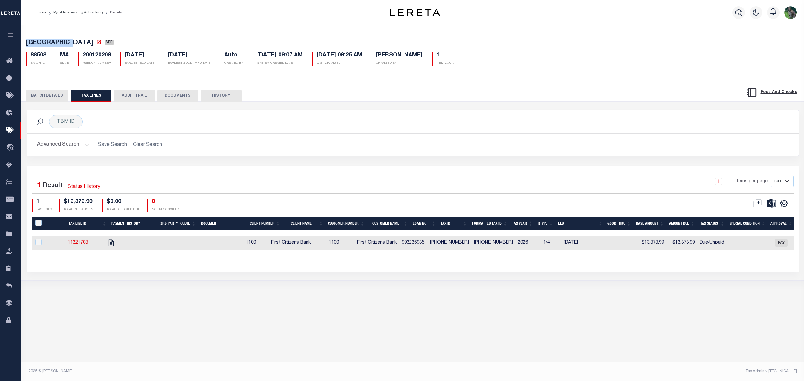
click at [427, 244] on td "993236985" at bounding box center [413, 243] width 28 height 14
checkbox input "true"
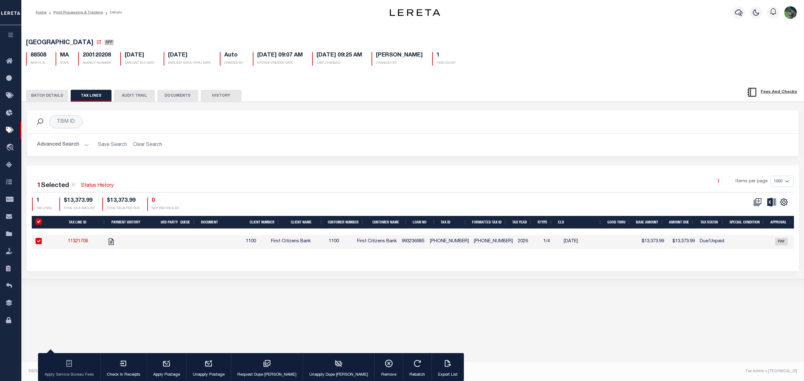
click at [427, 244] on td "993236985" at bounding box center [413, 242] width 28 height 14
checkbox input "false"
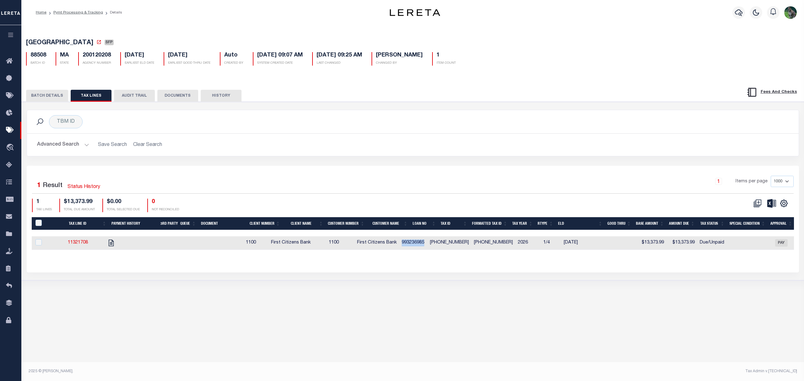
copy td "993236985"
click at [452, 248] on td "134-079-001" at bounding box center [449, 243] width 44 height 14
checkbox input "true"
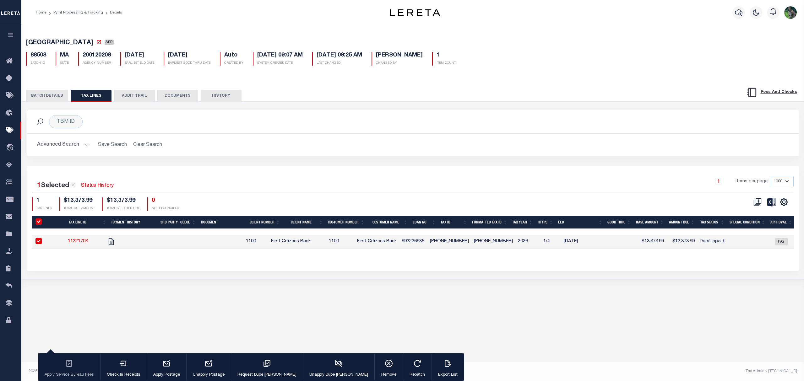
click at [446, 244] on td "134-079-001" at bounding box center [449, 242] width 44 height 14
checkbox input "false"
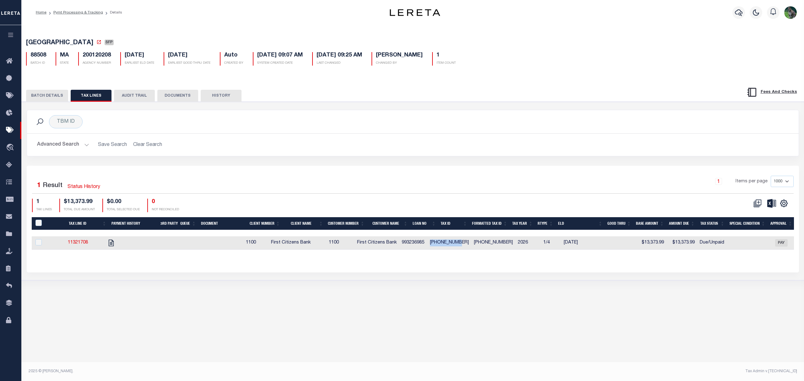
drag, startPoint x: 446, startPoint y: 244, endPoint x: 466, endPoint y: 243, distance: 20.1
click at [466, 243] on td "134-079-001" at bounding box center [449, 243] width 44 height 14
checkbox input "true"
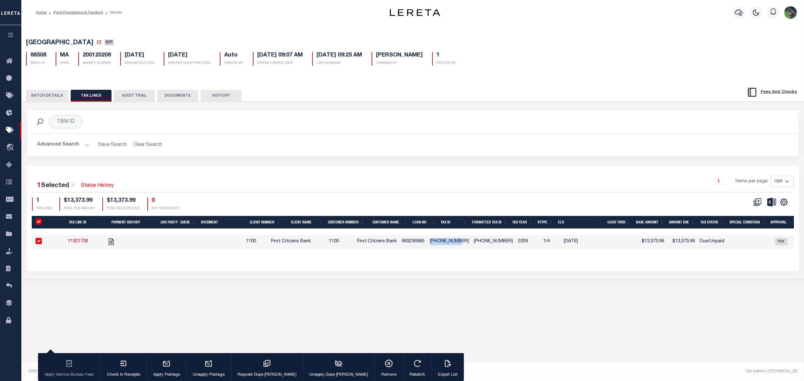
copy td "134-079-001"
click at [290, 243] on span "First Citizens Bank" at bounding box center [291, 241] width 40 height 4
checkbox input "false"
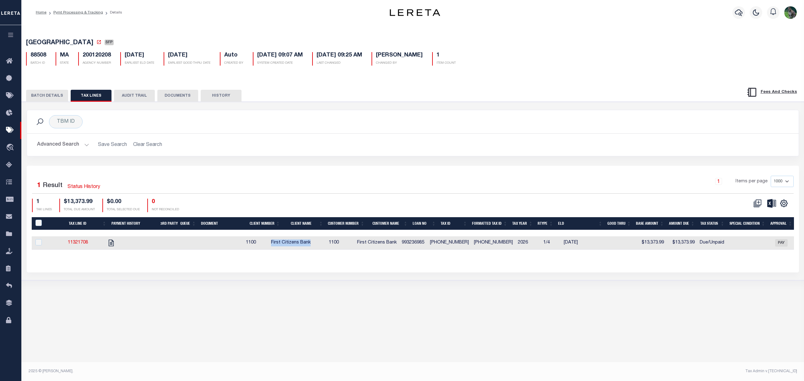
drag, startPoint x: 290, startPoint y: 243, endPoint x: 317, endPoint y: 244, distance: 26.7
click at [311, 244] on span "First Citizens Bank" at bounding box center [291, 243] width 40 height 4
checkbox input "true"
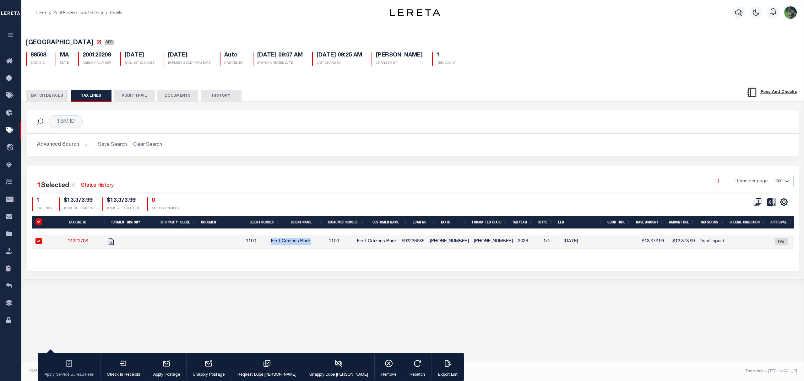
copy span "First Citizens Bank"
click at [48, 94] on button "BATCH DETAILS" at bounding box center [47, 96] width 42 height 12
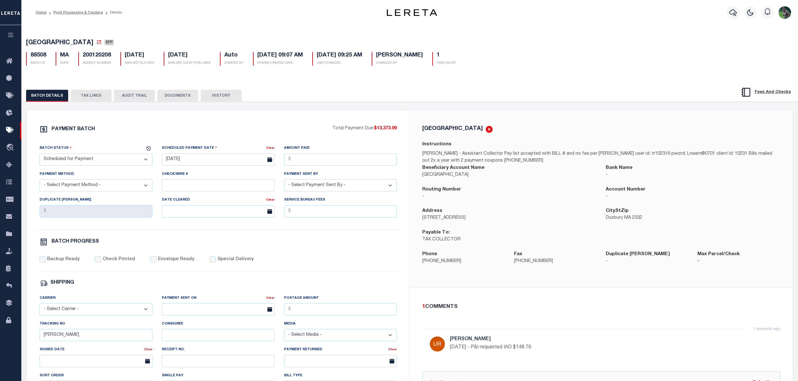
click at [427, 241] on p "TAX COLLECTOR" at bounding box center [509, 239] width 174 height 7
drag, startPoint x: 439, startPoint y: 241, endPoint x: 446, endPoint y: 241, distance: 7.5
click at [446, 241] on p "TAX COLLECTOR" at bounding box center [509, 239] width 174 height 7
copy p "TAX COLLECTOR"
click at [439, 130] on h5 "DUXBURY TOWN" at bounding box center [452, 129] width 61 height 6
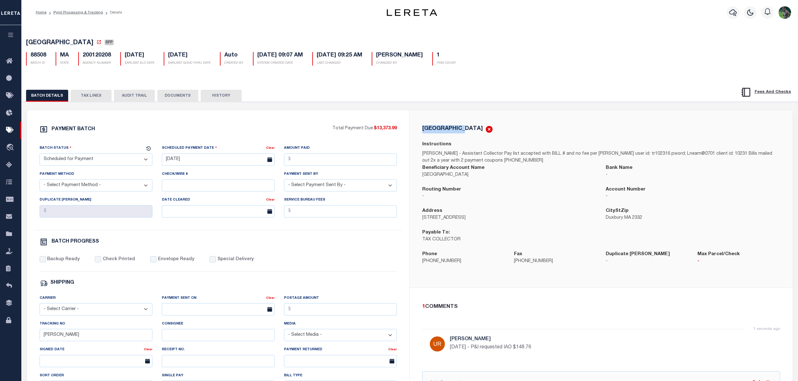
drag, startPoint x: 439, startPoint y: 130, endPoint x: 458, endPoint y: 129, distance: 19.5
click at [458, 129] on h5 "DUXBURY TOWN" at bounding box center [452, 129] width 61 height 6
click at [40, 44] on span "DUXBURY TOWN" at bounding box center [59, 43] width 67 height 6
drag, startPoint x: 40, startPoint y: 44, endPoint x: 68, endPoint y: 44, distance: 28.6
click at [68, 44] on span "DUXBURY TOWN" at bounding box center [59, 43] width 67 height 6
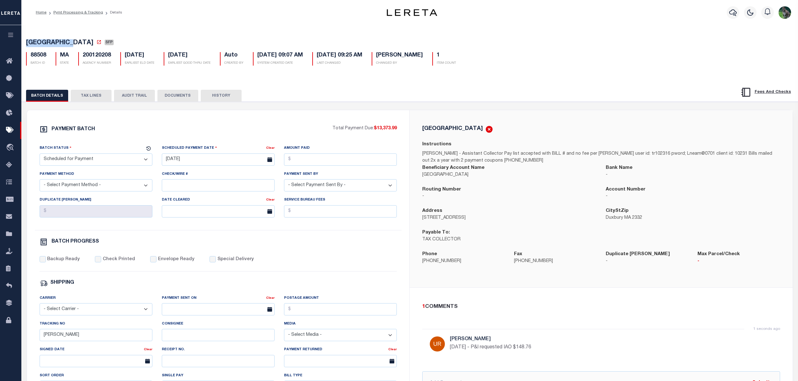
click at [261, 123] on div "PAYMENT BATCH Total Payment Due: $13,373.99 Batch Status" at bounding box center [218, 293] width 382 height 367
click at [112, 165] on select "- Select Status - Scheduled for Payment Ready For Payment Payment Sent Cleared …" at bounding box center [96, 160] width 113 height 12
select select "RFP"
click at [40, 155] on select "- Select Status - Scheduled for Payment Ready For Payment Payment Sent Cleared …" at bounding box center [96, 160] width 113 height 12
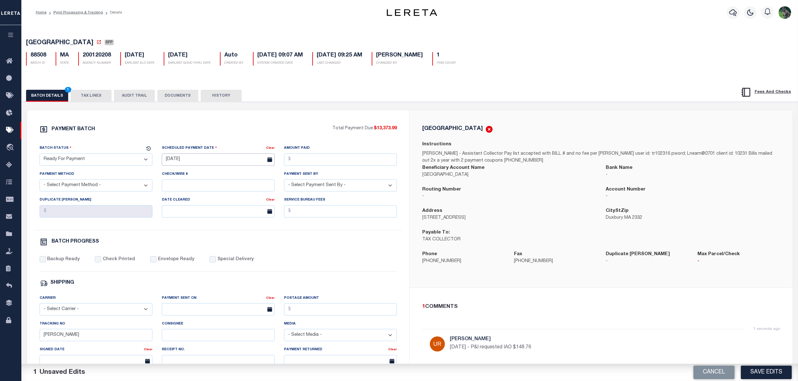
drag, startPoint x: 202, startPoint y: 164, endPoint x: 210, endPoint y: 180, distance: 18.4
click at [202, 163] on input "07/27/2025" at bounding box center [218, 160] width 113 height 12
click at [234, 231] on span "22" at bounding box center [237, 234] width 12 height 12
type input "08/22/2025"
drag, startPoint x: 308, startPoint y: 158, endPoint x: 313, endPoint y: 157, distance: 4.8
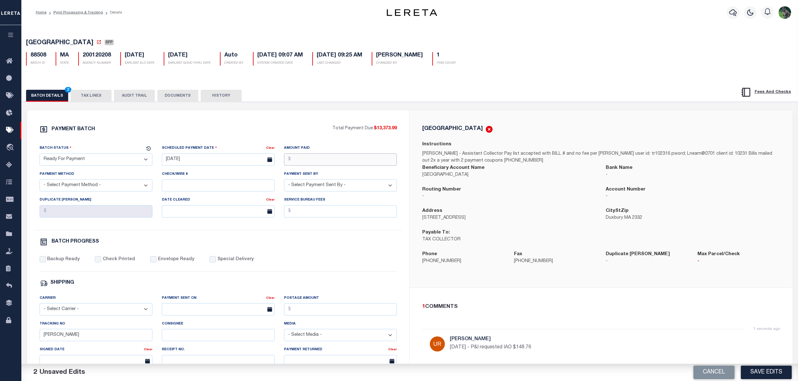
click at [308, 158] on input "Amount Paid" at bounding box center [340, 160] width 113 height 12
type input "$13,373.99"
select select "CHK"
select select "Urbina, Matthew"
click at [73, 263] on label "Backup Ready" at bounding box center [63, 259] width 33 height 7
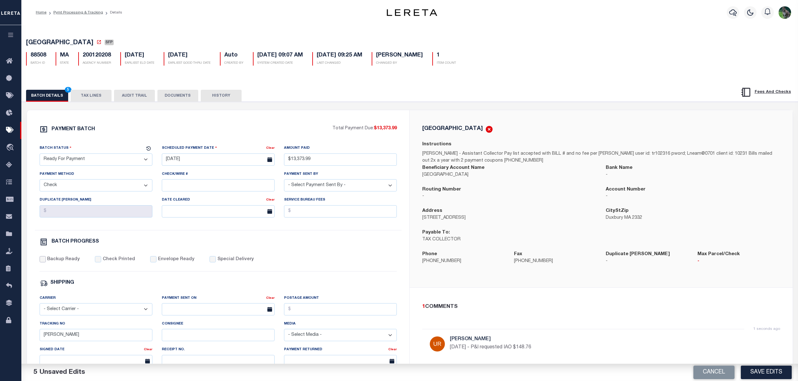
click at [46, 263] on input "Backup Ready" at bounding box center [43, 259] width 6 height 6
checkbox input "true"
drag, startPoint x: 35, startPoint y: 333, endPoint x: 3, endPoint y: 329, distance: 31.9
click at [15, 330] on div "Home Pymt Processing & Tracking Details Profile Sign out" at bounding box center [399, 263] width 798 height 527
click at [411, 278] on div "DUXBURY TOWN Instructions Mary Lowe - Assistant Collector Pay list accepted wit…" at bounding box center [600, 198] width 383 height 177
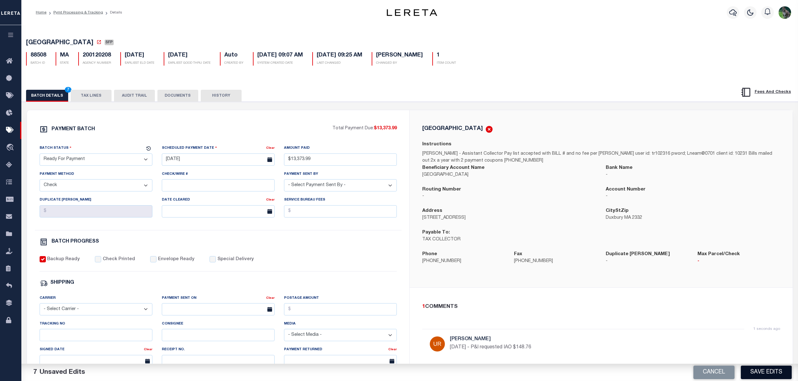
click at [765, 376] on button "Save Edits" at bounding box center [765, 373] width 51 height 14
select select
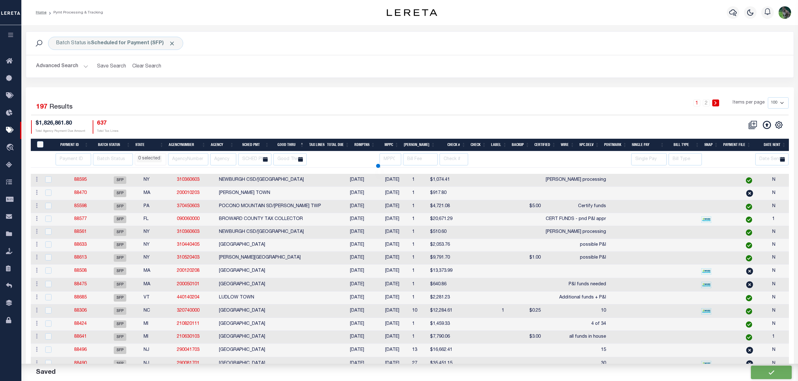
select select
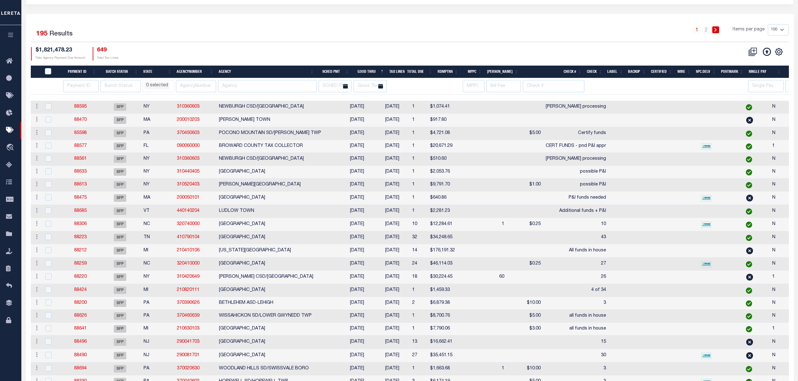
scroll to position [126, 0]
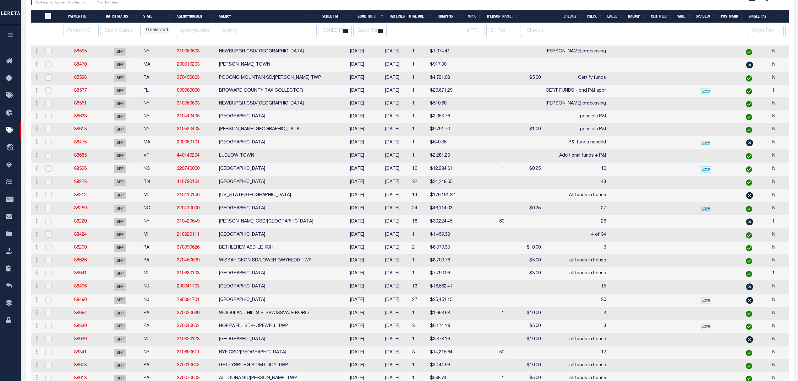
select select
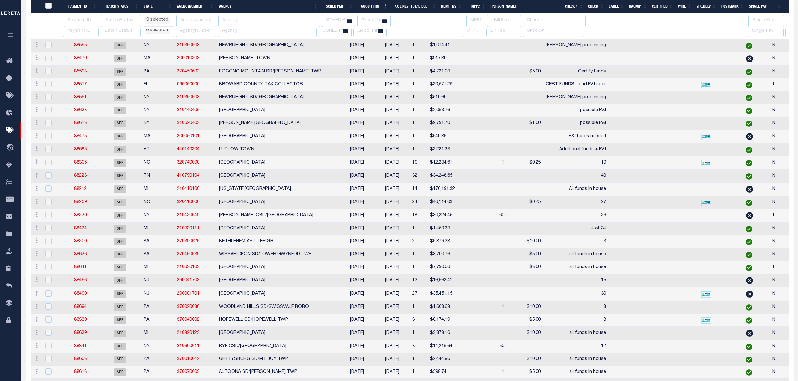
scroll to position [167, 0]
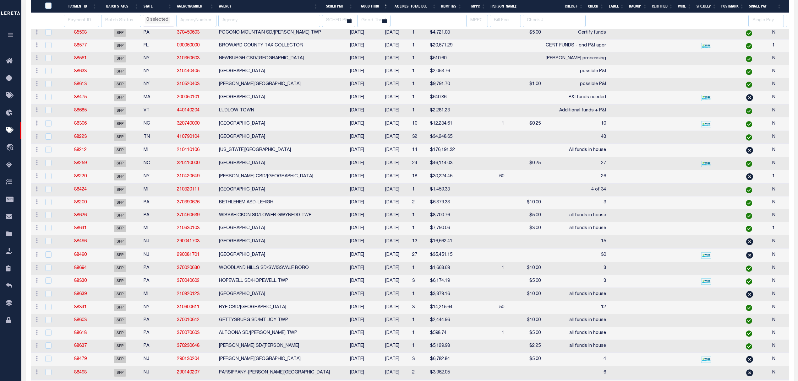
select select
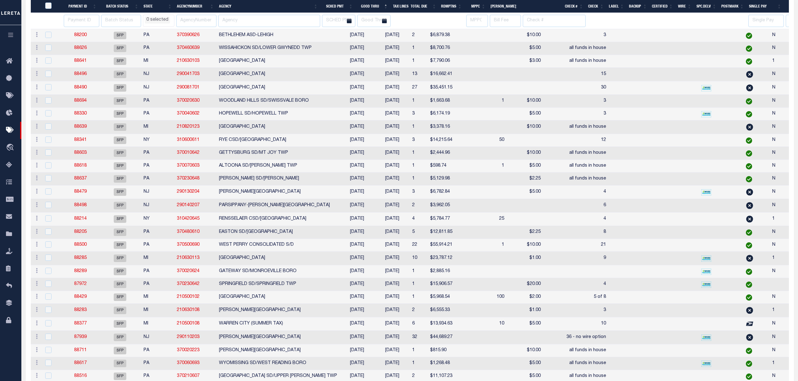
select select
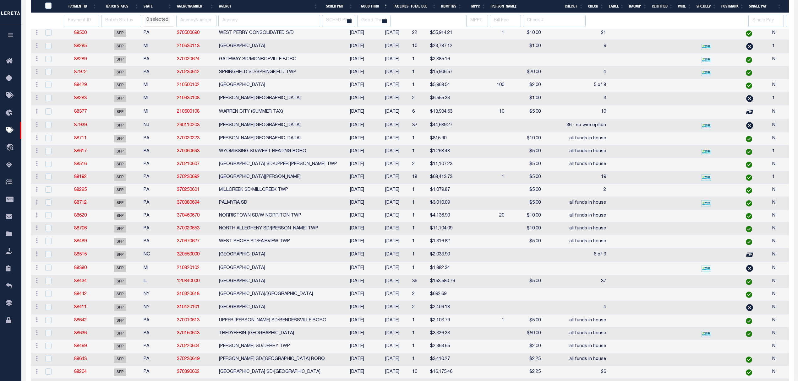
select select
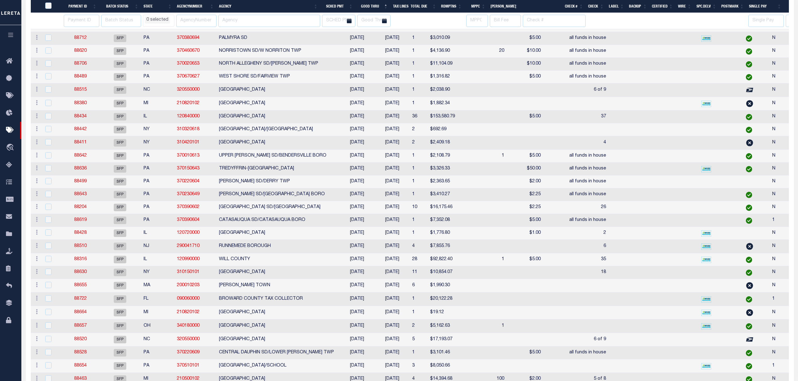
select select
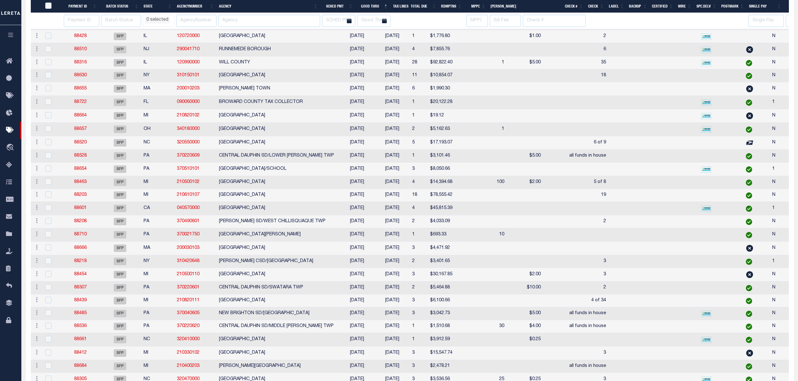
select select
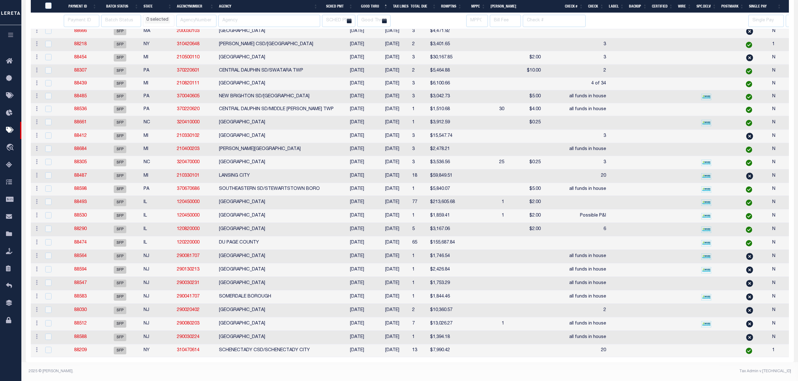
select select
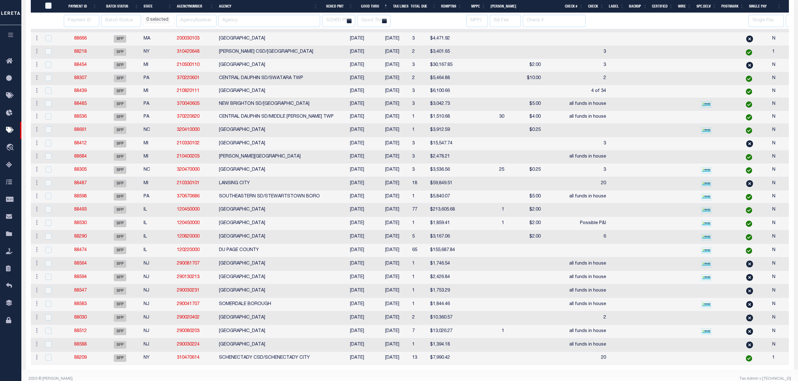
select select
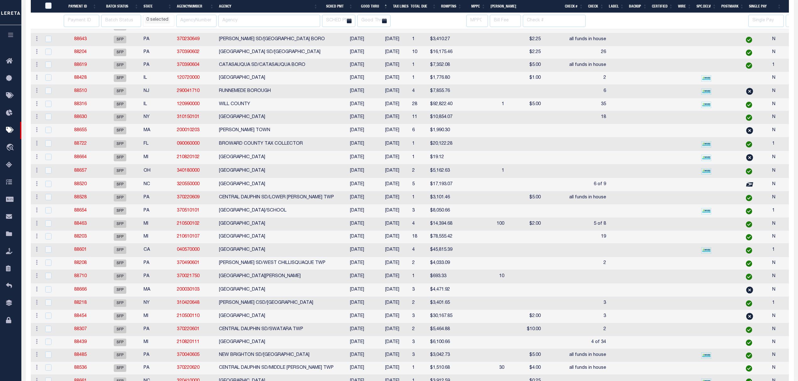
select select
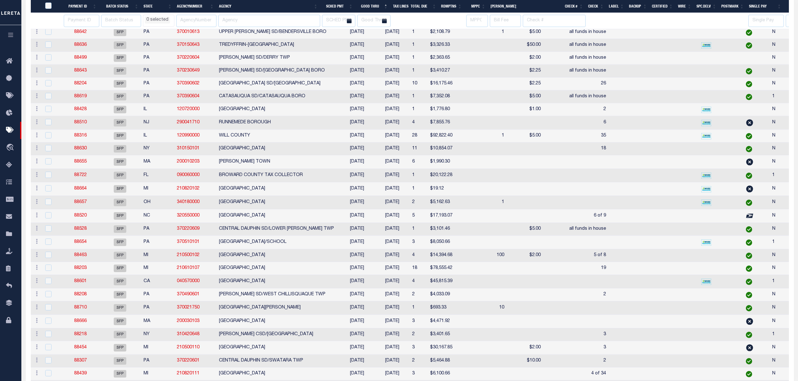
select select
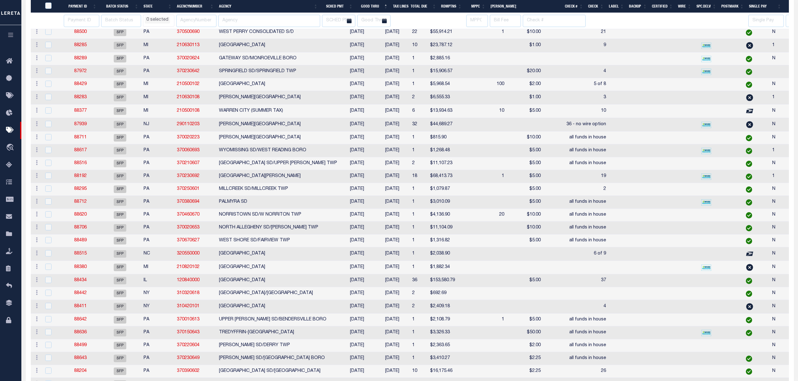
select select
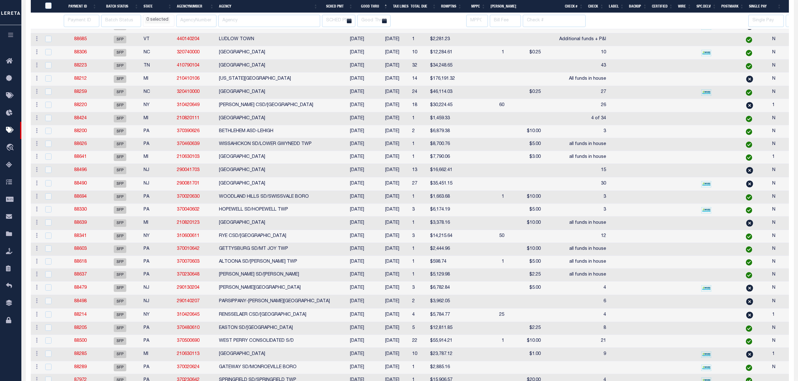
select select
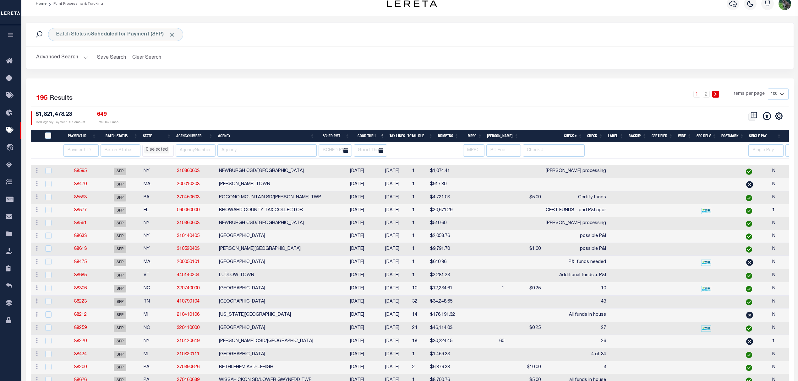
scroll to position [0, 0]
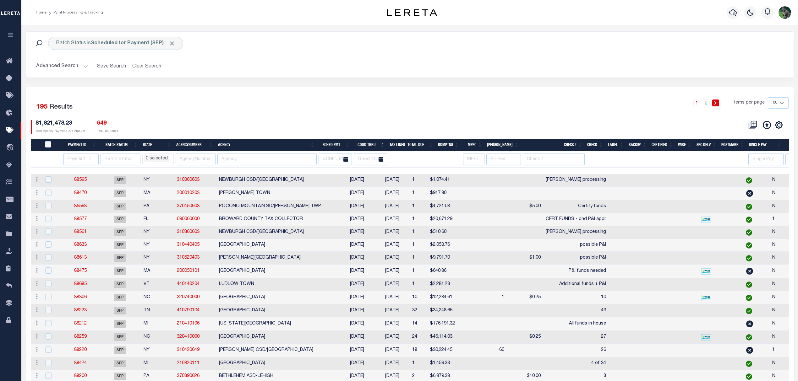
click at [67, 70] on button "Advanced Search" at bounding box center [62, 66] width 52 height 12
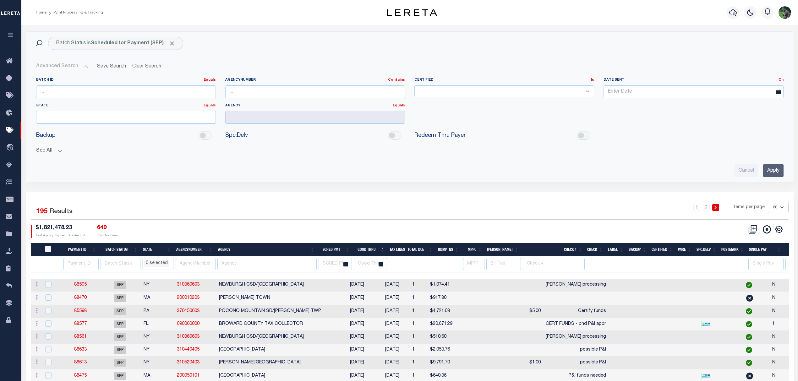
click at [47, 146] on div "See All Payment ID Equals Equals Is Not Equal To On On" at bounding box center [409, 148] width 747 height 11
click at [49, 150] on button "See All" at bounding box center [409, 151] width 747 height 6
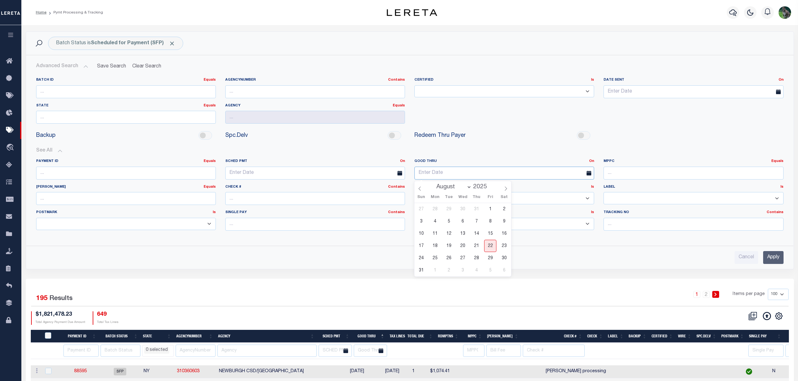
click at [455, 174] on input "text" at bounding box center [504, 173] width 180 height 13
click at [592, 162] on link "On" at bounding box center [591, 161] width 5 height 3
click at [568, 187] on link "Before" at bounding box center [569, 186] width 50 height 9
click at [545, 175] on input "text" at bounding box center [504, 173] width 180 height 13
click at [430, 272] on span "1" at bounding box center [435, 270] width 12 height 12
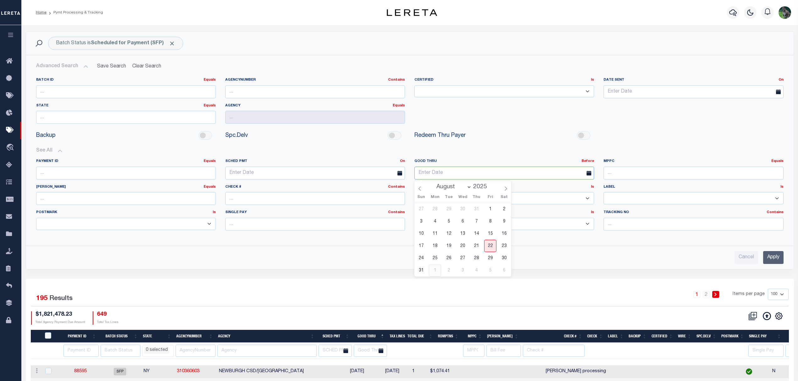
type input "09-01-2025"
click at [767, 259] on input "Apply" at bounding box center [773, 257] width 20 height 13
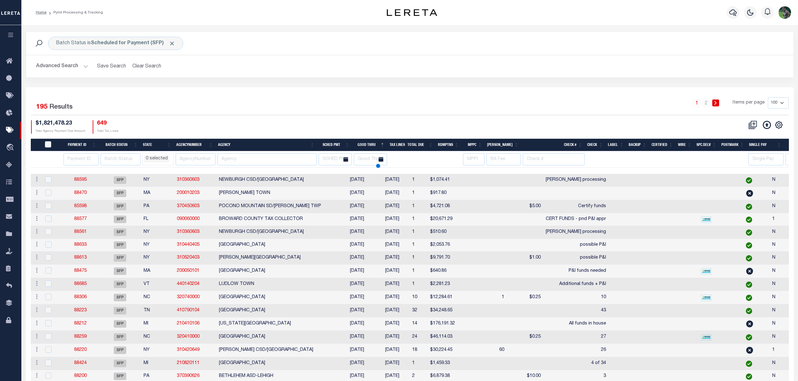
select select
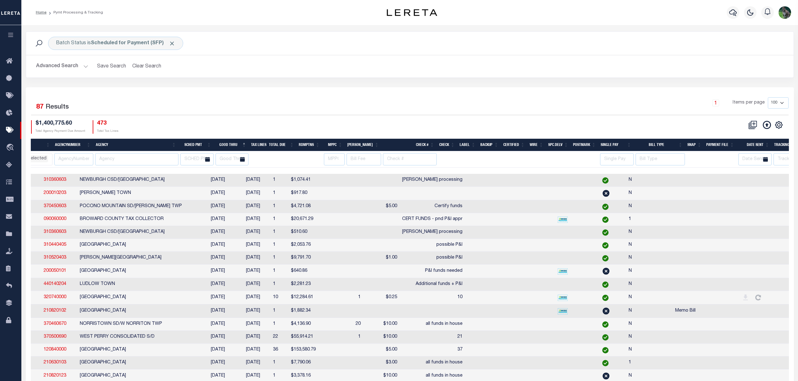
scroll to position [0, 127]
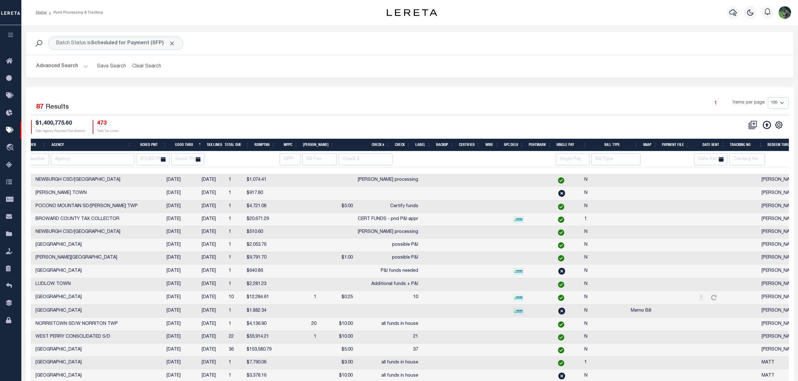
click at [759, 222] on td "Matt" at bounding box center [779, 219] width 41 height 13
checkbox input "true"
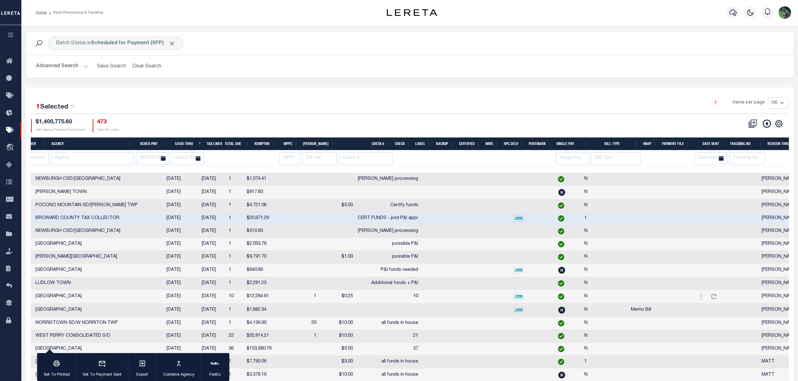
click at [724, 275] on td at bounding box center [741, 271] width 35 height 14
checkbox input "true"
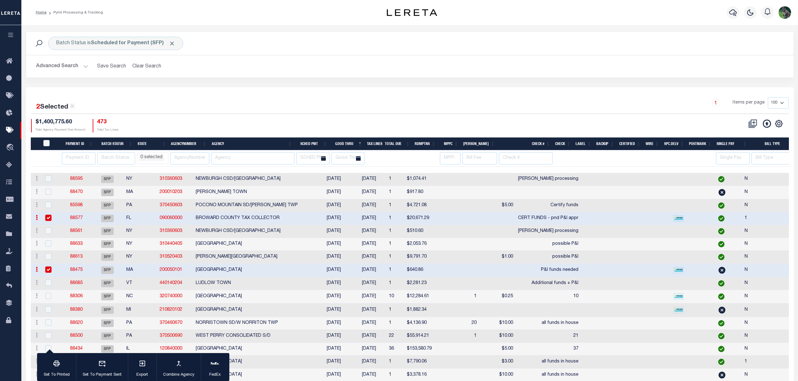
click at [77, 272] on link "88475" at bounding box center [76, 270] width 13 height 4
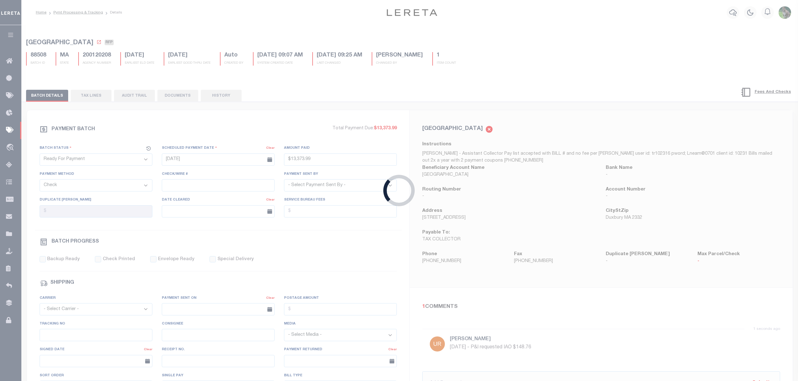
select select "SFP"
type input "07/27/2025"
select select
type input "P&I funds needed"
select select
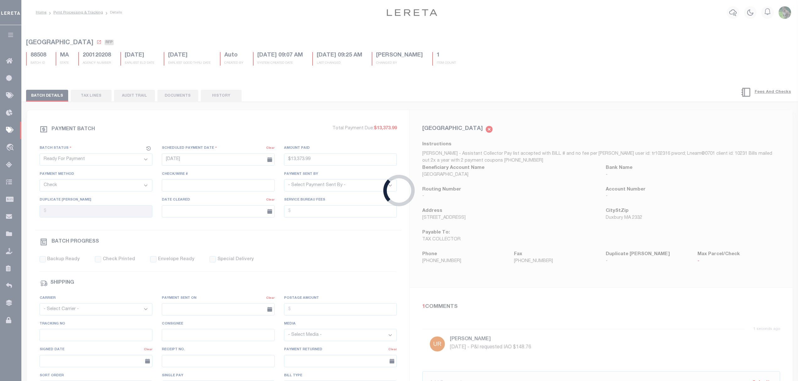
checkbox input "false"
type input "Matt"
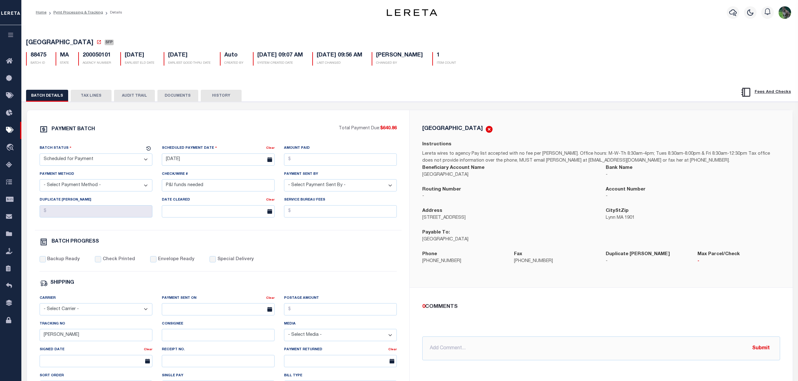
click at [91, 97] on button "TAX LINES" at bounding box center [91, 96] width 41 height 12
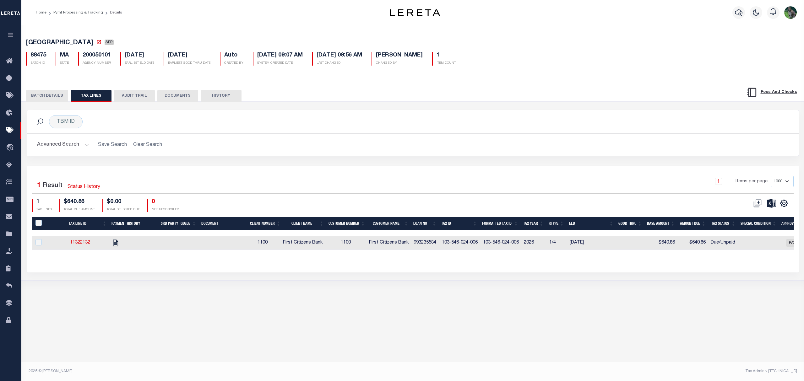
drag, startPoint x: 74, startPoint y: 246, endPoint x: 85, endPoint y: 247, distance: 11.4
click at [74, 245] on link "11322132" at bounding box center [80, 243] width 20 height 4
checkbox input "true"
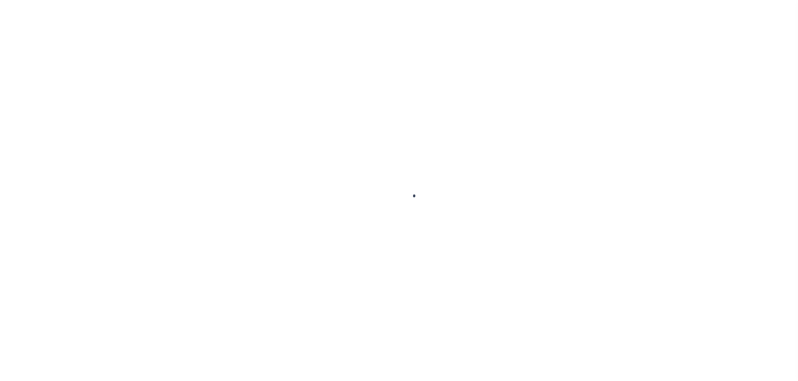
checkbox input "false"
type textarea "2026 1st installment delq Lereta responsible for P&I due to system did not auto…"
type input "22248107"
type input "[DATE]"
select select "DUE"
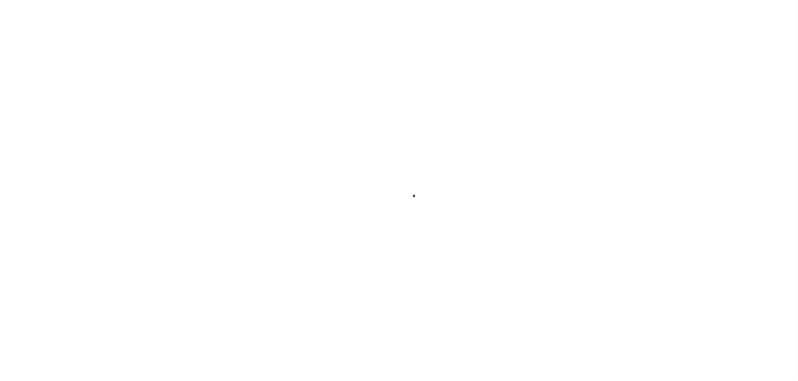
type input "$4,917.18"
select select "DUE"
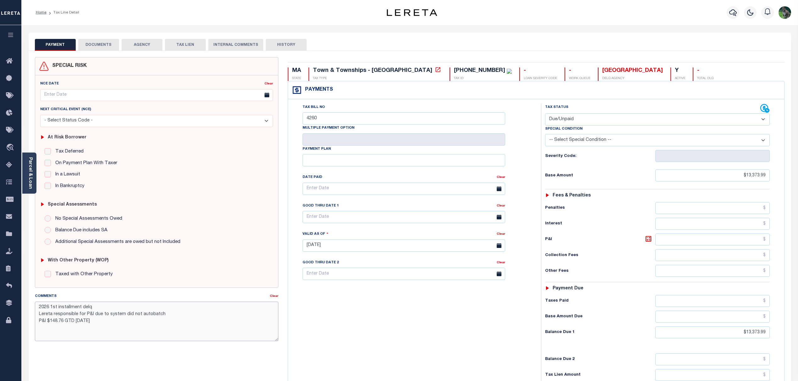
drag, startPoint x: 63, startPoint y: 322, endPoint x: 48, endPoint y: 320, distance: 15.5
click at [48, 320] on textarea "2026 1st installment delq Lereta responsible for P&I due to system did not auto…" at bounding box center [157, 322] width 244 height 40
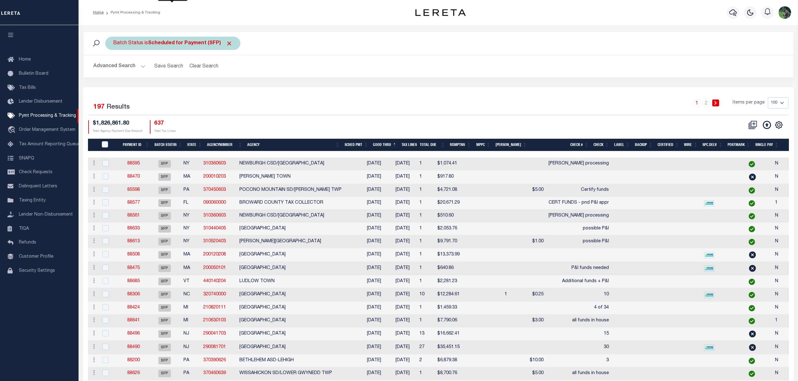
click at [151, 41] on b "Scheduled for Payment (SFP)" at bounding box center [190, 43] width 84 height 5
drag, startPoint x: 164, startPoint y: 74, endPoint x: 169, endPoint y: 80, distance: 7.3
click at [164, 74] on select "Awaiting Funds (AWF) Cleared and Complete (CAC) New Check Needed (NCN) Payment …" at bounding box center [159, 74] width 92 height 12
select select "RFP"
click at [113, 68] on select "Awaiting Funds (AWF) Cleared and Complete (CAC) New Check Needed (NCN) Payment …" at bounding box center [159, 74] width 92 height 12
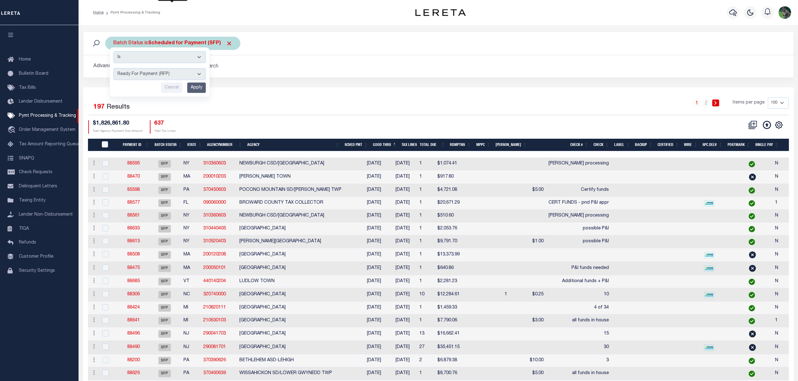
click at [196, 86] on input "Apply" at bounding box center [196, 88] width 19 height 10
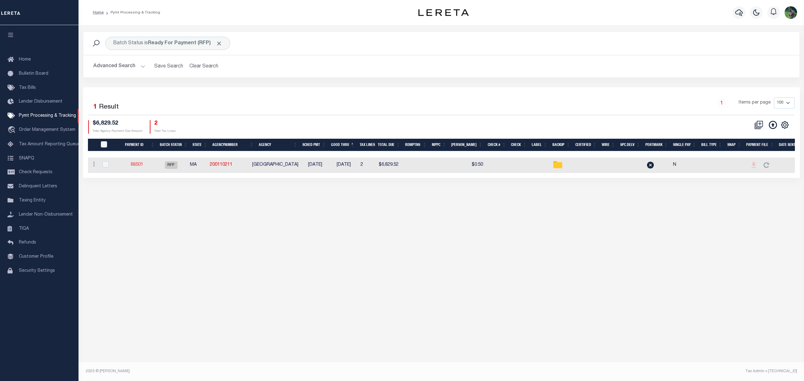
click at [141, 165] on link "88501" at bounding box center [137, 165] width 13 height 4
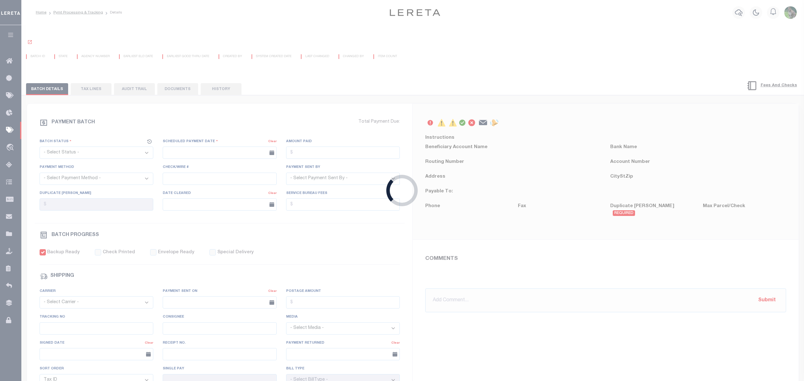
select select "RFP"
type input "[DATE]"
type input "$6,829.52"
select select "CHK"
select select "[PERSON_NAME]"
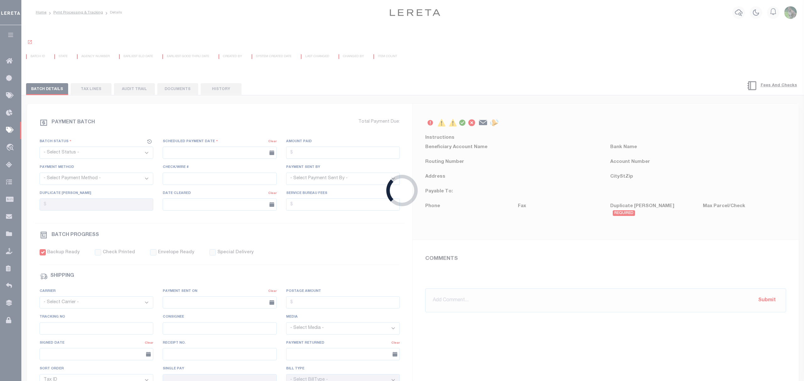
checkbox input "true"
type input "N"
radio input "true"
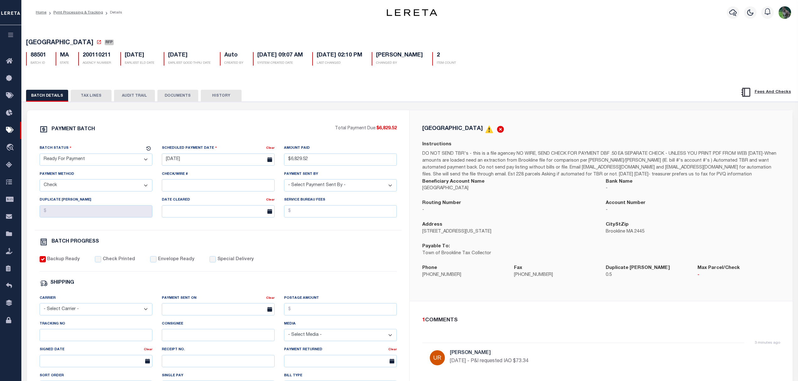
click at [88, 95] on button "TAX LINES" at bounding box center [91, 96] width 41 height 12
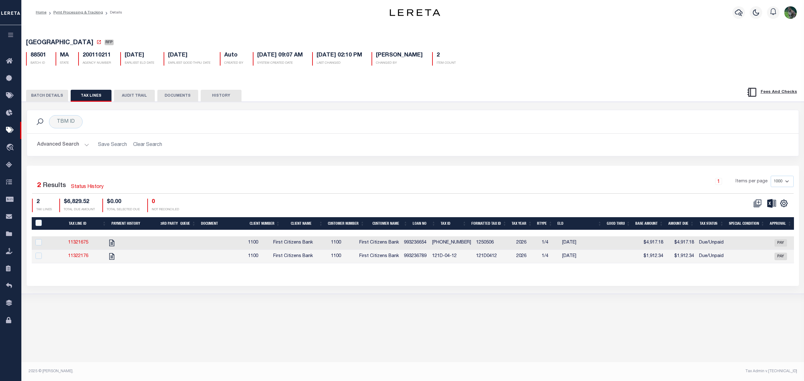
click at [288, 244] on span "First Citizens Bank" at bounding box center [293, 243] width 40 height 4
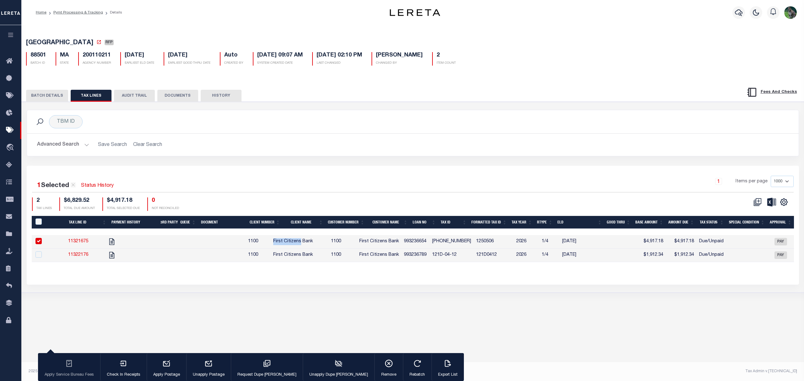
drag, startPoint x: 288, startPoint y: 245, endPoint x: 303, endPoint y: 245, distance: 14.8
click at [303, 244] on span "First Citizens Bank" at bounding box center [293, 241] width 40 height 4
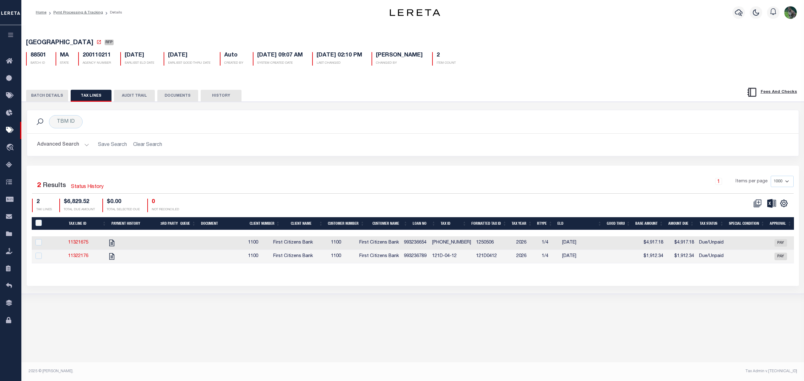
click at [313, 245] on span "First Citizens Bank" at bounding box center [293, 243] width 40 height 4
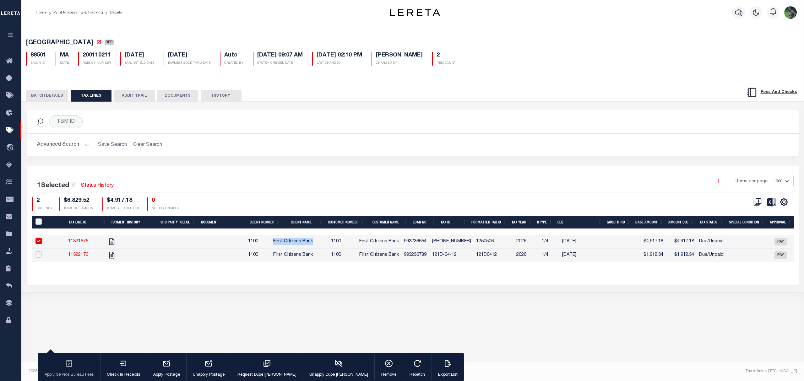
drag, startPoint x: 321, startPoint y: 247, endPoint x: 289, endPoint y: 244, distance: 31.8
click at [289, 244] on td "First Citizens Bank" at bounding box center [293, 242] width 45 height 14
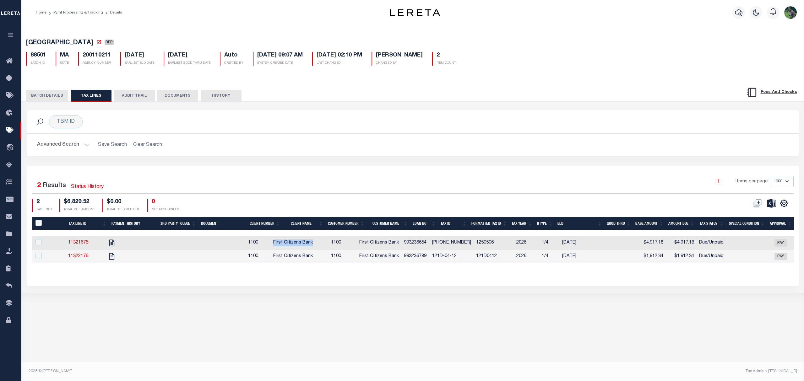
copy span "First Citizens Bank"
click at [574, 7] on div "Profile Sign out" at bounding box center [639, 13] width 320 height 22
click at [425, 247] on td "993236654" at bounding box center [415, 243] width 28 height 14
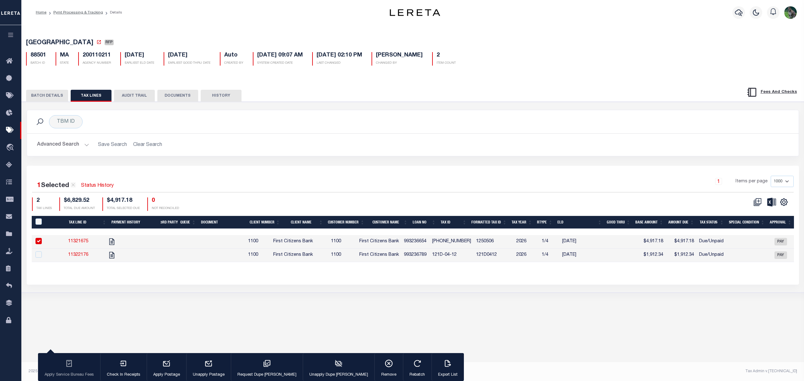
click at [425, 246] on td "993236654" at bounding box center [415, 242] width 28 height 14
checkbox input "false"
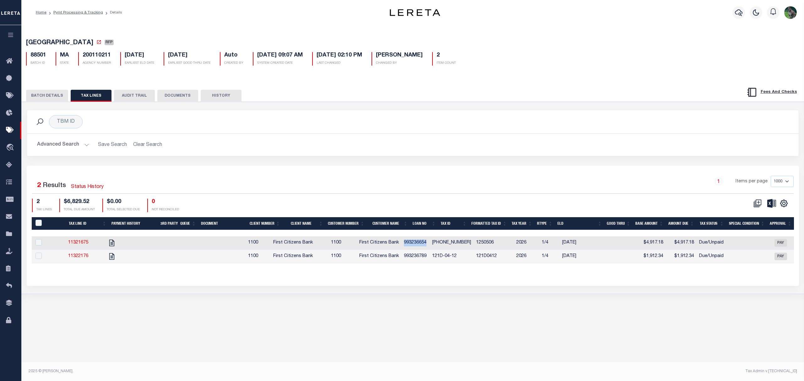
copy td "993236654"
click at [422, 260] on td "993236789" at bounding box center [415, 257] width 28 height 14
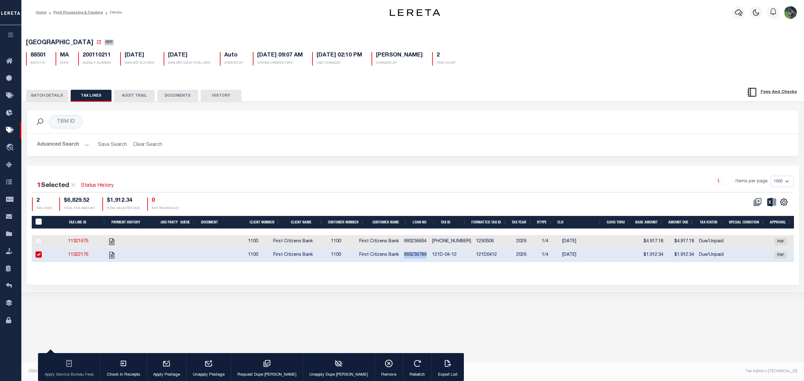
click at [422, 260] on td "993236789" at bounding box center [415, 256] width 28 height 14
checkbox input "false"
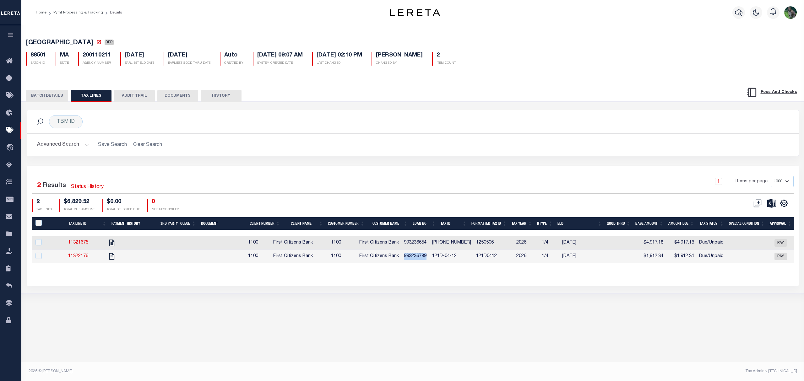
copy td "993236789"
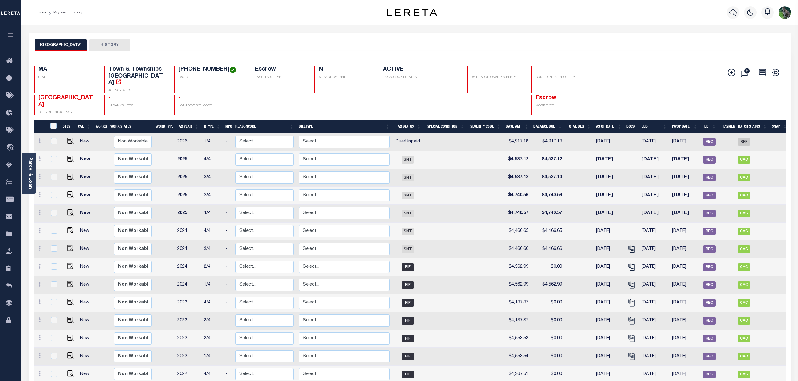
drag, startPoint x: 30, startPoint y: 171, endPoint x: 46, endPoint y: 149, distance: 27.4
click at [30, 171] on link "Parcel & Loan" at bounding box center [30, 173] width 4 height 32
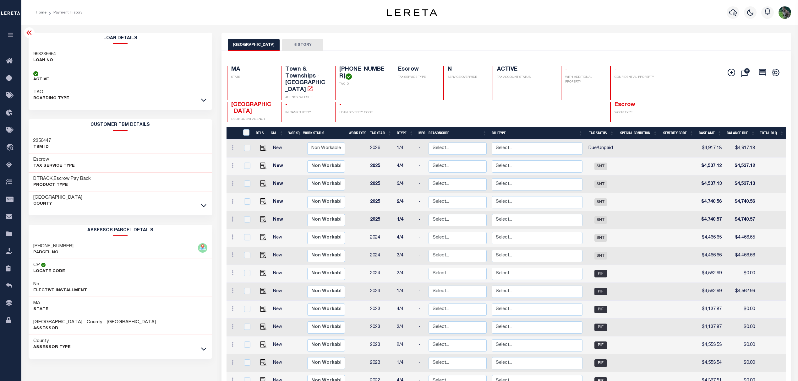
click at [206, 101] on link at bounding box center [203, 100] width 7 height 4
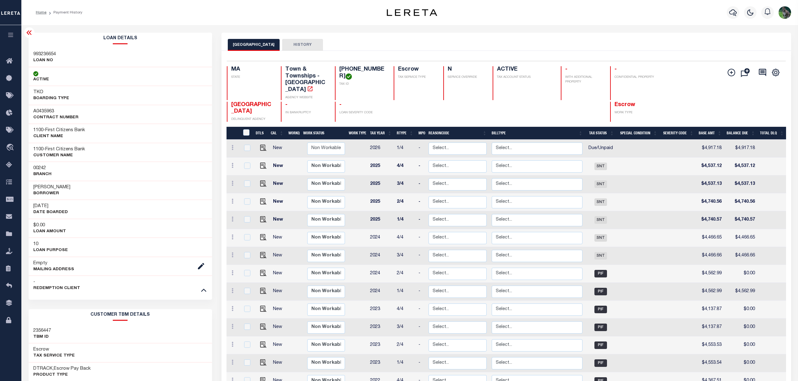
click at [47, 113] on h3 "A0435963" at bounding box center [55, 111] width 45 height 6
copy h3 "A0435963"
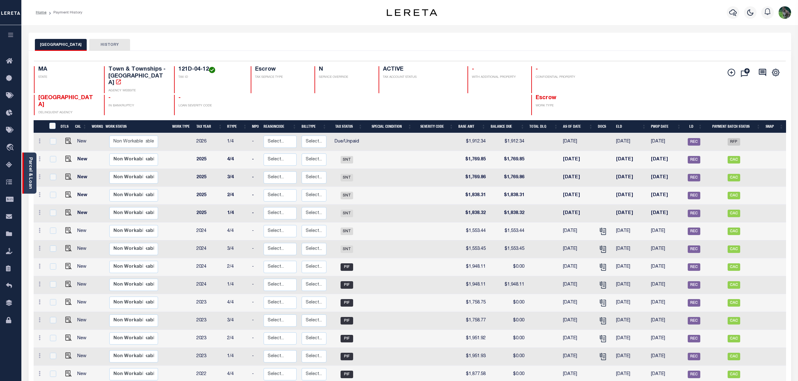
click at [28, 161] on link "Parcel & Loan" at bounding box center [30, 173] width 4 height 32
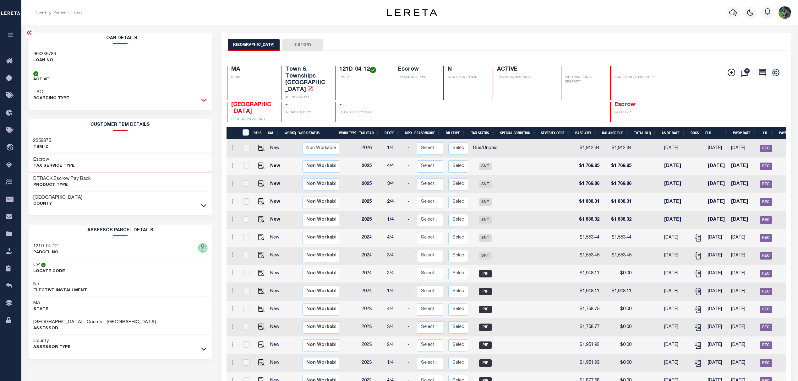
click at [205, 102] on icon at bounding box center [203, 100] width 5 height 7
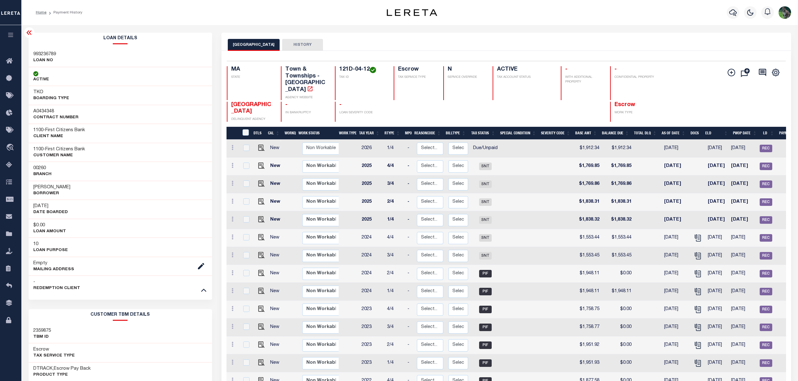
click at [48, 111] on h3 "A0434348" at bounding box center [55, 111] width 45 height 6
copy h3 "A0434348"
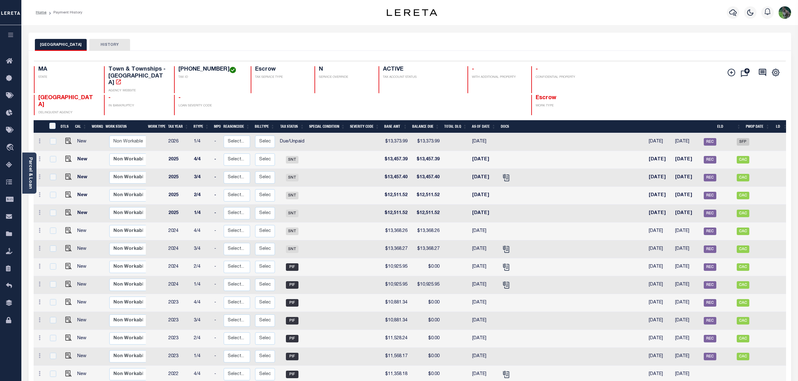
click at [30, 173] on link "Parcel & Loan" at bounding box center [30, 173] width 4 height 32
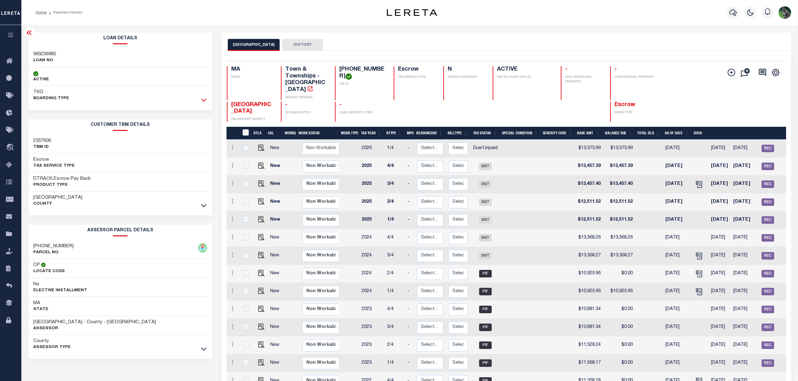
click at [205, 102] on icon at bounding box center [203, 100] width 5 height 7
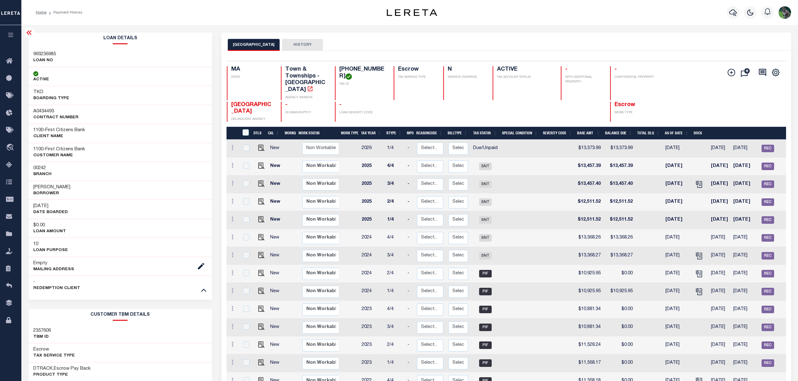
click at [50, 110] on h3 "A0434493" at bounding box center [55, 111] width 45 height 6
copy h3 "A0434493"
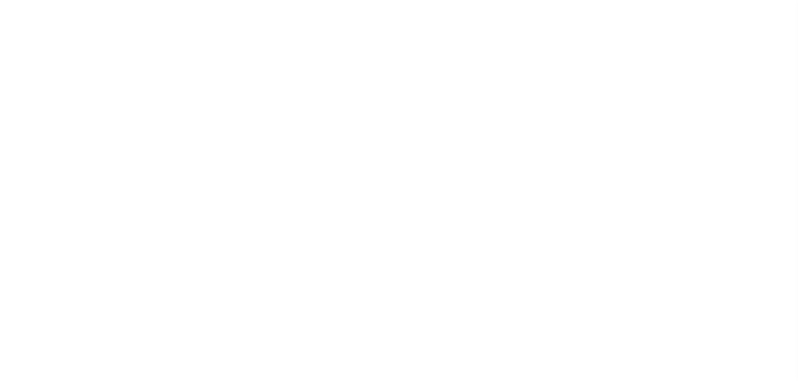
select select "SFP"
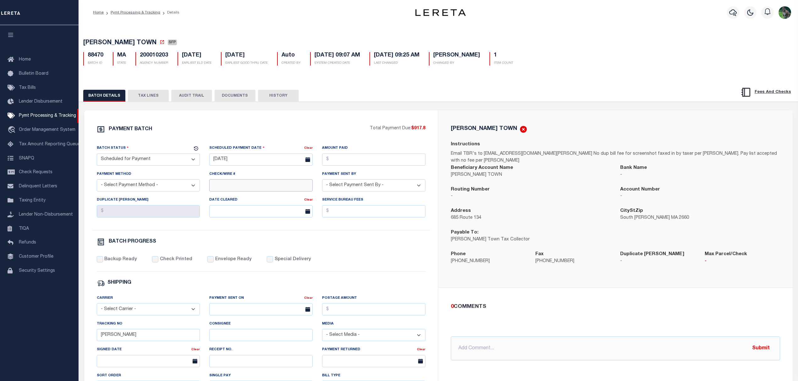
drag, startPoint x: 228, startPoint y: 187, endPoint x: 246, endPoint y: 192, distance: 18.1
click at [228, 187] on input "Check/Wire #" at bounding box center [260, 185] width 103 height 12
type input "possible P&I"
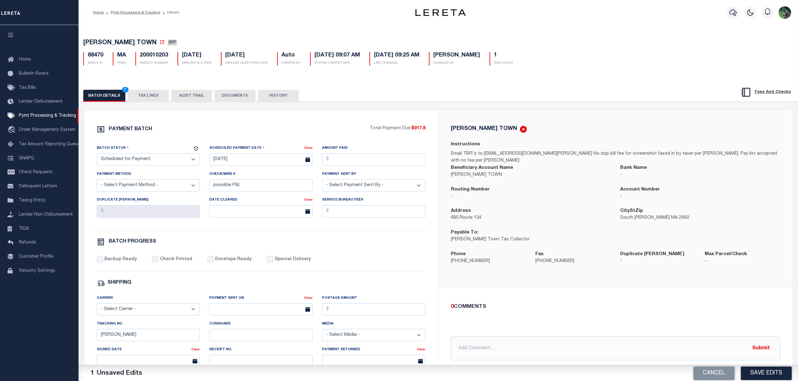
click at [487, 288] on div "0 COMMENTS @[PERSON_NAME] @[PERSON_NAME] @[PERSON_NAME] @[PERSON_NAME] @[PERSON…" at bounding box center [615, 332] width 354 height 88
drag, startPoint x: 759, startPoint y: 377, endPoint x: 754, endPoint y: 372, distance: 6.7
click at [759, 377] on button "Save Edits" at bounding box center [765, 373] width 51 height 14
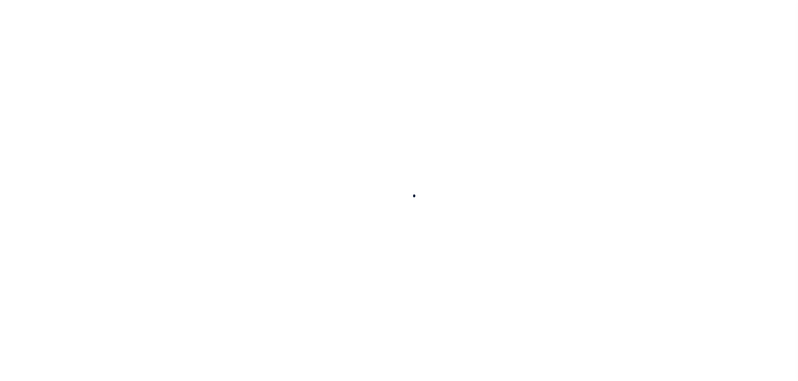
checkbox input "false"
type textarea "2025 1st installment Delq Lereta Responsible for P&I due to system did not auto…"
type input "00018205"
type input "[DATE]"
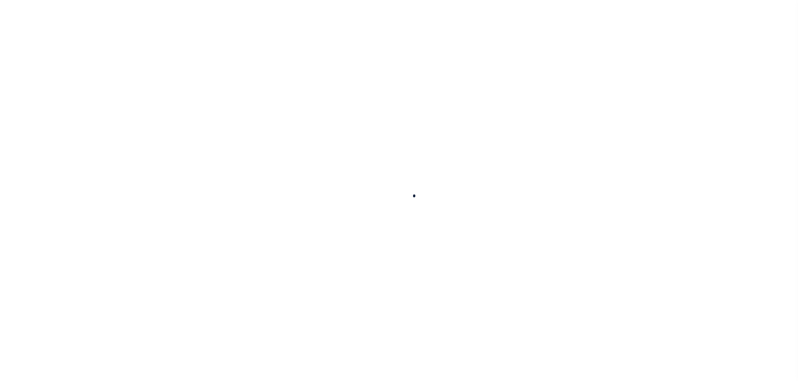
select select "DUE"
type input "0"
type input "$640.86"
